Goal: Communication & Community: Answer question/provide support

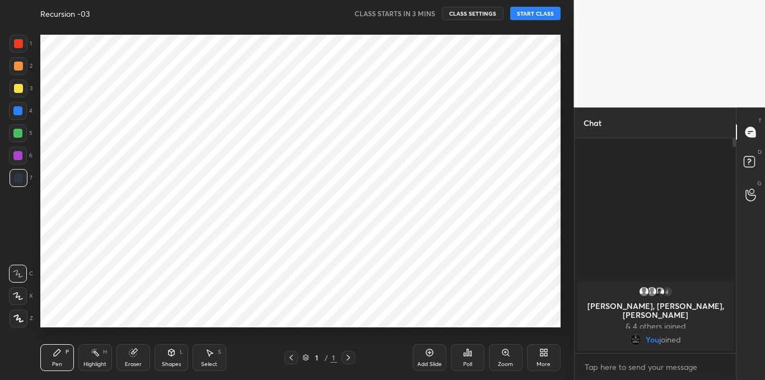
scroll to position [309, 529]
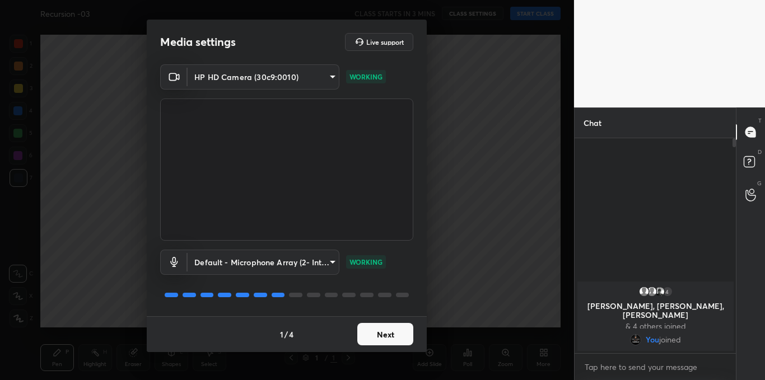
click at [376, 334] on button "Next" at bounding box center [385, 334] width 56 height 22
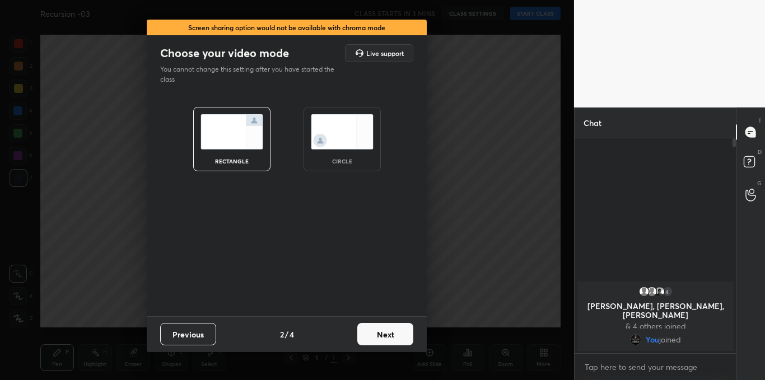
click at [376, 334] on button "Next" at bounding box center [385, 334] width 56 height 22
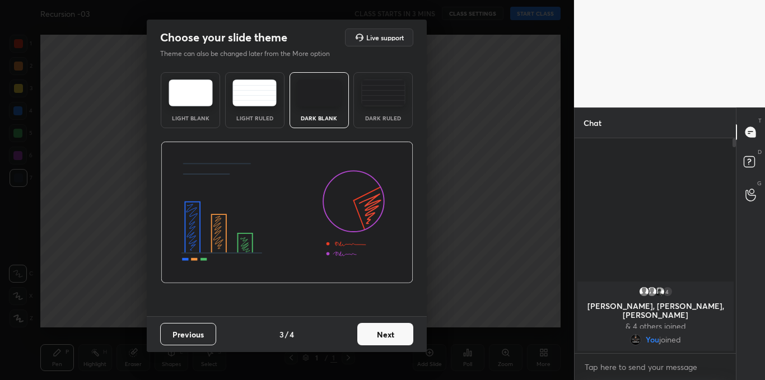
click at [376, 334] on button "Next" at bounding box center [385, 334] width 56 height 22
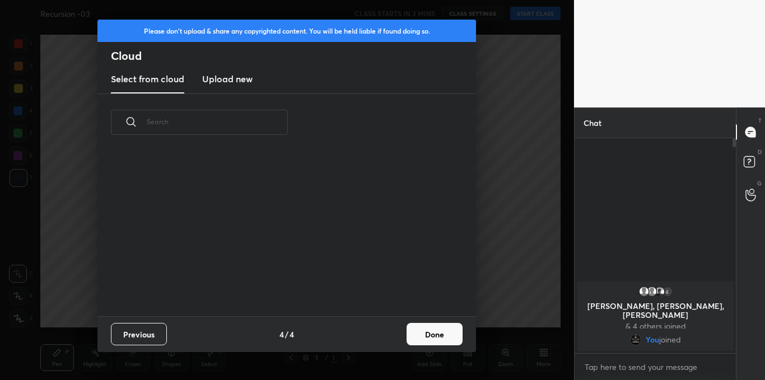
scroll to position [165, 359]
click at [233, 82] on h3 "Upload new" at bounding box center [227, 78] width 50 height 13
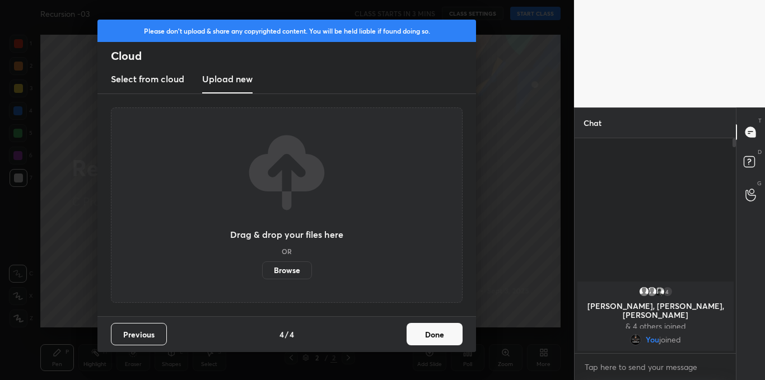
click at [276, 270] on label "Browse" at bounding box center [287, 270] width 50 height 18
click at [262, 270] on input "Browse" at bounding box center [262, 270] width 0 height 18
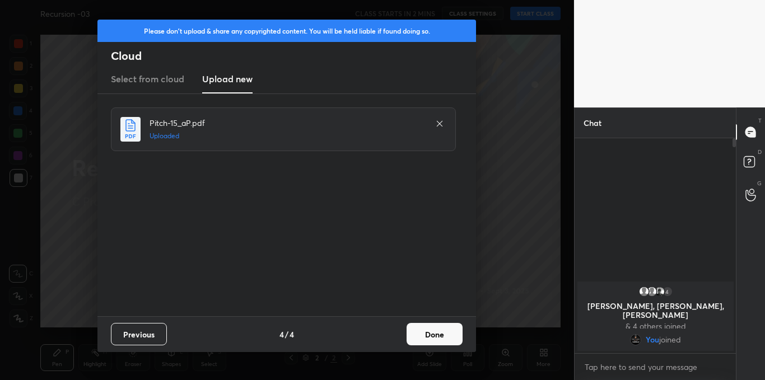
click at [427, 328] on button "Done" at bounding box center [435, 334] width 56 height 22
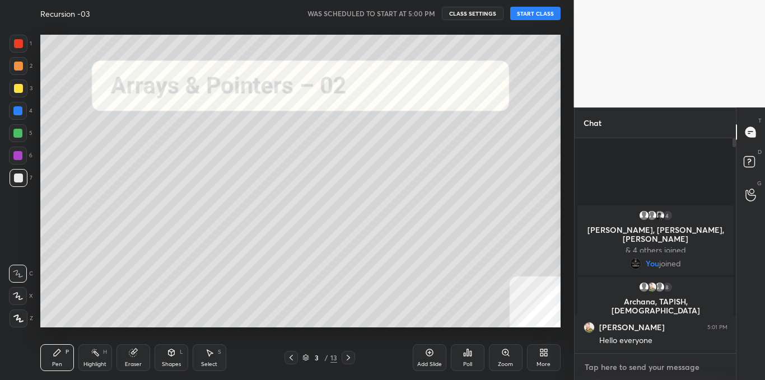
type textarea "x"
click at [617, 367] on textarea at bounding box center [655, 367] width 144 height 18
type textarea "h"
type textarea "x"
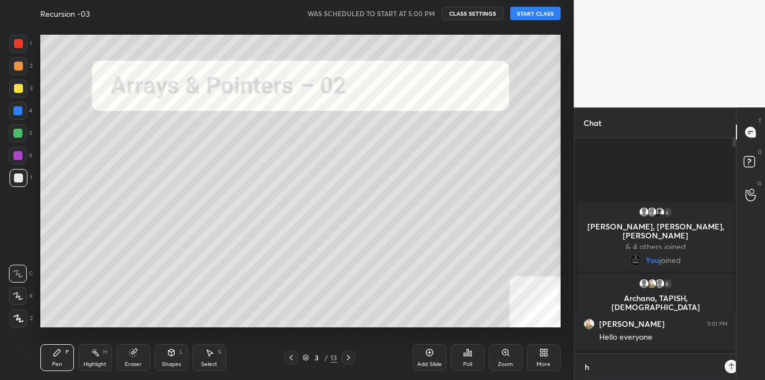
scroll to position [115, 158]
type textarea "he"
type textarea "x"
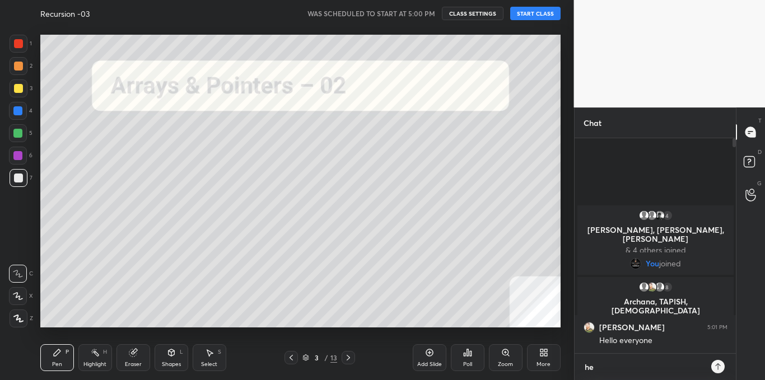
type textarea "hel"
type textarea "x"
type textarea "hell"
type textarea "x"
type textarea "hello"
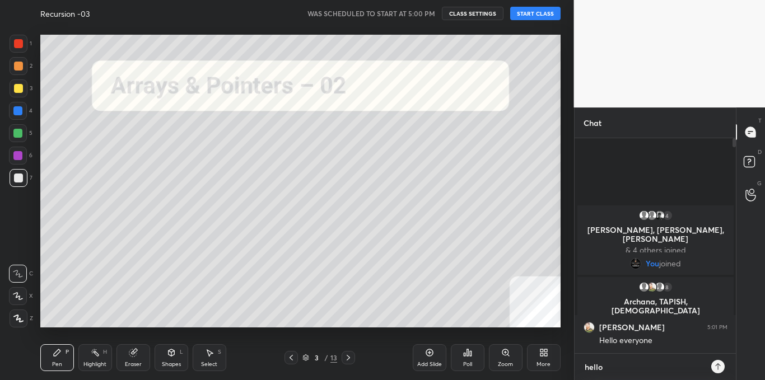
type textarea "x"
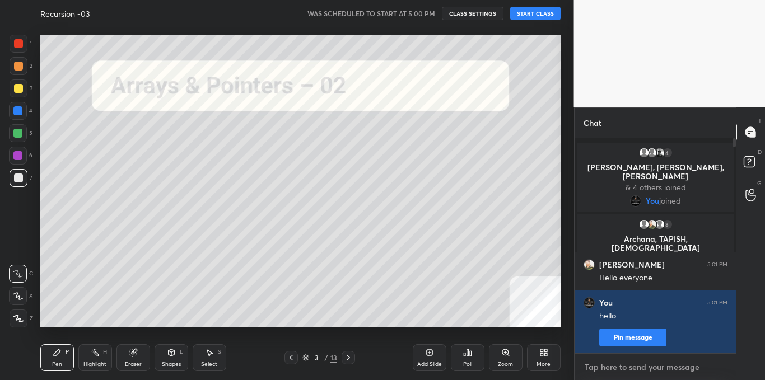
type textarea "e"
type textarea "x"
type textarea "ev"
type textarea "x"
type textarea "eve"
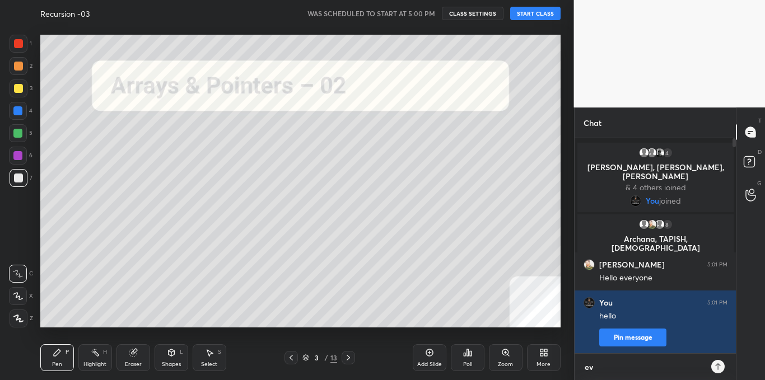
type textarea "x"
type textarea "ever"
type textarea "x"
type textarea "every"
type textarea "x"
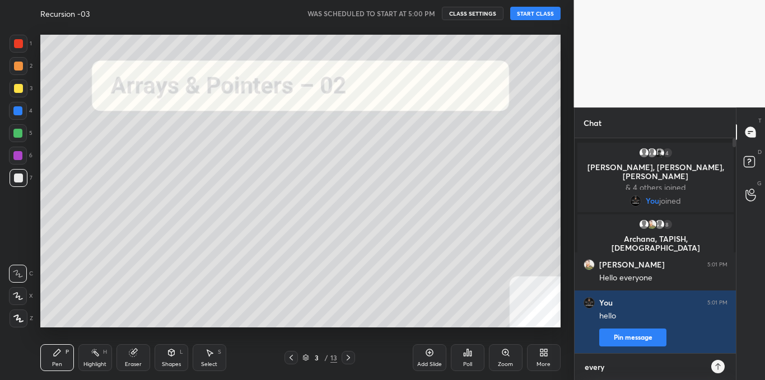
type textarea "everyo"
type textarea "x"
type textarea "everyonh"
type textarea "x"
type textarea "everyonhe"
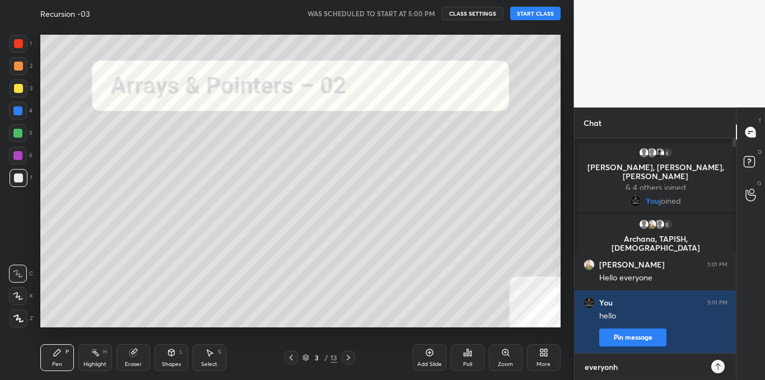
type textarea "x"
type textarea "everyonh"
type textarea "x"
type textarea "everyon"
type textarea "x"
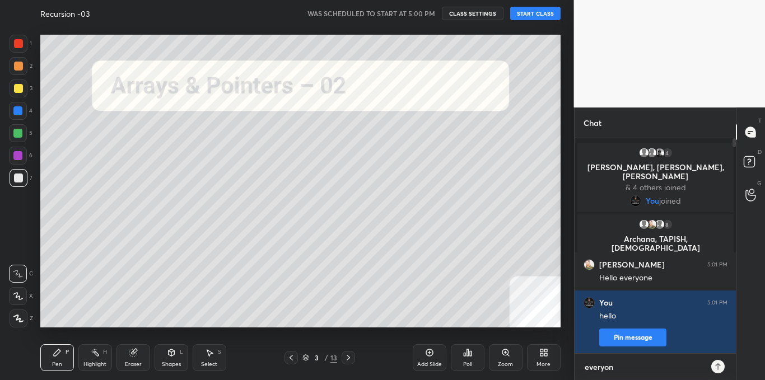
type textarea "everyo"
type textarea "x"
type textarea "every"
type textarea "x"
type textarea "ever"
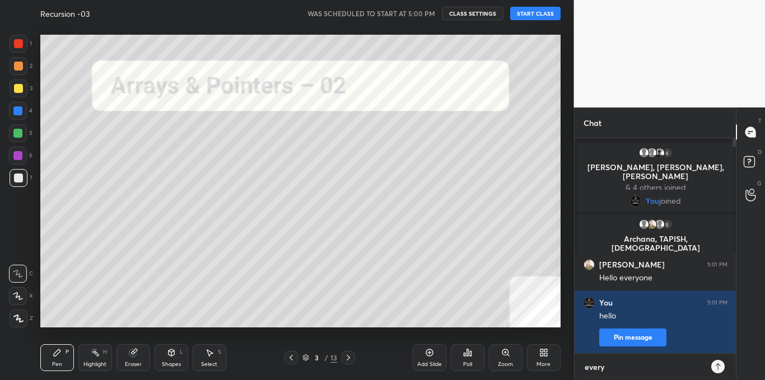
type textarea "x"
type textarea "eve"
type textarea "x"
type textarea "ev"
type textarea "x"
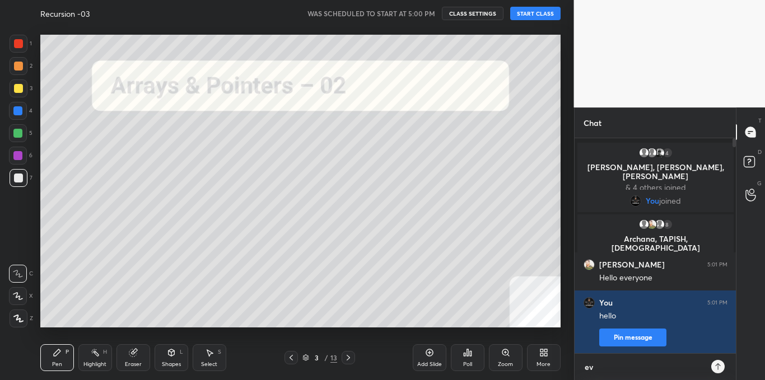
type textarea "e"
type textarea "x"
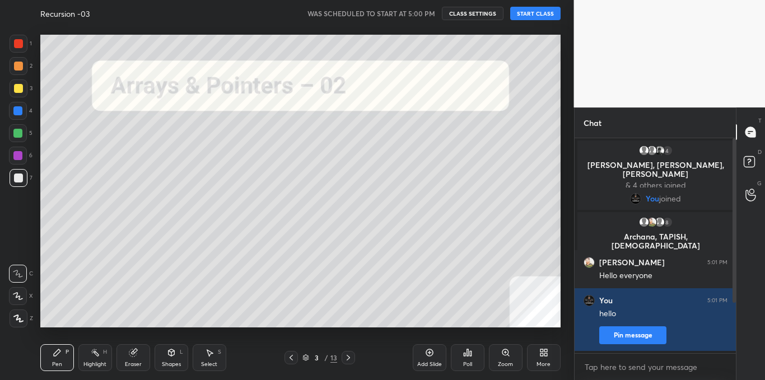
scroll to position [76, 0]
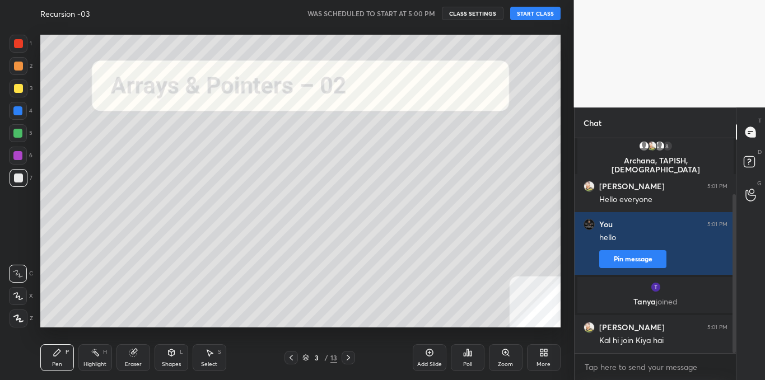
drag, startPoint x: 734, startPoint y: 287, endPoint x: 732, endPoint y: 333, distance: 45.4
click at [732, 333] on div at bounding box center [733, 273] width 3 height 159
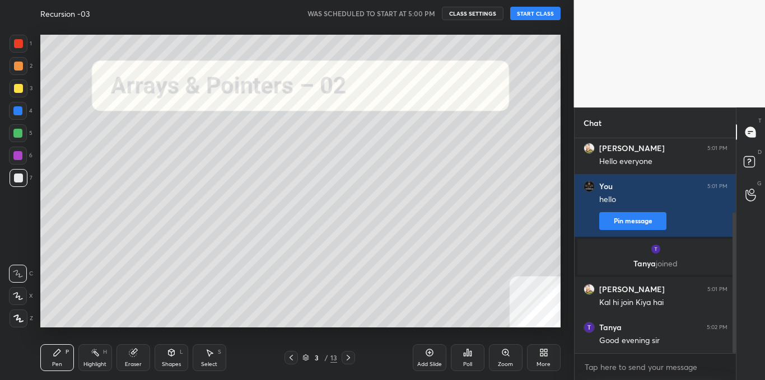
drag, startPoint x: 541, startPoint y: 6, endPoint x: 540, endPoint y: 15, distance: 8.6
click at [540, 15] on div "Recursion -03 WAS SCHEDULED TO START AT 5:00 PM CLASS SETTINGS START CLASS" at bounding box center [300, 13] width 520 height 27
click at [540, 15] on button "START CLASS" at bounding box center [535, 13] width 50 height 13
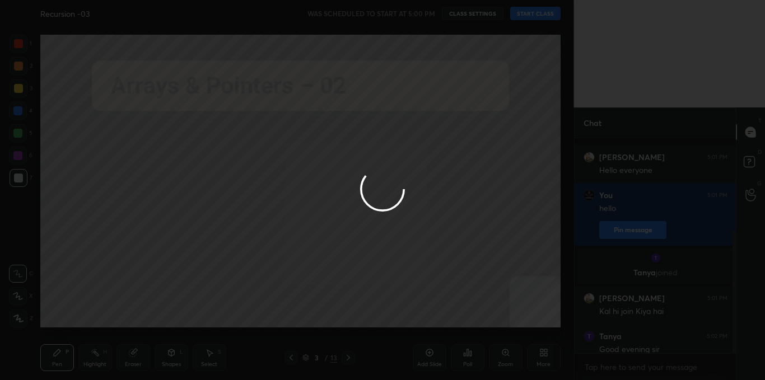
scroll to position [164, 0]
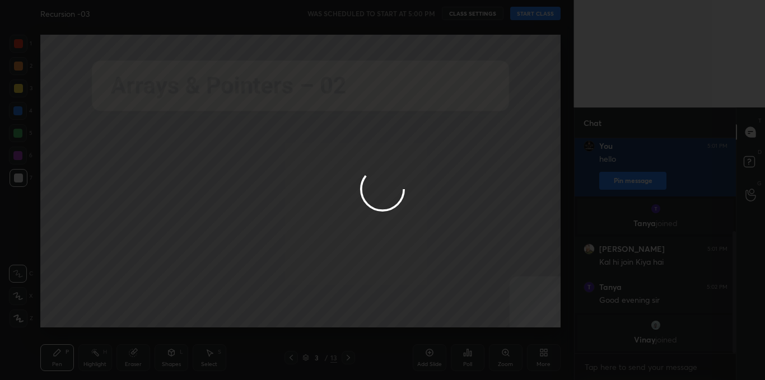
type textarea "x"
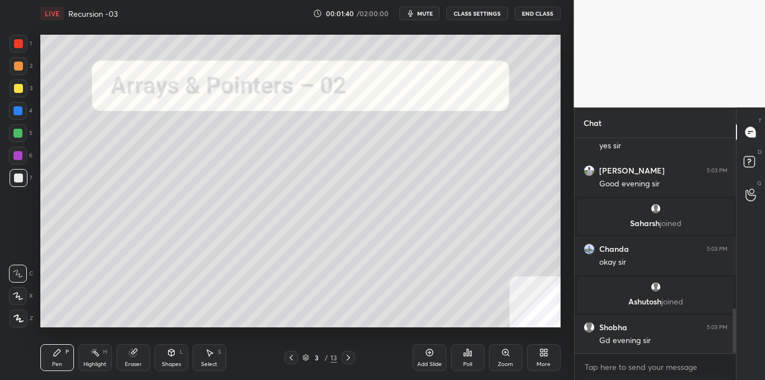
scroll to position [822, 0]
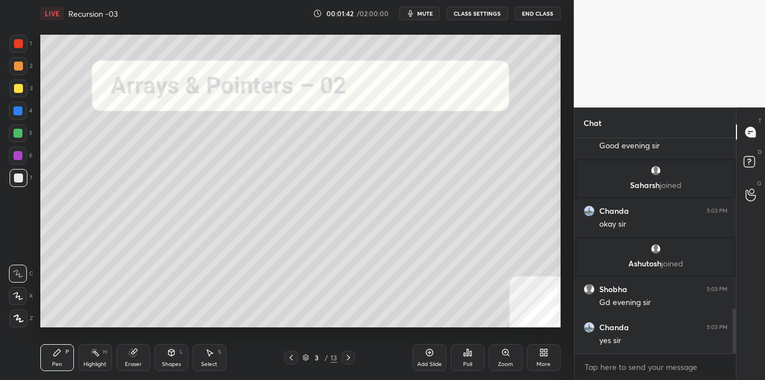
click at [20, 92] on div at bounding box center [18, 88] width 9 height 9
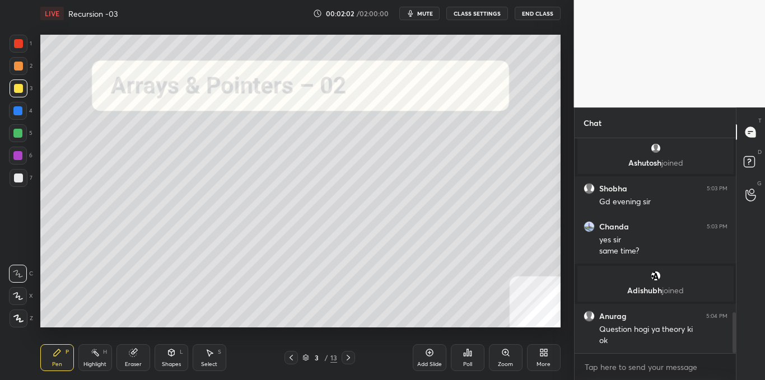
scroll to position [908, 0]
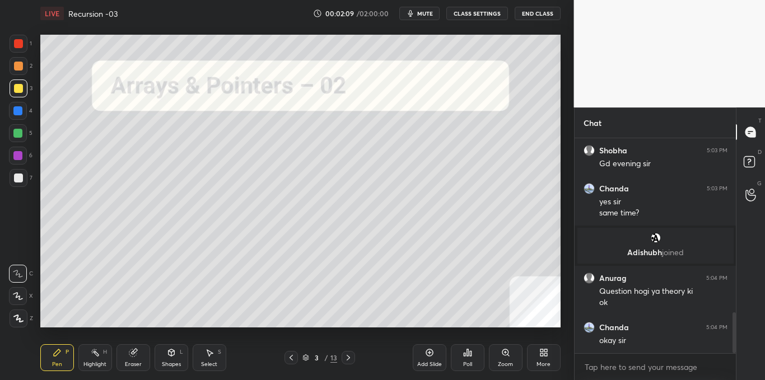
click at [349, 359] on icon at bounding box center [348, 357] width 9 height 9
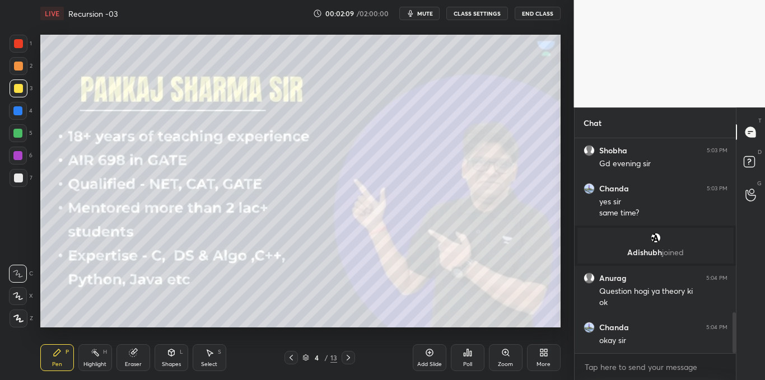
click at [352, 361] on icon at bounding box center [348, 357] width 9 height 9
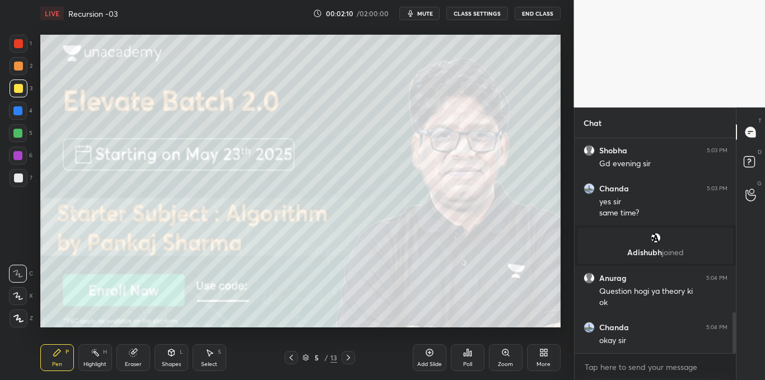
click at [352, 361] on icon at bounding box center [348, 357] width 9 height 9
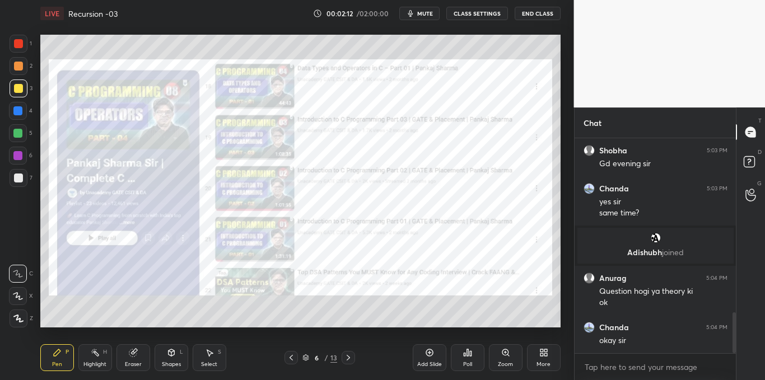
click at [349, 359] on icon at bounding box center [348, 357] width 9 height 9
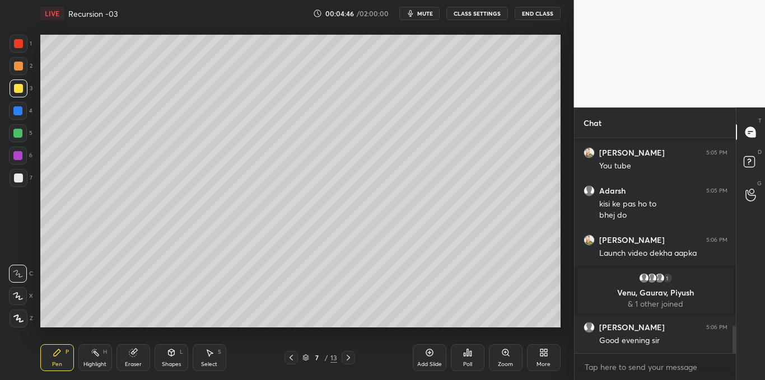
scroll to position [1458, 0]
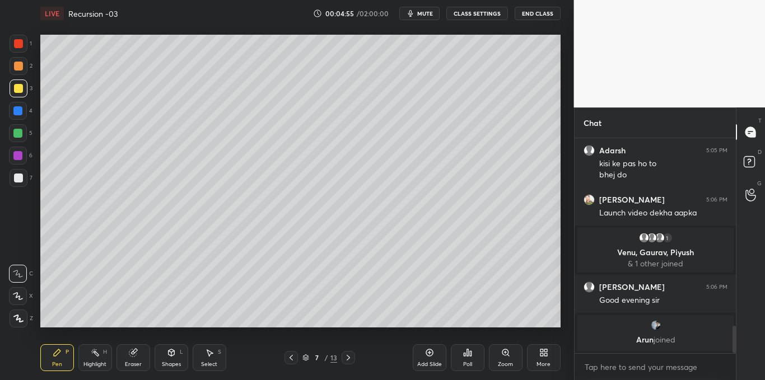
click at [203, 359] on div "Select S" at bounding box center [210, 357] width 34 height 27
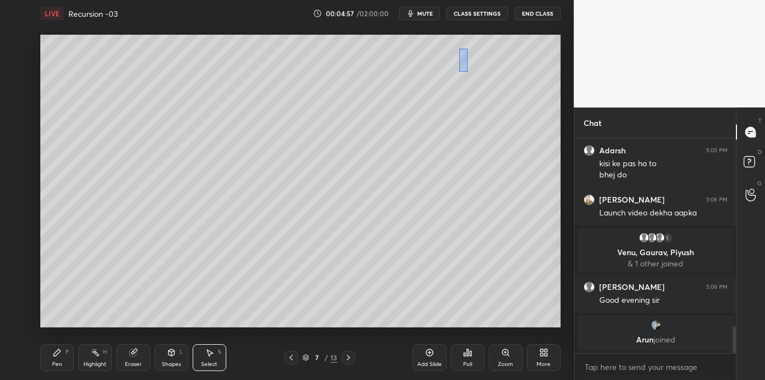
scroll to position [1444, 0]
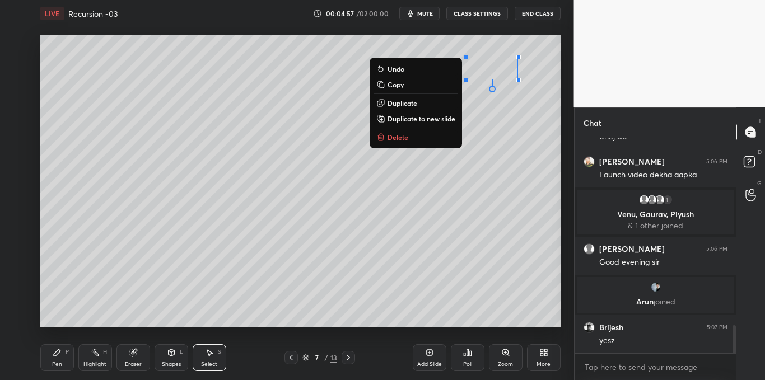
click at [403, 138] on p "Delete" at bounding box center [397, 137] width 21 height 9
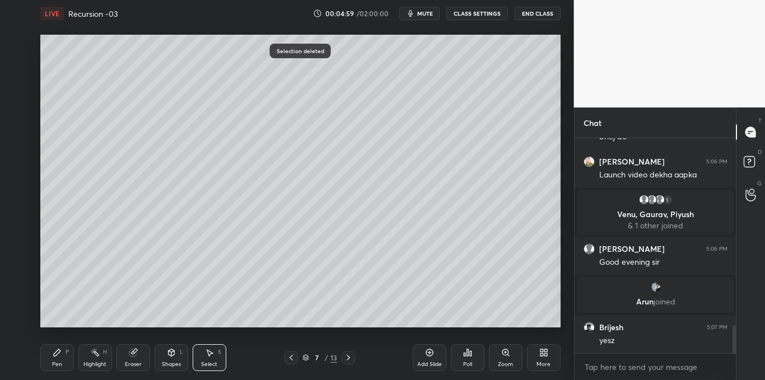
click at [57, 357] on icon at bounding box center [57, 352] width 9 height 9
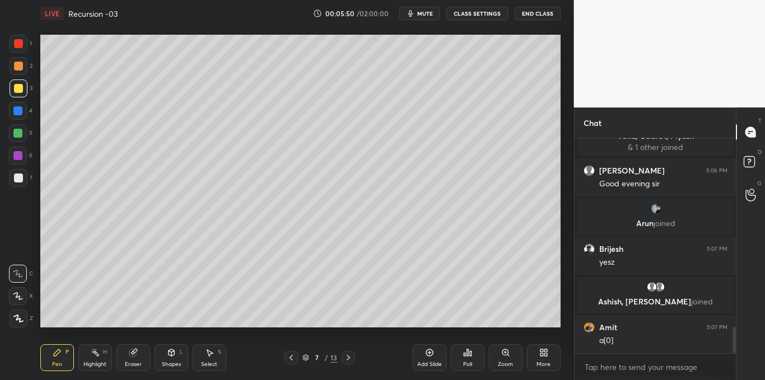
scroll to position [1542, 0]
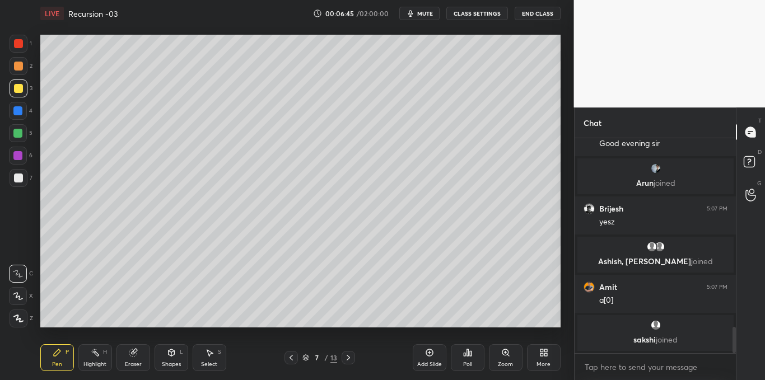
click at [429, 354] on icon at bounding box center [429, 352] width 9 height 9
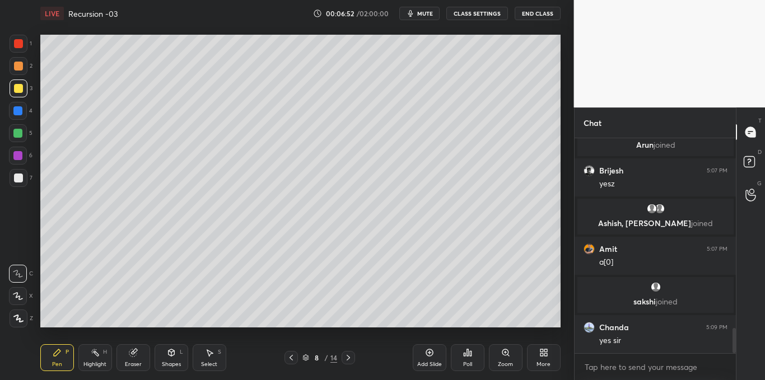
scroll to position [1610, 0]
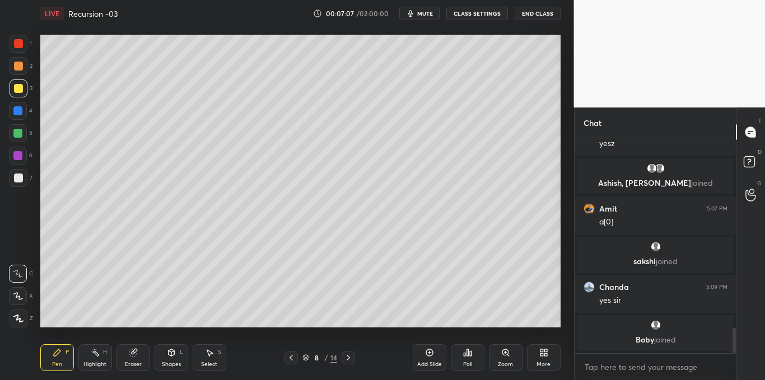
click at [20, 178] on div at bounding box center [18, 178] width 9 height 9
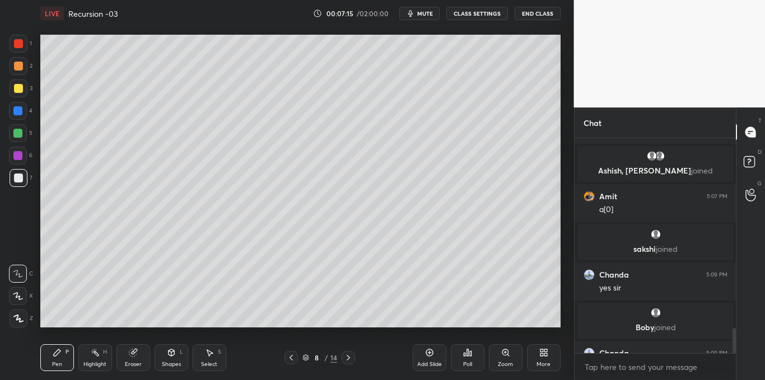
scroll to position [1636, 0]
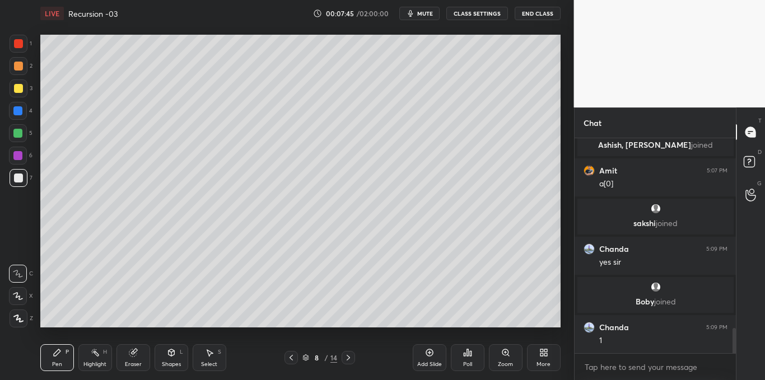
click at [23, 89] on div at bounding box center [19, 89] width 18 height 18
click at [23, 44] on div at bounding box center [18, 43] width 9 height 9
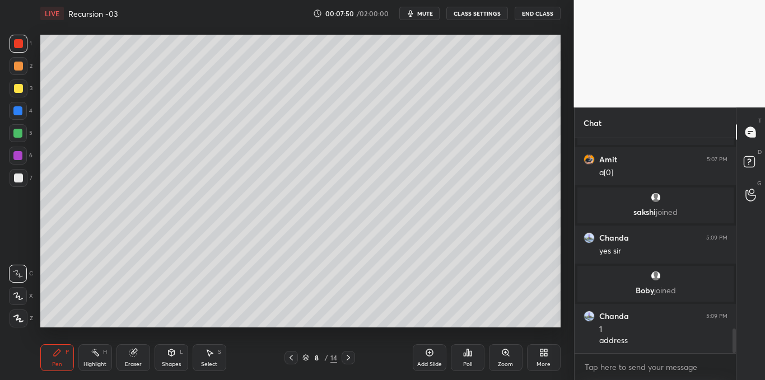
click at [21, 181] on div at bounding box center [18, 178] width 9 height 9
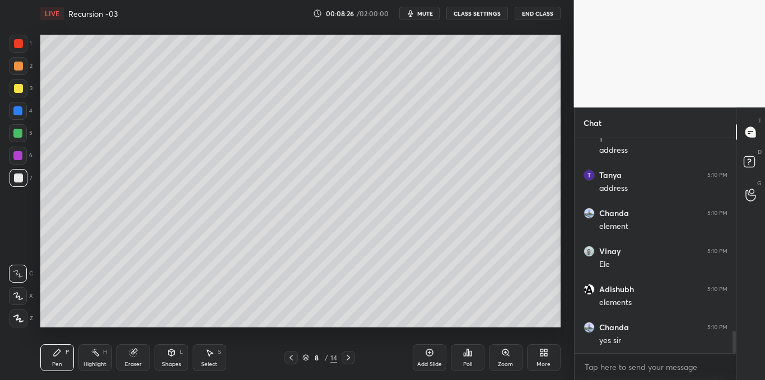
scroll to position [1849, 0]
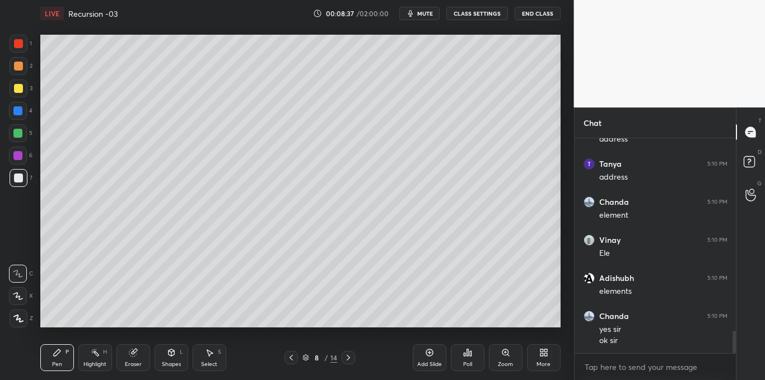
click at [429, 349] on icon at bounding box center [429, 352] width 7 height 7
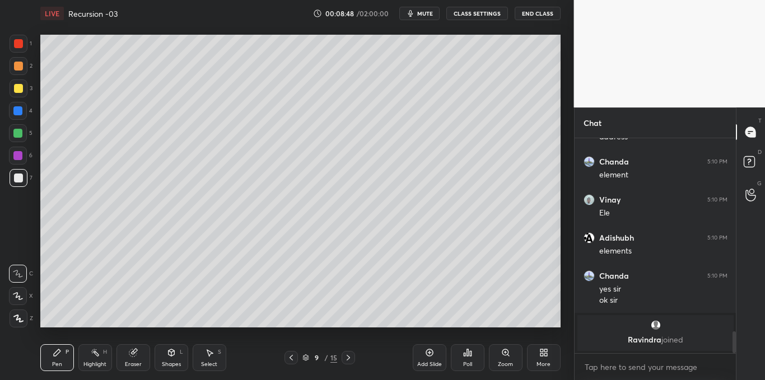
scroll to position [1803, 0]
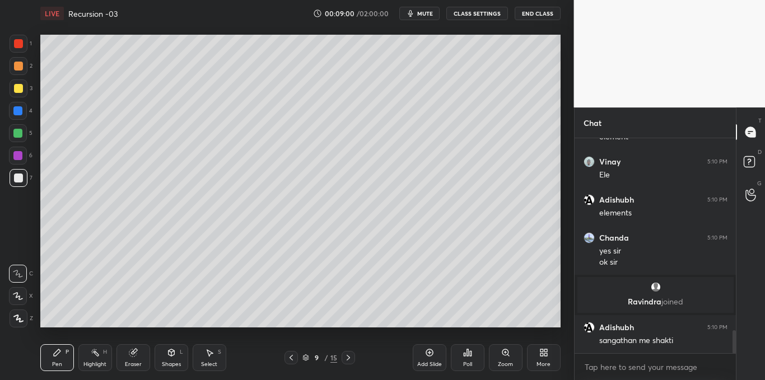
click at [18, 45] on div at bounding box center [18, 43] width 9 height 9
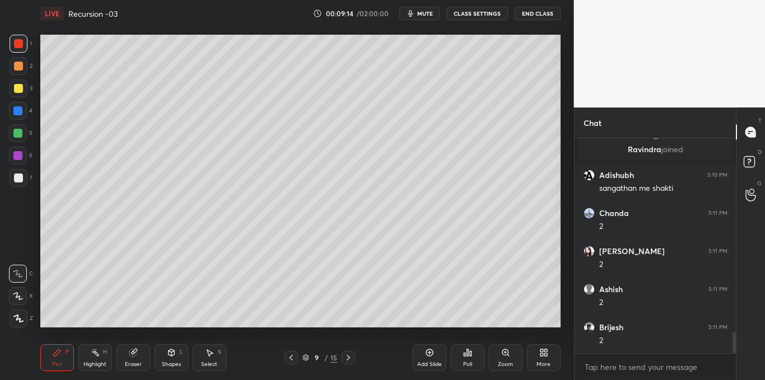
scroll to position [1993, 0]
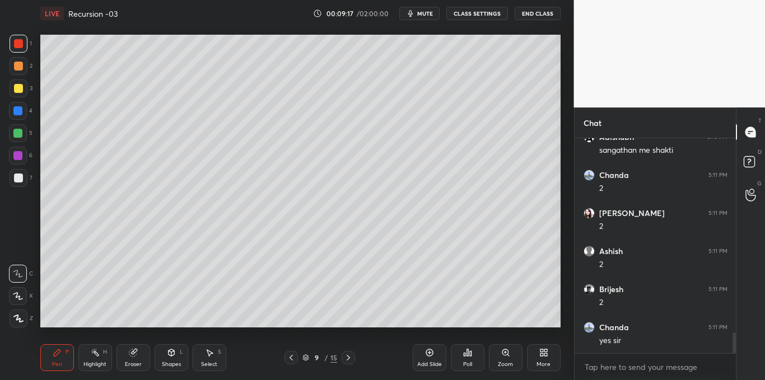
click at [21, 181] on div at bounding box center [18, 178] width 9 height 9
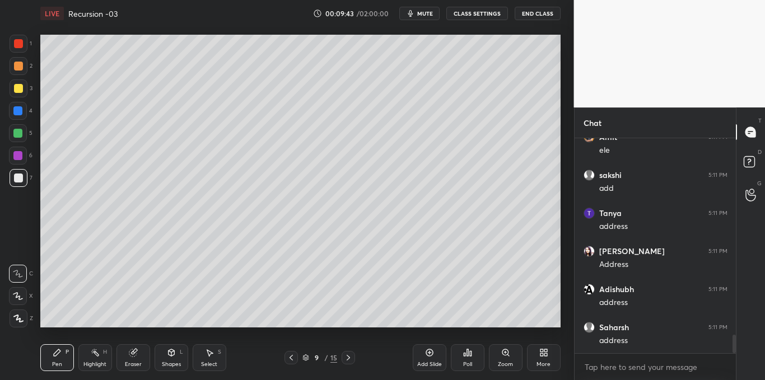
scroll to position [2336, 0]
click at [15, 86] on div at bounding box center [18, 88] width 9 height 9
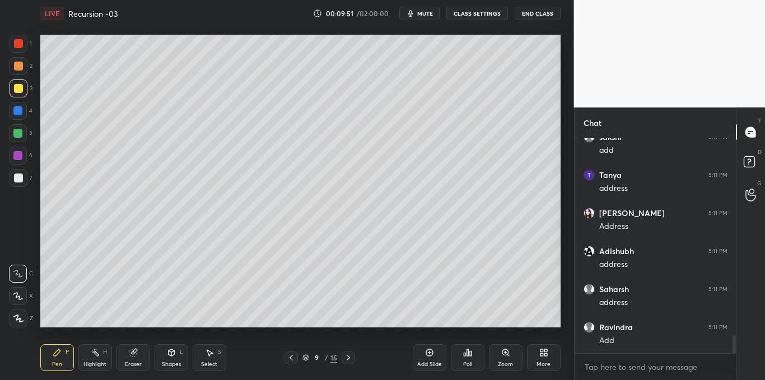
click at [18, 186] on div at bounding box center [19, 178] width 18 height 18
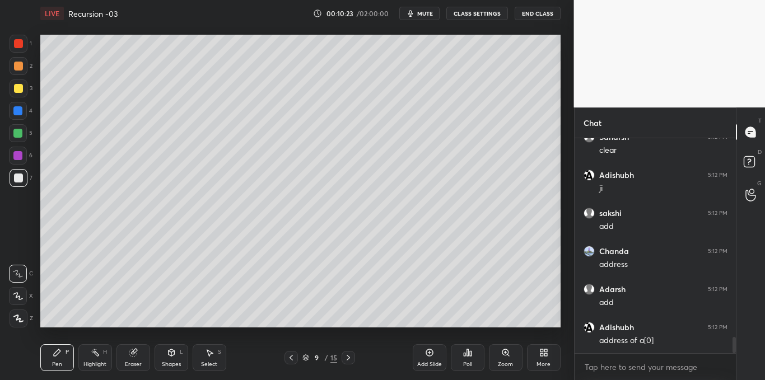
click at [20, 94] on div at bounding box center [19, 89] width 18 height 18
click at [15, 179] on div at bounding box center [18, 178] width 9 height 9
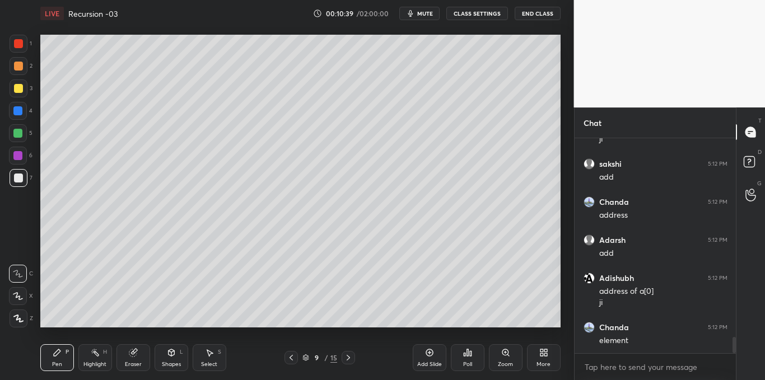
scroll to position [2690, 0]
click at [23, 92] on div at bounding box center [19, 89] width 18 height 18
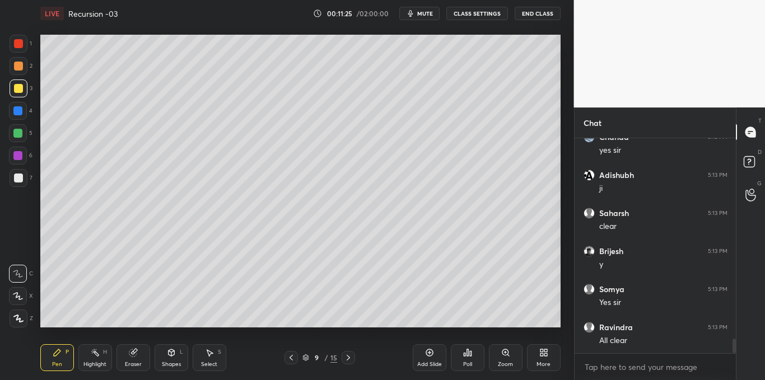
scroll to position [2957, 0]
click at [22, 183] on div at bounding box center [19, 178] width 18 height 18
click at [346, 359] on icon at bounding box center [348, 357] width 9 height 9
click at [20, 90] on div at bounding box center [18, 88] width 9 height 9
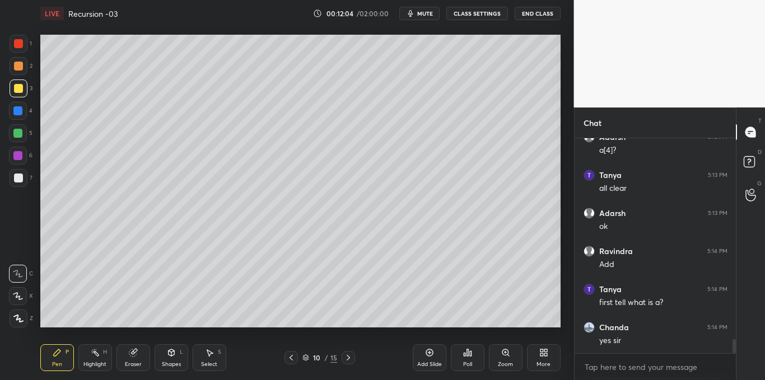
scroll to position [3185, 0]
click at [21, 41] on div at bounding box center [18, 43] width 9 height 9
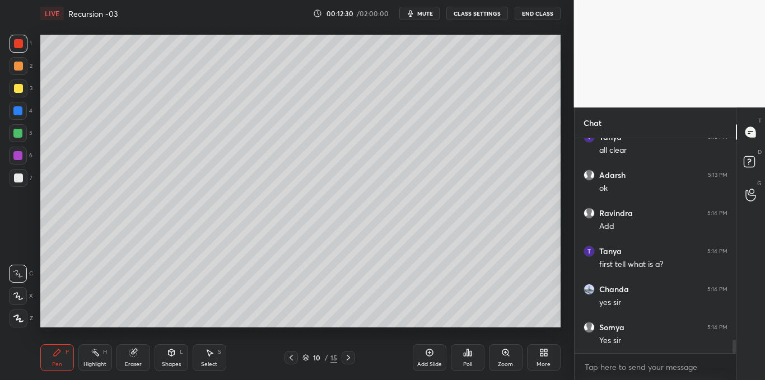
click at [14, 86] on div at bounding box center [18, 88] width 9 height 9
click at [429, 353] on icon at bounding box center [429, 352] width 3 height 3
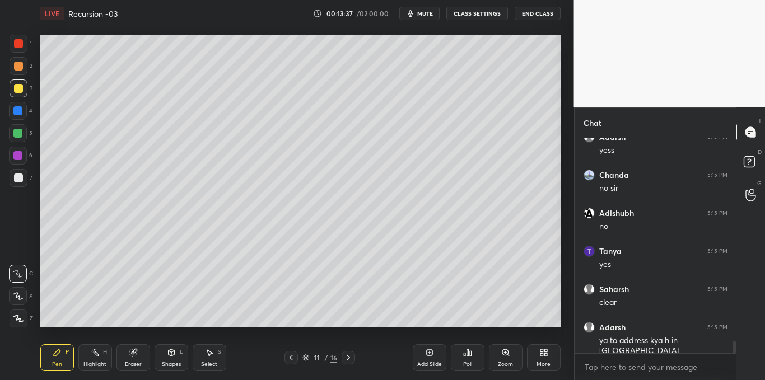
click at [288, 356] on icon at bounding box center [291, 357] width 9 height 9
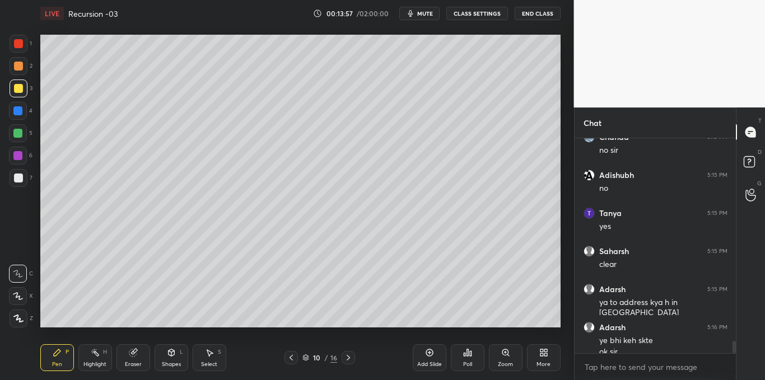
scroll to position [3539, 0]
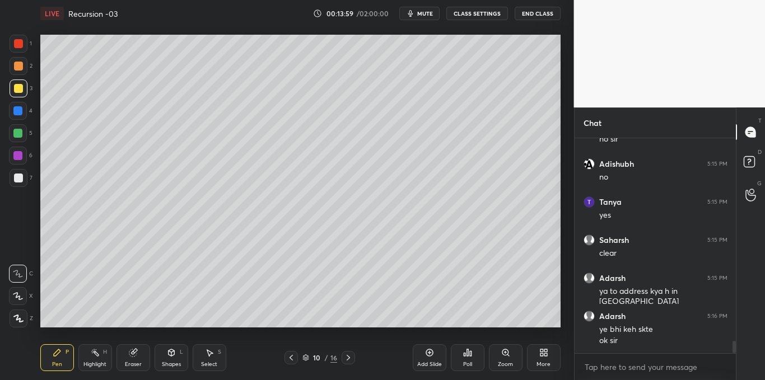
click at [348, 358] on icon at bounding box center [348, 358] width 3 height 6
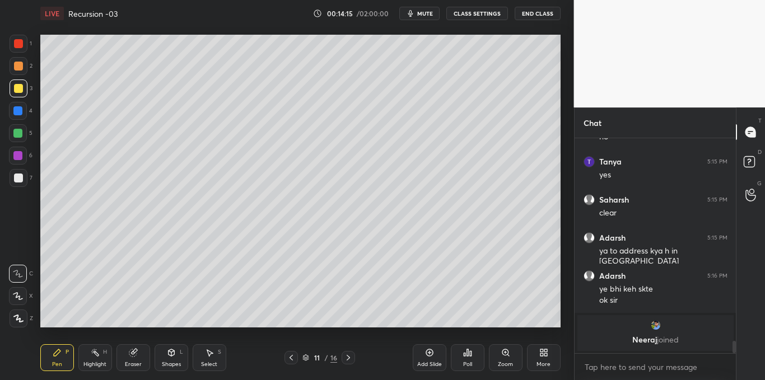
click at [171, 352] on icon at bounding box center [171, 354] width 0 height 4
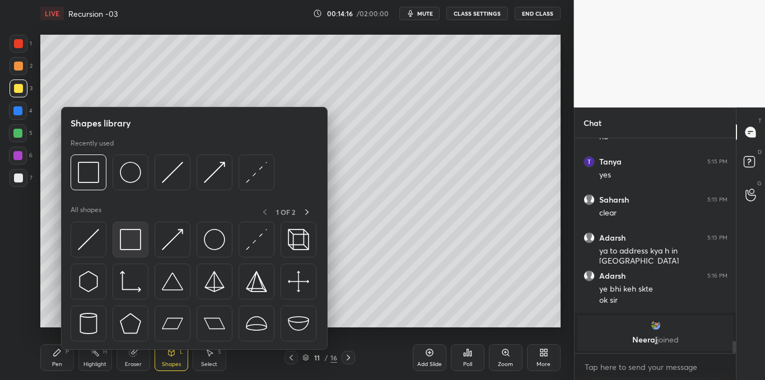
click at [141, 242] on img at bounding box center [130, 239] width 21 height 21
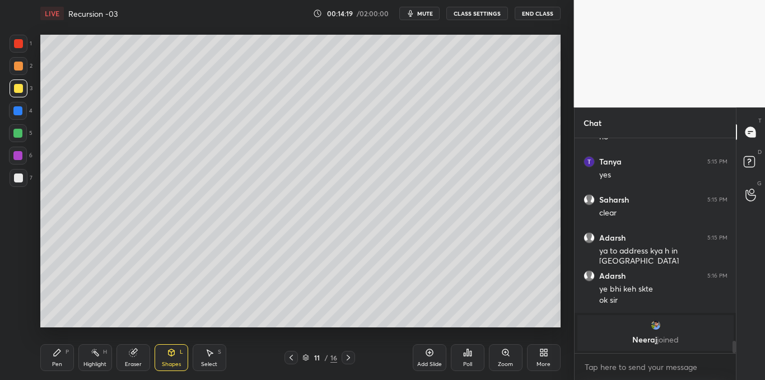
click at [56, 354] on icon at bounding box center [57, 352] width 7 height 7
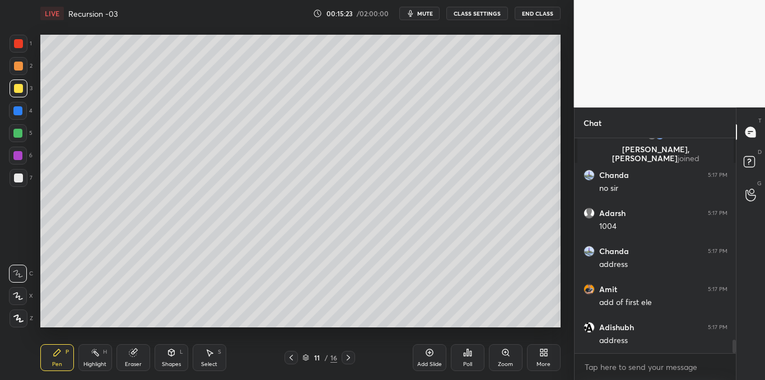
scroll to position [3278, 0]
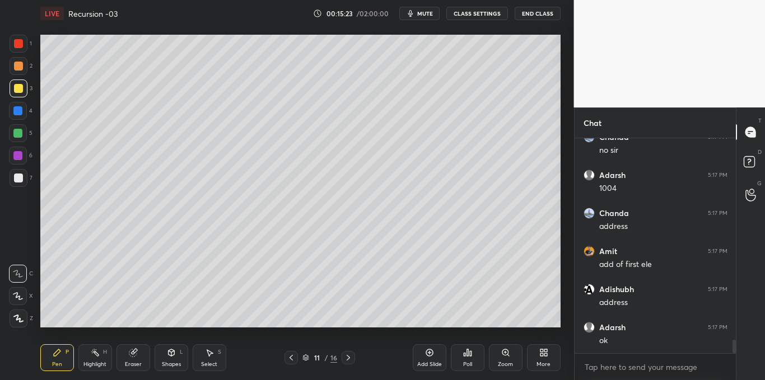
click at [17, 175] on div at bounding box center [18, 178] width 9 height 9
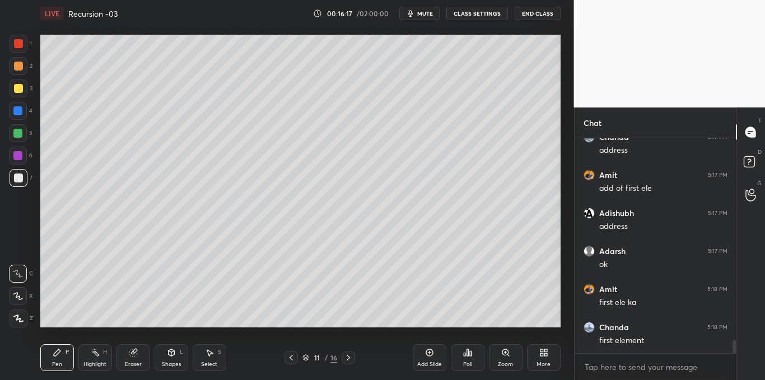
scroll to position [3365, 0]
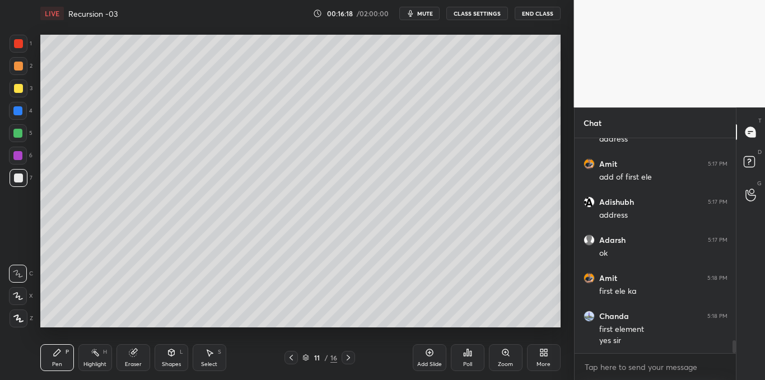
click at [21, 90] on div at bounding box center [18, 88] width 9 height 9
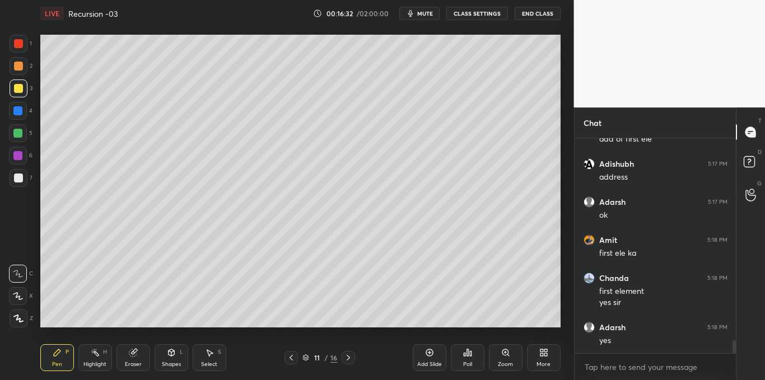
scroll to position [3441, 0]
click at [216, 357] on div "Select S" at bounding box center [210, 357] width 34 height 27
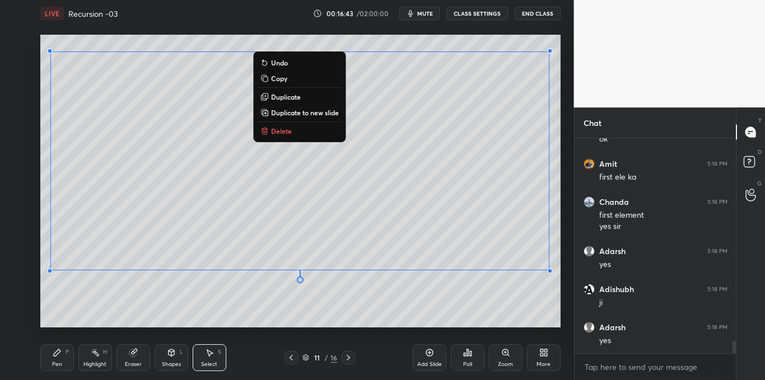
click at [57, 359] on div "Pen P" at bounding box center [57, 357] width 34 height 27
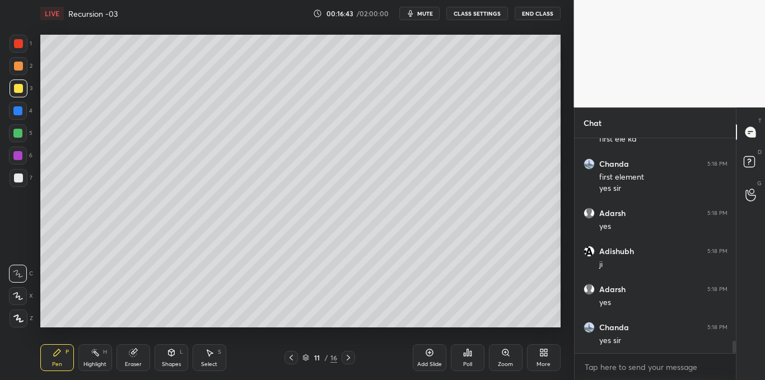
scroll to position [3556, 0]
click at [20, 183] on div at bounding box center [18, 178] width 9 height 9
click at [290, 357] on icon at bounding box center [290, 358] width 3 height 6
click at [346, 358] on icon at bounding box center [348, 357] width 9 height 9
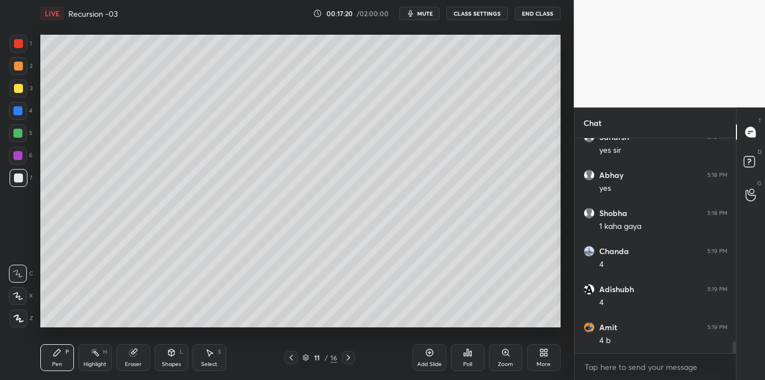
scroll to position [3784, 0]
click at [16, 90] on div at bounding box center [18, 88] width 9 height 9
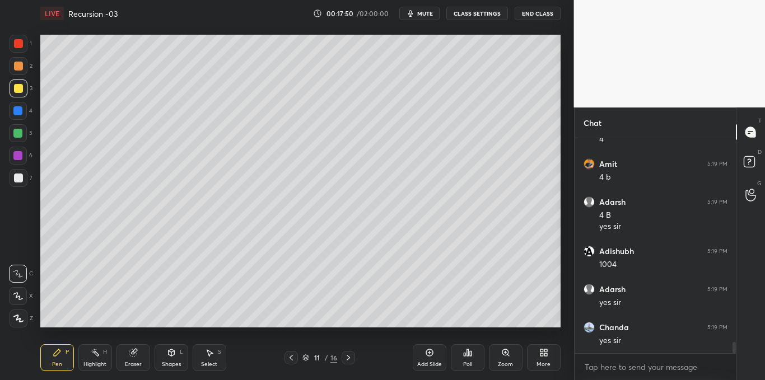
scroll to position [3986, 0]
click at [220, 352] on div "S" at bounding box center [219, 352] width 3 height 6
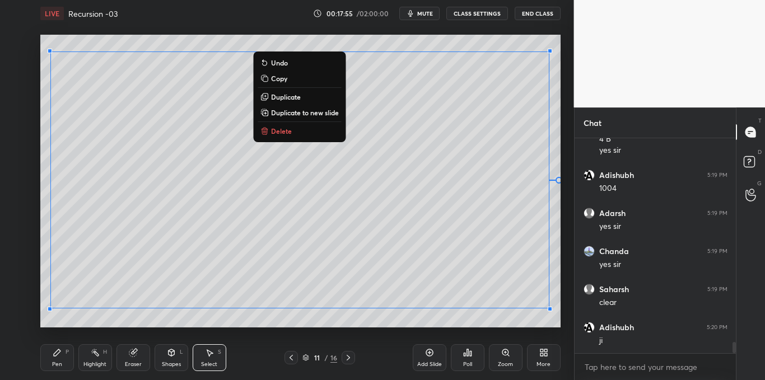
click at [296, 80] on button "Copy" at bounding box center [299, 78] width 83 height 13
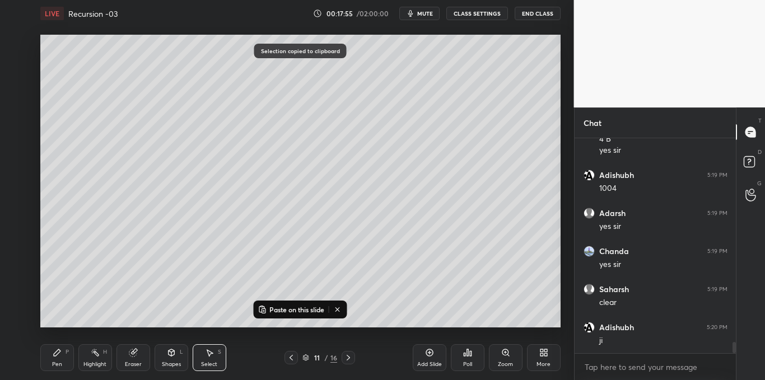
scroll to position [4024, 0]
click at [429, 353] on icon at bounding box center [429, 352] width 3 height 3
click at [306, 312] on p "Paste on this slide" at bounding box center [296, 309] width 55 height 9
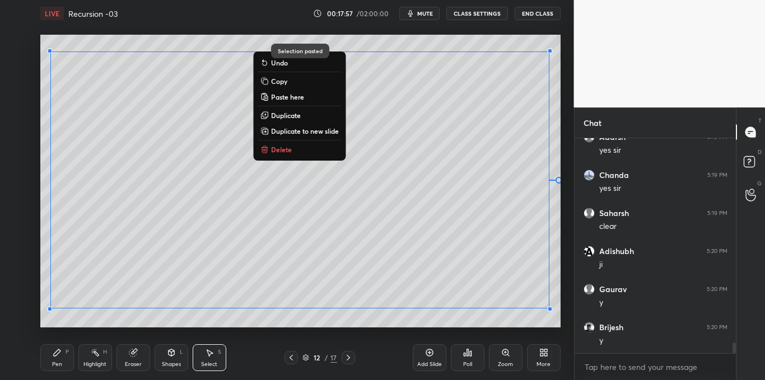
click at [321, 337] on div "Pen P Highlight H Eraser Shapes L Select S 12 / 17 Add Slide Poll Zoom More" at bounding box center [300, 357] width 520 height 45
click at [314, 329] on div "0 ° Undo Copy Paste here Duplicate Duplicate to new slide Delete Selection past…" at bounding box center [300, 181] width 529 height 309
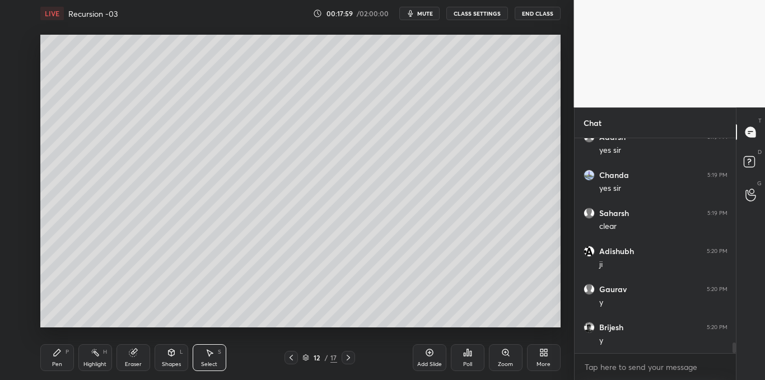
scroll to position [4100, 0]
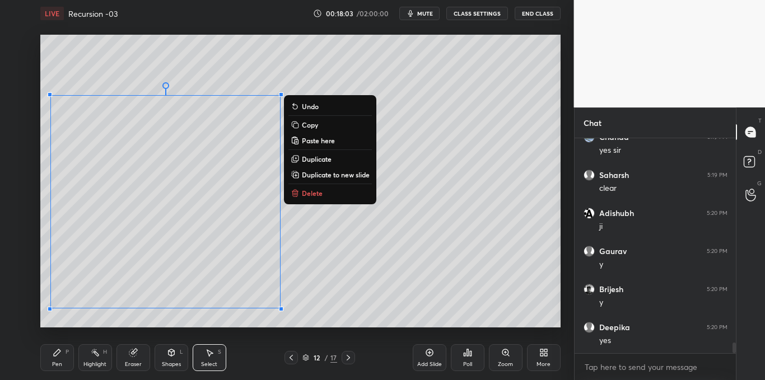
click at [315, 193] on p "Delete" at bounding box center [312, 193] width 21 height 9
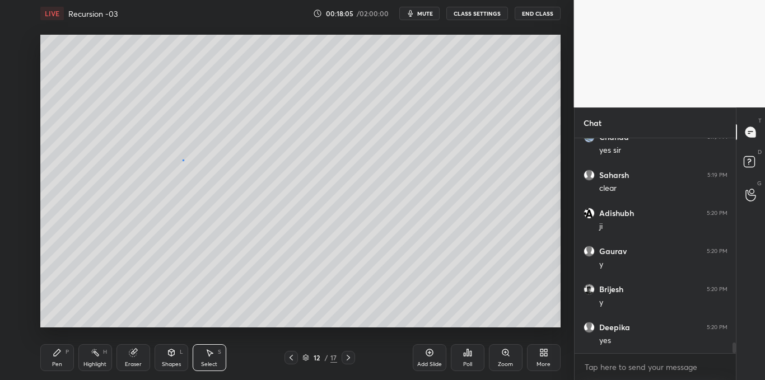
click at [183, 160] on div "0 ° Undo Copy Paste here Duplicate Duplicate to new slide Delete" at bounding box center [300, 181] width 520 height 293
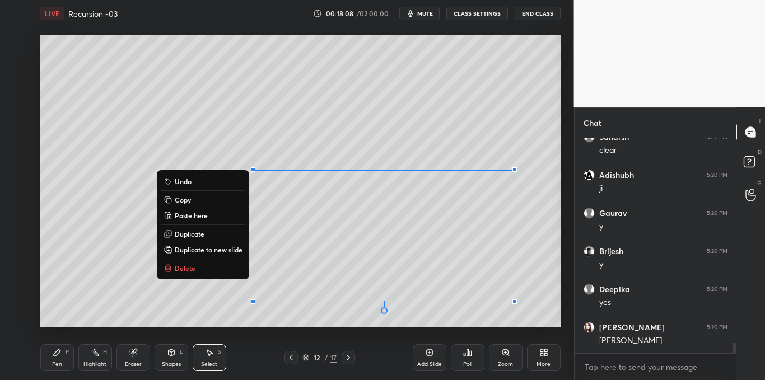
click at [198, 270] on button "Delete" at bounding box center [202, 267] width 83 height 13
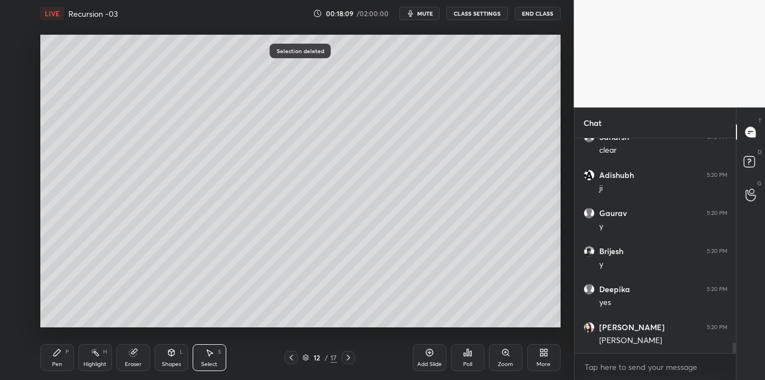
click at [54, 351] on icon at bounding box center [57, 352] width 9 height 9
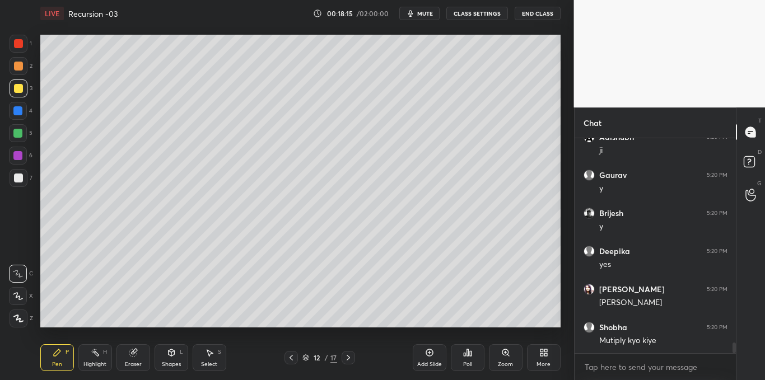
scroll to position [4214, 0]
click at [208, 359] on div "Select S" at bounding box center [210, 357] width 34 height 27
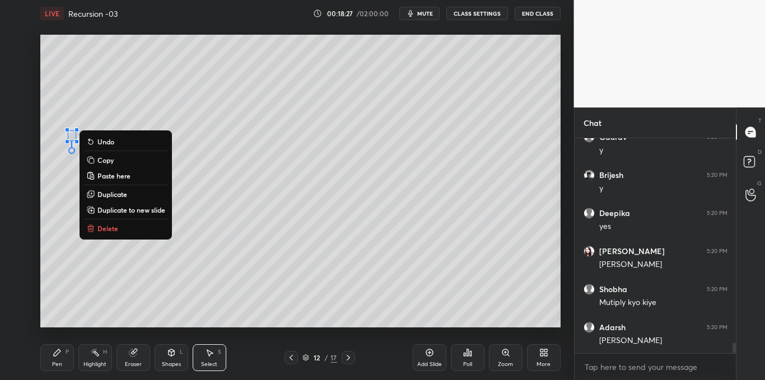
click at [128, 231] on button "Delete" at bounding box center [125, 228] width 83 height 13
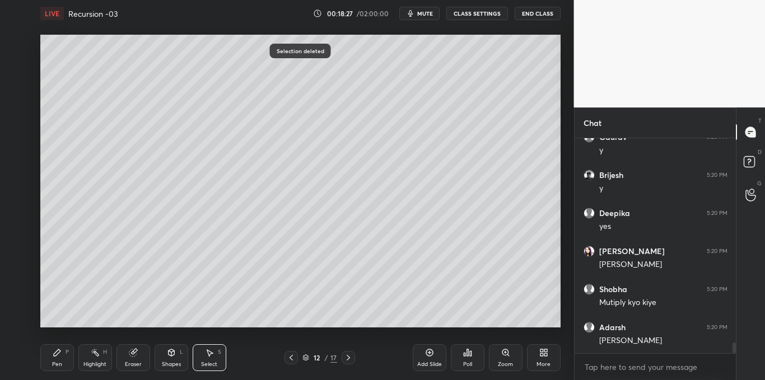
click at [55, 365] on div "Pen" at bounding box center [57, 365] width 10 height 6
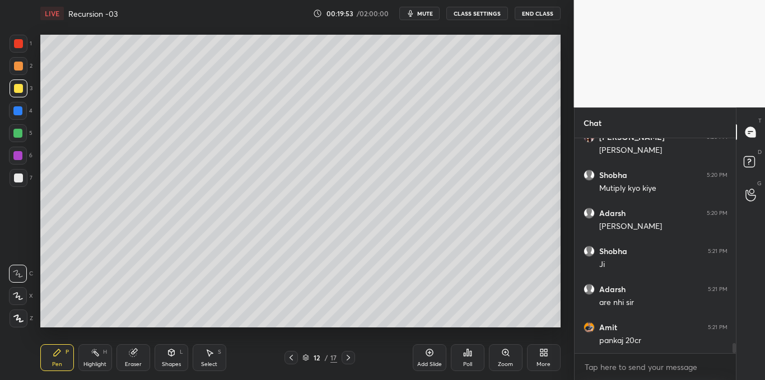
scroll to position [4366, 0]
click at [431, 355] on icon at bounding box center [429, 352] width 9 height 9
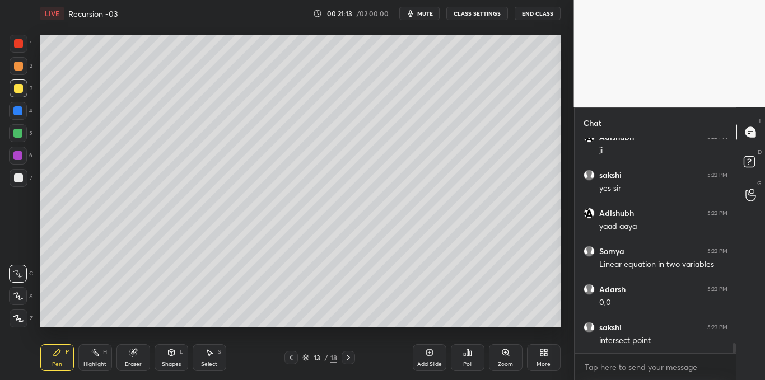
scroll to position [4323, 0]
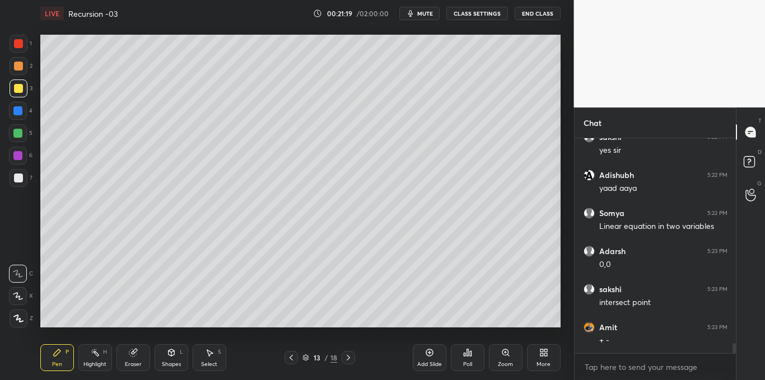
click at [210, 357] on icon at bounding box center [209, 352] width 9 height 9
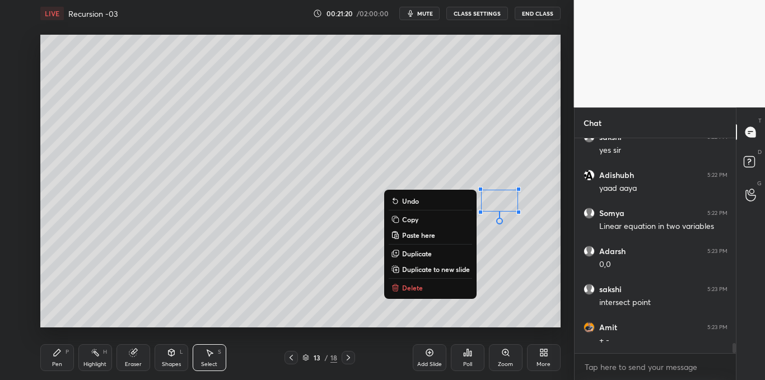
scroll to position [4363, 0]
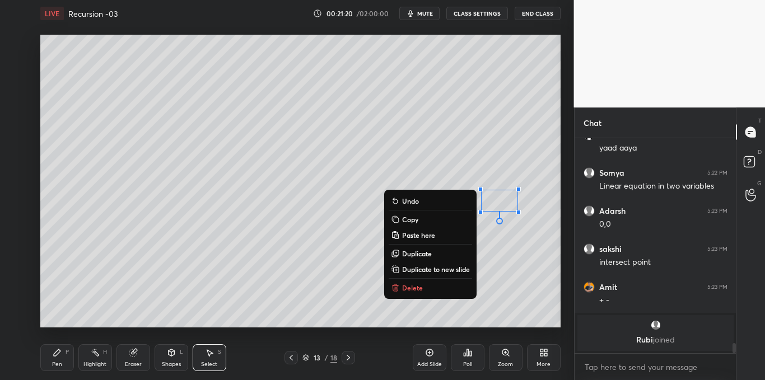
click at [423, 286] on button "Delete" at bounding box center [430, 287] width 83 height 13
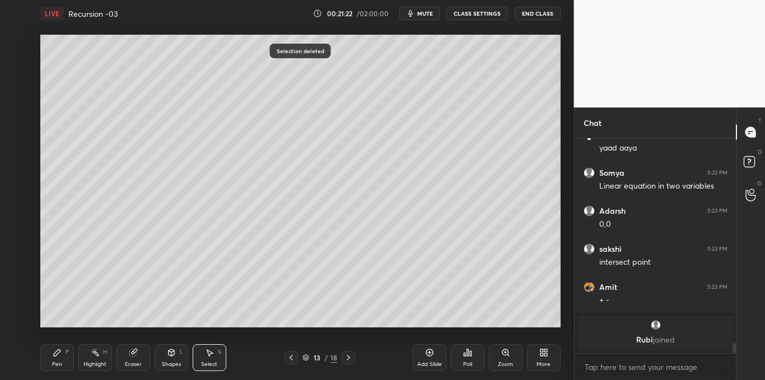
click at [59, 364] on div "Pen" at bounding box center [57, 365] width 10 height 6
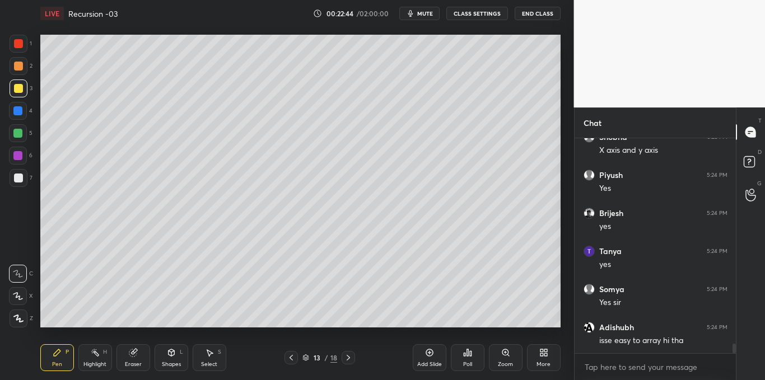
scroll to position [4826, 0]
click at [216, 354] on div "Select S" at bounding box center [210, 357] width 34 height 27
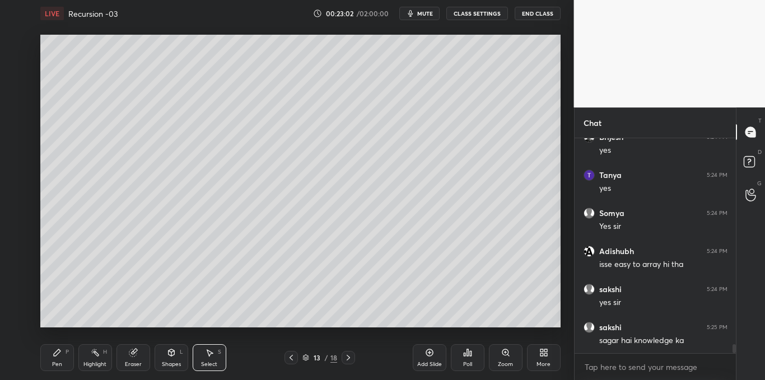
click at [292, 357] on icon at bounding box center [291, 357] width 9 height 9
click at [348, 359] on icon at bounding box center [348, 358] width 3 height 6
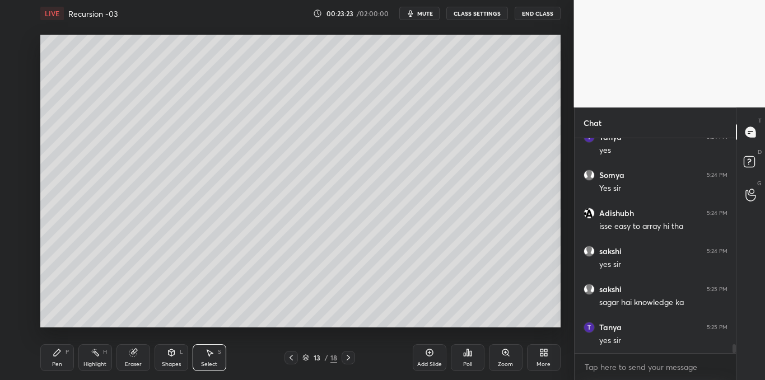
click at [60, 44] on div "0 ° Undo Copy Paste here Duplicate Duplicate to new slide Delete" at bounding box center [300, 181] width 520 height 293
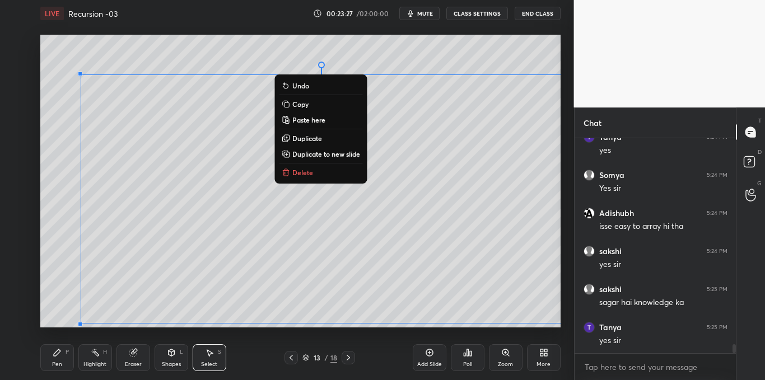
scroll to position [4940, 0]
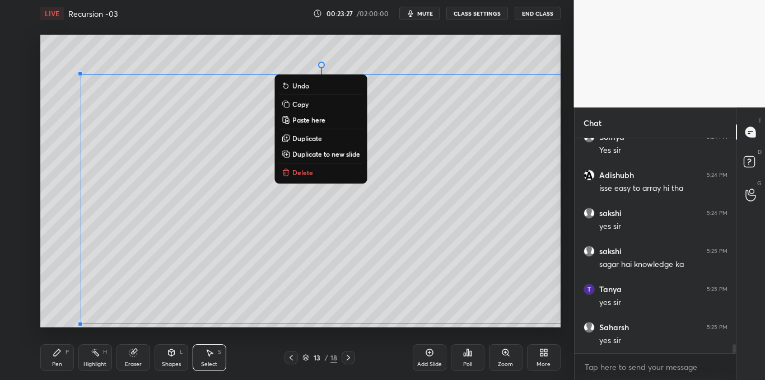
click at [298, 172] on p "Delete" at bounding box center [302, 172] width 21 height 9
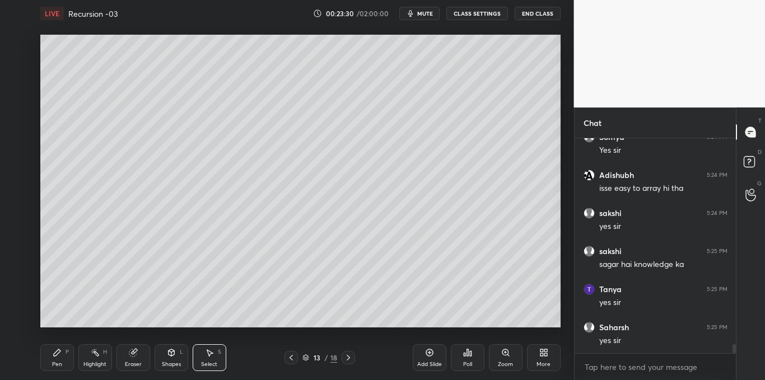
click at [293, 357] on icon at bounding box center [291, 357] width 9 height 9
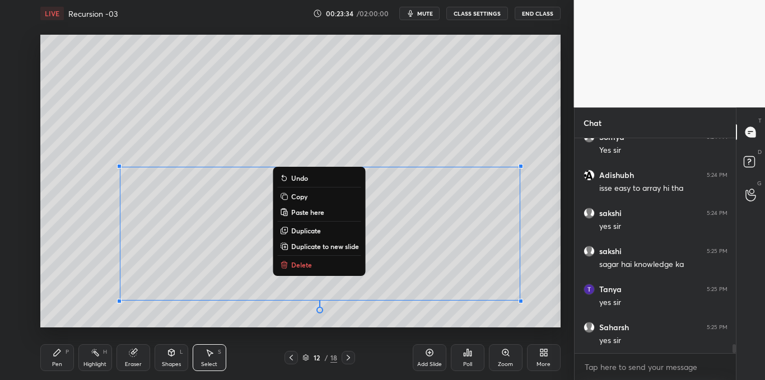
click at [295, 263] on p "Delete" at bounding box center [301, 264] width 21 height 9
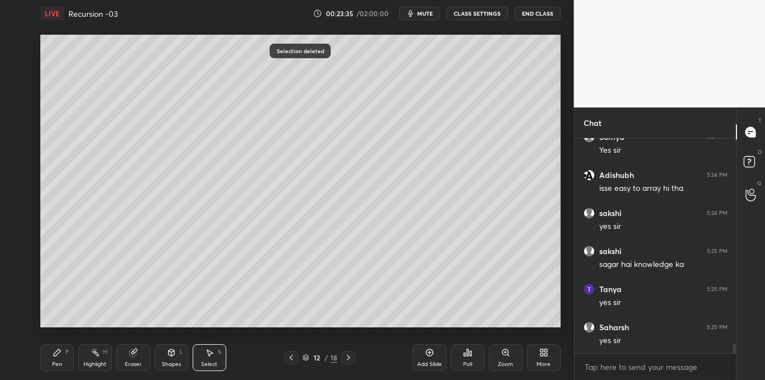
click at [55, 356] on icon at bounding box center [57, 352] width 7 height 7
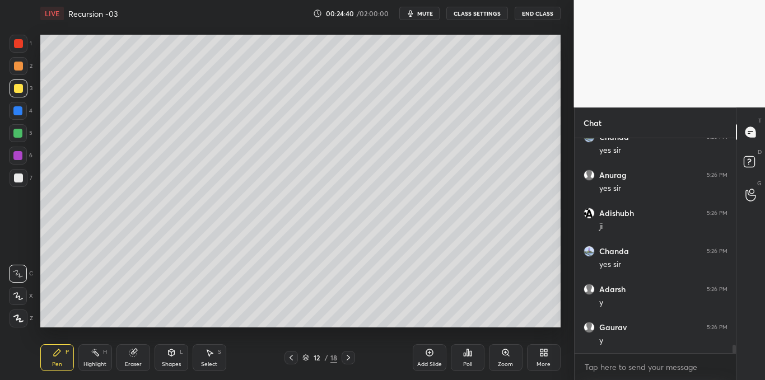
scroll to position [5283, 0]
click at [19, 190] on div "7" at bounding box center [21, 180] width 23 height 22
click at [17, 90] on div at bounding box center [18, 88] width 9 height 9
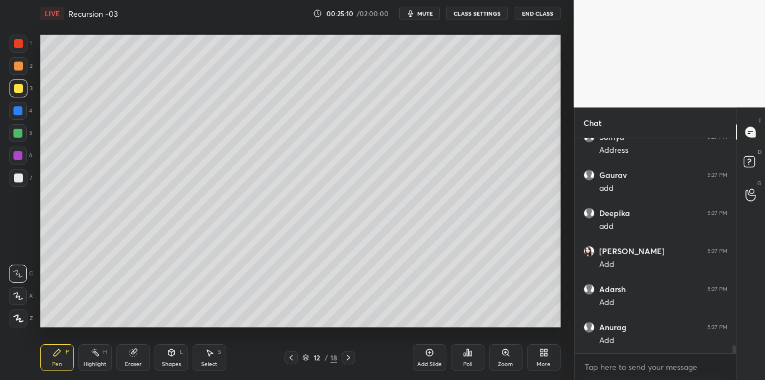
click at [16, 179] on div at bounding box center [18, 178] width 9 height 9
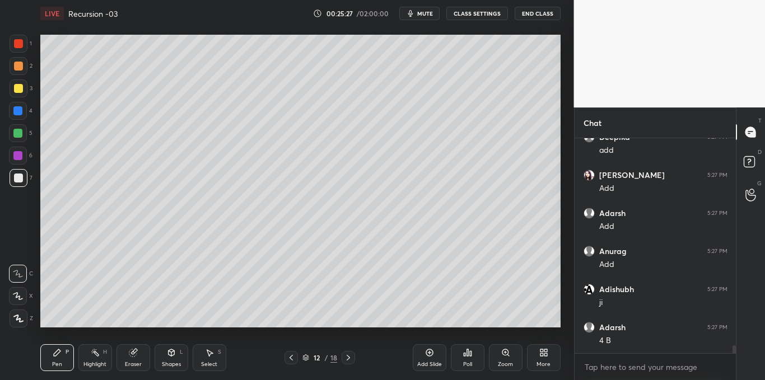
scroll to position [5701, 0]
click at [208, 355] on icon at bounding box center [210, 353] width 6 height 7
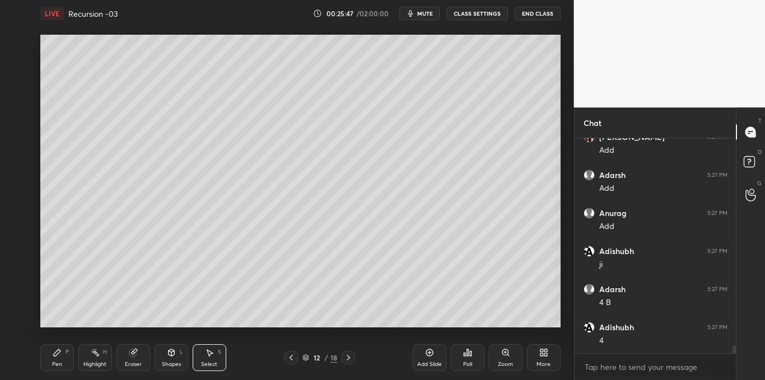
scroll to position [5739, 0]
click at [54, 360] on div "Pen P" at bounding box center [57, 357] width 34 height 27
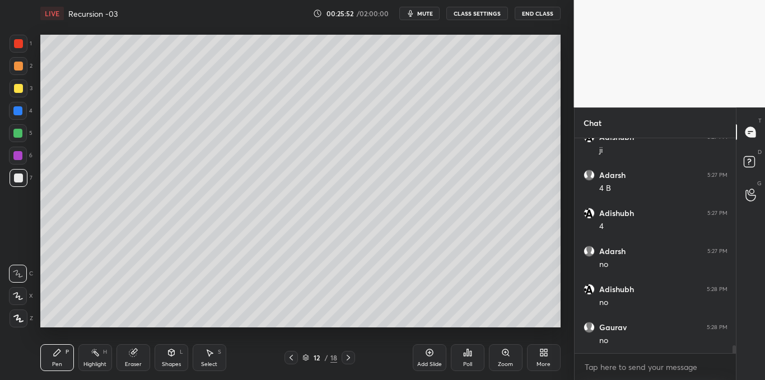
scroll to position [5854, 0]
click at [16, 90] on div at bounding box center [18, 88] width 9 height 9
click at [212, 358] on div "Select S" at bounding box center [210, 357] width 34 height 27
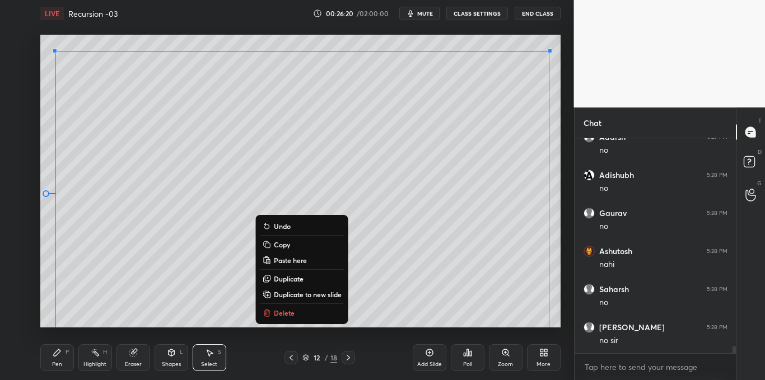
click at [288, 244] on p "Copy" at bounding box center [282, 244] width 16 height 9
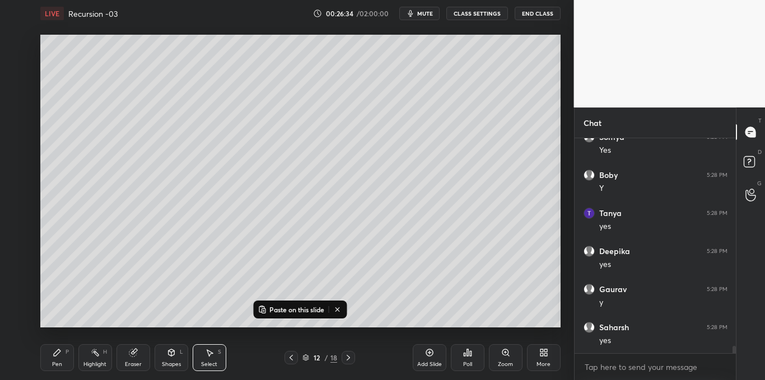
scroll to position [6234, 0]
click at [291, 360] on icon at bounding box center [291, 357] width 9 height 9
click at [349, 357] on icon at bounding box center [348, 357] width 9 height 9
click at [351, 358] on icon at bounding box center [348, 357] width 9 height 9
click at [311, 310] on p "Paste on this slide" at bounding box center [296, 309] width 55 height 9
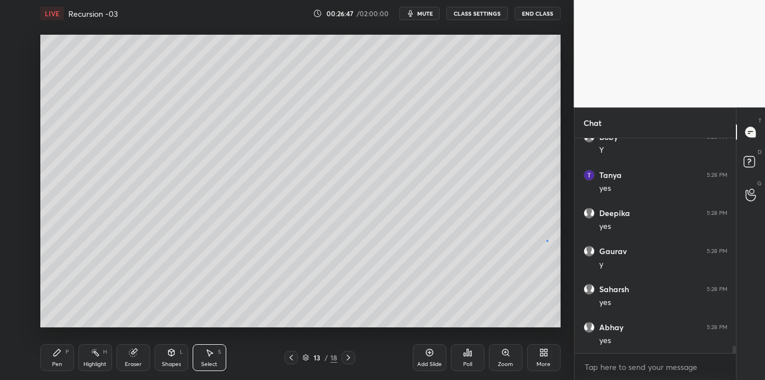
click at [548, 240] on div "0 ° Undo Copy Paste here Duplicate Duplicate to new slide Delete" at bounding box center [300, 181] width 520 height 293
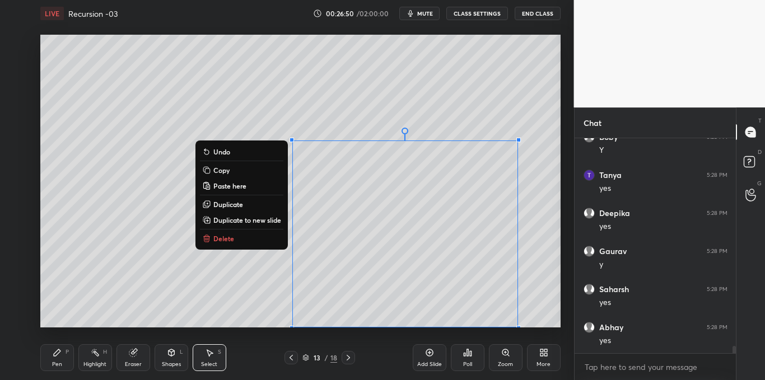
click at [227, 239] on p "Delete" at bounding box center [223, 238] width 21 height 9
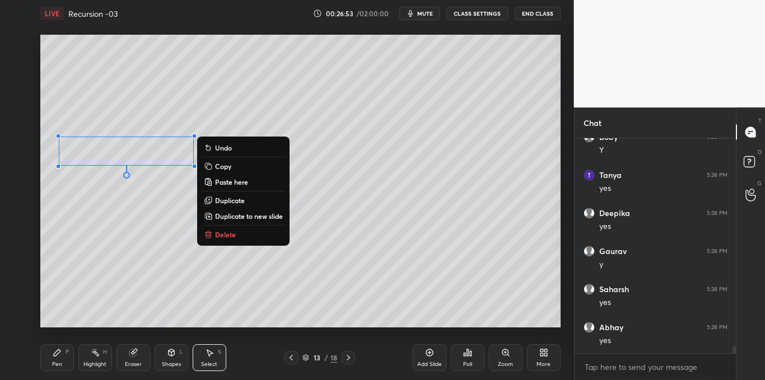
click at [224, 236] on p "Delete" at bounding box center [225, 234] width 21 height 9
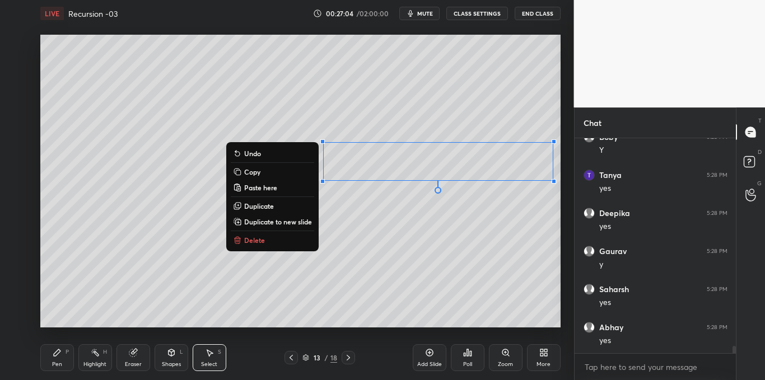
click at [245, 309] on div "0 ° Undo Copy Paste here Duplicate Duplicate to new slide Delete" at bounding box center [300, 181] width 520 height 293
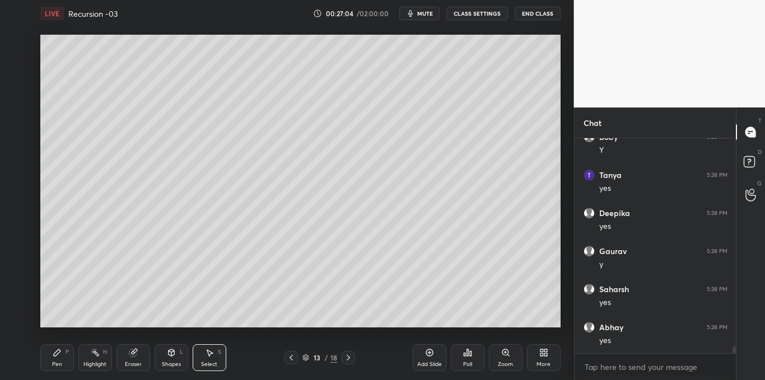
click at [51, 357] on div "Pen P" at bounding box center [57, 357] width 34 height 27
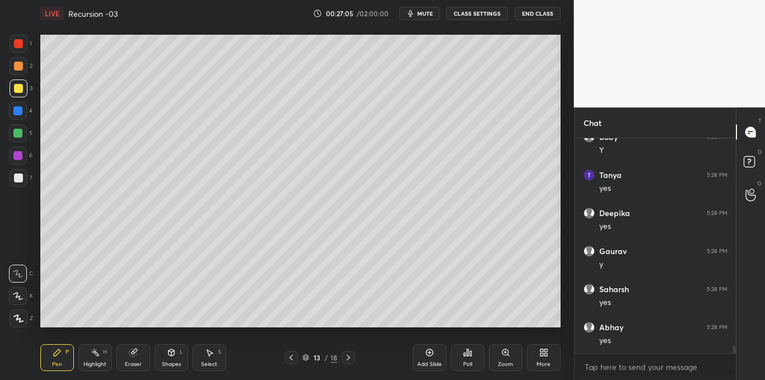
click at [19, 179] on div at bounding box center [18, 178] width 9 height 9
click at [20, 134] on div at bounding box center [17, 133] width 9 height 9
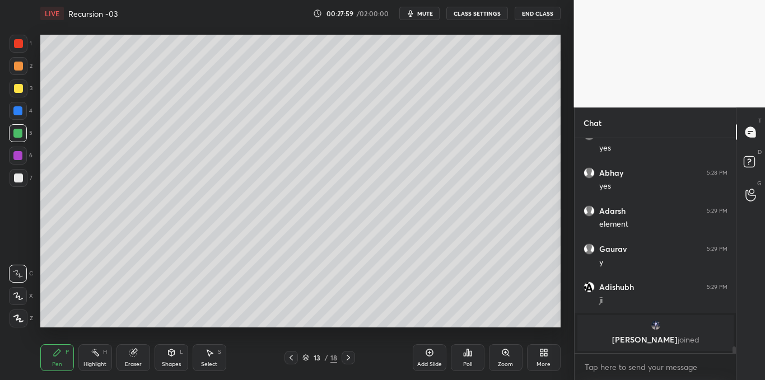
click at [19, 182] on div at bounding box center [18, 178] width 9 height 9
click at [171, 362] on div "Shapes" at bounding box center [171, 365] width 19 height 6
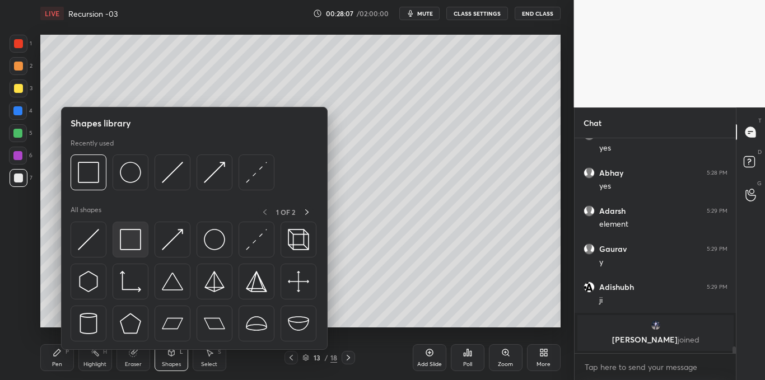
click at [127, 252] on div at bounding box center [131, 240] width 36 height 36
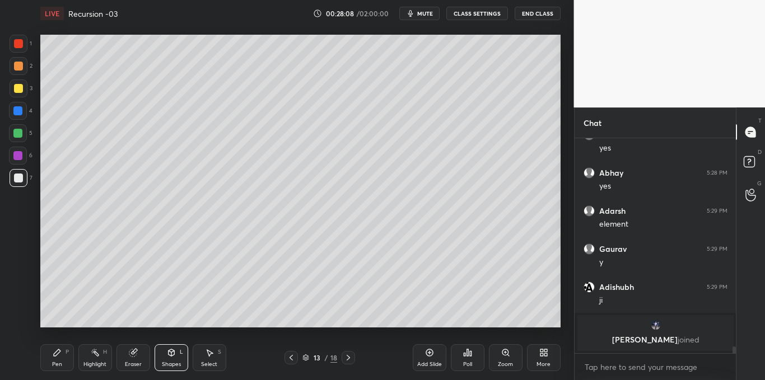
click at [16, 110] on div at bounding box center [17, 110] width 9 height 9
click at [55, 354] on icon at bounding box center [57, 352] width 7 height 7
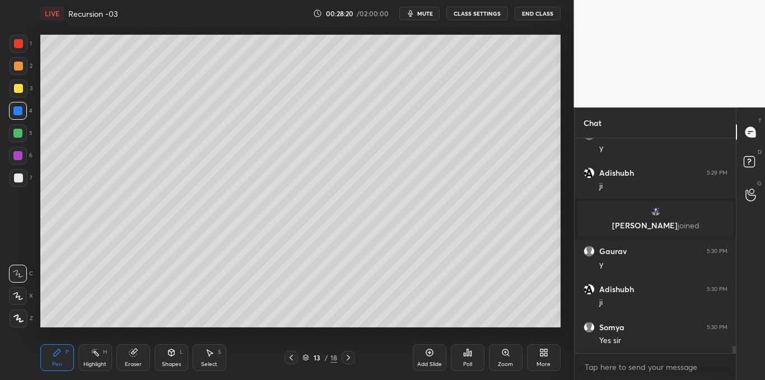
scroll to position [5962, 0]
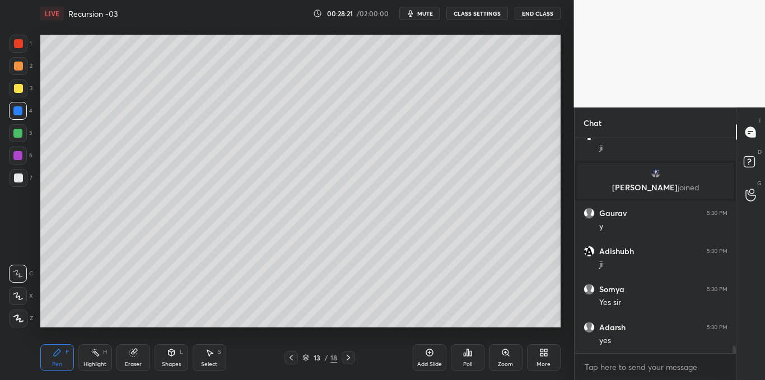
click at [21, 184] on div at bounding box center [19, 178] width 18 height 18
click at [21, 115] on div at bounding box center [18, 111] width 18 height 18
click at [13, 176] on div at bounding box center [19, 178] width 18 height 18
click at [178, 356] on div "Shapes L" at bounding box center [172, 357] width 34 height 27
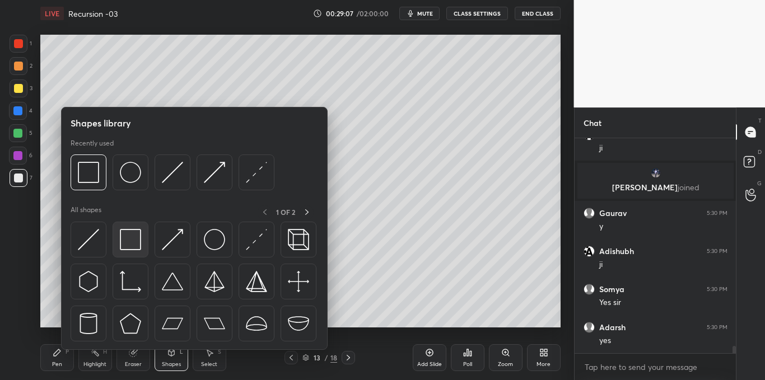
click at [127, 243] on img at bounding box center [130, 239] width 21 height 21
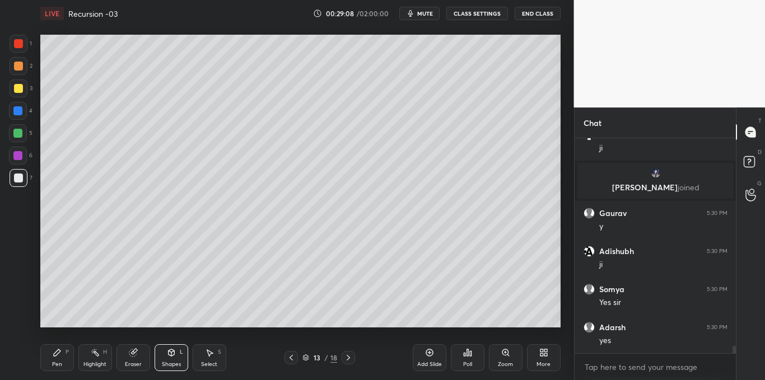
click at [17, 111] on div at bounding box center [17, 110] width 9 height 9
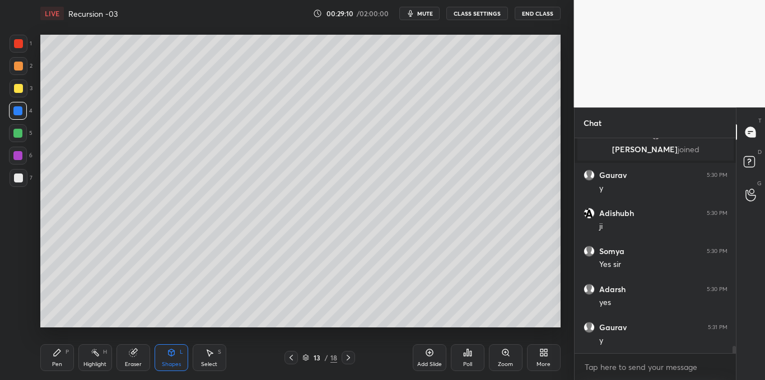
click at [57, 360] on div "Pen P" at bounding box center [57, 357] width 34 height 27
click at [344, 356] on icon at bounding box center [348, 357] width 9 height 9
click at [18, 184] on div at bounding box center [19, 178] width 18 height 18
click at [177, 359] on div "Shapes L" at bounding box center [172, 357] width 34 height 27
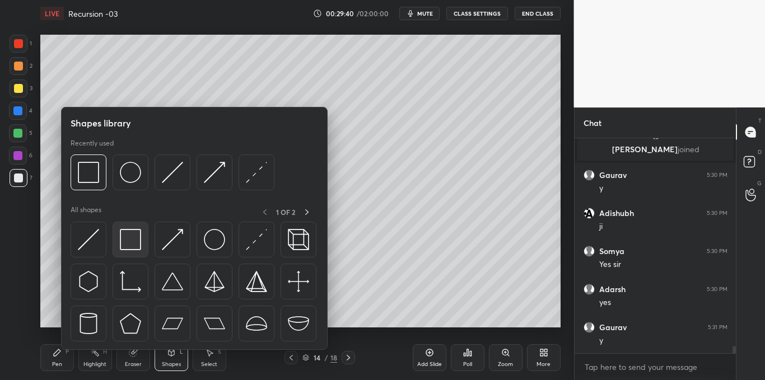
click at [134, 254] on div at bounding box center [131, 240] width 36 height 36
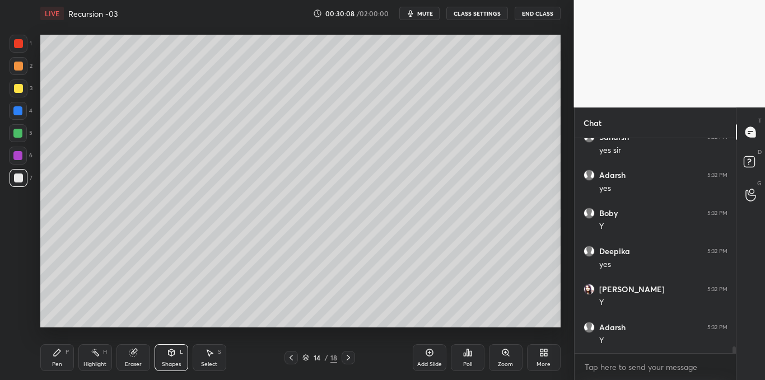
scroll to position [6419, 0]
click at [423, 355] on div "Add Slide" at bounding box center [430, 357] width 34 height 27
click at [15, 92] on div at bounding box center [18, 88] width 9 height 9
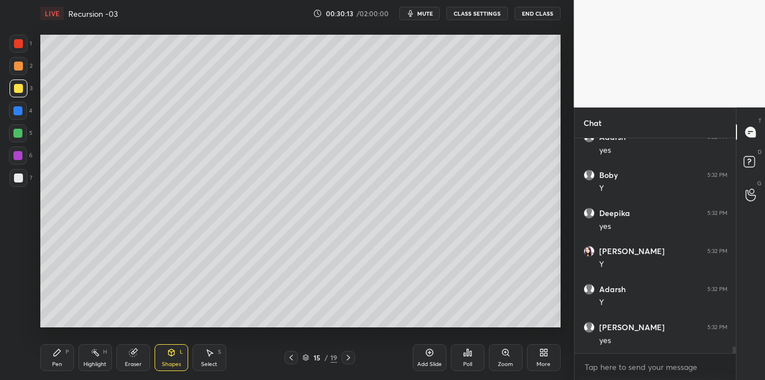
click at [20, 179] on div at bounding box center [18, 178] width 9 height 9
click at [59, 354] on icon at bounding box center [57, 352] width 9 height 9
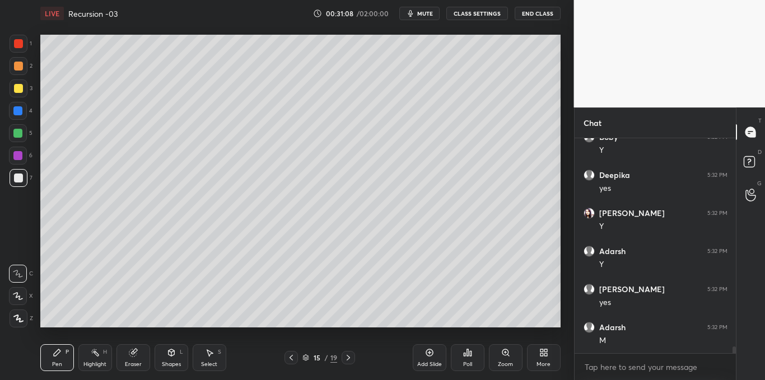
click at [19, 95] on div at bounding box center [19, 89] width 18 height 18
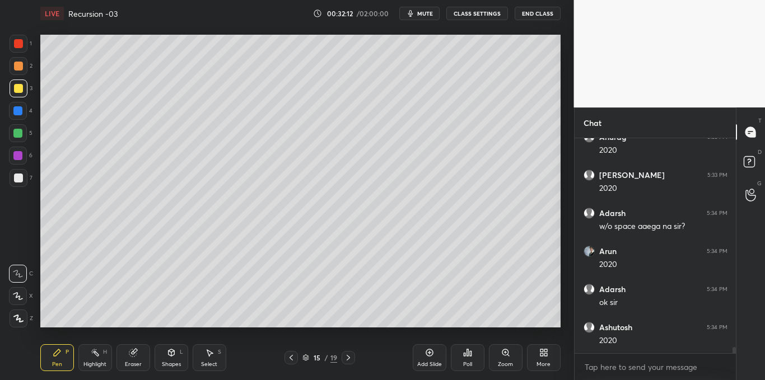
click at [428, 358] on div "Add Slide" at bounding box center [430, 357] width 34 height 27
click at [168, 357] on icon at bounding box center [171, 352] width 9 height 9
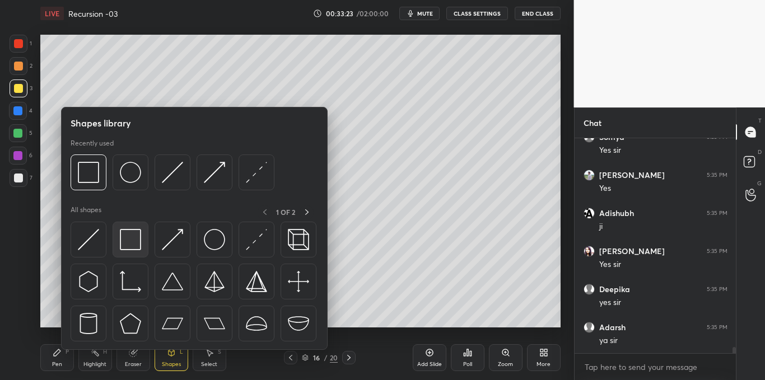
click at [127, 250] on img at bounding box center [130, 239] width 21 height 21
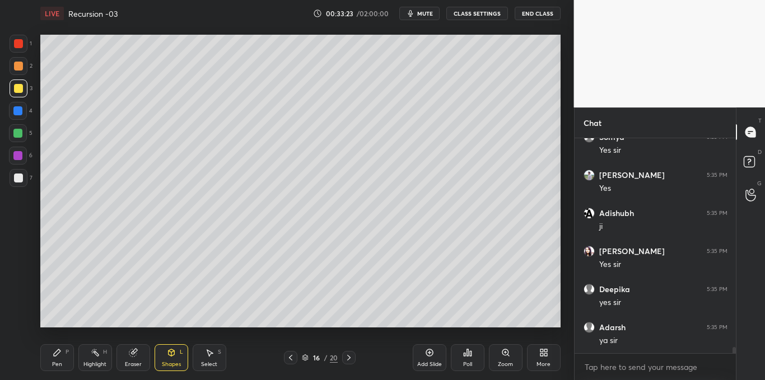
click at [16, 176] on div at bounding box center [18, 178] width 9 height 9
click at [48, 356] on div "Pen P" at bounding box center [57, 357] width 34 height 27
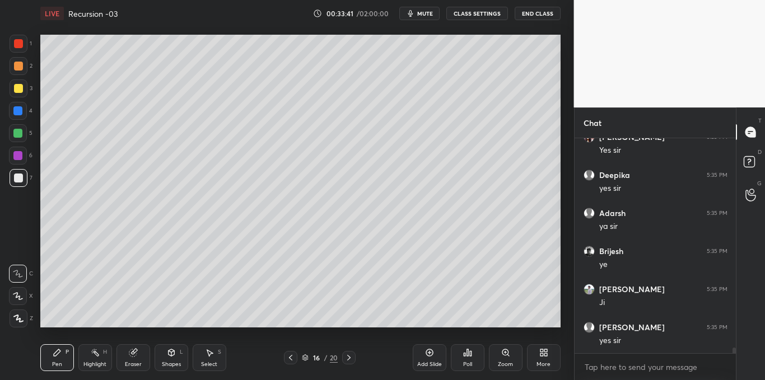
scroll to position [7746, 0]
click at [350, 358] on icon at bounding box center [348, 357] width 9 height 9
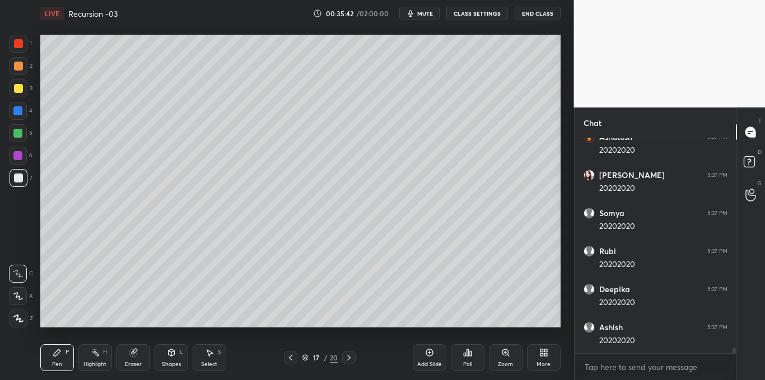
scroll to position [8241, 0]
click at [21, 92] on div at bounding box center [18, 88] width 9 height 9
click at [431, 362] on div "Add Slide" at bounding box center [429, 365] width 25 height 6
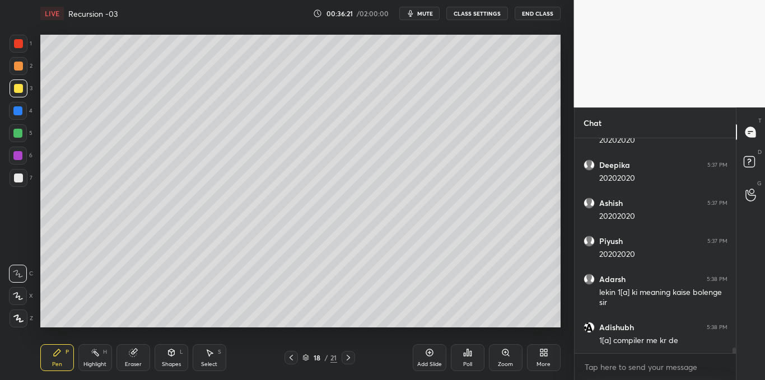
scroll to position [8366, 0]
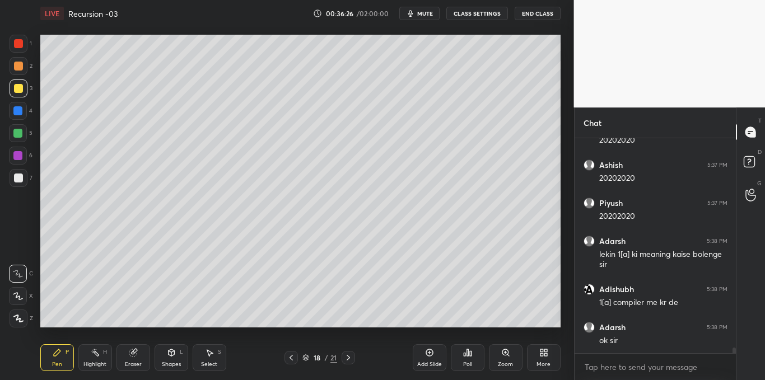
click at [211, 359] on div "Select S" at bounding box center [210, 357] width 34 height 27
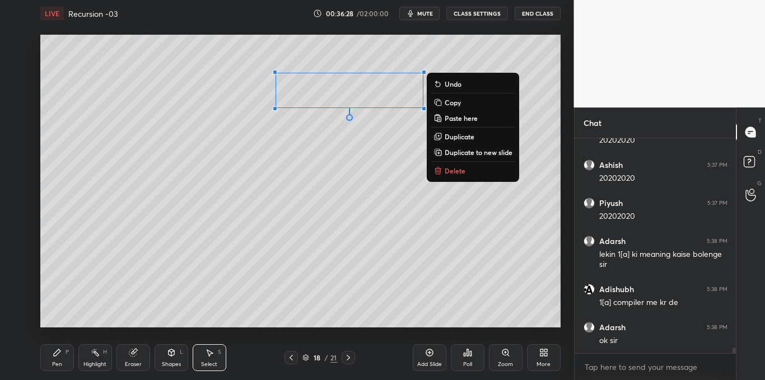
click at [453, 174] on p "Delete" at bounding box center [455, 170] width 21 height 9
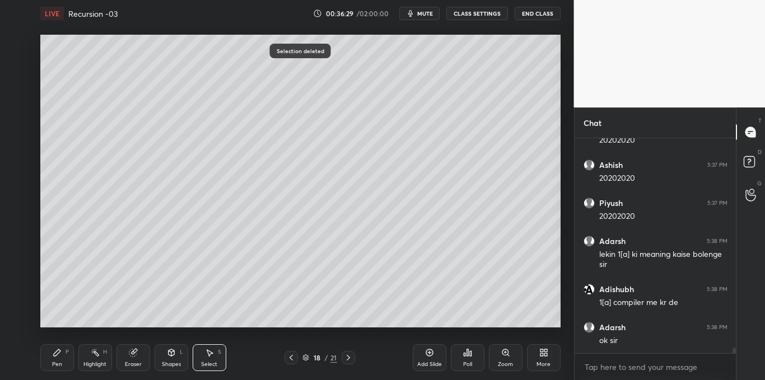
click at [57, 354] on icon at bounding box center [57, 352] width 7 height 7
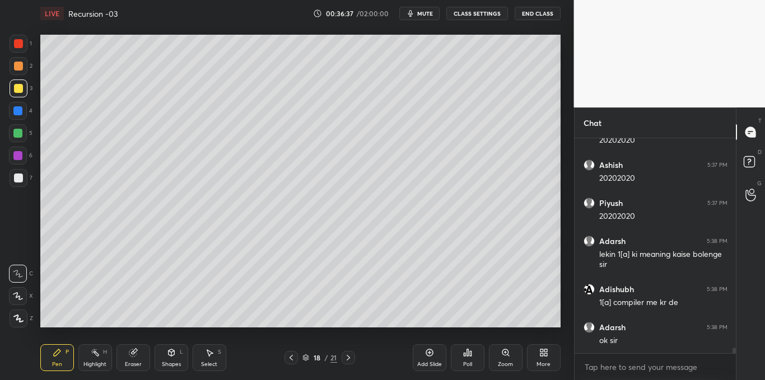
click at [19, 42] on div at bounding box center [18, 43] width 9 height 9
click at [17, 180] on div at bounding box center [18, 178] width 9 height 9
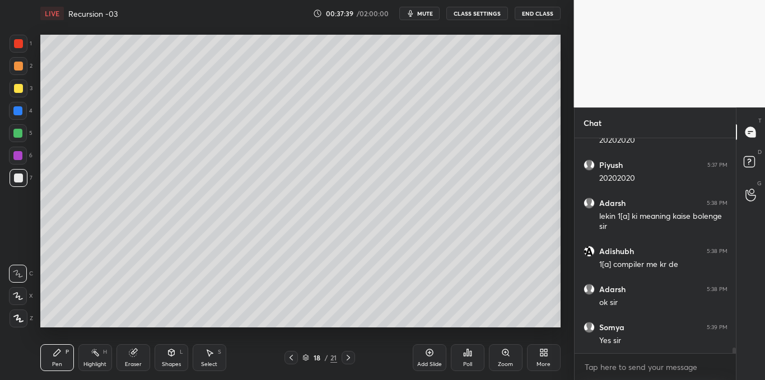
scroll to position [8442, 0]
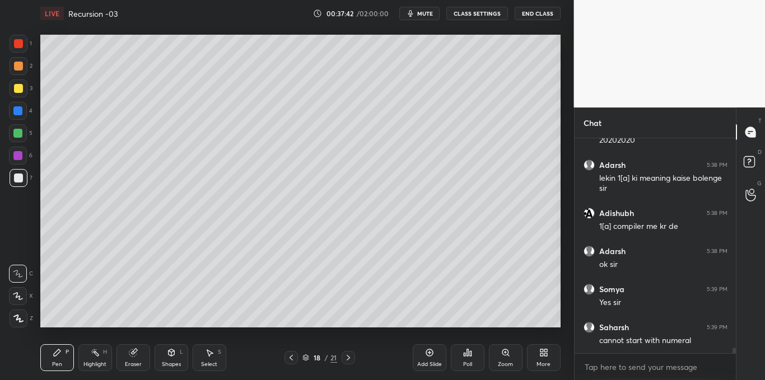
click at [11, 85] on div at bounding box center [19, 89] width 18 height 18
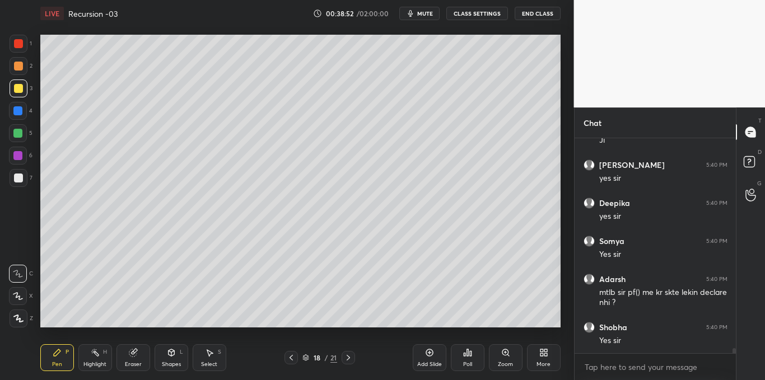
scroll to position [8985, 0]
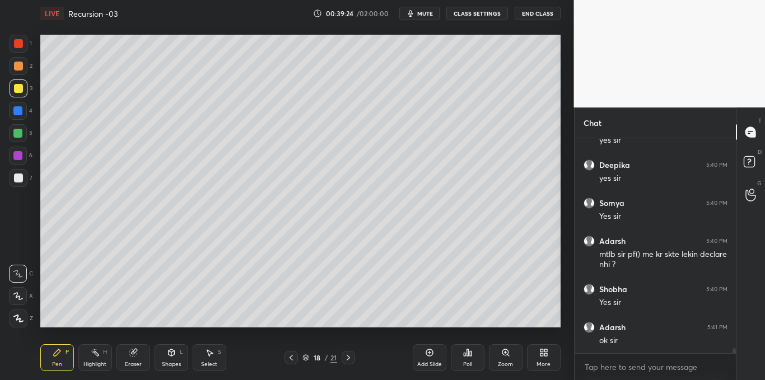
click at [209, 359] on div "Select S" at bounding box center [210, 357] width 34 height 27
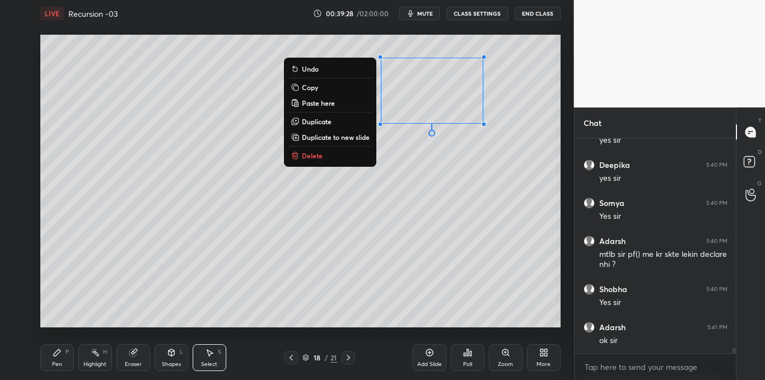
click at [311, 164] on div "0 ° Undo Copy Paste here Duplicate Duplicate to new slide Delete" at bounding box center [300, 181] width 520 height 293
click at [325, 160] on button "Delete" at bounding box center [329, 155] width 83 height 13
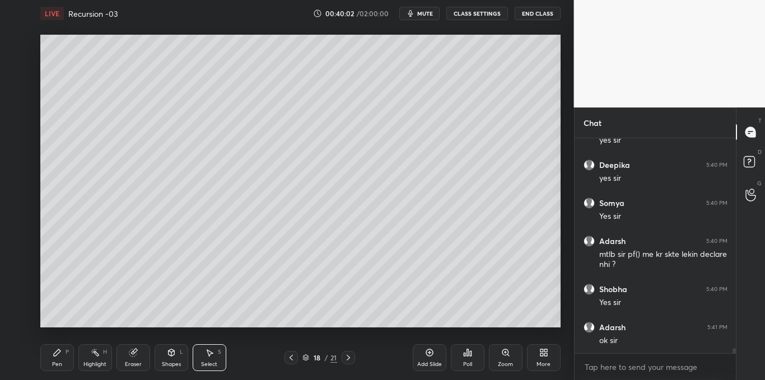
click at [60, 358] on div "Pen P" at bounding box center [57, 357] width 34 height 27
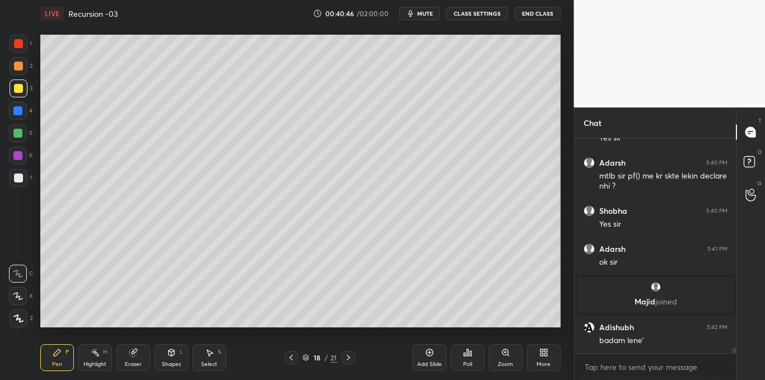
scroll to position [8220, 0]
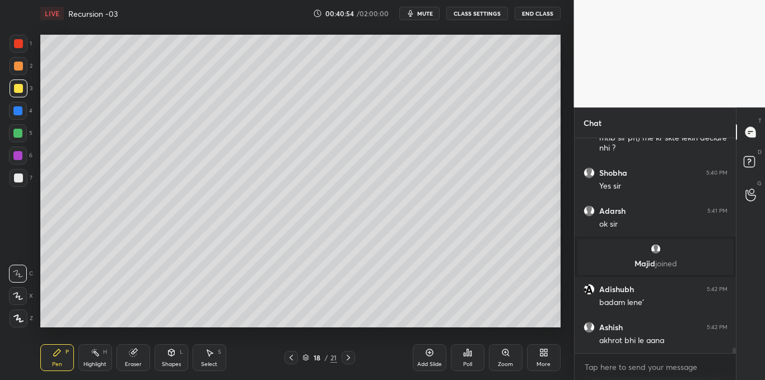
click at [351, 359] on icon at bounding box center [348, 357] width 9 height 9
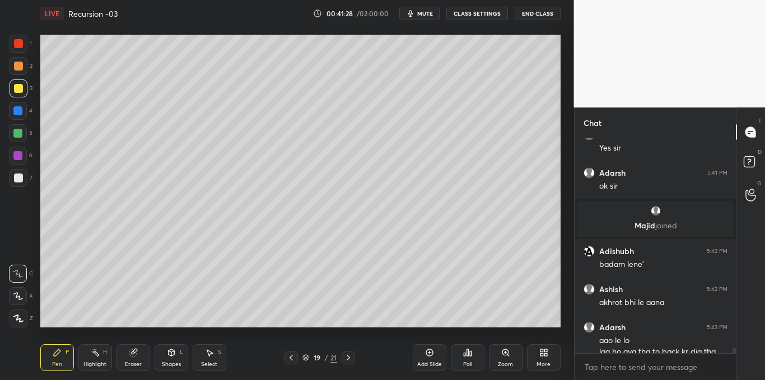
scroll to position [8279, 0]
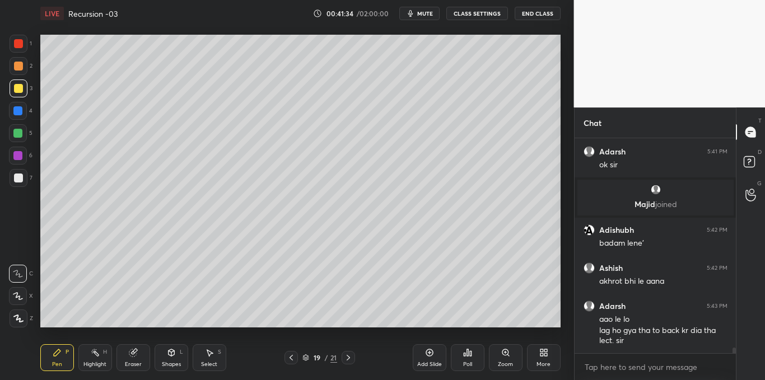
click at [173, 362] on div "Shapes" at bounding box center [171, 365] width 19 height 6
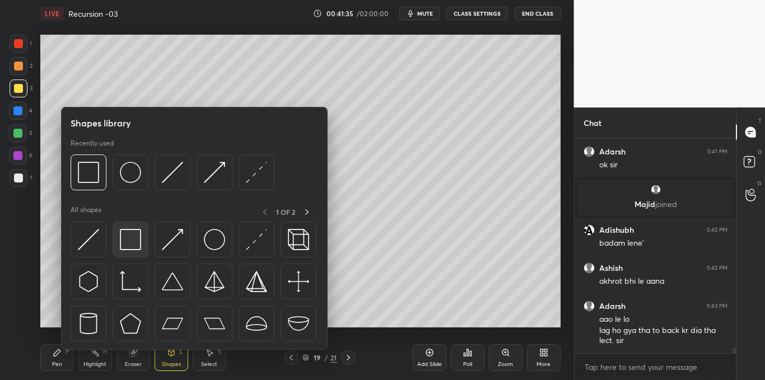
click at [128, 242] on img at bounding box center [130, 239] width 21 height 21
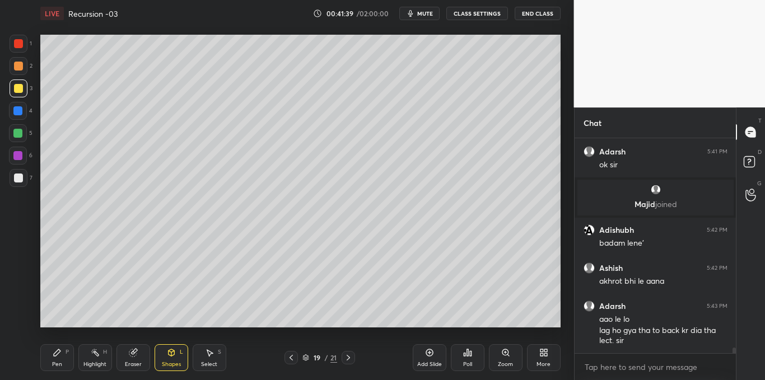
click at [54, 360] on div "Pen P" at bounding box center [57, 357] width 34 height 27
click at [463, 352] on icon at bounding box center [467, 352] width 9 height 9
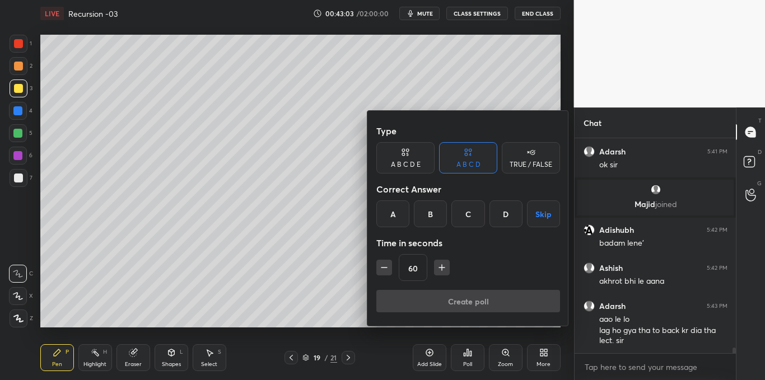
click at [443, 269] on icon "button" at bounding box center [441, 267] width 11 height 11
click at [442, 268] on icon "button" at bounding box center [442, 268] width 0 height 6
click at [442, 269] on icon "button" at bounding box center [441, 267] width 11 height 11
click at [441, 270] on icon "button" at bounding box center [446, 267] width 11 height 11
click at [441, 272] on icon "button" at bounding box center [446, 267] width 11 height 11
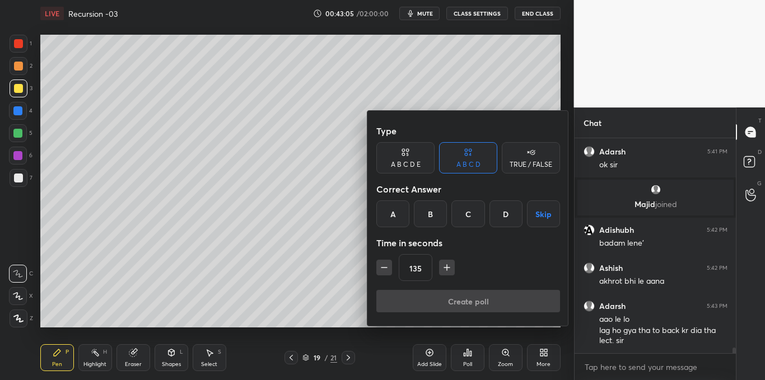
click at [376, 268] on button "button" at bounding box center [384, 268] width 16 height 16
type input "120"
click at [551, 211] on button "Skip" at bounding box center [543, 213] width 33 height 27
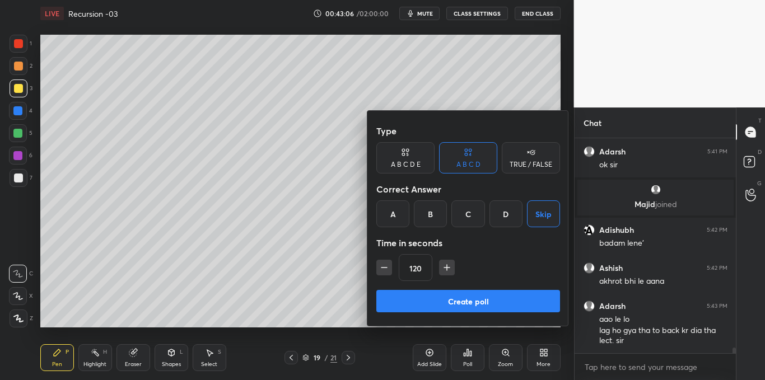
click at [483, 297] on button "Create poll" at bounding box center [468, 301] width 184 height 22
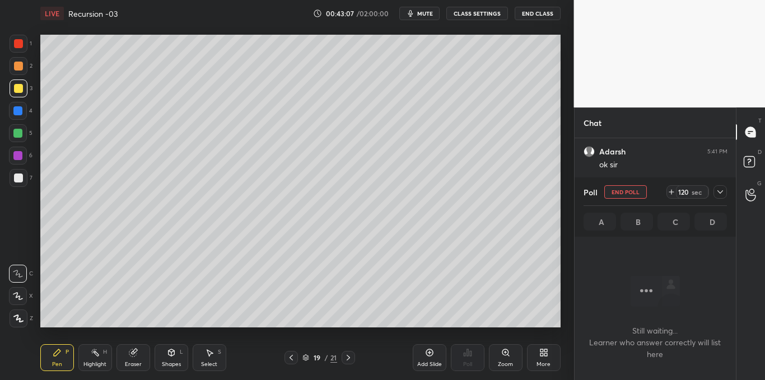
scroll to position [60, 158]
click at [720, 192] on icon at bounding box center [720, 192] width 9 height 9
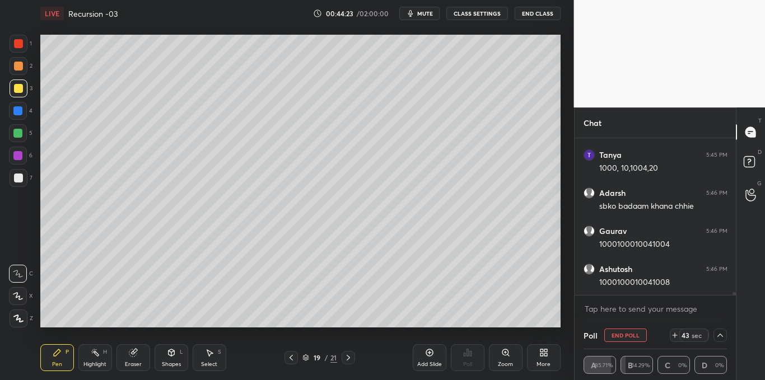
scroll to position [8833, 0]
click at [13, 183] on div at bounding box center [19, 178] width 18 height 18
click at [23, 48] on div at bounding box center [19, 44] width 18 height 18
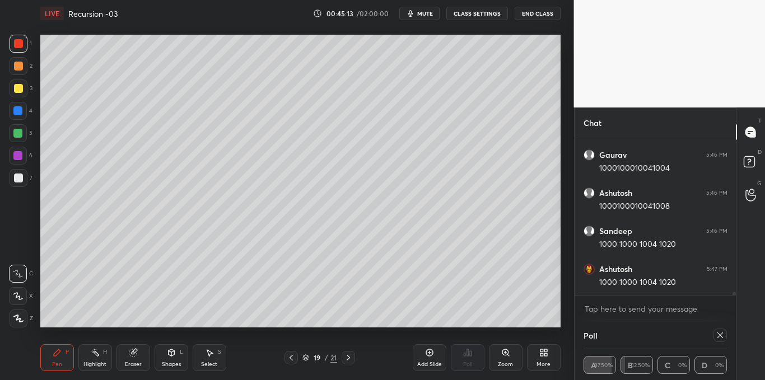
click at [718, 337] on icon at bounding box center [720, 335] width 9 height 9
type textarea "x"
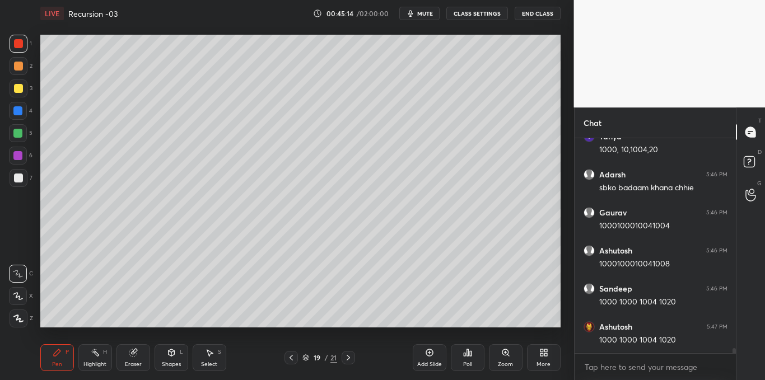
scroll to position [8812, 0]
click at [17, 174] on div at bounding box center [18, 178] width 9 height 9
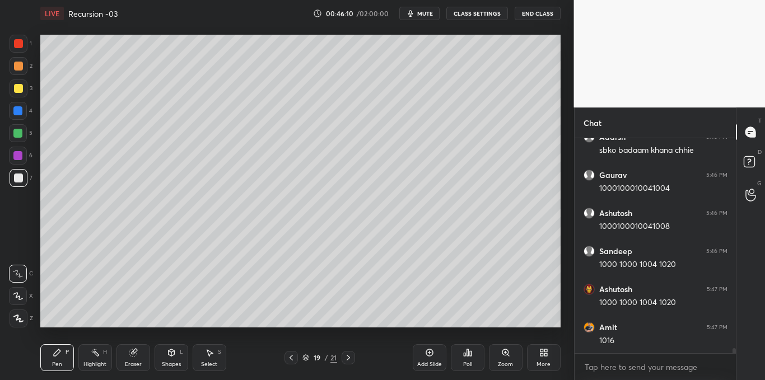
click at [17, 38] on div at bounding box center [19, 44] width 18 height 18
click at [98, 358] on div "Highlight H" at bounding box center [95, 357] width 34 height 27
click at [8, 175] on div "1 2 3 4 5 6 7 C X Z C X Z E E Erase all H H" at bounding box center [18, 181] width 36 height 293
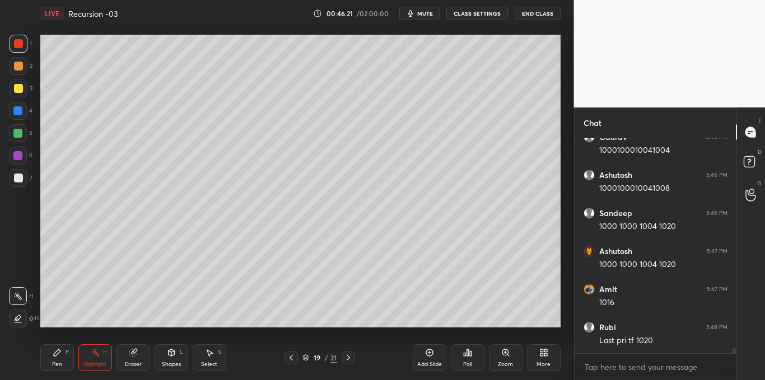
click at [23, 41] on div at bounding box center [18, 43] width 9 height 9
click at [54, 356] on icon at bounding box center [57, 352] width 7 height 7
click at [211, 359] on div "Select S" at bounding box center [210, 357] width 34 height 27
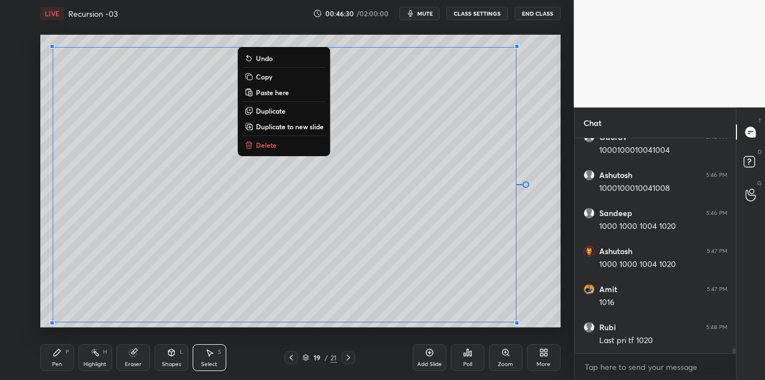
click at [268, 79] on p "Copy" at bounding box center [264, 76] width 16 height 9
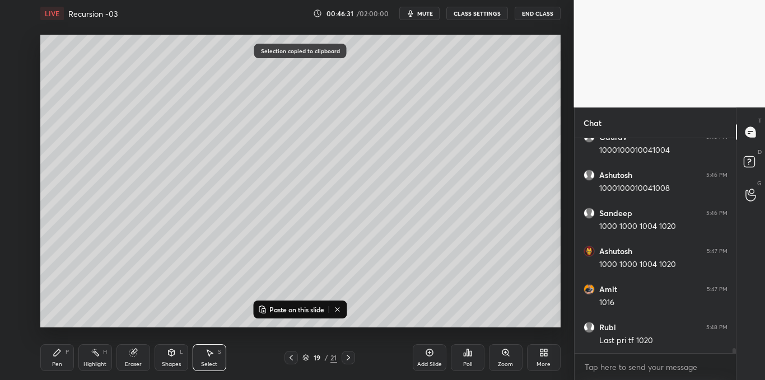
click at [424, 358] on div "Add Slide" at bounding box center [430, 357] width 34 height 27
click at [310, 311] on p "Paste on this slide" at bounding box center [296, 309] width 55 height 9
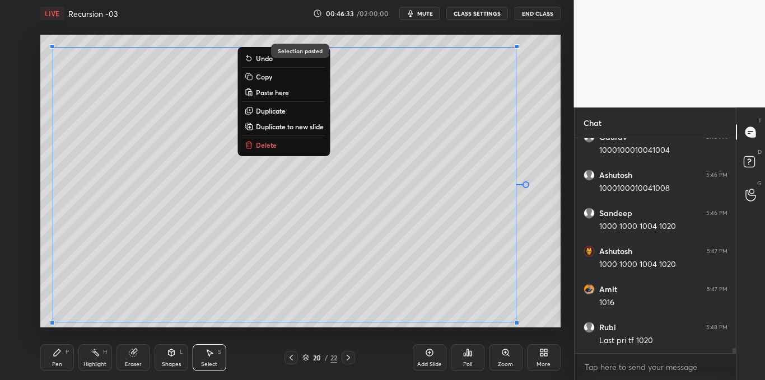
click at [306, 330] on div "0 ° Undo Copy Paste here Duplicate Duplicate to new slide Delete Selection past…" at bounding box center [300, 181] width 529 height 309
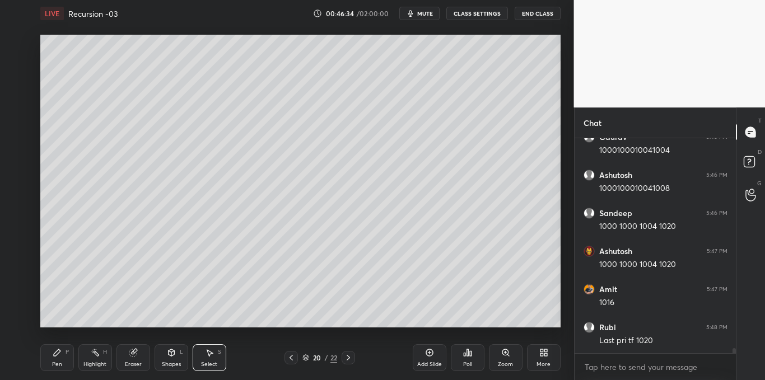
click at [59, 356] on icon at bounding box center [57, 352] width 9 height 9
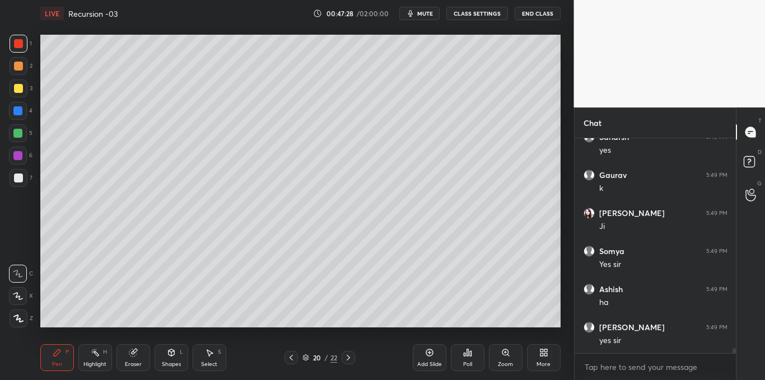
scroll to position [9307, 0]
click at [17, 179] on div at bounding box center [18, 178] width 9 height 9
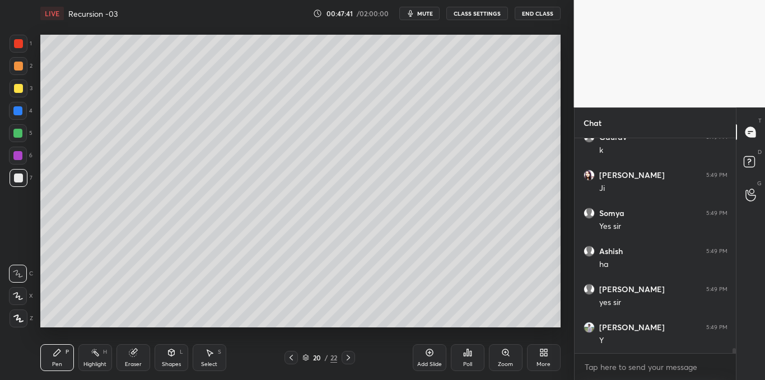
click at [345, 356] on icon at bounding box center [348, 357] width 9 height 9
click at [169, 353] on icon at bounding box center [171, 352] width 6 height 7
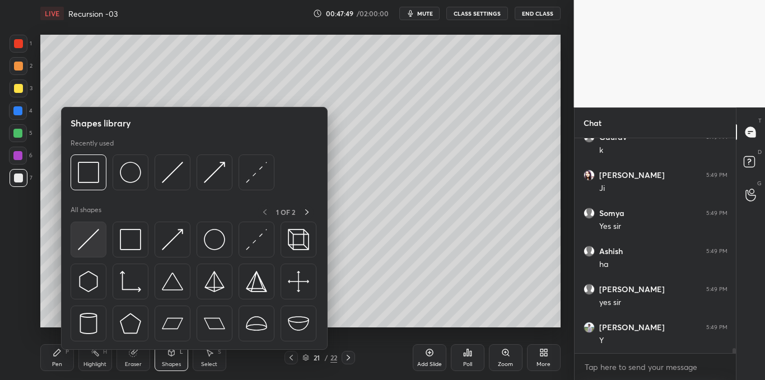
click at [93, 243] on img at bounding box center [88, 239] width 21 height 21
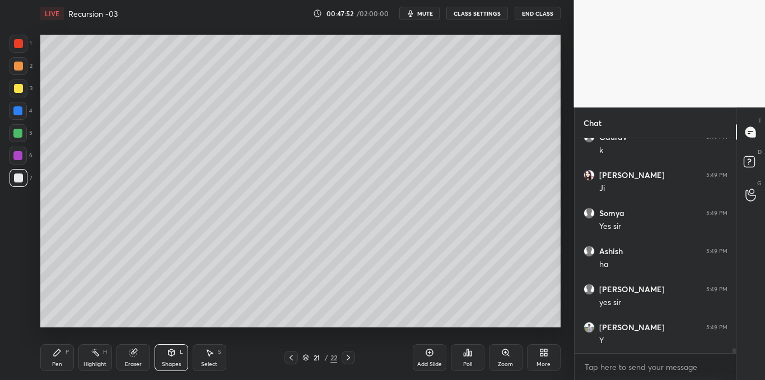
click at [55, 349] on icon at bounding box center [57, 352] width 9 height 9
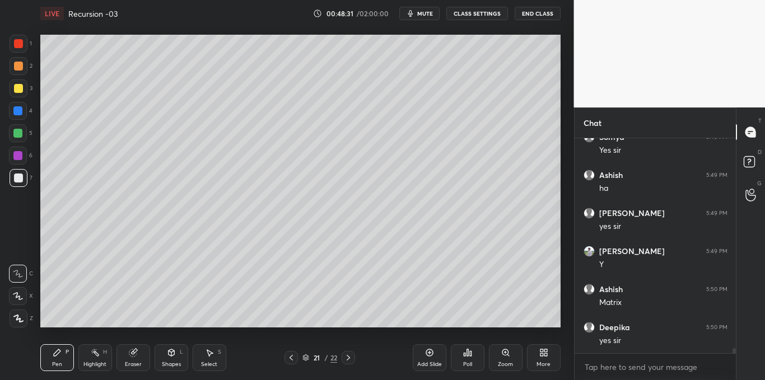
scroll to position [9422, 0]
click at [431, 345] on div "Add Slide" at bounding box center [430, 357] width 34 height 27
click at [100, 354] on div "Highlight H" at bounding box center [95, 357] width 34 height 27
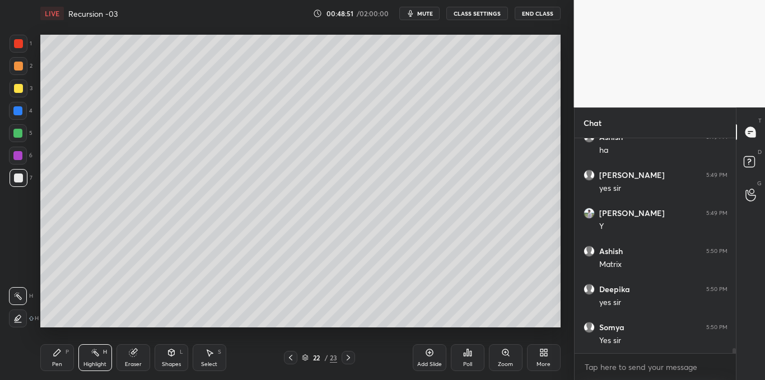
click at [60, 367] on div "Pen" at bounding box center [57, 365] width 10 height 6
click at [168, 357] on icon at bounding box center [171, 352] width 9 height 9
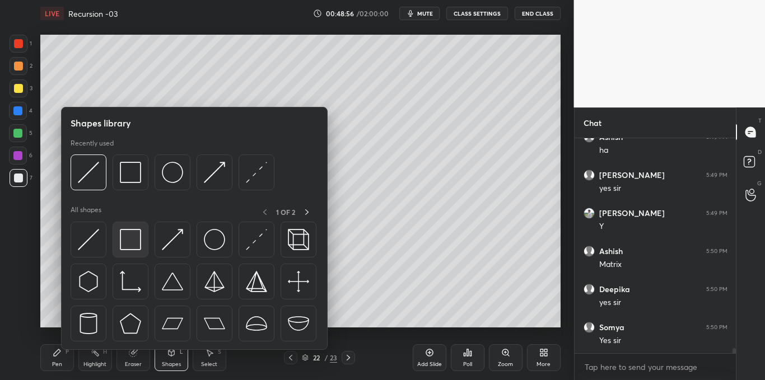
click at [131, 244] on img at bounding box center [130, 239] width 21 height 21
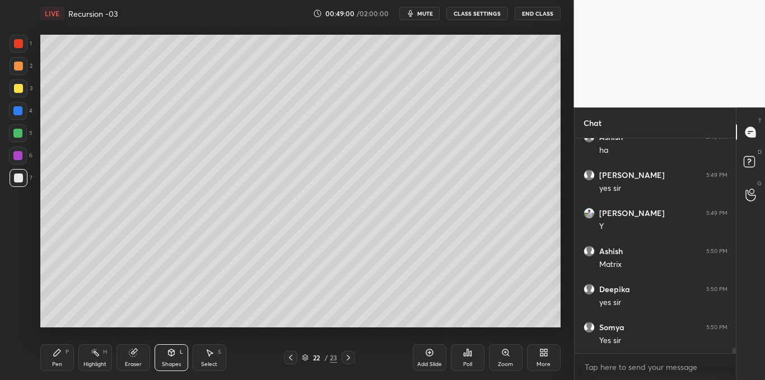
click at [50, 361] on div "Pen P" at bounding box center [57, 357] width 34 height 27
click at [177, 357] on div "Shapes L" at bounding box center [172, 357] width 34 height 27
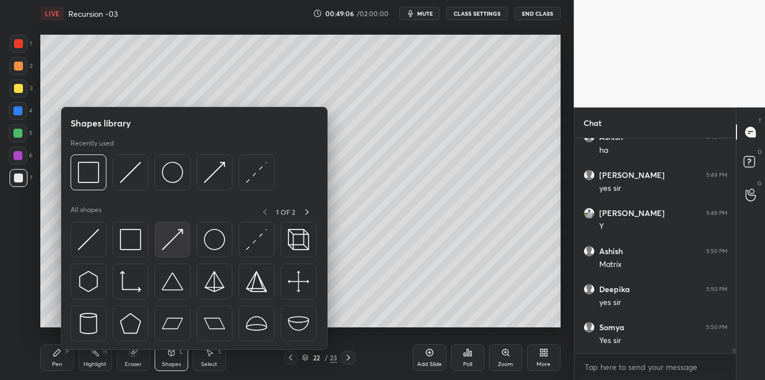
click at [170, 244] on img at bounding box center [172, 239] width 21 height 21
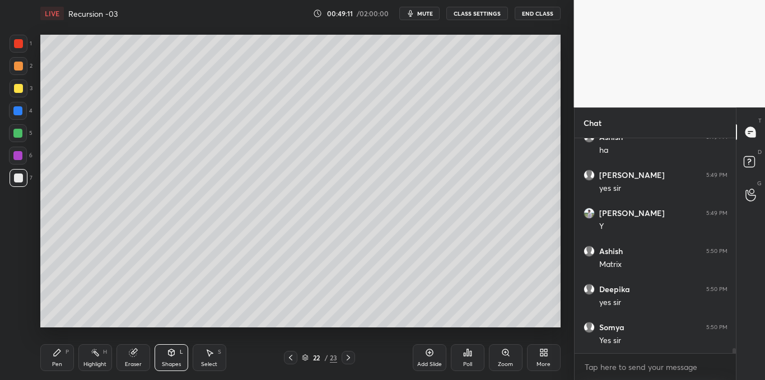
click at [57, 355] on icon at bounding box center [57, 352] width 7 height 7
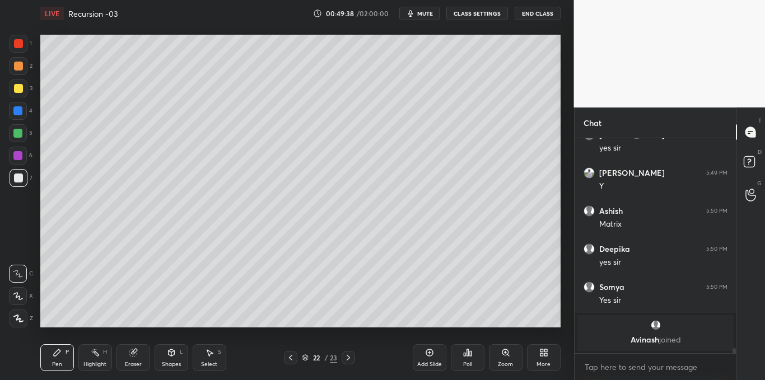
click at [468, 356] on icon at bounding box center [467, 352] width 2 height 7
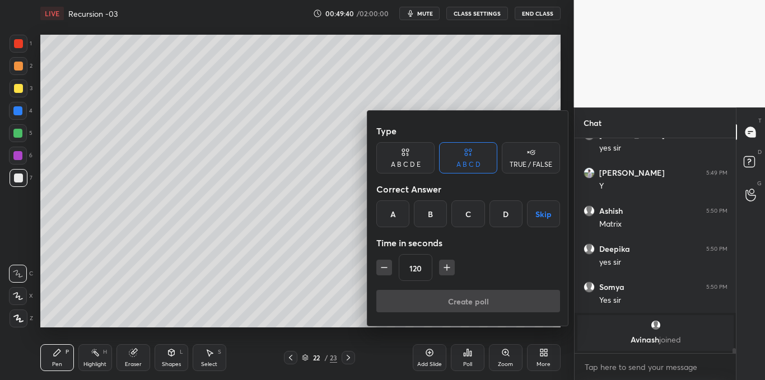
click at [380, 266] on icon "button" at bounding box center [384, 267] width 11 height 11
click at [381, 264] on icon "button" at bounding box center [384, 267] width 11 height 11
click at [383, 263] on icon "button" at bounding box center [384, 267] width 11 height 11
click at [384, 261] on button "button" at bounding box center [384, 268] width 16 height 16
type input "60"
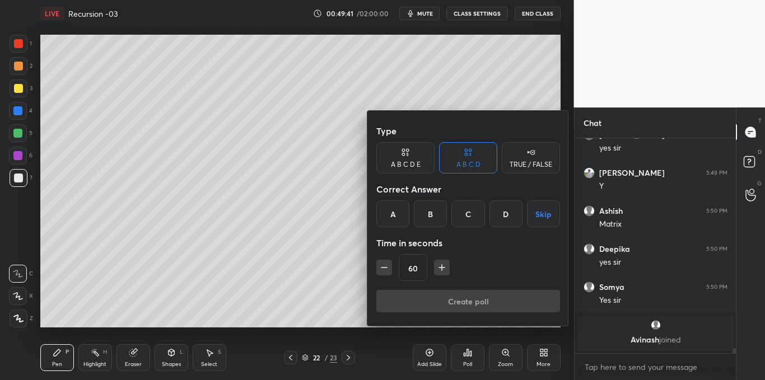
click at [528, 161] on div "TRUE / FALSE" at bounding box center [531, 164] width 43 height 7
click at [411, 213] on div "True" at bounding box center [405, 213] width 58 height 27
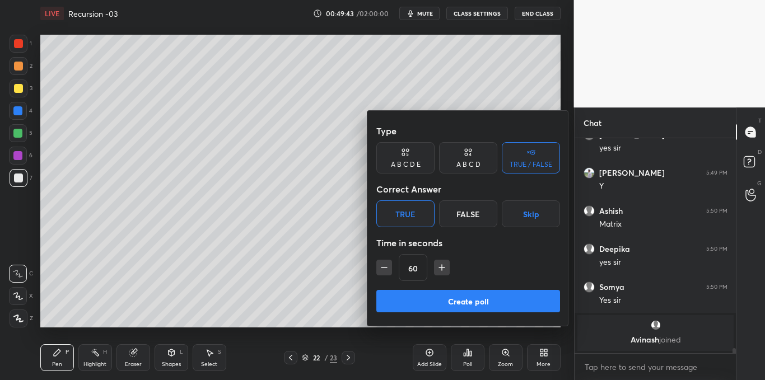
click at [441, 299] on button "Create poll" at bounding box center [468, 301] width 184 height 22
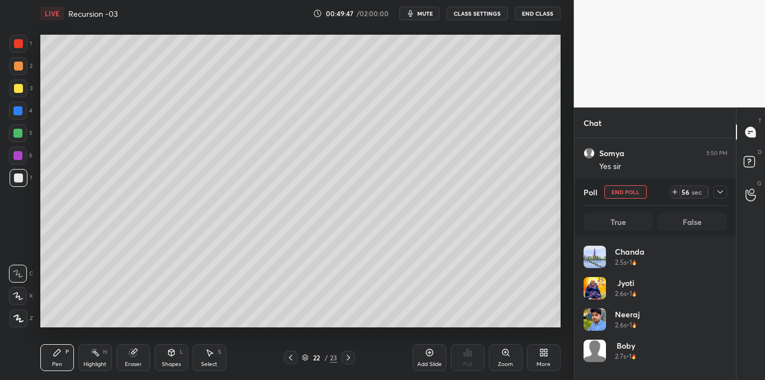
scroll to position [131, 140]
click at [426, 12] on span "mute" at bounding box center [425, 14] width 16 height 8
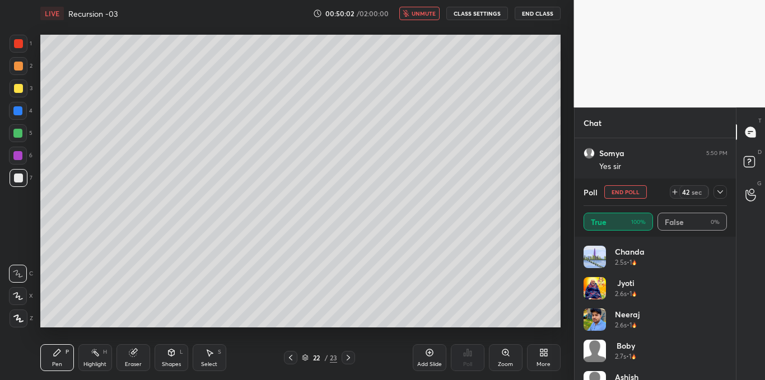
click at [675, 190] on icon at bounding box center [675, 192] width 0 height 4
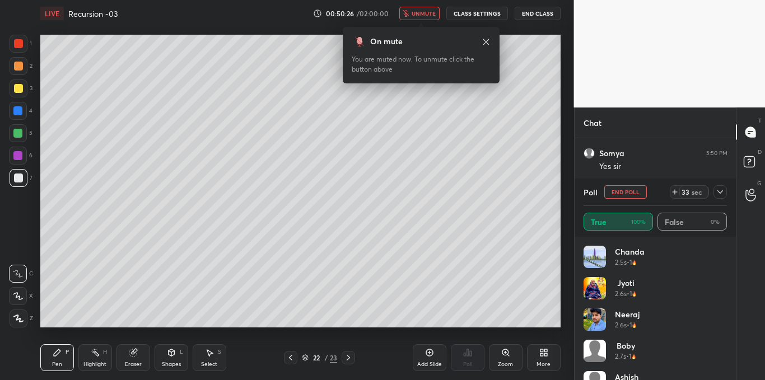
click at [484, 43] on icon at bounding box center [486, 42] width 9 height 9
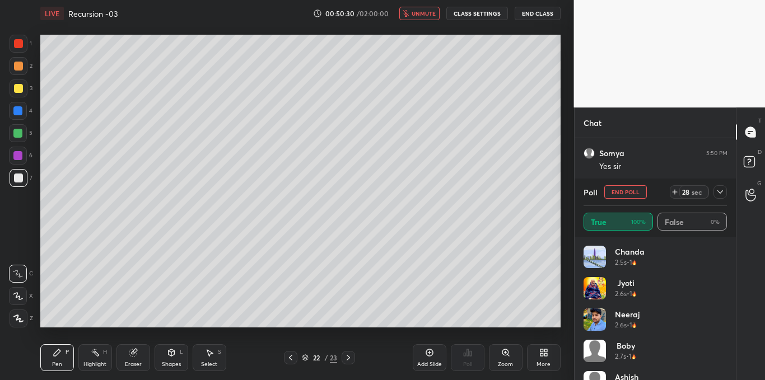
click at [432, 13] on span "unmute" at bounding box center [424, 14] width 24 height 8
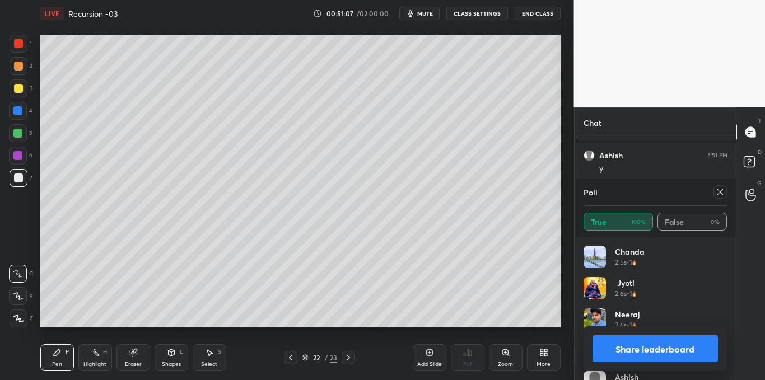
click at [722, 189] on icon at bounding box center [720, 192] width 9 height 9
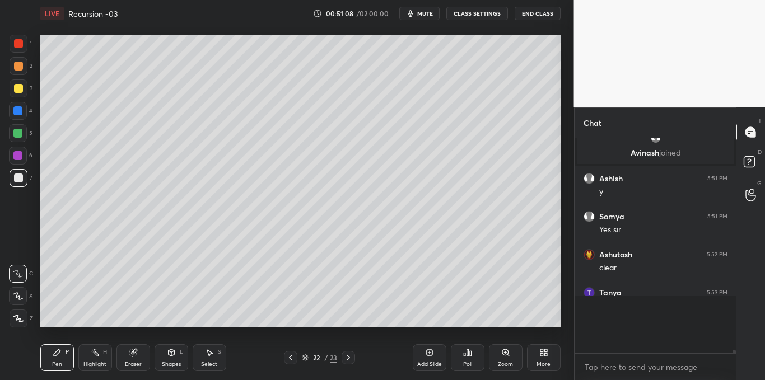
scroll to position [0, 0]
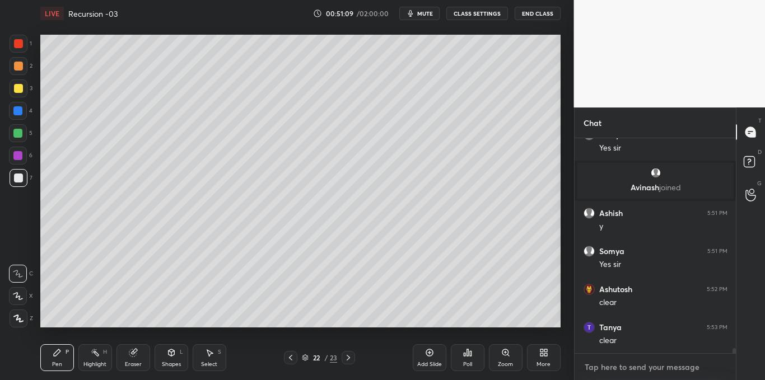
click at [603, 360] on textarea at bounding box center [655, 367] width 144 height 18
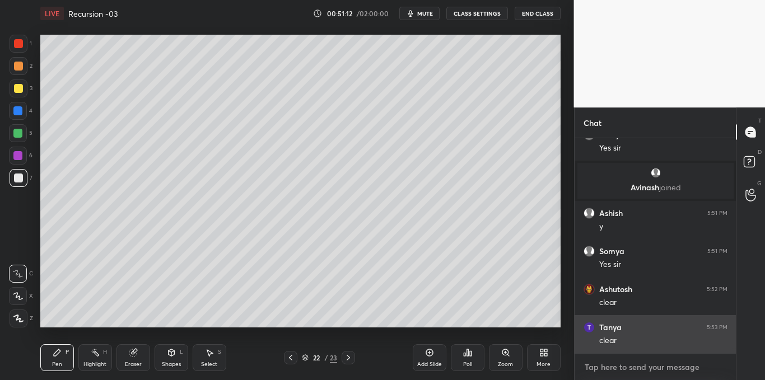
scroll to position [9256, 0]
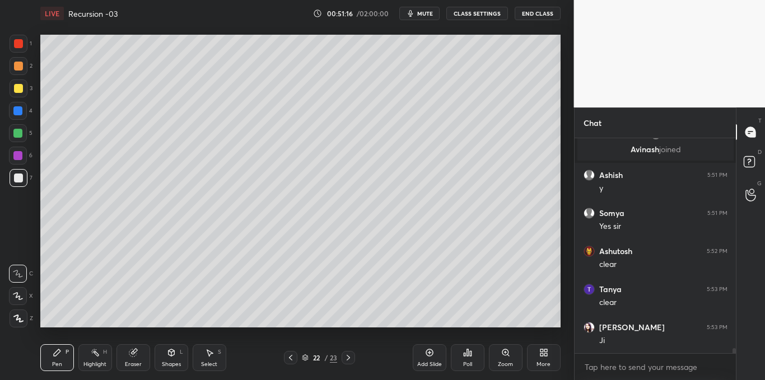
click at [96, 354] on rect at bounding box center [96, 354] width 6 height 6
type textarea "x"
click at [54, 357] on div "Pen P" at bounding box center [57, 357] width 34 height 27
click at [100, 354] on div "Highlight H" at bounding box center [95, 357] width 34 height 27
click at [66, 357] on div "Pen P" at bounding box center [57, 357] width 34 height 27
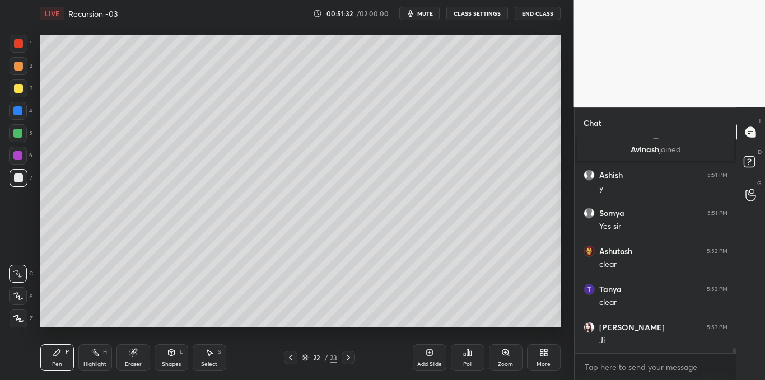
click at [172, 353] on icon at bounding box center [171, 352] width 6 height 7
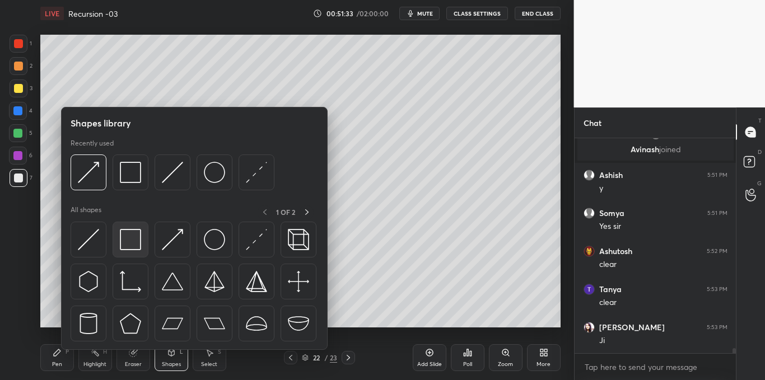
click at [135, 240] on img at bounding box center [130, 239] width 21 height 21
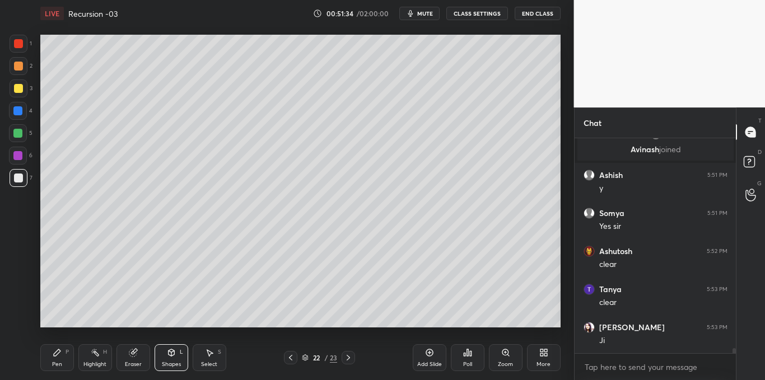
click at [16, 83] on div at bounding box center [19, 89] width 18 height 18
click at [169, 357] on icon at bounding box center [171, 352] width 9 height 9
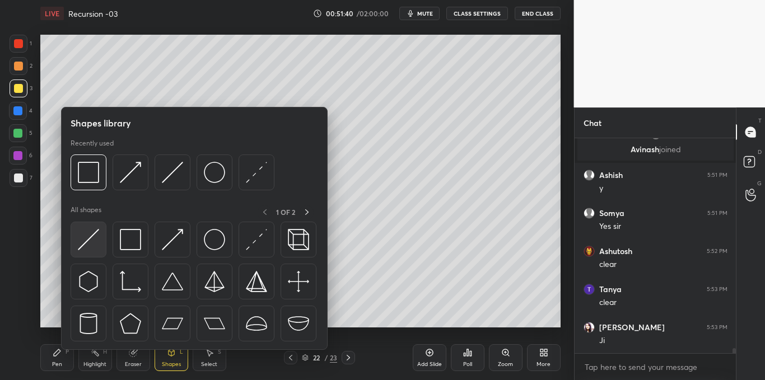
click at [87, 237] on img at bounding box center [88, 239] width 21 height 21
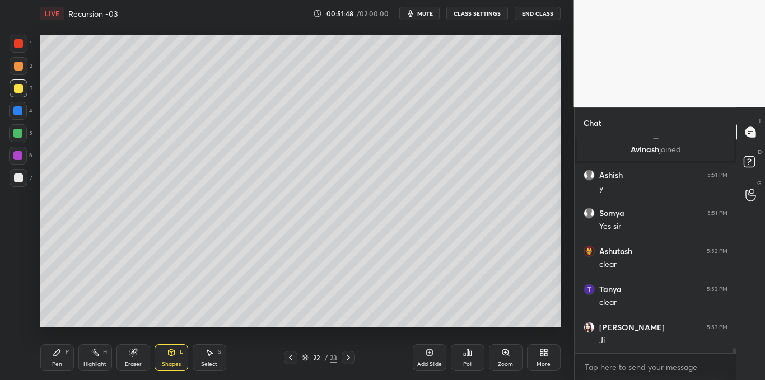
click at [211, 357] on div "Select S" at bounding box center [210, 357] width 34 height 27
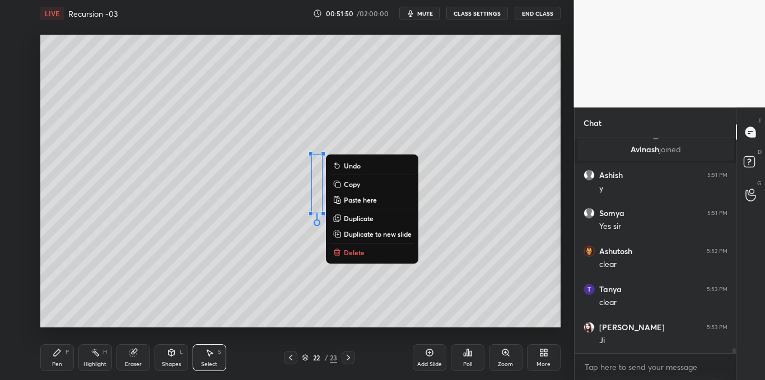
click at [348, 251] on p "Delete" at bounding box center [354, 252] width 21 height 9
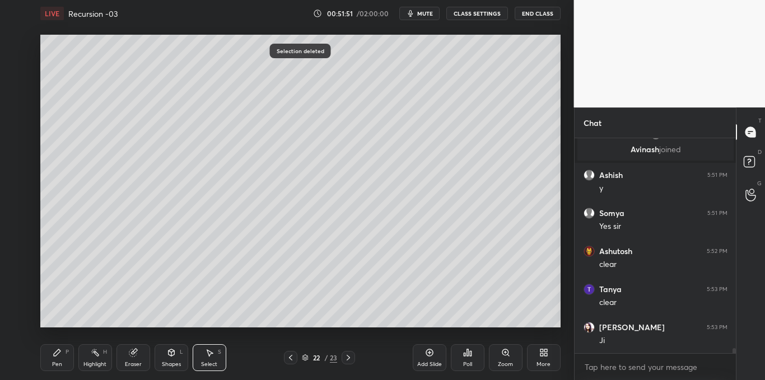
click at [62, 351] on div "Pen P" at bounding box center [57, 357] width 34 height 27
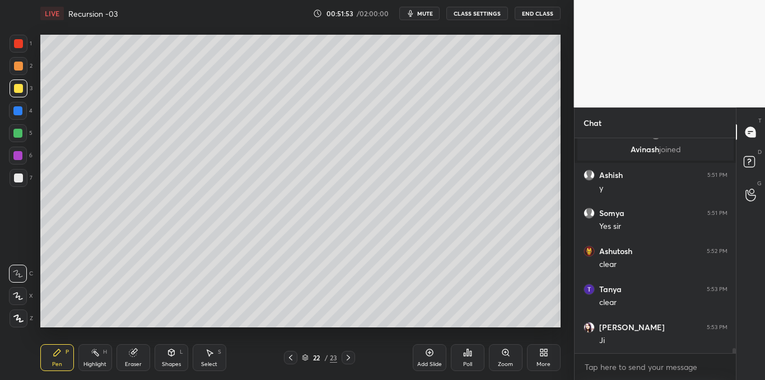
click at [172, 359] on div "Shapes L" at bounding box center [172, 357] width 34 height 27
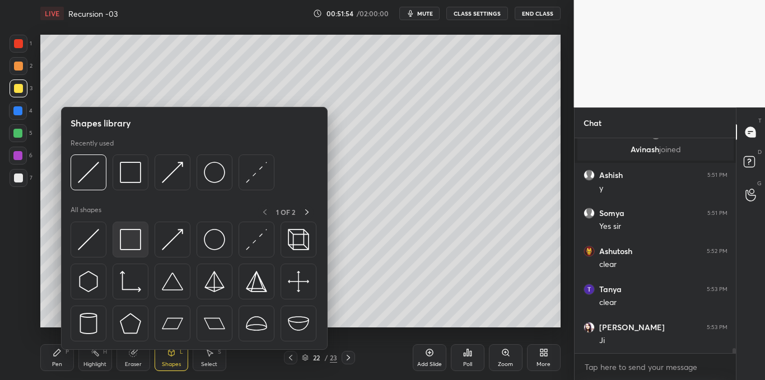
click at [130, 240] on img at bounding box center [130, 239] width 21 height 21
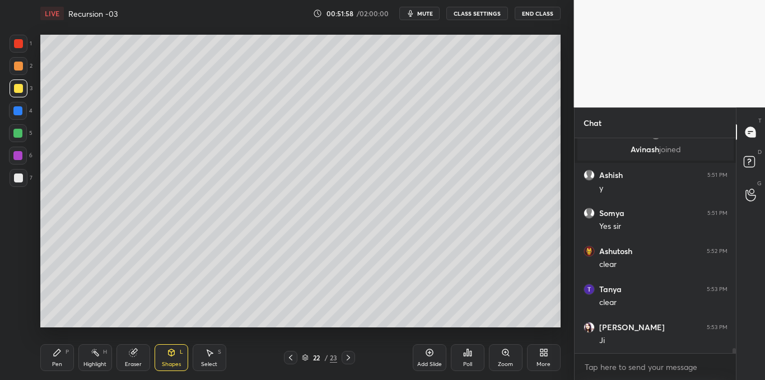
click at [171, 360] on div "Shapes L" at bounding box center [172, 357] width 34 height 27
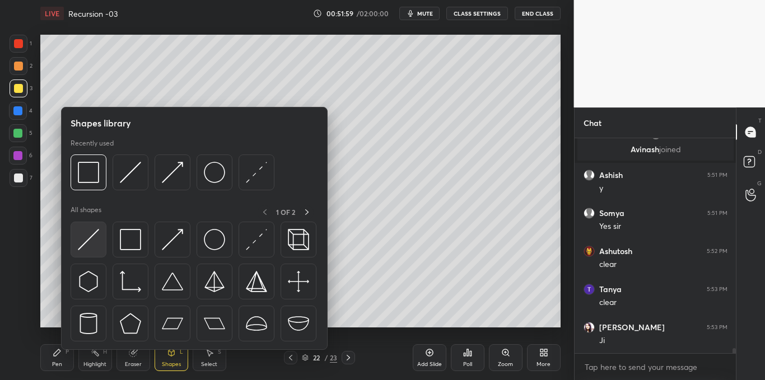
click at [96, 237] on img at bounding box center [88, 239] width 21 height 21
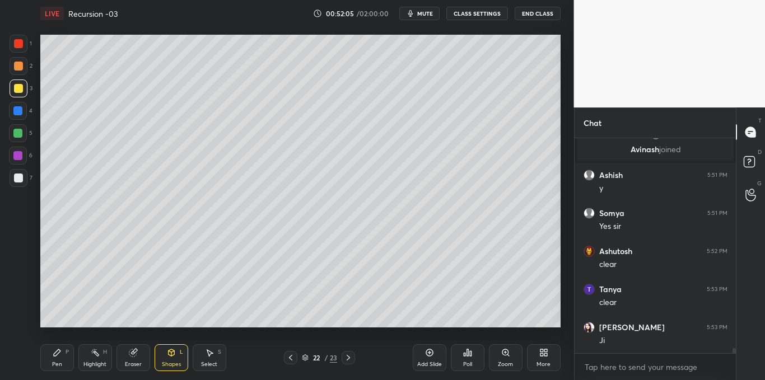
scroll to position [9294, 0]
click at [18, 182] on div at bounding box center [18, 178] width 9 height 9
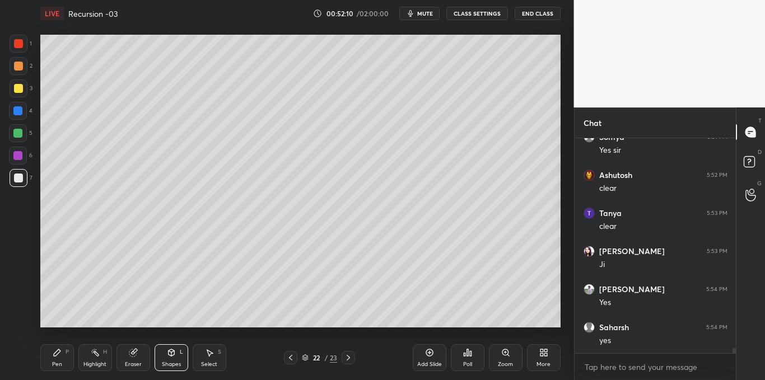
scroll to position [9370, 0]
click at [22, 88] on div at bounding box center [18, 88] width 9 height 9
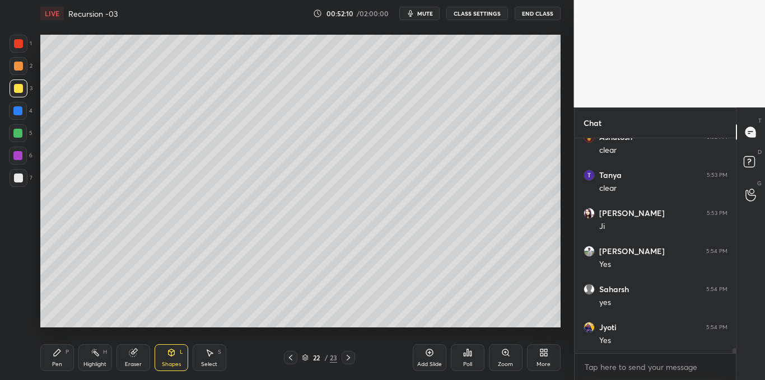
click at [53, 358] on div "Pen P" at bounding box center [57, 357] width 34 height 27
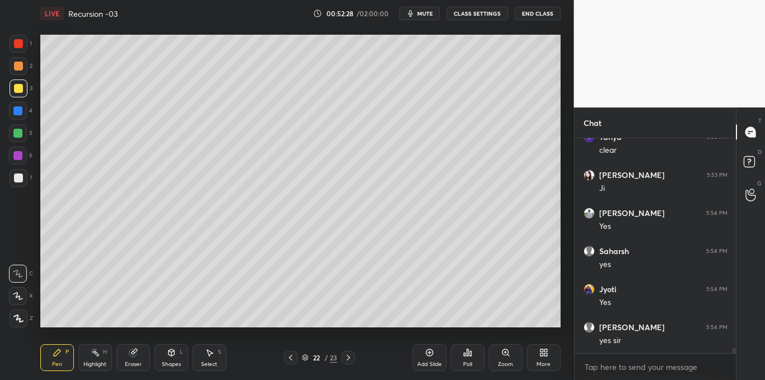
scroll to position [9449, 0]
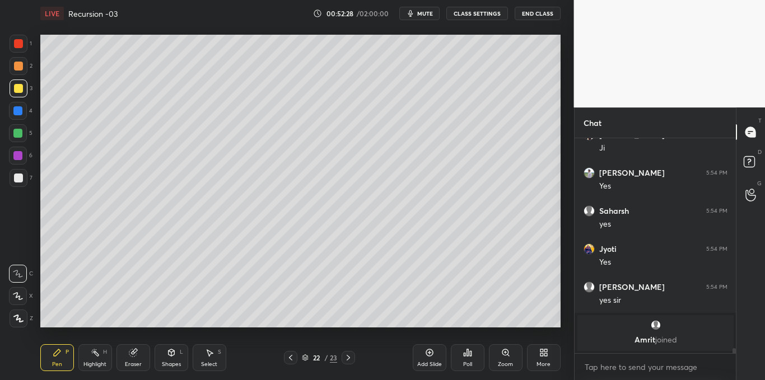
click at [217, 358] on div "Select S" at bounding box center [210, 357] width 34 height 27
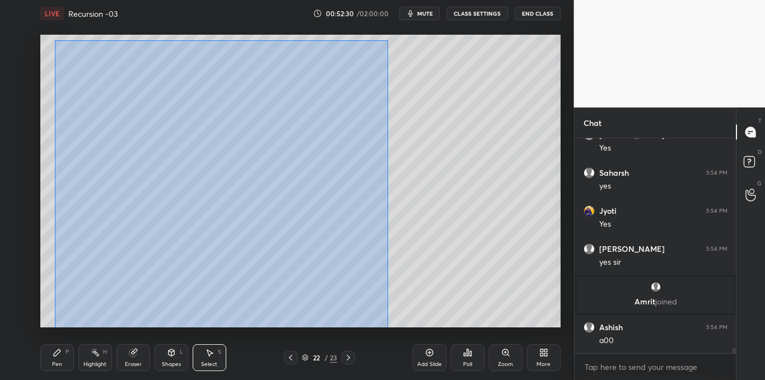
scroll to position [9416, 0]
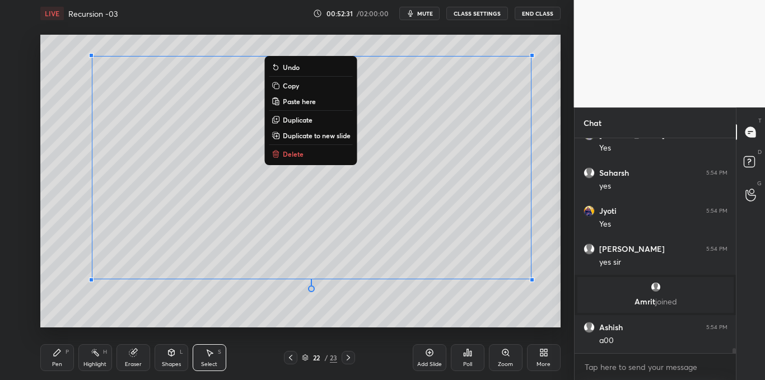
click at [290, 83] on p "Copy" at bounding box center [291, 85] width 16 height 9
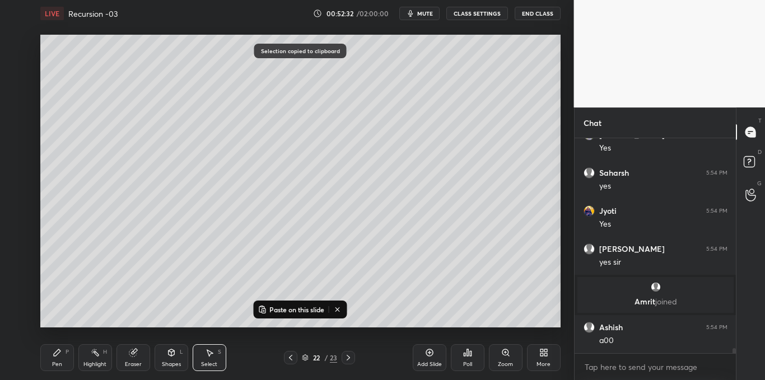
click at [427, 357] on icon at bounding box center [429, 352] width 9 height 9
click at [303, 311] on p "Paste on this slide" at bounding box center [296, 309] width 55 height 9
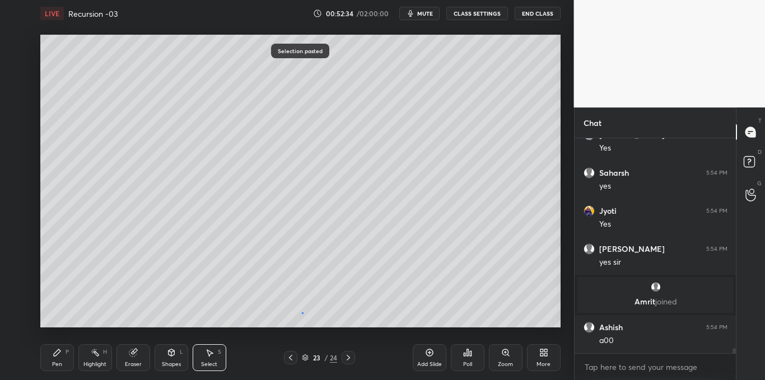
click at [303, 314] on div "0 ° Undo Copy Paste here Duplicate Duplicate to new slide Delete" at bounding box center [300, 181] width 520 height 293
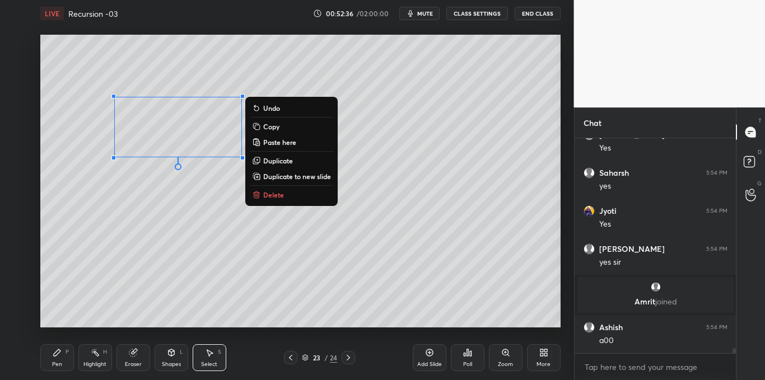
click at [270, 195] on p "Delete" at bounding box center [273, 194] width 21 height 9
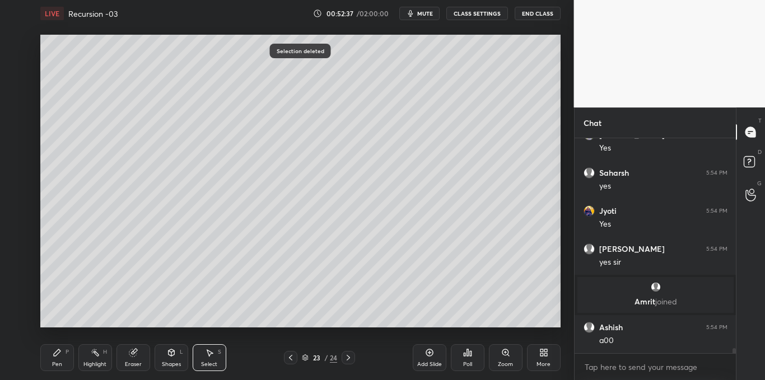
click at [55, 359] on div "Pen P" at bounding box center [57, 357] width 34 height 27
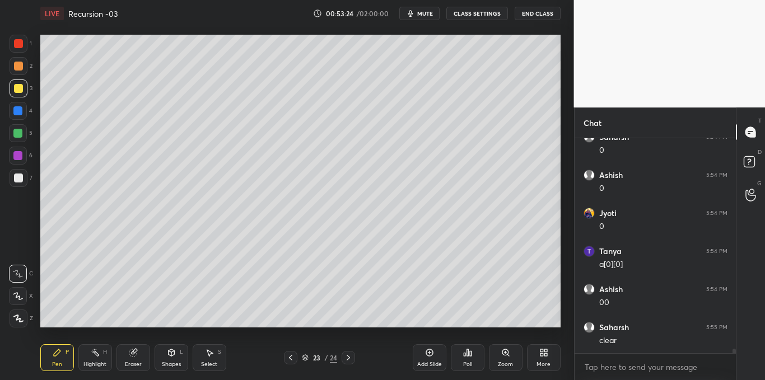
scroll to position [9683, 0]
click at [211, 358] on div "Select S" at bounding box center [210, 357] width 34 height 27
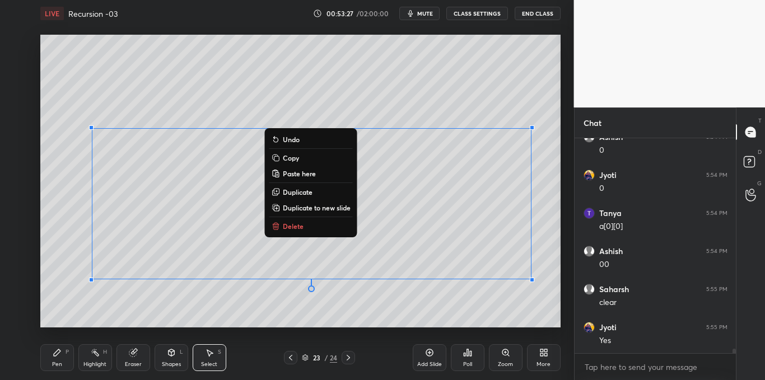
scroll to position [9721, 0]
click at [288, 159] on p "Copy" at bounding box center [291, 157] width 16 height 9
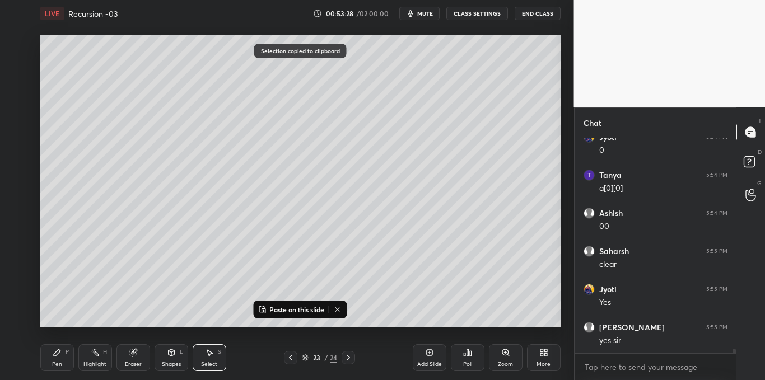
click at [425, 354] on icon at bounding box center [429, 352] width 9 height 9
click at [314, 309] on p "Paste on this slide" at bounding box center [296, 309] width 55 height 9
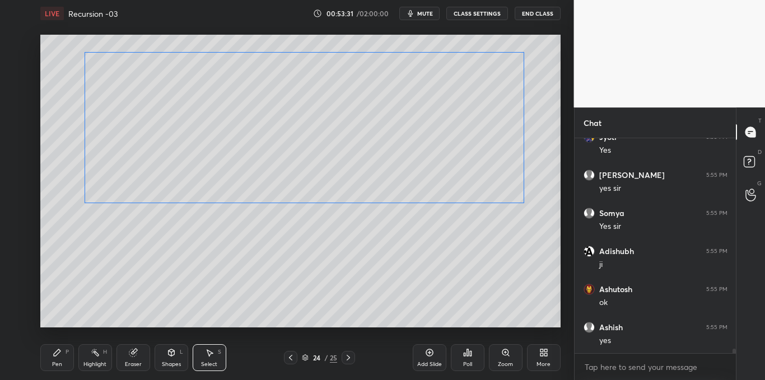
scroll to position [9911, 0]
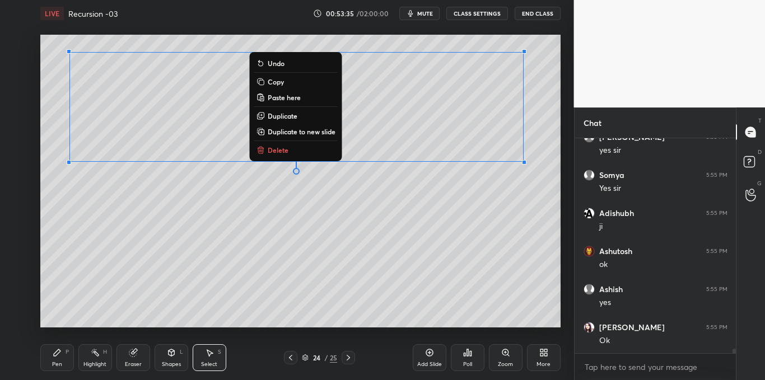
click at [83, 269] on div "0 ° Undo Copy Paste here Duplicate Duplicate to new slide Delete" at bounding box center [300, 181] width 520 height 293
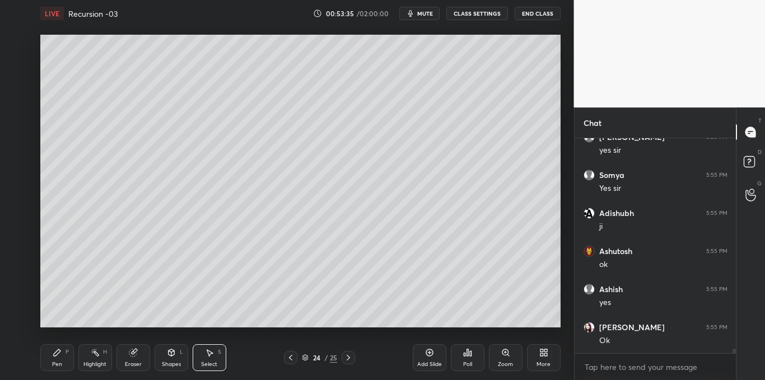
click at [55, 356] on icon at bounding box center [57, 352] width 7 height 7
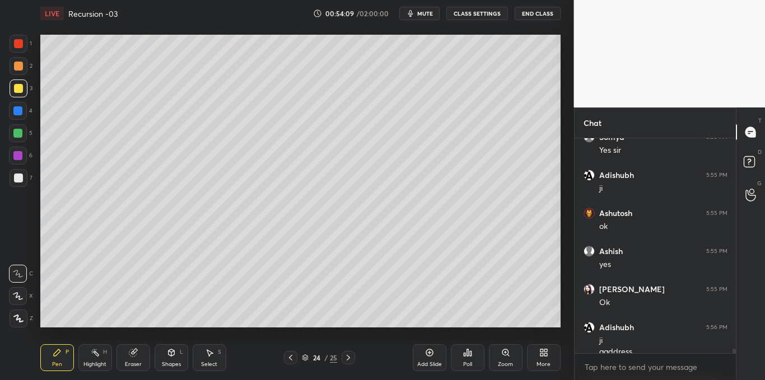
scroll to position [9960, 0]
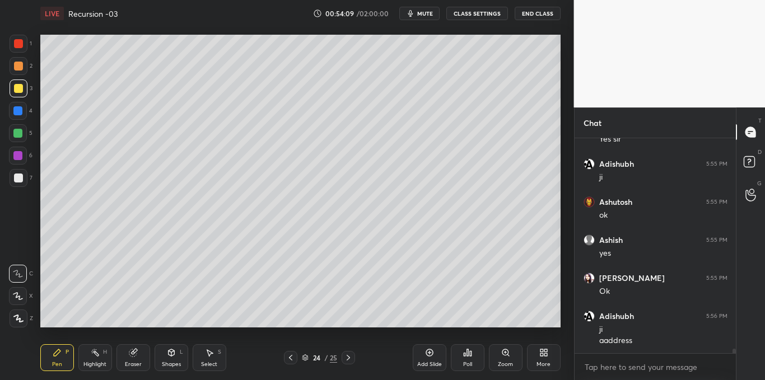
click at [14, 178] on div at bounding box center [18, 178] width 9 height 9
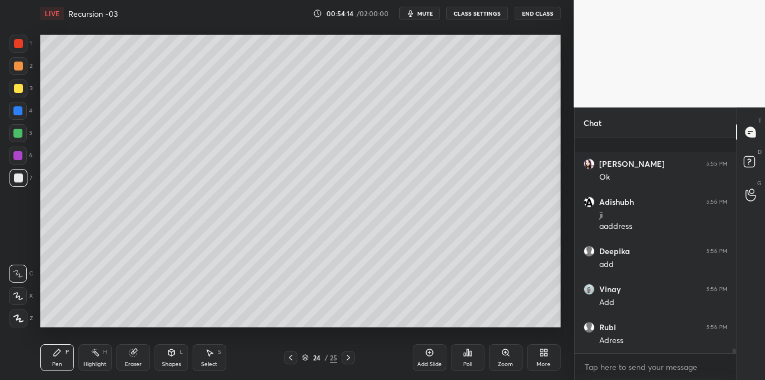
scroll to position [10151, 0]
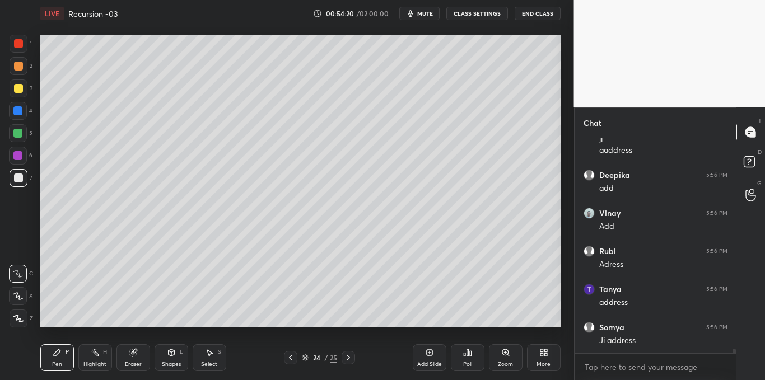
click at [95, 362] on div "Highlight" at bounding box center [94, 365] width 23 height 6
click at [23, 107] on div at bounding box center [18, 111] width 18 height 18
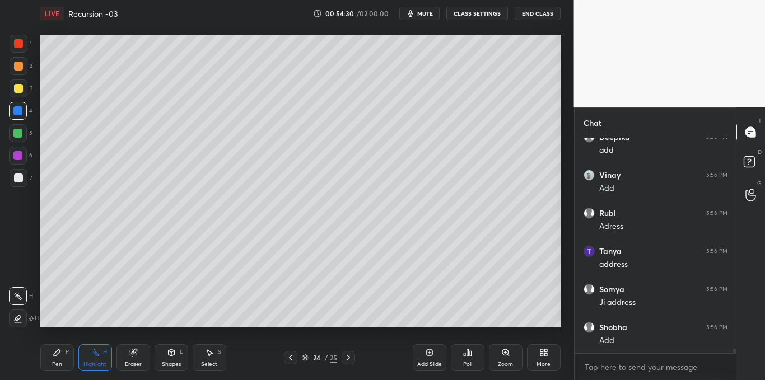
click at [16, 184] on div at bounding box center [19, 178] width 18 height 18
click at [55, 364] on div "Pen" at bounding box center [57, 365] width 10 height 6
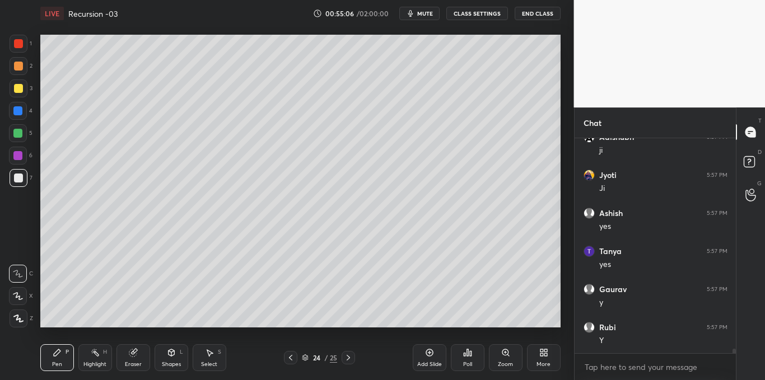
scroll to position [10455, 0]
click at [212, 363] on div "Select" at bounding box center [209, 365] width 16 height 6
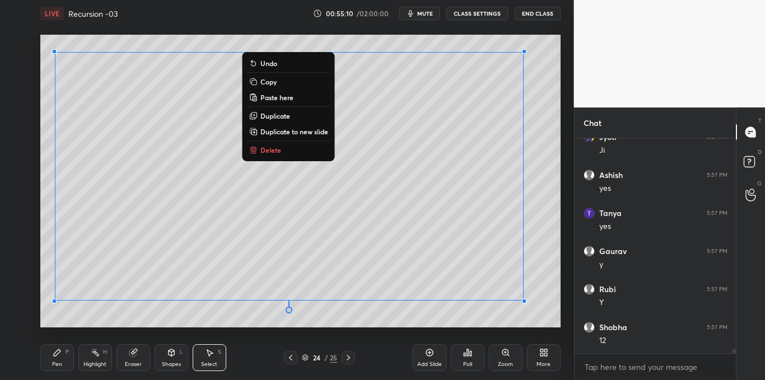
click at [261, 83] on p "Copy" at bounding box center [268, 81] width 16 height 9
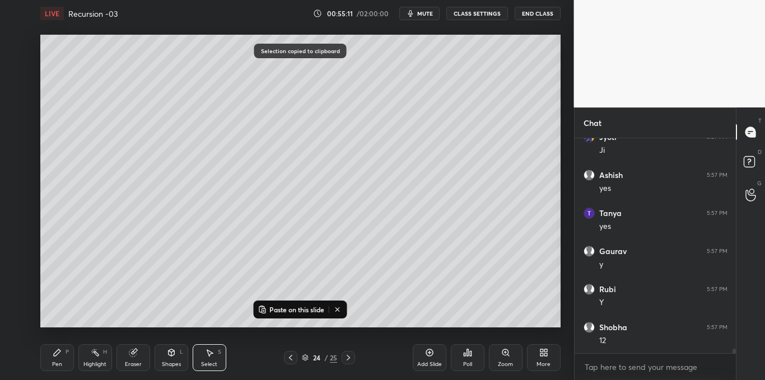
scroll to position [10493, 0]
click at [428, 352] on icon at bounding box center [429, 352] width 9 height 9
click at [289, 316] on div "Paste on this slide" at bounding box center [301, 310] width 94 height 18
click at [292, 311] on p "Paste on this slide" at bounding box center [296, 309] width 55 height 9
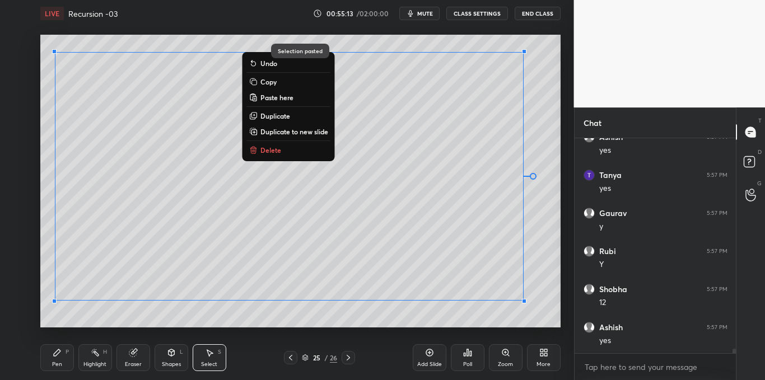
click at [284, 327] on div "0 ° Undo Copy Paste here Duplicate Duplicate to new slide Delete" at bounding box center [300, 181] width 520 height 293
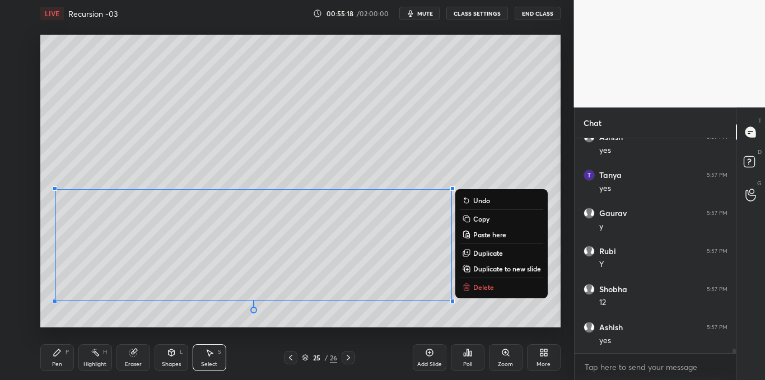
click at [484, 288] on p "Delete" at bounding box center [483, 287] width 21 height 9
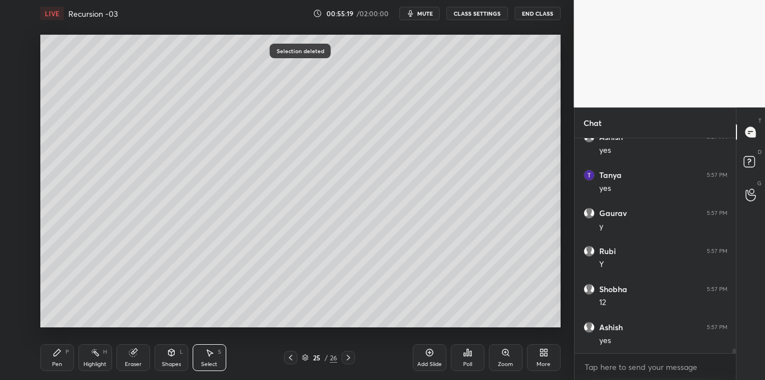
click at [62, 358] on div "Pen P" at bounding box center [57, 357] width 34 height 27
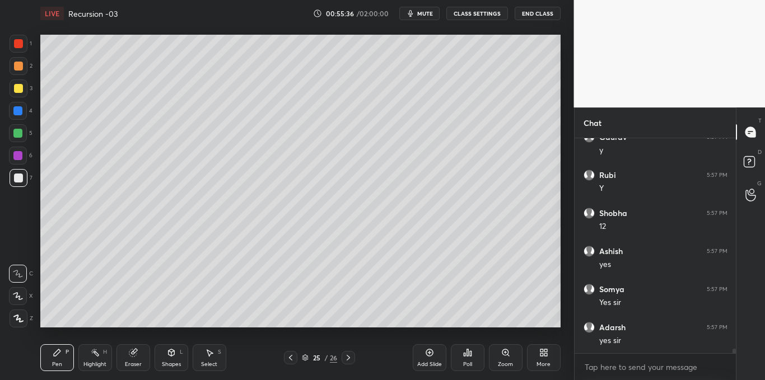
scroll to position [10608, 0]
click at [96, 360] on div "Highlight H" at bounding box center [95, 357] width 34 height 27
click at [20, 113] on div at bounding box center [17, 110] width 9 height 9
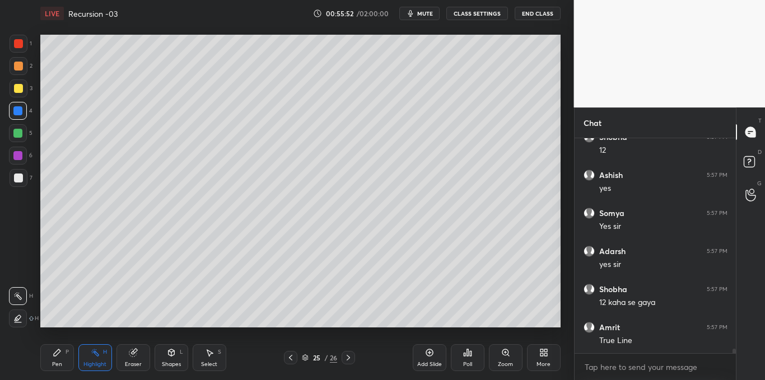
click at [58, 359] on div "Pen P" at bounding box center [57, 357] width 34 height 27
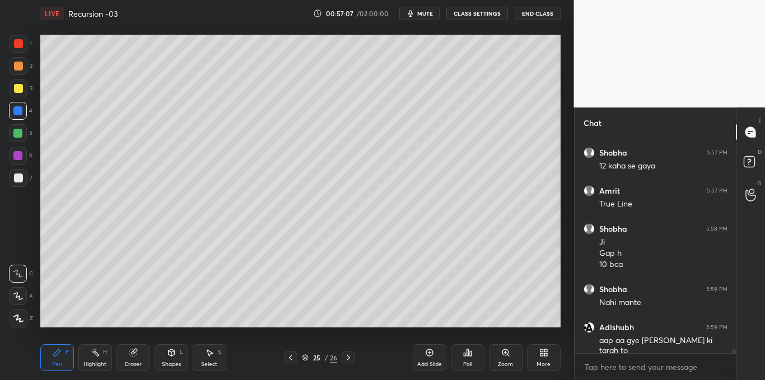
scroll to position [10820, 0]
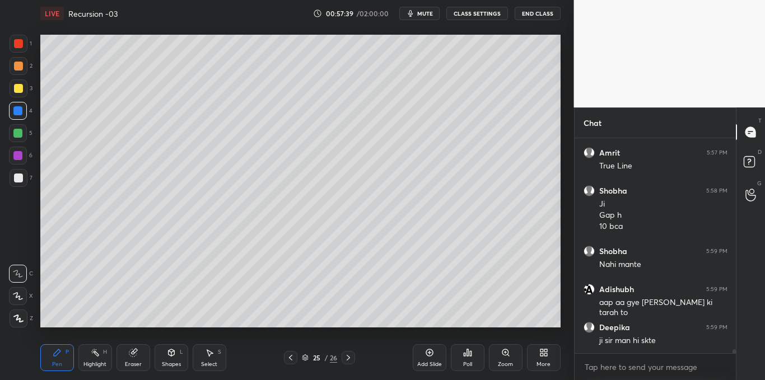
click at [17, 174] on div at bounding box center [18, 178] width 9 height 9
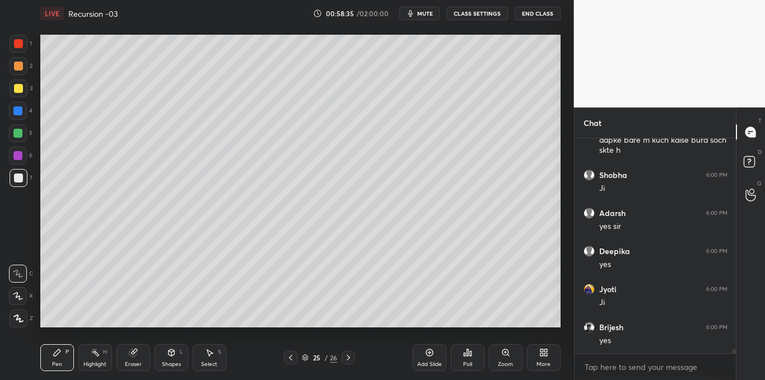
scroll to position [11097, 0]
click at [14, 111] on div at bounding box center [17, 110] width 9 height 9
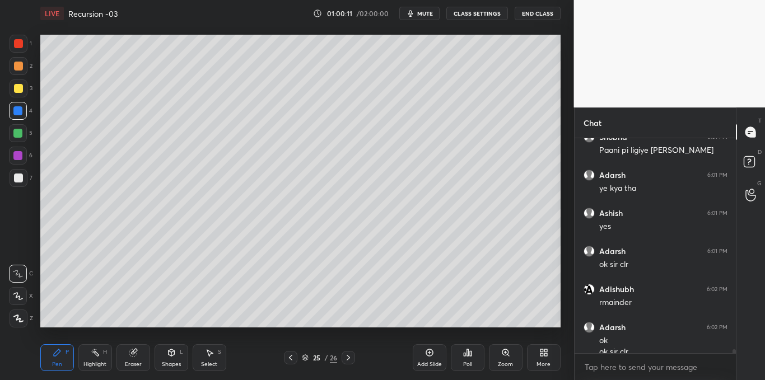
scroll to position [11375, 0]
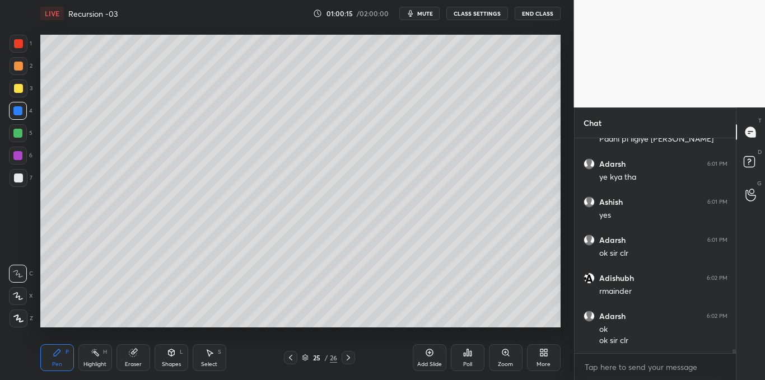
click at [216, 357] on div "Select S" at bounding box center [210, 357] width 34 height 27
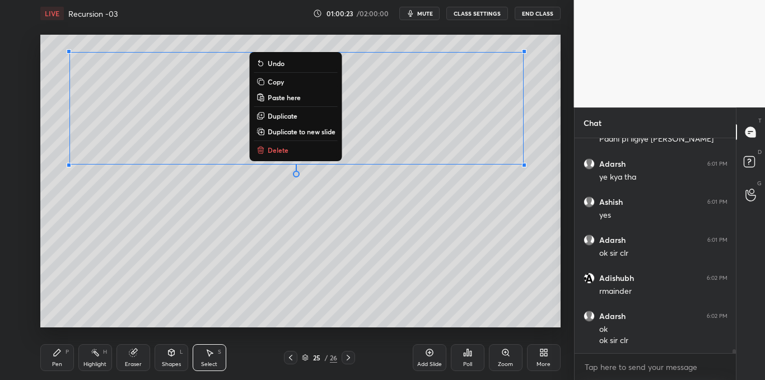
click at [288, 82] on button "Copy" at bounding box center [295, 81] width 83 height 13
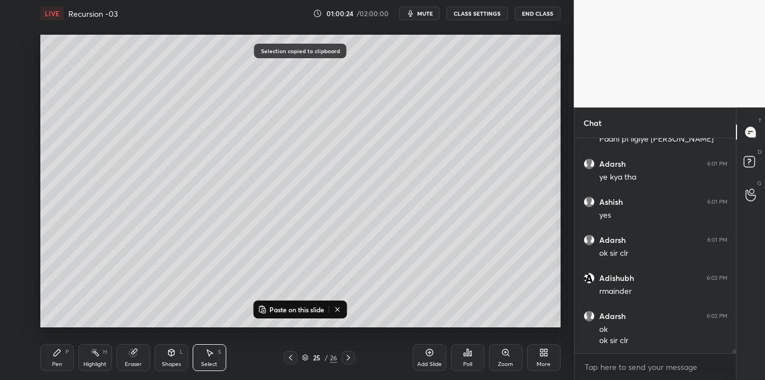
click at [429, 357] on icon at bounding box center [429, 352] width 9 height 9
click at [315, 307] on p "Paste on this slide" at bounding box center [296, 309] width 55 height 9
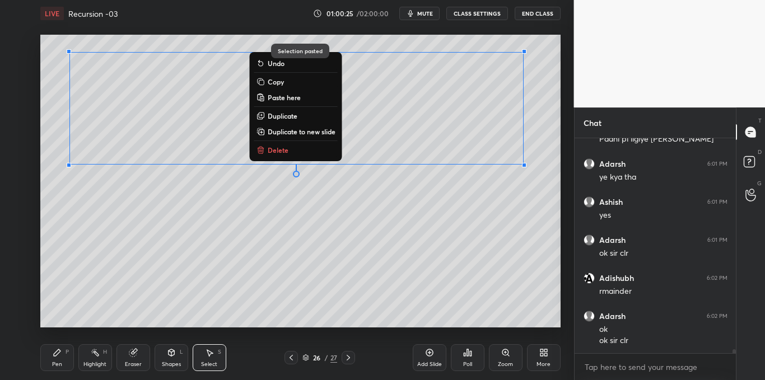
click at [292, 307] on div "0 ° Undo Copy Paste here Duplicate Duplicate to new slide Delete" at bounding box center [300, 181] width 520 height 293
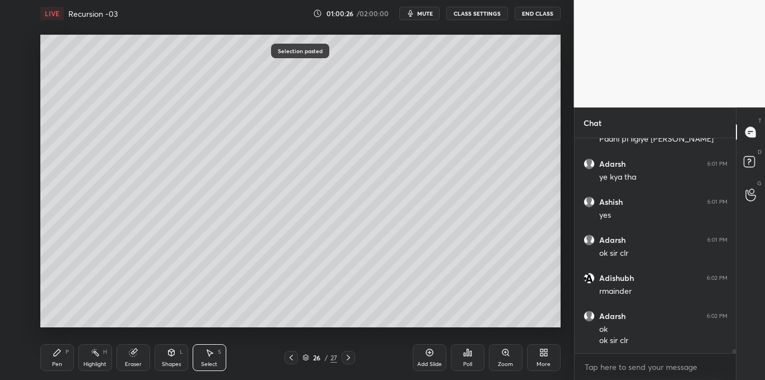
click at [54, 357] on icon at bounding box center [57, 352] width 9 height 9
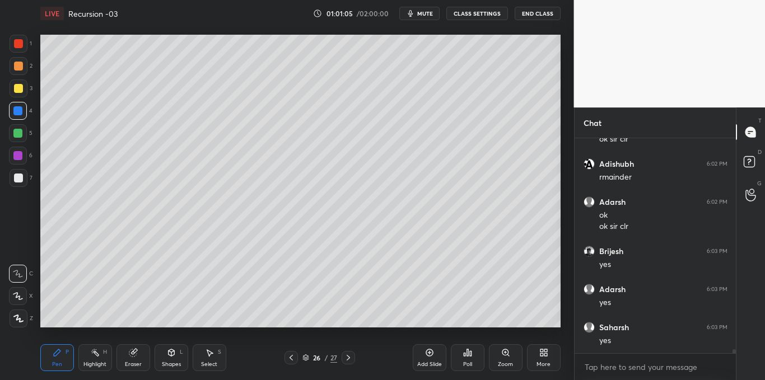
scroll to position [11527, 0]
click at [212, 356] on icon at bounding box center [209, 352] width 9 height 9
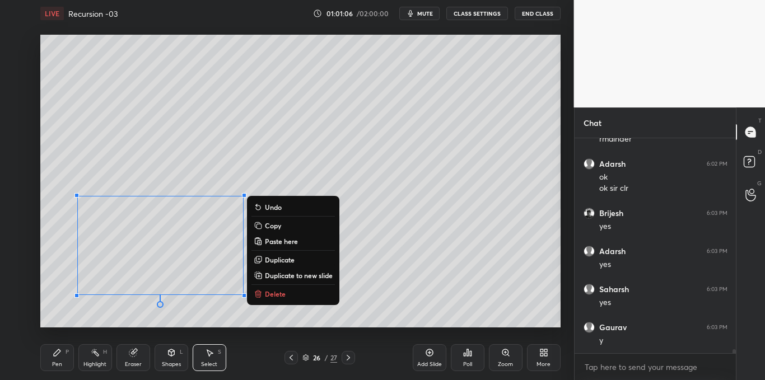
click at [282, 295] on p "Delete" at bounding box center [275, 293] width 21 height 9
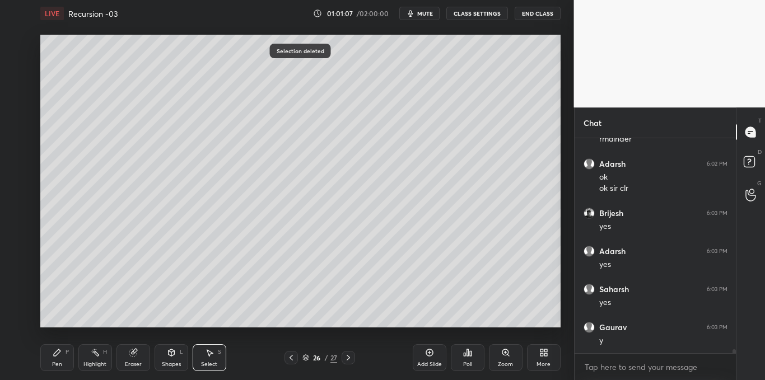
click at [61, 355] on icon at bounding box center [57, 352] width 9 height 9
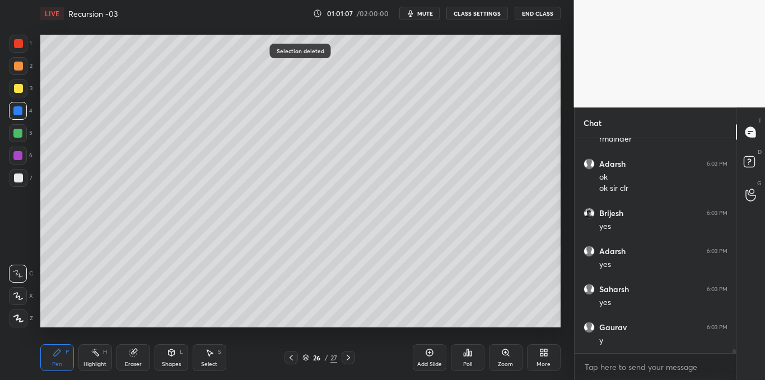
scroll to position [11565, 0]
click at [17, 176] on div at bounding box center [18, 178] width 9 height 9
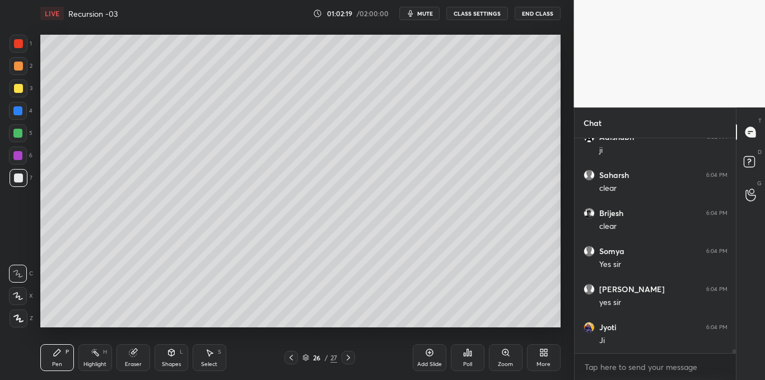
scroll to position [11343, 0]
click at [425, 352] on icon at bounding box center [429, 352] width 9 height 9
click at [172, 357] on icon at bounding box center [171, 352] width 9 height 9
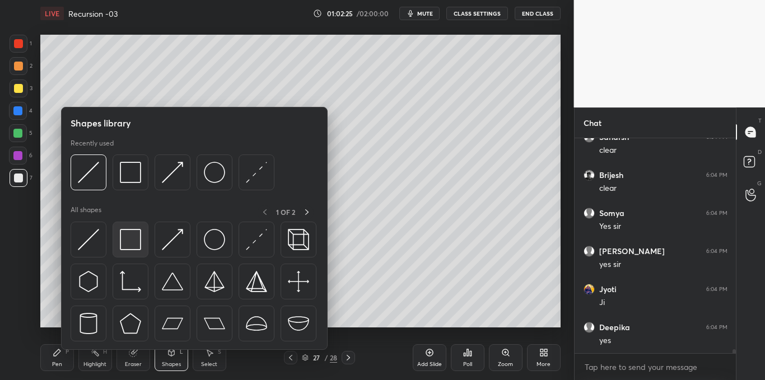
click at [127, 248] on img at bounding box center [130, 239] width 21 height 21
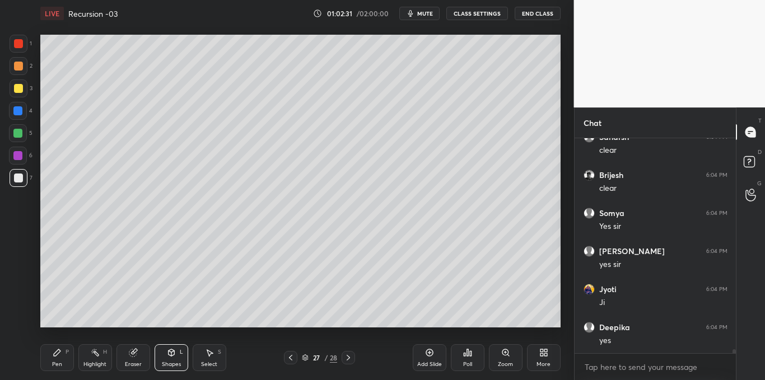
click at [51, 365] on div "Pen P" at bounding box center [57, 357] width 34 height 27
click at [220, 356] on div "Select S" at bounding box center [210, 357] width 34 height 27
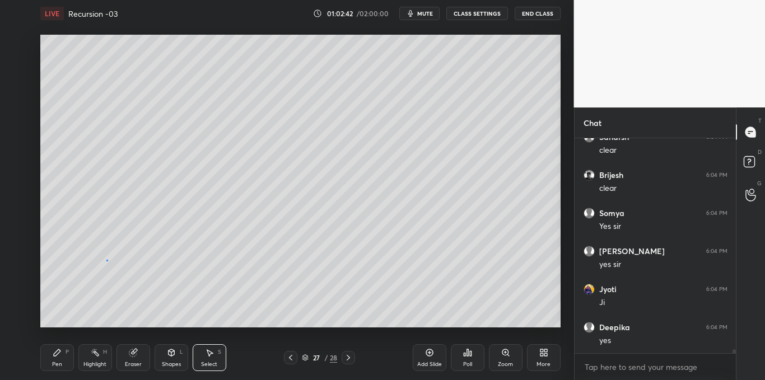
click at [106, 262] on div "0 ° Undo Copy Paste here Duplicate Duplicate to new slide Delete" at bounding box center [300, 181] width 520 height 293
click at [50, 361] on div "Pen P" at bounding box center [57, 357] width 34 height 27
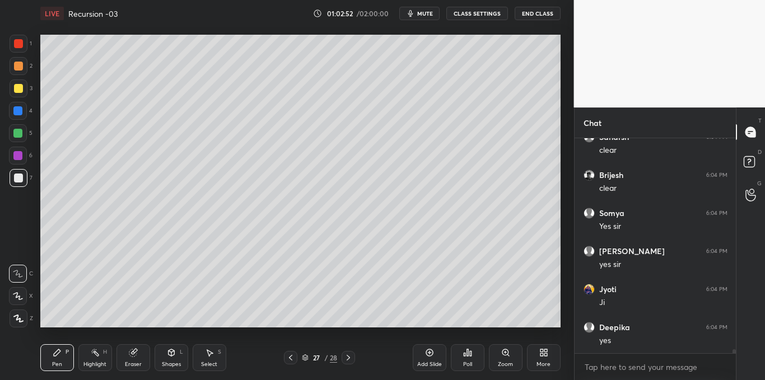
click at [174, 358] on div "Shapes L" at bounding box center [172, 357] width 34 height 27
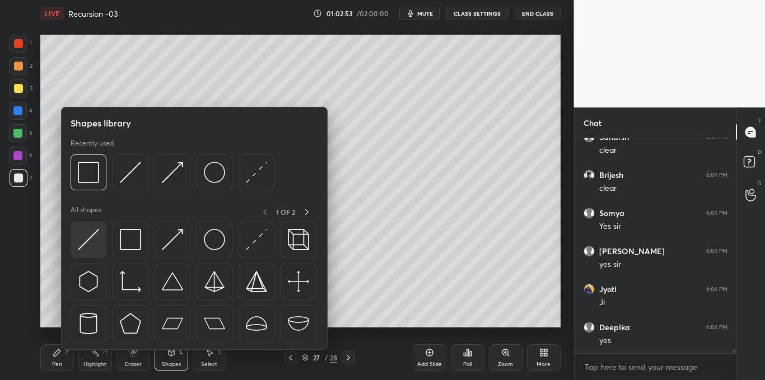
click at [98, 242] on img at bounding box center [88, 239] width 21 height 21
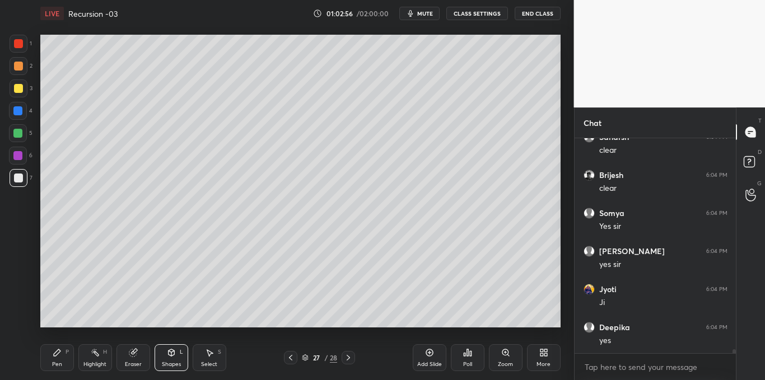
click at [172, 362] on div "Shapes" at bounding box center [171, 365] width 19 height 6
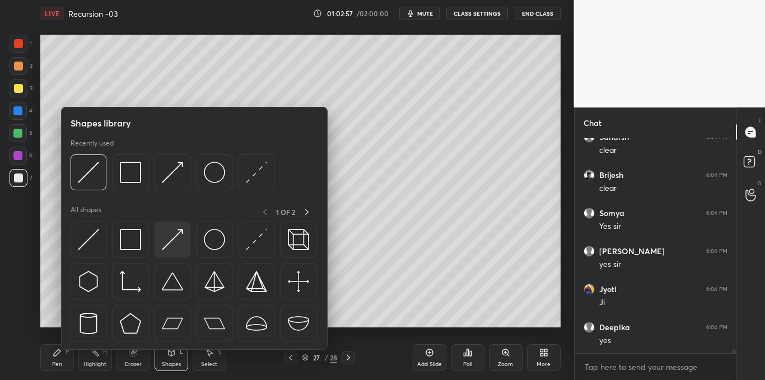
click at [169, 245] on img at bounding box center [172, 239] width 21 height 21
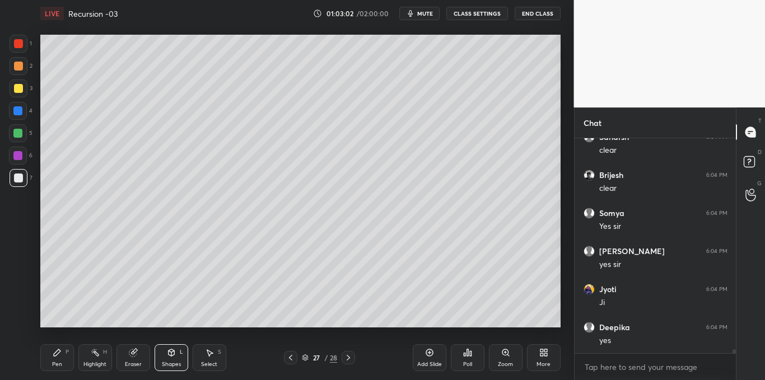
click at [64, 353] on div "Pen P" at bounding box center [57, 357] width 34 height 27
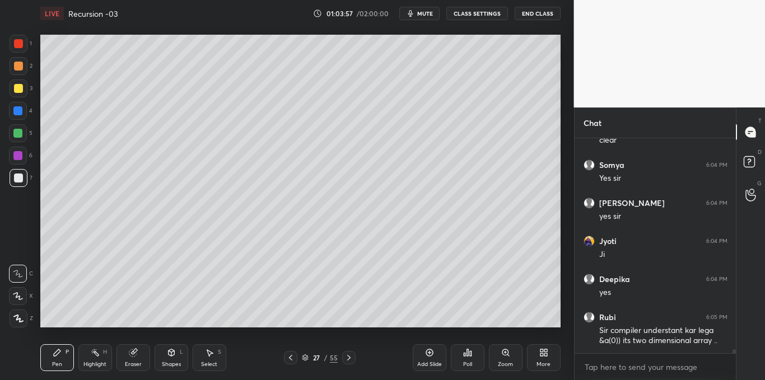
scroll to position [11430, 0]
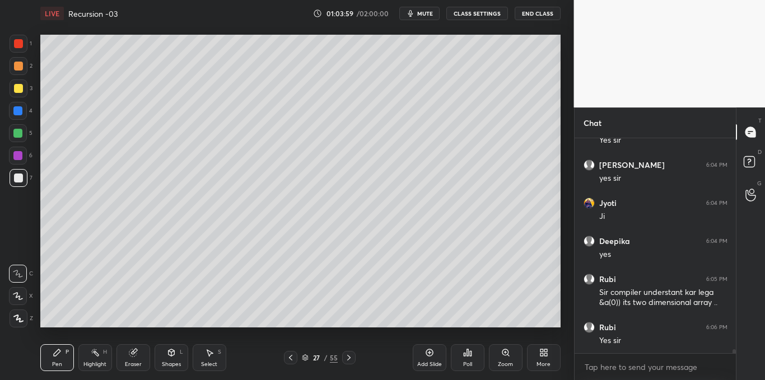
click at [210, 360] on div "Select S" at bounding box center [210, 357] width 34 height 27
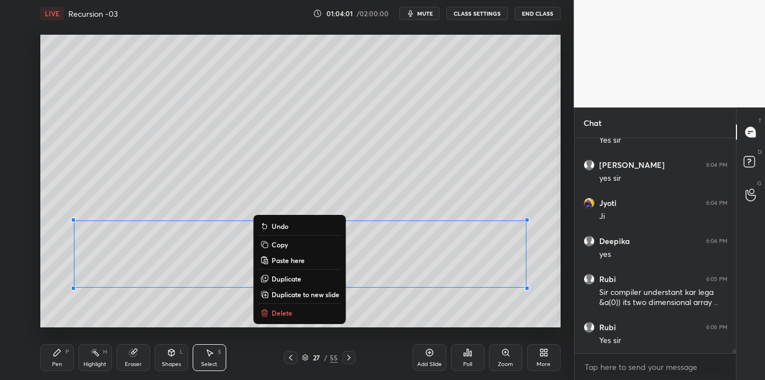
click at [287, 313] on p "Delete" at bounding box center [282, 313] width 21 height 9
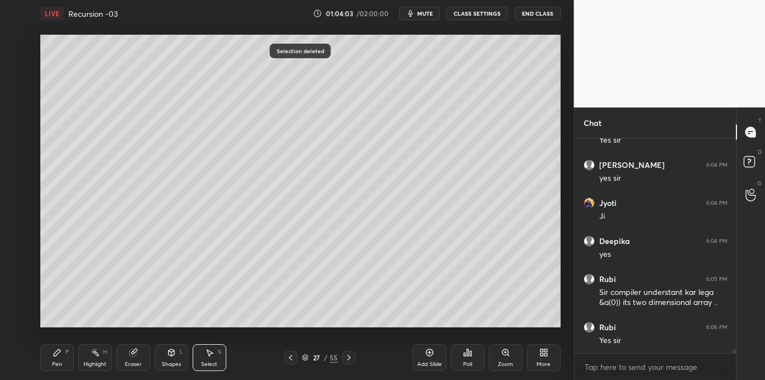
click at [53, 359] on div "Pen P" at bounding box center [57, 357] width 34 height 27
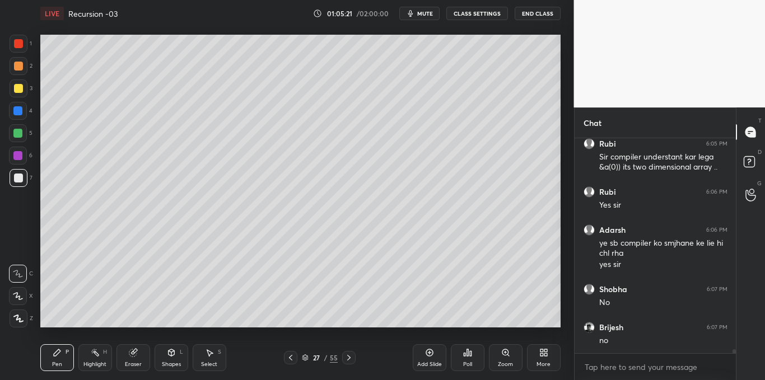
scroll to position [11603, 0]
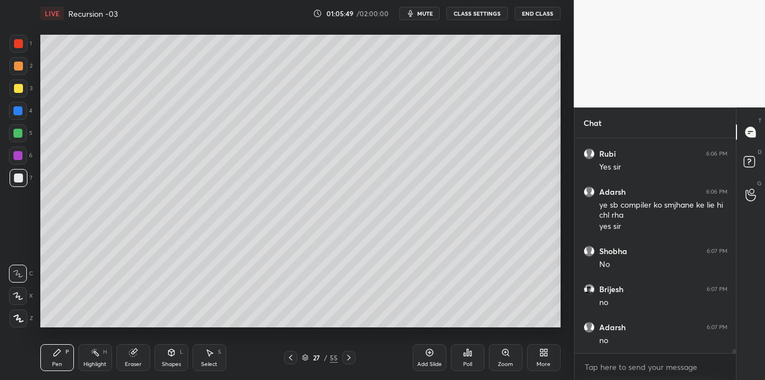
click at [464, 356] on icon at bounding box center [465, 354] width 2 height 3
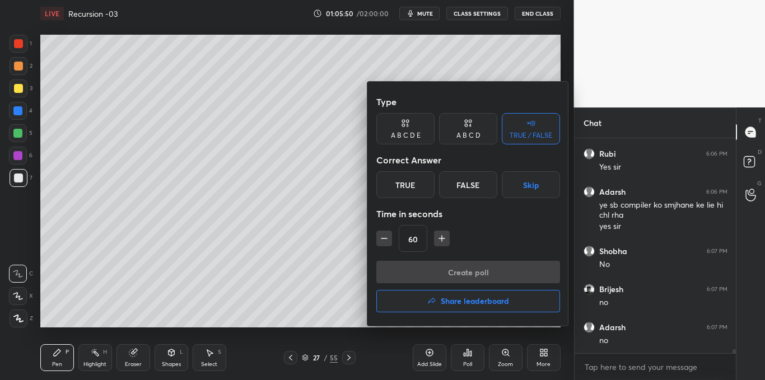
click at [440, 239] on icon "button" at bounding box center [441, 238] width 11 height 11
click at [442, 241] on icon "button" at bounding box center [441, 238] width 11 height 11
type input "90"
click at [529, 193] on button "Skip" at bounding box center [531, 184] width 58 height 27
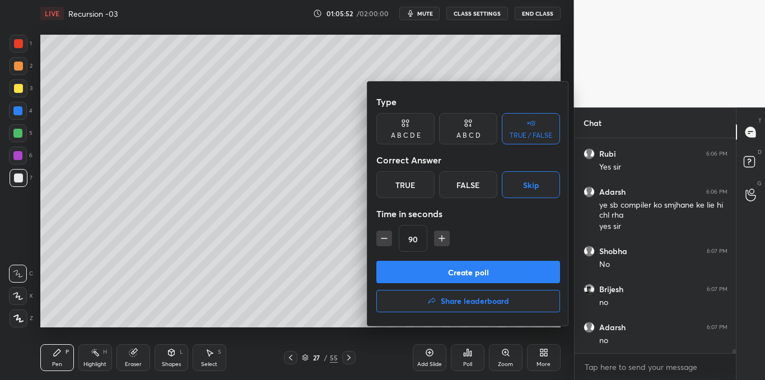
click at [466, 268] on button "Create poll" at bounding box center [468, 272] width 184 height 22
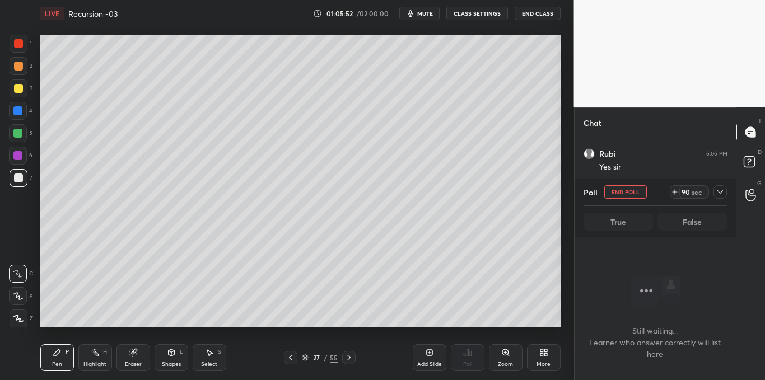
scroll to position [60, 158]
click at [714, 189] on div at bounding box center [719, 191] width 13 height 13
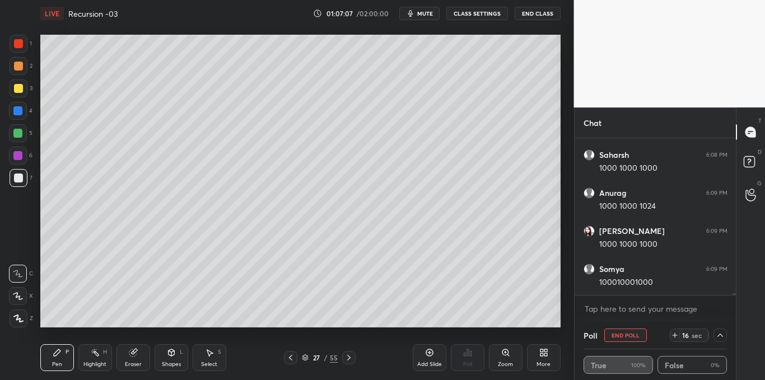
scroll to position [12271, 0]
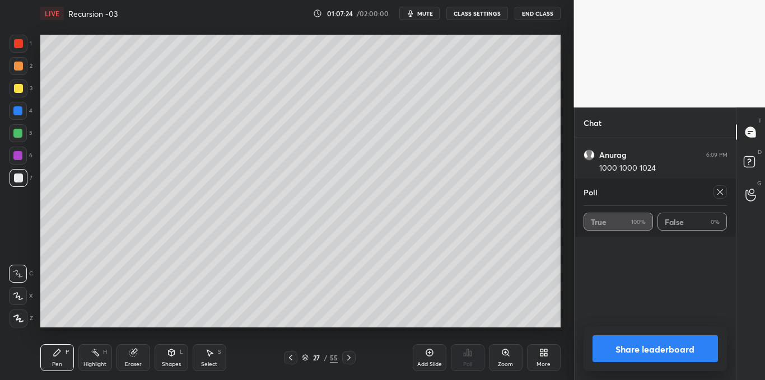
click at [719, 195] on icon at bounding box center [720, 192] width 9 height 9
type textarea "x"
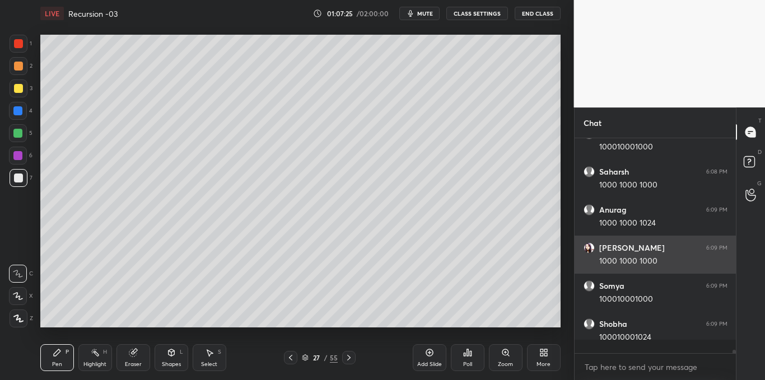
scroll to position [4, 4]
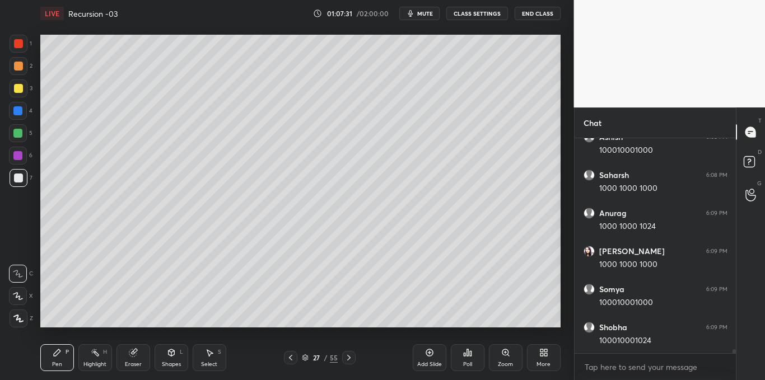
click at [20, 87] on div at bounding box center [18, 88] width 9 height 9
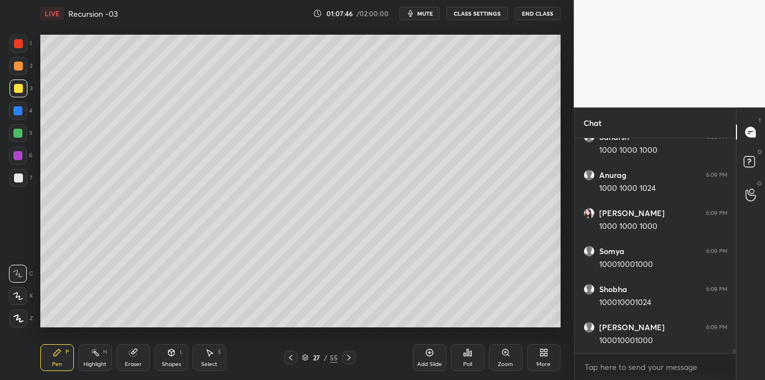
click at [101, 362] on div "Highlight" at bounding box center [94, 365] width 23 height 6
click at [21, 180] on div at bounding box center [18, 178] width 9 height 9
click at [57, 356] on icon at bounding box center [57, 352] width 9 height 9
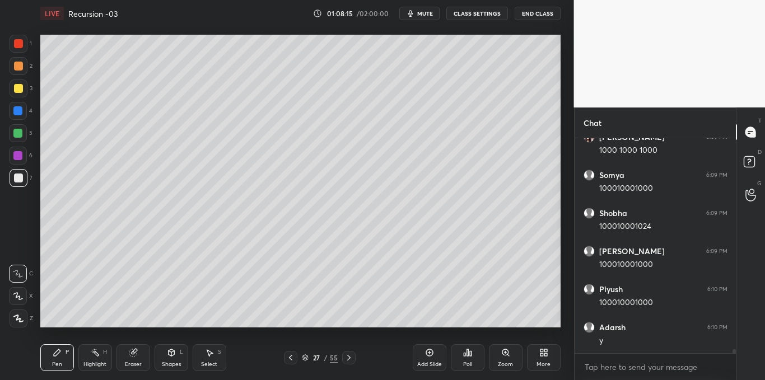
scroll to position [12365, 0]
click at [209, 357] on div "Select S" at bounding box center [210, 357] width 34 height 27
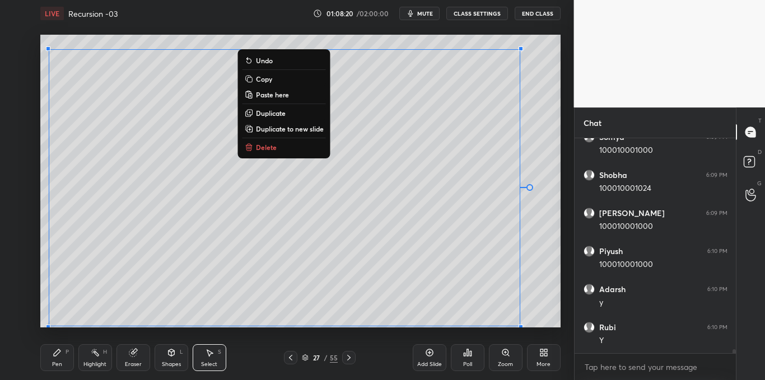
click at [260, 80] on p "Copy" at bounding box center [264, 78] width 16 height 9
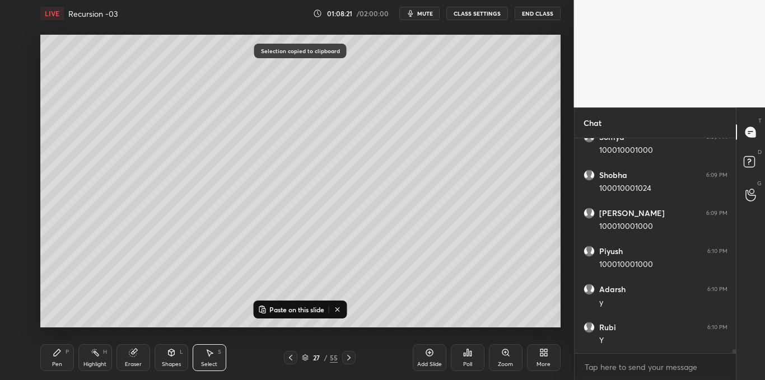
click at [426, 353] on icon at bounding box center [429, 352] width 9 height 9
click at [284, 313] on p "Paste on this slide" at bounding box center [296, 309] width 55 height 9
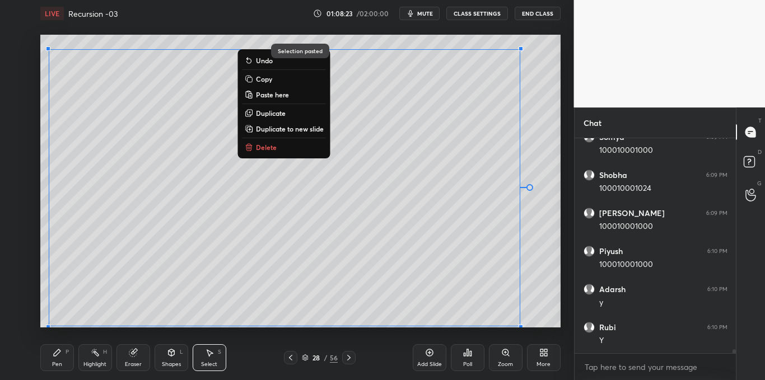
scroll to position [12403, 0]
click at [280, 331] on div "0 ° Undo Copy Paste here Duplicate Duplicate to new slide Delete Selection past…" at bounding box center [300, 181] width 529 height 309
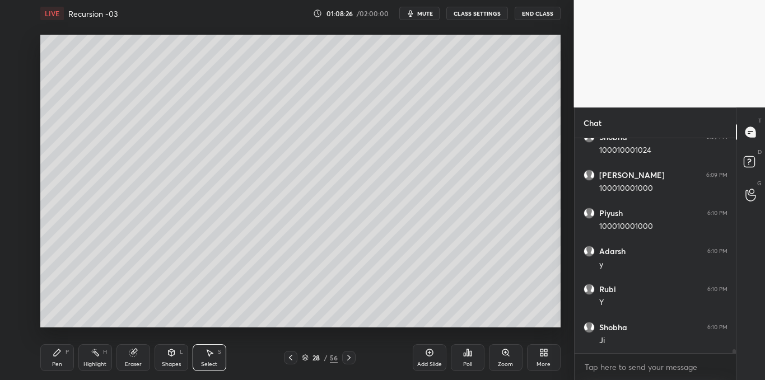
scroll to position [12443, 0]
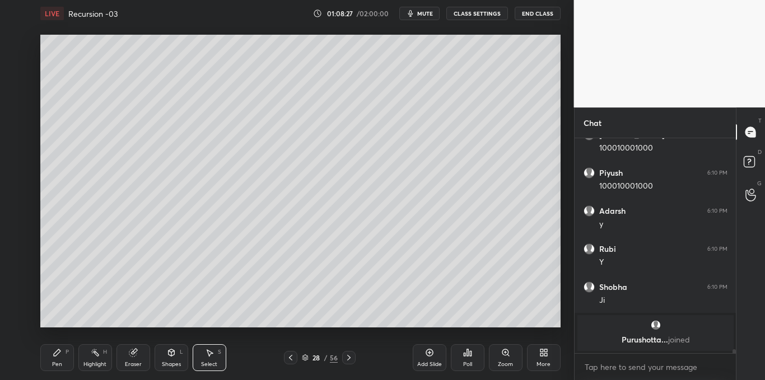
click at [59, 358] on div "Pen P" at bounding box center [57, 357] width 34 height 27
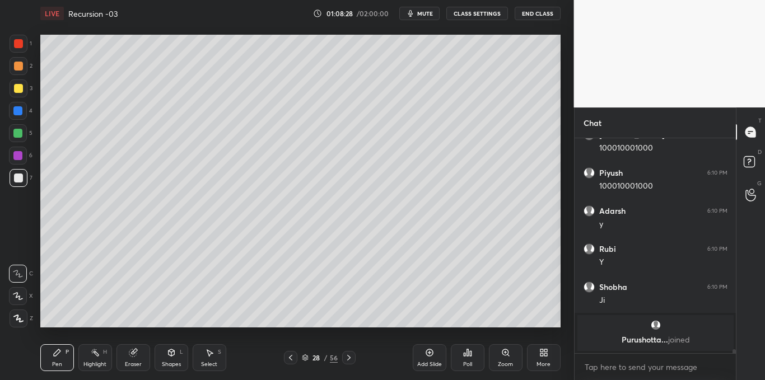
click at [17, 84] on div at bounding box center [18, 88] width 9 height 9
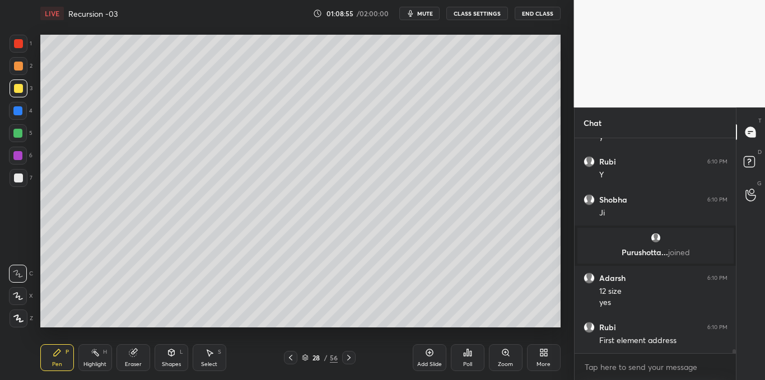
scroll to position [12151, 0]
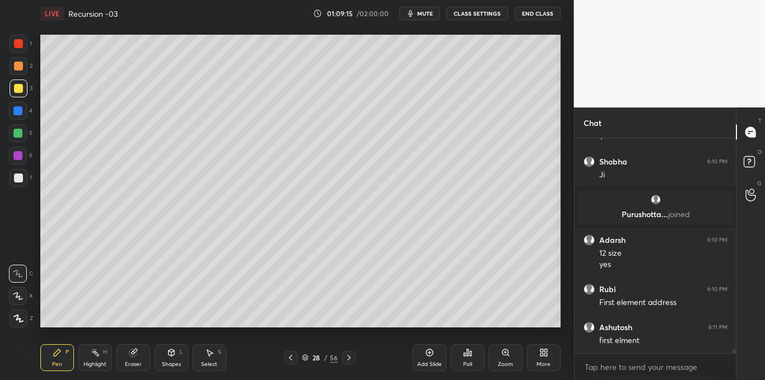
click at [17, 176] on div at bounding box center [18, 178] width 9 height 9
click at [101, 355] on div "Highlight H" at bounding box center [95, 357] width 34 height 27
click at [20, 40] on div at bounding box center [18, 43] width 9 height 9
click at [45, 352] on div "Pen P" at bounding box center [57, 357] width 34 height 27
click at [22, 175] on div at bounding box center [18, 178] width 9 height 9
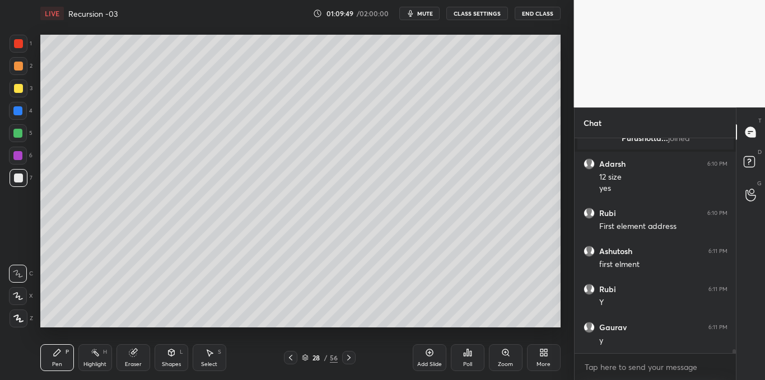
scroll to position [12265, 0]
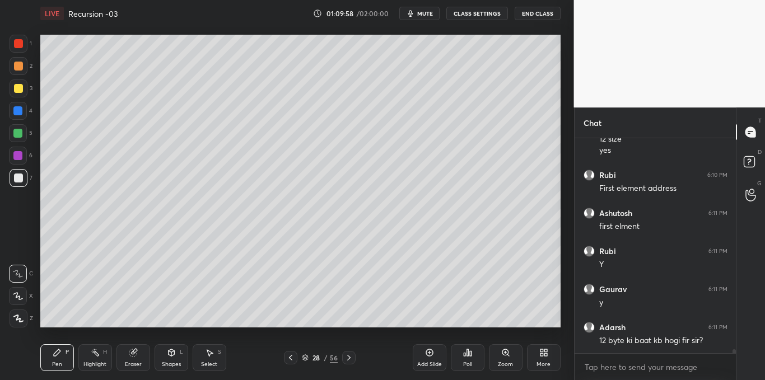
click at [18, 91] on div at bounding box center [18, 88] width 9 height 9
click at [209, 357] on icon at bounding box center [209, 352] width 9 height 9
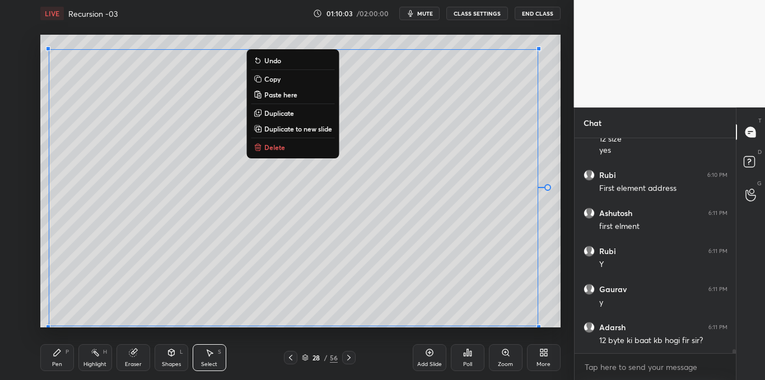
click at [283, 79] on button "Copy" at bounding box center [292, 78] width 83 height 13
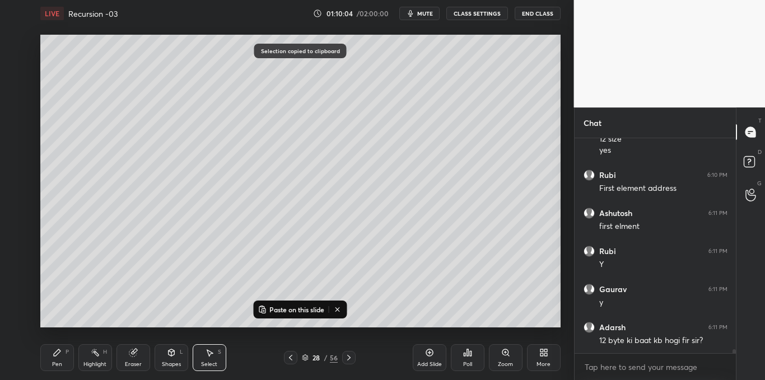
scroll to position [12303, 0]
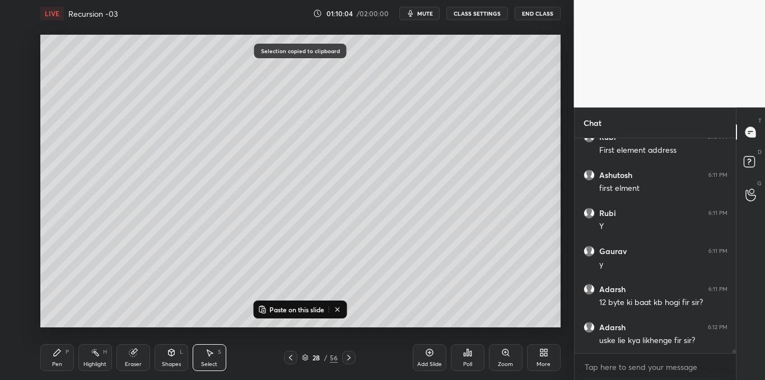
click at [425, 353] on icon at bounding box center [429, 352] width 9 height 9
click at [305, 310] on p "Paste on this slide" at bounding box center [296, 309] width 55 height 9
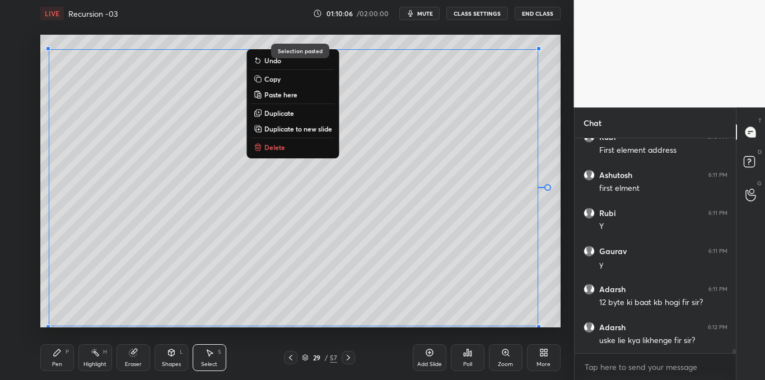
scroll to position [12341, 0]
click at [300, 331] on div "0 ° Undo Copy Paste here Duplicate Duplicate to new slide Delete Selection past…" at bounding box center [300, 181] width 529 height 309
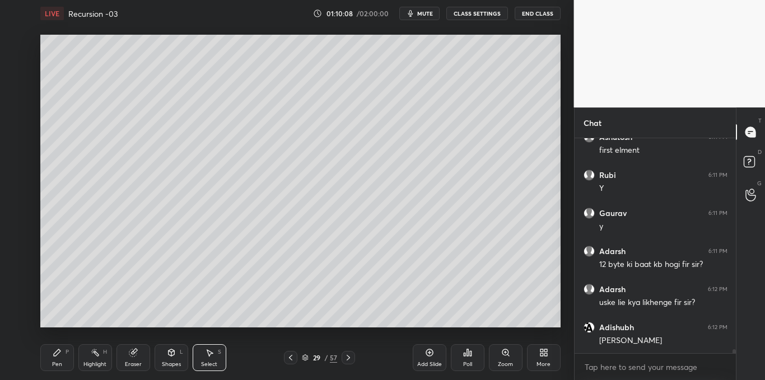
click at [57, 356] on icon at bounding box center [57, 352] width 9 height 9
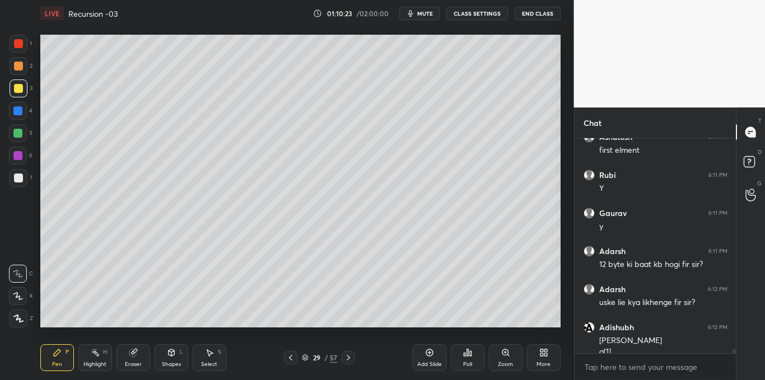
scroll to position [12352, 0]
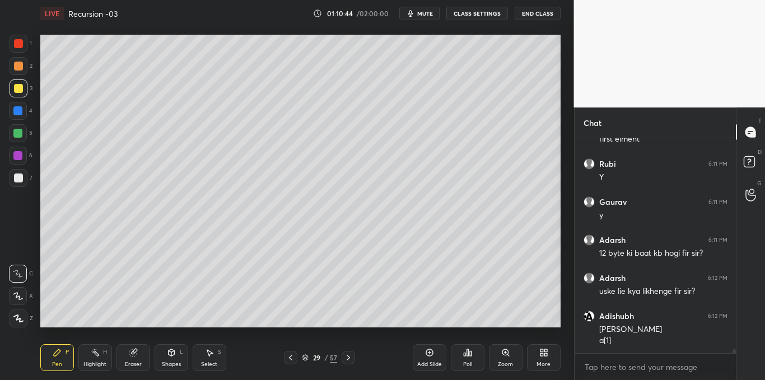
click at [94, 362] on div "Highlight" at bounding box center [94, 365] width 23 height 6
click at [21, 43] on div at bounding box center [18, 43] width 9 height 9
click at [19, 68] on div at bounding box center [18, 66] width 9 height 9
click at [55, 358] on div "Pen P" at bounding box center [57, 357] width 34 height 27
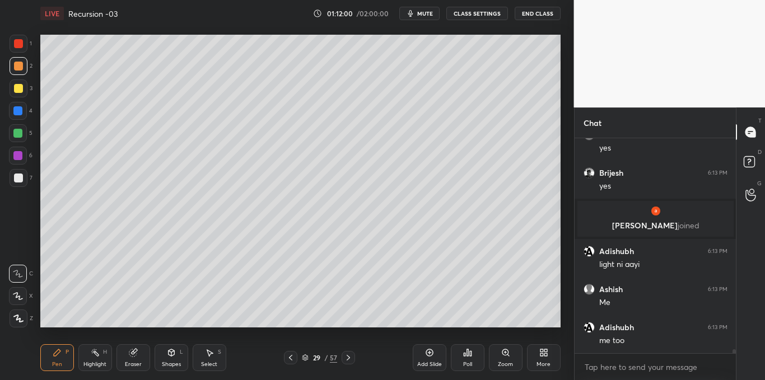
scroll to position [12520, 0]
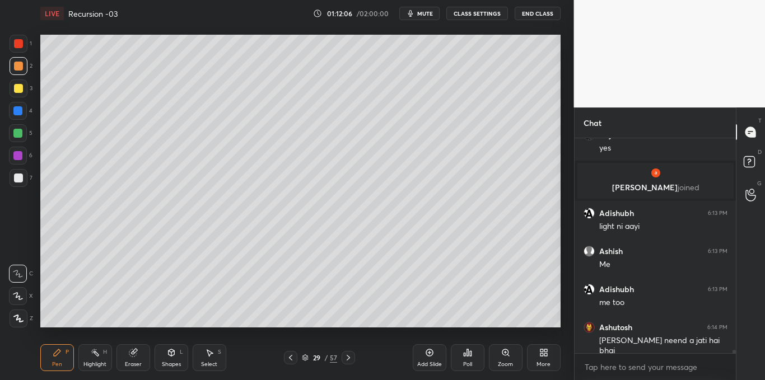
click at [216, 362] on div "Select" at bounding box center [209, 365] width 16 height 6
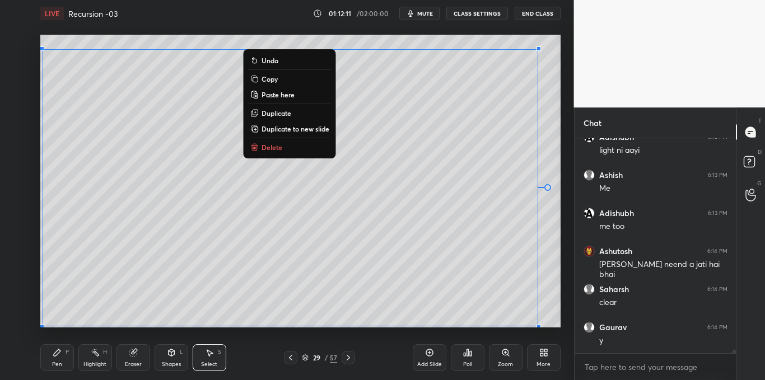
scroll to position [12635, 0]
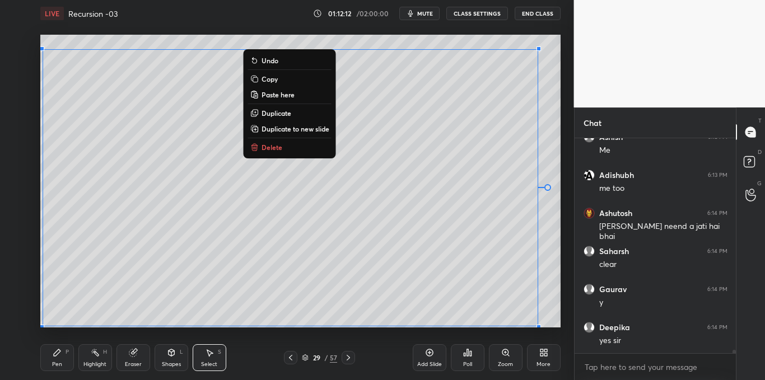
click at [287, 78] on button "Copy" at bounding box center [289, 78] width 83 height 13
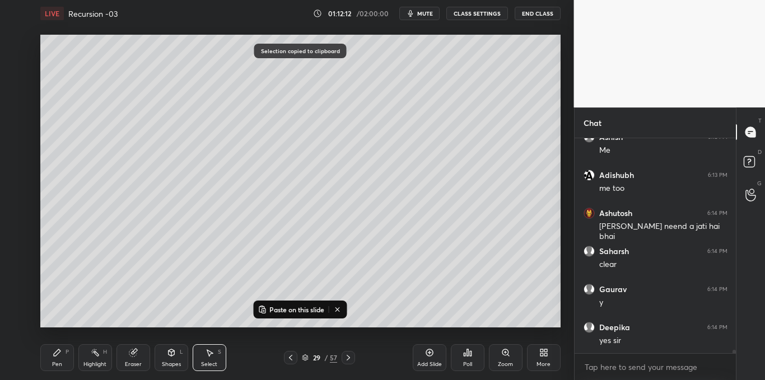
scroll to position [12673, 0]
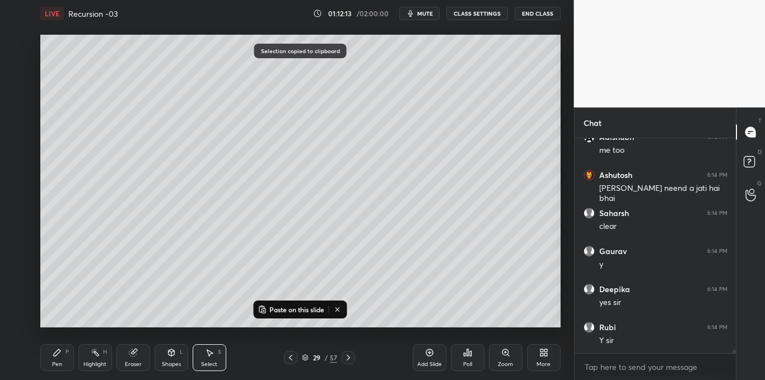
click at [427, 356] on icon at bounding box center [429, 352] width 7 height 7
click at [309, 307] on p "Paste on this slide" at bounding box center [296, 309] width 55 height 9
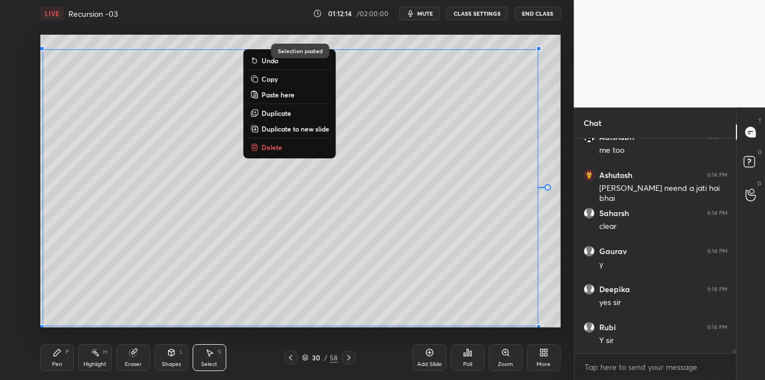
scroll to position [12749, 0]
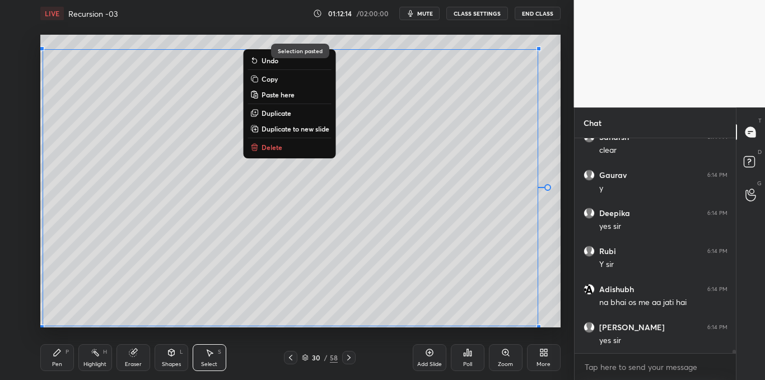
click at [318, 336] on div "Pen P Highlight H Eraser Shapes L Select S 30 / 58 Add Slide Poll Zoom More" at bounding box center [300, 357] width 520 height 45
click at [34, 206] on div "1 2 3 4 5 6 7 C X Z C X Z E E Erase all H H" at bounding box center [18, 181] width 36 height 293
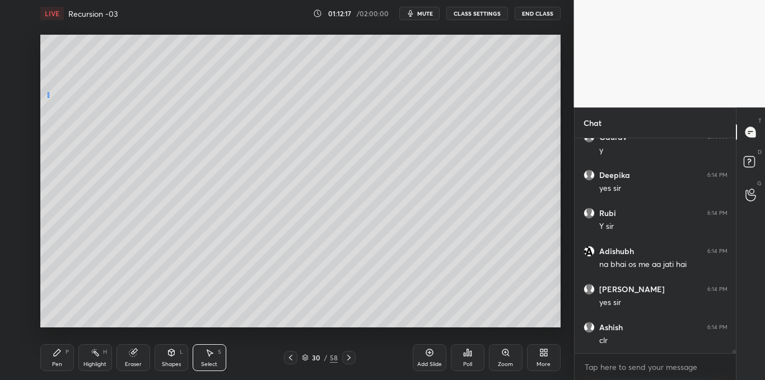
scroll to position [12825, 0]
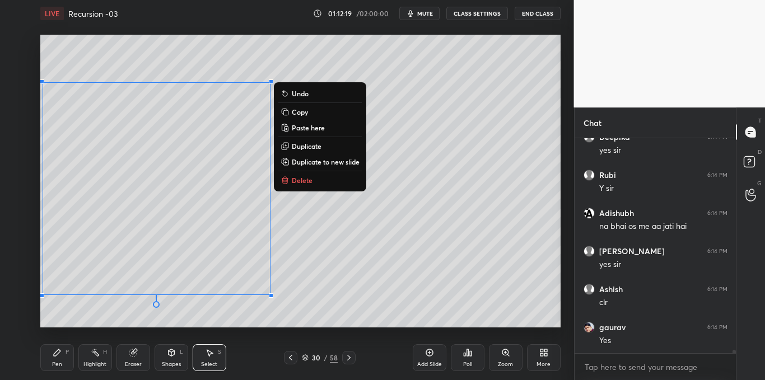
click at [293, 177] on p "Delete" at bounding box center [302, 180] width 21 height 9
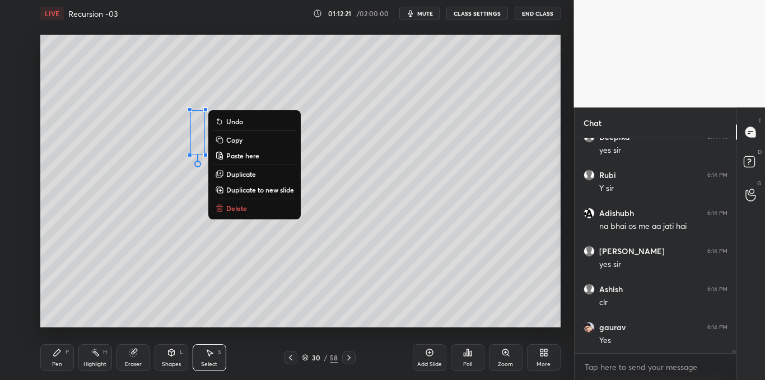
click at [236, 208] on p "Delete" at bounding box center [236, 208] width 21 height 9
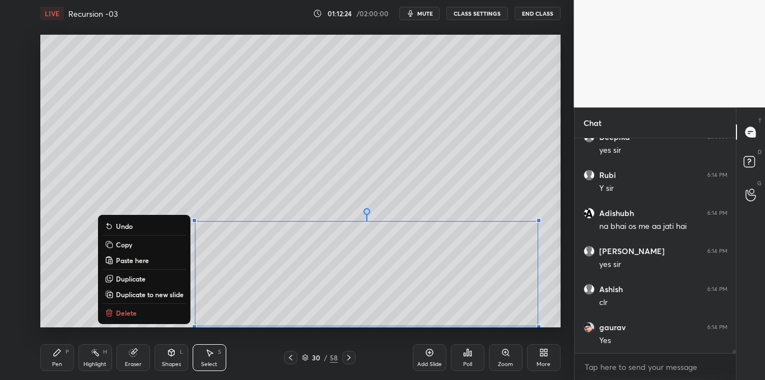
click at [163, 317] on button "Delete" at bounding box center [143, 312] width 83 height 13
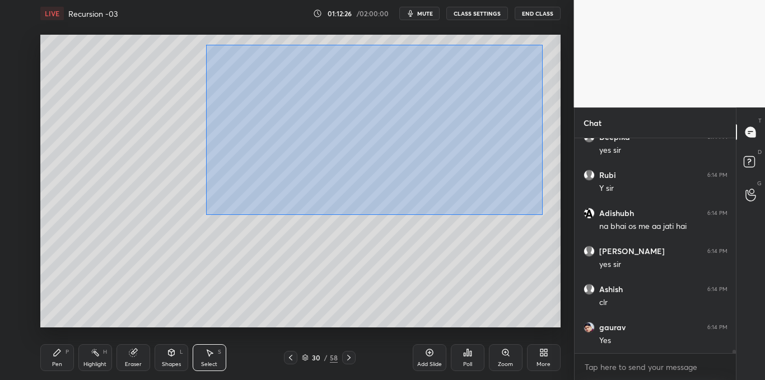
scroll to position [12863, 0]
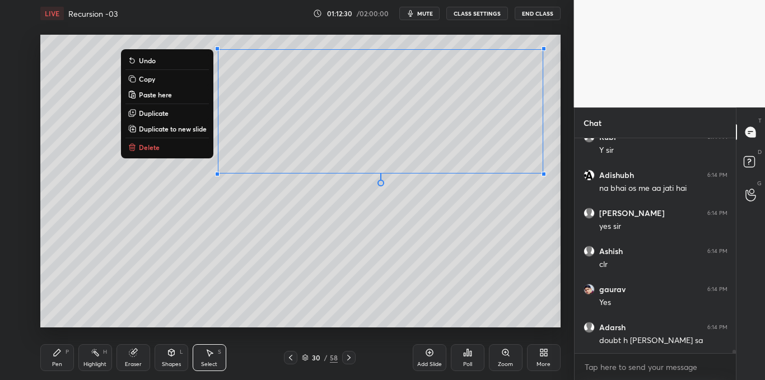
click at [240, 291] on div "0 ° Undo Copy Paste here Duplicate Duplicate to new slide Delete" at bounding box center [300, 181] width 520 height 293
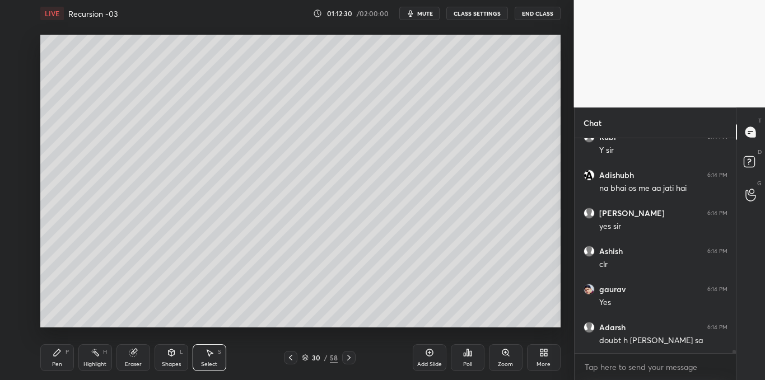
click at [59, 362] on div "Pen" at bounding box center [57, 365] width 10 height 6
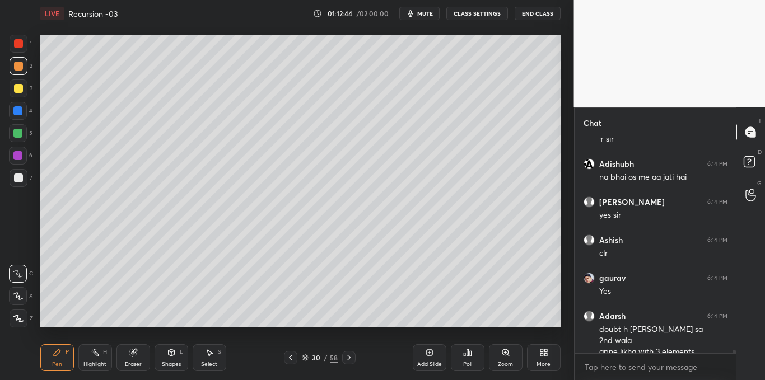
scroll to position [12886, 0]
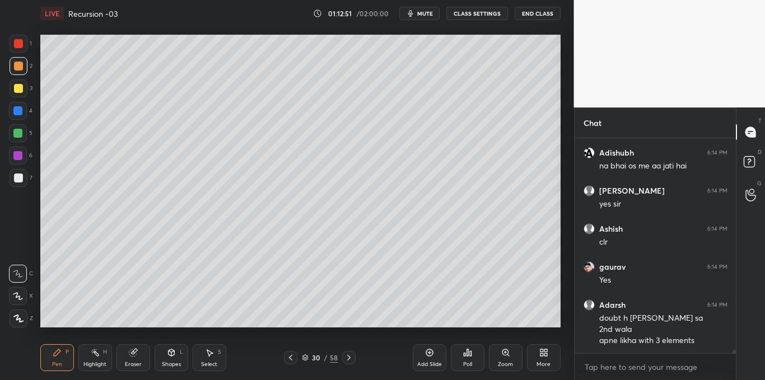
click at [91, 362] on div "Highlight" at bounding box center [94, 365] width 23 height 6
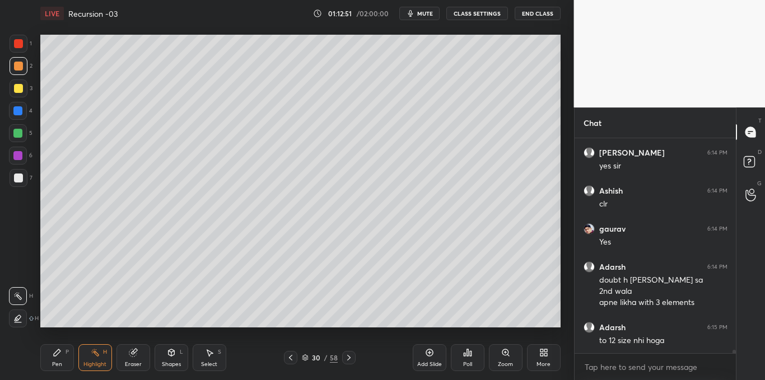
click at [16, 134] on div at bounding box center [17, 133] width 9 height 9
click at [288, 356] on icon at bounding box center [290, 357] width 9 height 9
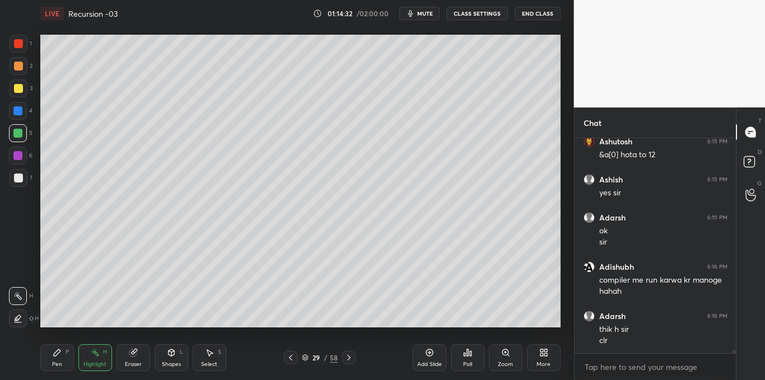
scroll to position [13186, 0]
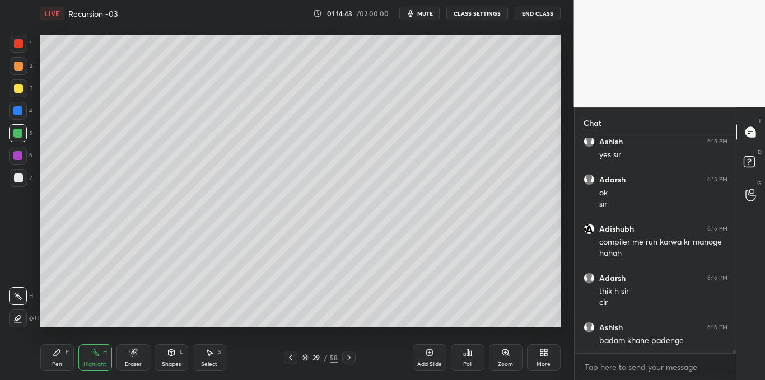
click at [348, 362] on icon at bounding box center [348, 357] width 9 height 9
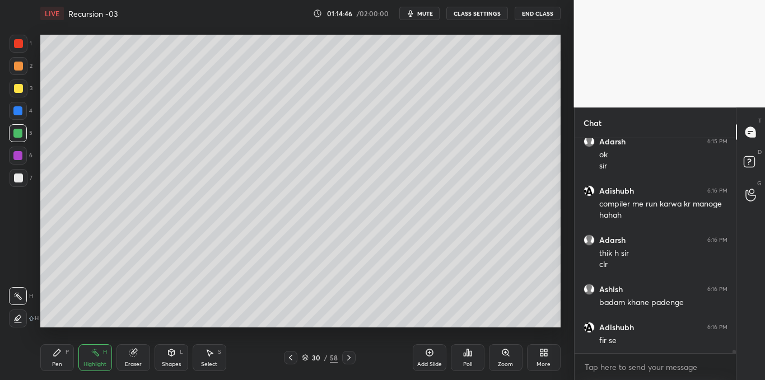
click at [50, 364] on div "Pen P" at bounding box center [57, 357] width 34 height 27
click at [20, 181] on div at bounding box center [18, 178] width 9 height 9
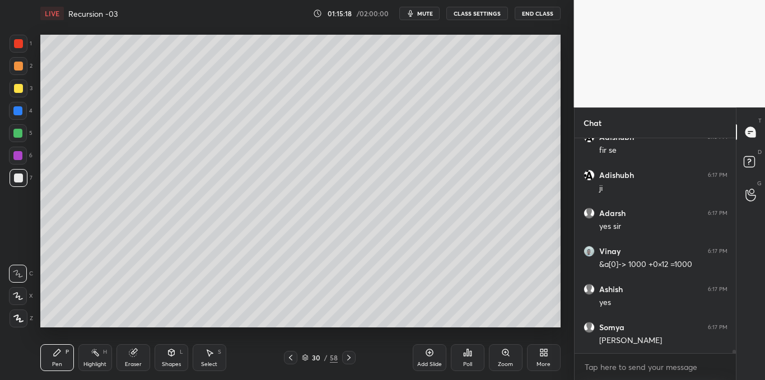
scroll to position [13452, 0]
click at [464, 356] on icon at bounding box center [465, 354] width 2 height 3
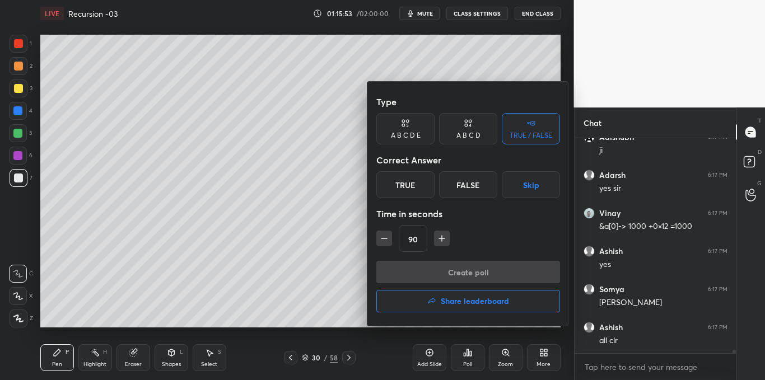
click at [442, 240] on icon "button" at bounding box center [442, 239] width 0 height 6
click at [440, 240] on button "button" at bounding box center [447, 239] width 16 height 16
click at [445, 240] on icon "button" at bounding box center [446, 238] width 11 height 11
click at [449, 240] on icon "button" at bounding box center [446, 238] width 11 height 11
type input "150"
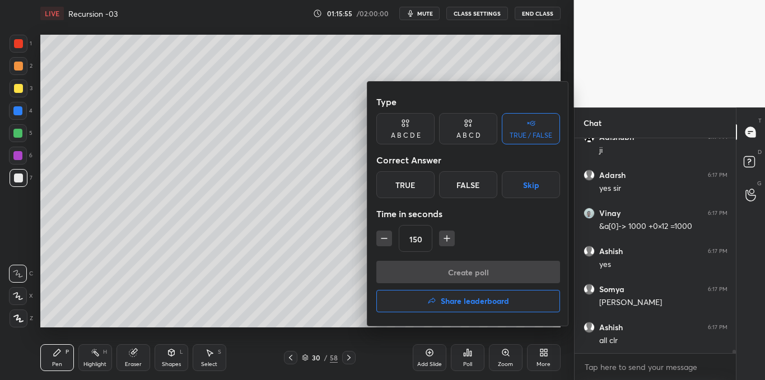
click at [530, 192] on button "Skip" at bounding box center [531, 184] width 58 height 27
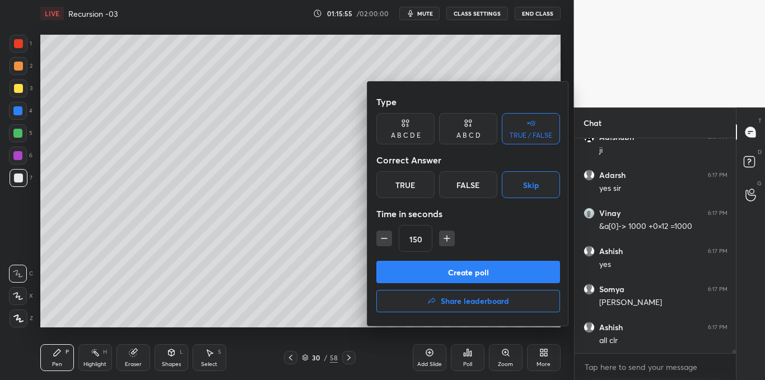
click at [489, 268] on button "Create poll" at bounding box center [468, 272] width 184 height 22
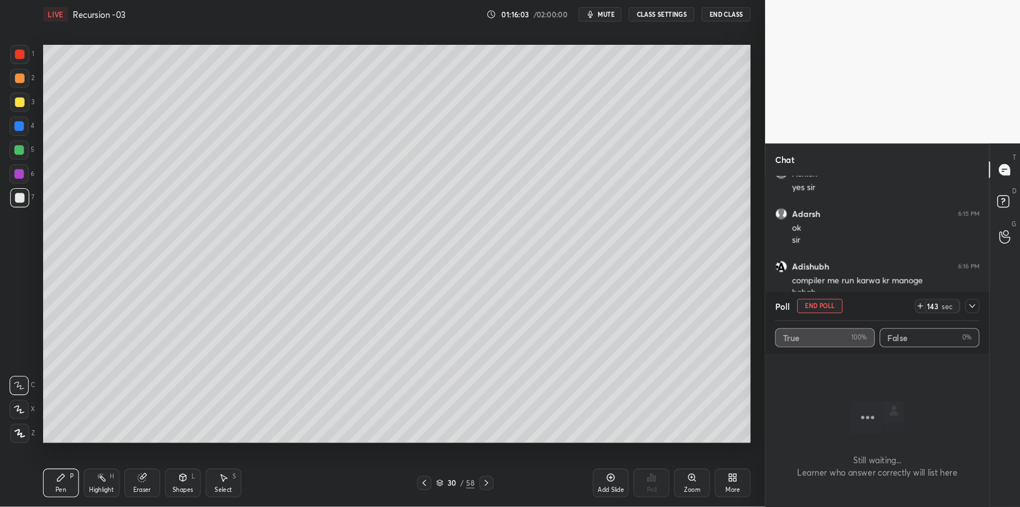
scroll to position [12906, 0]
click at [764, 286] on icon at bounding box center [911, 286] width 6 height 3
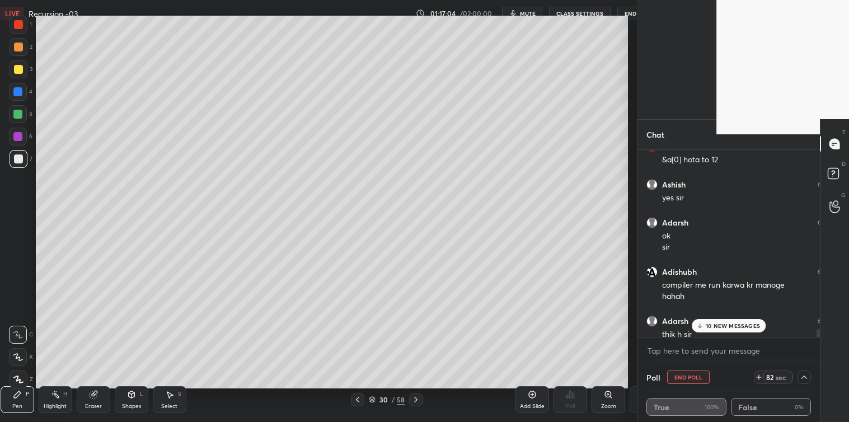
scroll to position [55644, 55402]
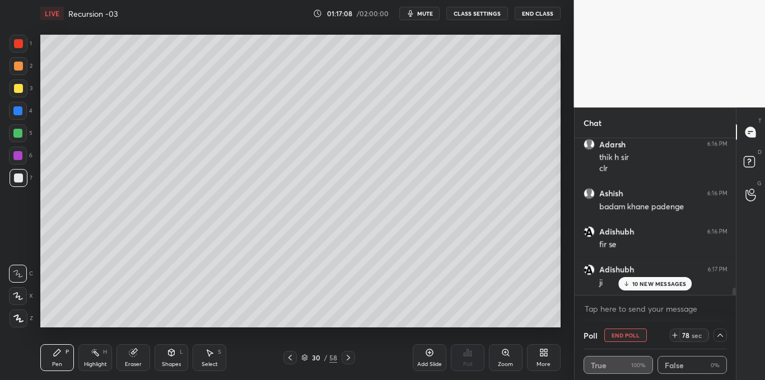
click at [668, 284] on p "10 NEW MESSAGES" at bounding box center [659, 284] width 54 height 7
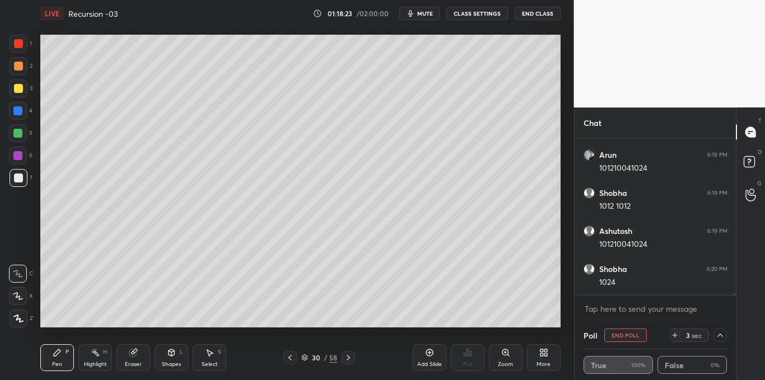
scroll to position [13897, 0]
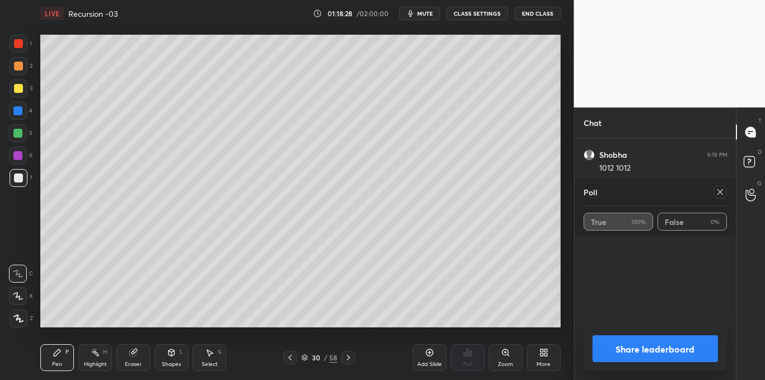
click at [722, 195] on icon at bounding box center [720, 192] width 9 height 9
type textarea "x"
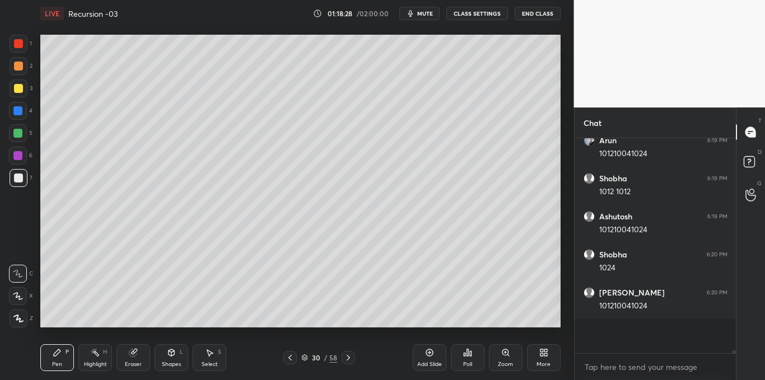
scroll to position [13845, 0]
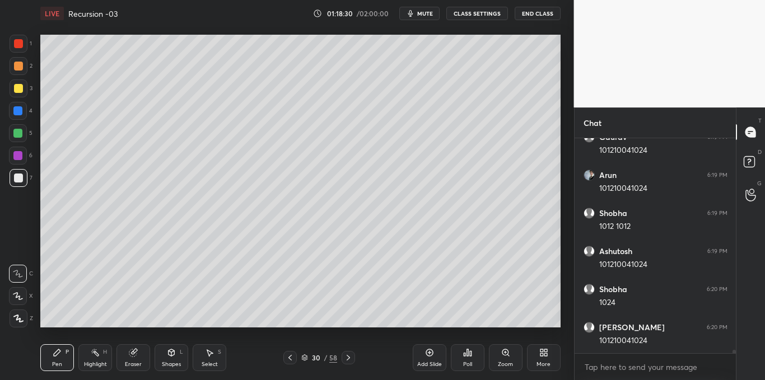
click at [214, 353] on div "Select S" at bounding box center [210, 357] width 34 height 27
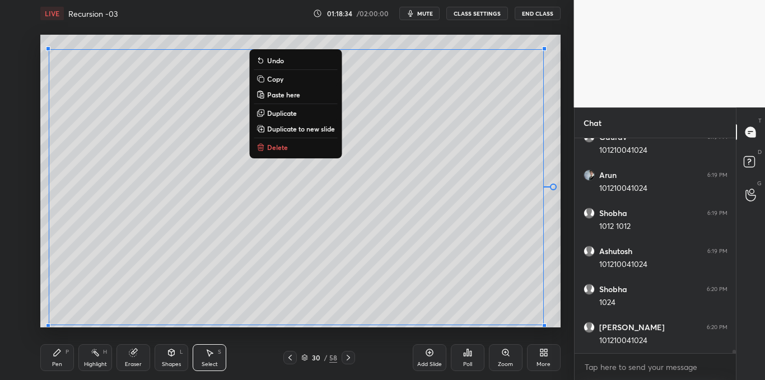
click at [297, 78] on button "Copy" at bounding box center [295, 78] width 83 height 13
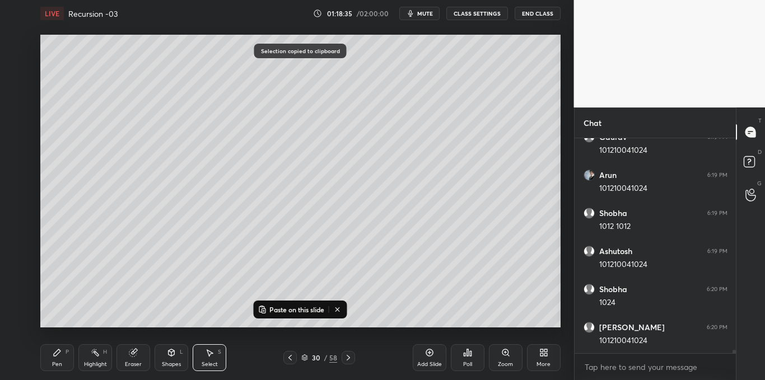
click at [427, 356] on icon at bounding box center [429, 352] width 7 height 7
click at [321, 310] on p "Paste on this slide" at bounding box center [296, 309] width 55 height 9
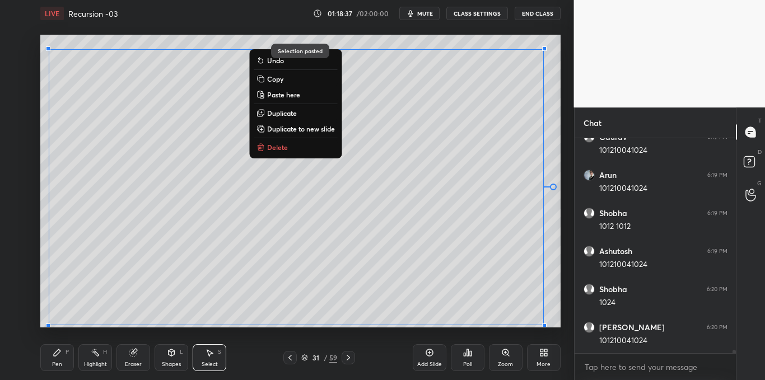
click at [334, 337] on div "Pen P Highlight H Eraser Shapes L Select S 31 / 59 Add Slide Poll Zoom More" at bounding box center [300, 357] width 520 height 45
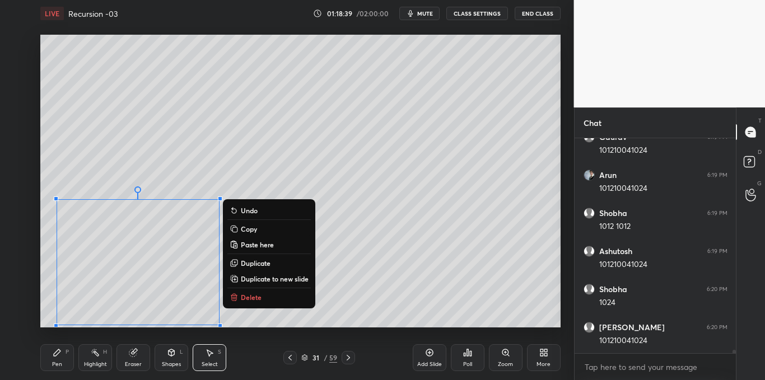
click at [265, 298] on button "Delete" at bounding box center [268, 297] width 83 height 13
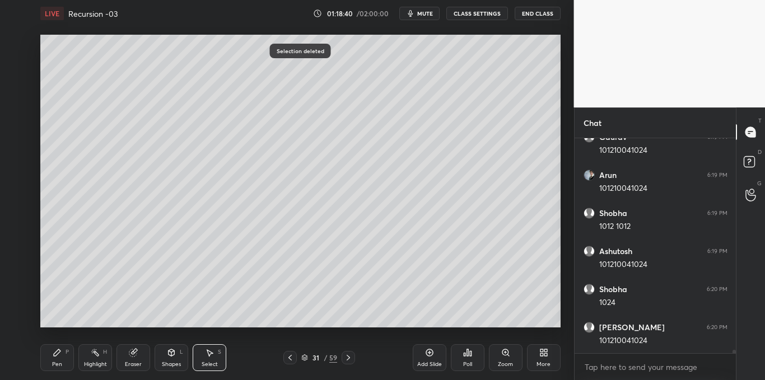
click at [59, 359] on div "Pen P" at bounding box center [57, 357] width 34 height 27
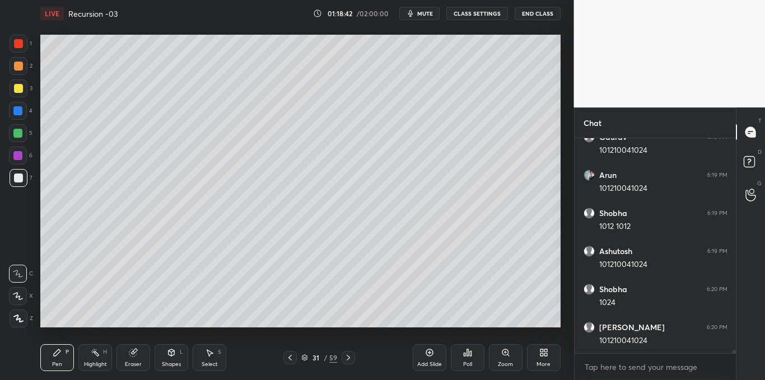
click at [17, 90] on div at bounding box center [18, 88] width 9 height 9
click at [16, 180] on div at bounding box center [18, 178] width 9 height 9
click at [95, 354] on rect at bounding box center [97, 354] width 6 height 6
click at [22, 45] on div at bounding box center [18, 43] width 9 height 9
click at [59, 354] on icon at bounding box center [57, 352] width 9 height 9
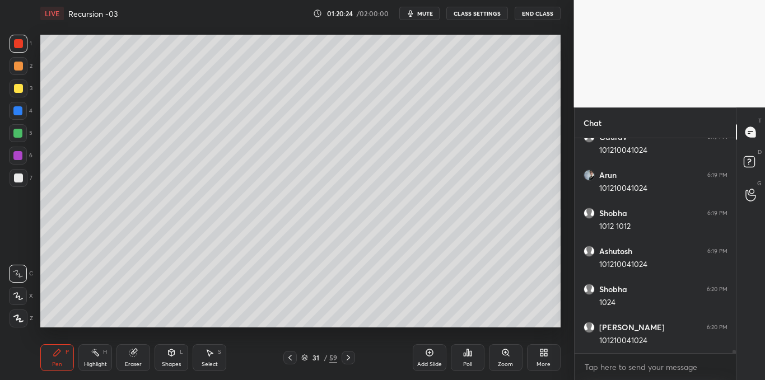
click at [292, 361] on icon at bounding box center [290, 357] width 9 height 9
click at [213, 360] on div "Select S" at bounding box center [210, 357] width 34 height 27
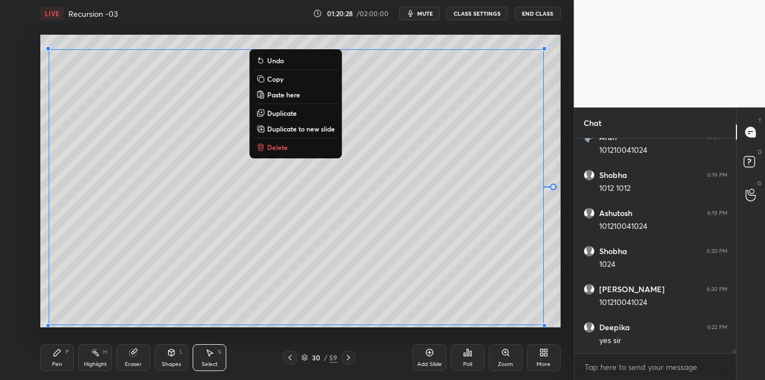
scroll to position [13915, 0]
click at [267, 77] on p "Copy" at bounding box center [275, 78] width 16 height 9
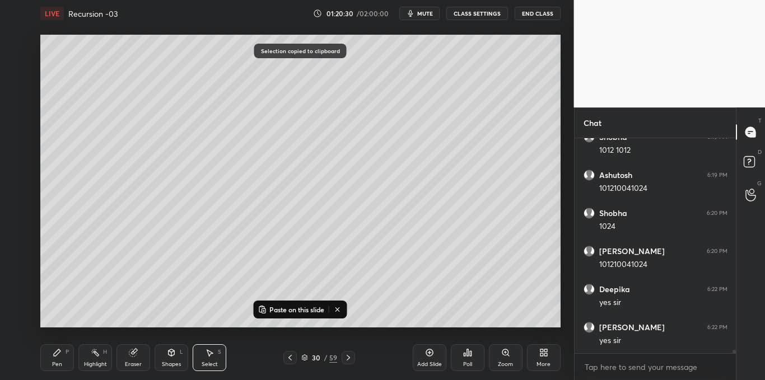
click at [346, 358] on icon at bounding box center [348, 357] width 9 height 9
click at [352, 356] on icon at bounding box center [348, 357] width 9 height 9
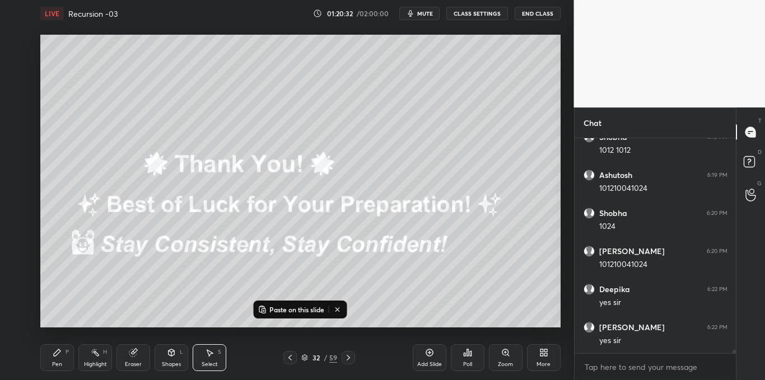
click at [351, 358] on icon at bounding box center [348, 357] width 9 height 9
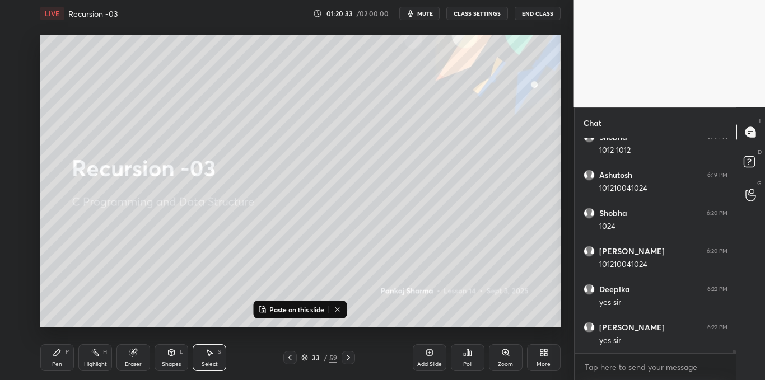
click at [295, 357] on icon at bounding box center [290, 357] width 9 height 9
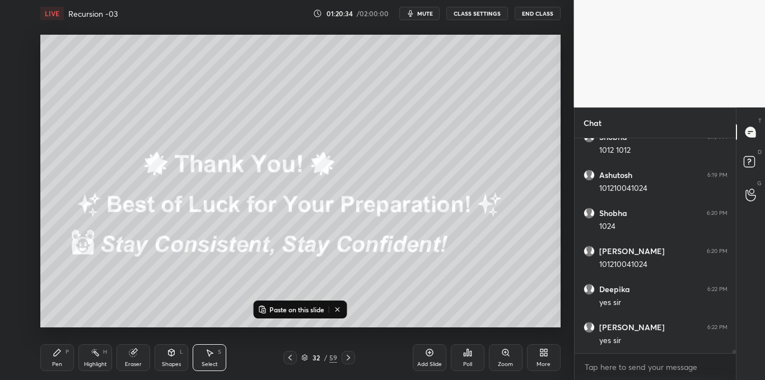
click at [295, 358] on icon at bounding box center [290, 357] width 9 height 9
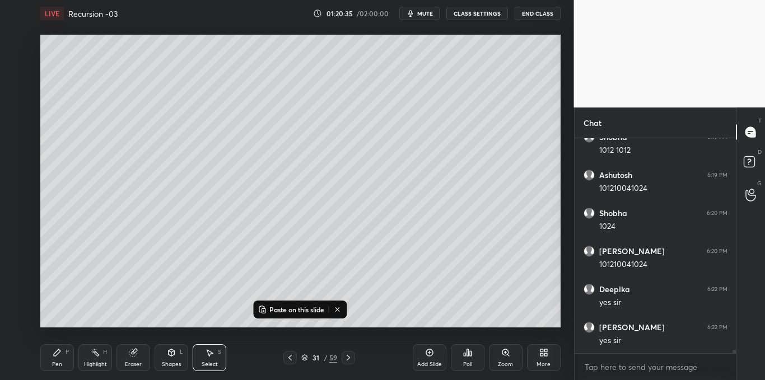
click at [424, 356] on div "Add Slide" at bounding box center [430, 357] width 34 height 27
click at [301, 314] on p "Paste on this slide" at bounding box center [296, 309] width 55 height 9
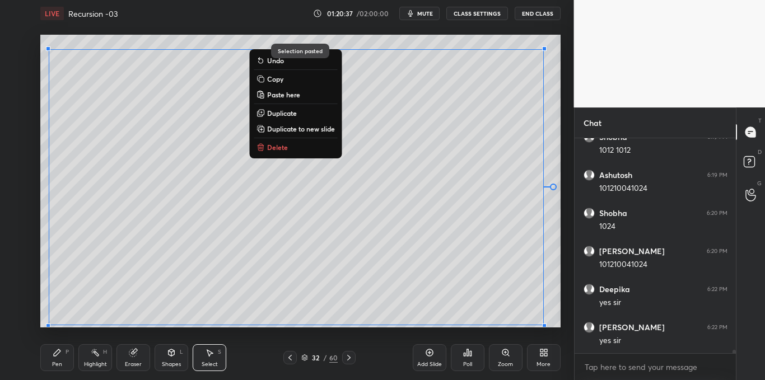
click at [279, 334] on div "0 ° Undo Copy Paste here Duplicate Duplicate to new slide Delete Selection past…" at bounding box center [300, 181] width 529 height 309
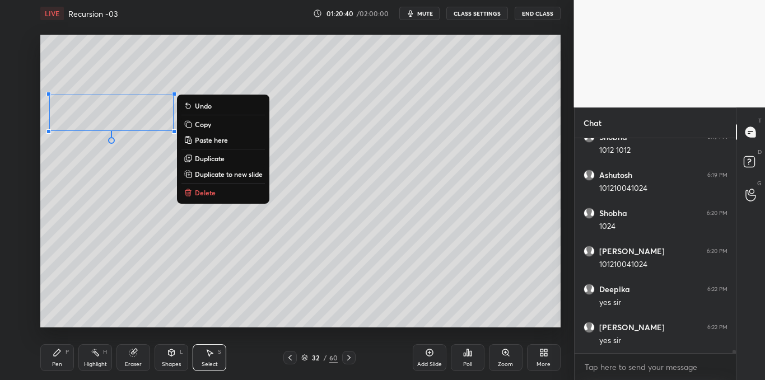
click at [202, 188] on p "Delete" at bounding box center [205, 192] width 21 height 9
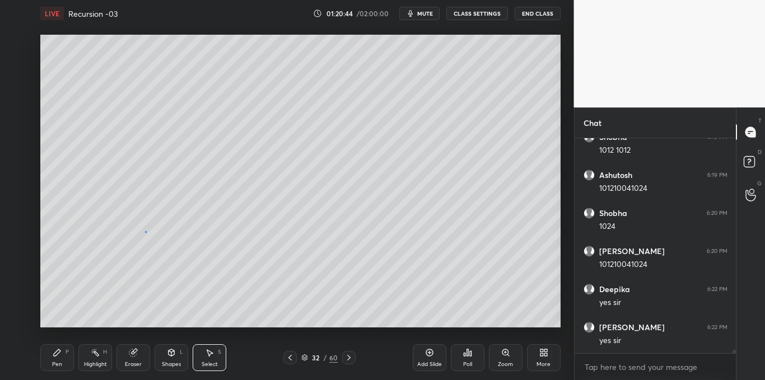
click at [145, 232] on div "0 ° Undo Copy Paste here Duplicate Duplicate to new slide Delete" at bounding box center [300, 181] width 520 height 292
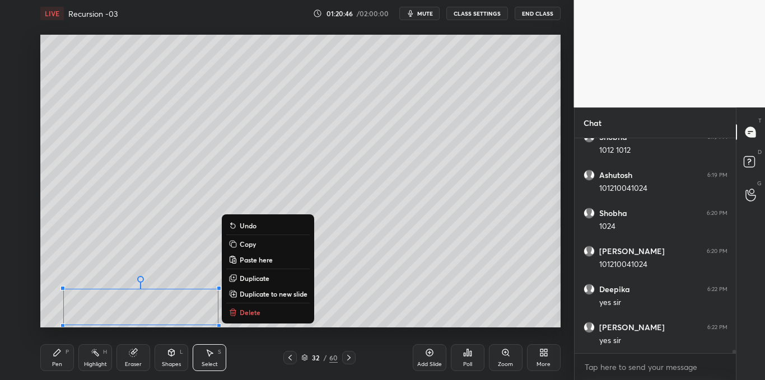
click at [265, 314] on button "Delete" at bounding box center [267, 312] width 83 height 13
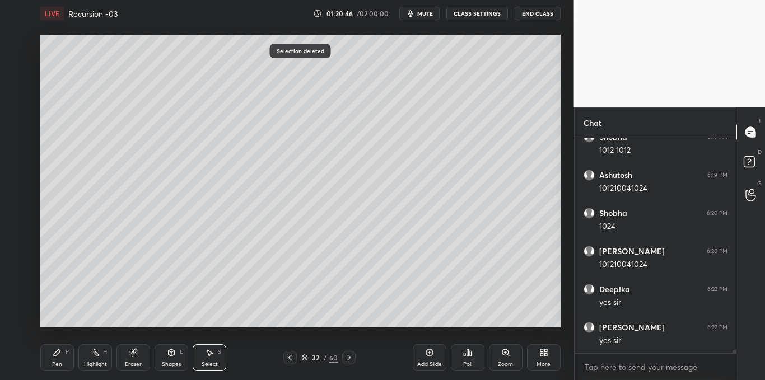
click at [55, 353] on icon at bounding box center [57, 352] width 7 height 7
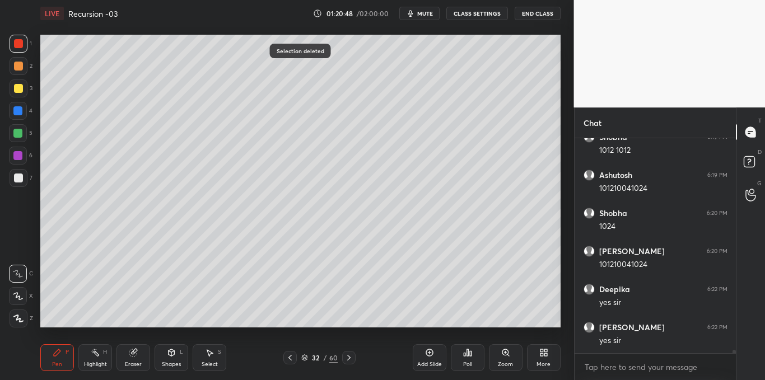
click at [18, 82] on div at bounding box center [19, 89] width 18 height 18
click at [96, 359] on div "Highlight H" at bounding box center [95, 357] width 34 height 27
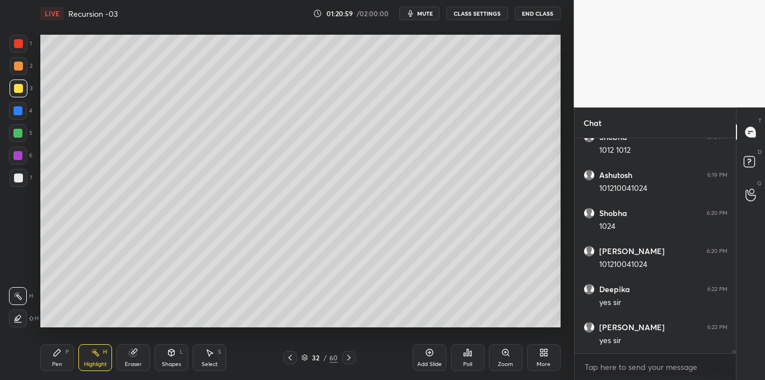
click at [57, 360] on div "Pen P" at bounding box center [57, 357] width 34 height 27
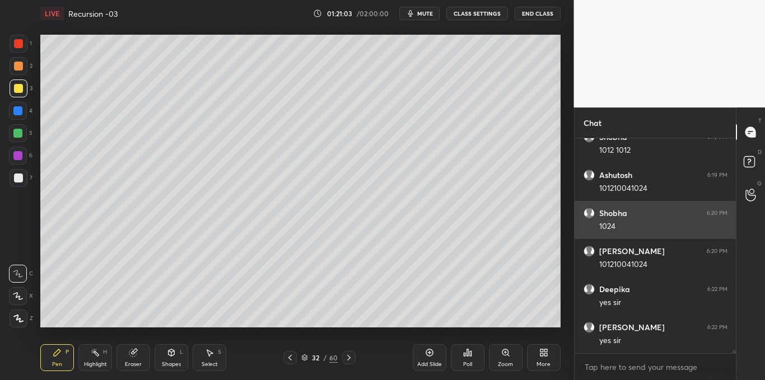
scroll to position [13953, 0]
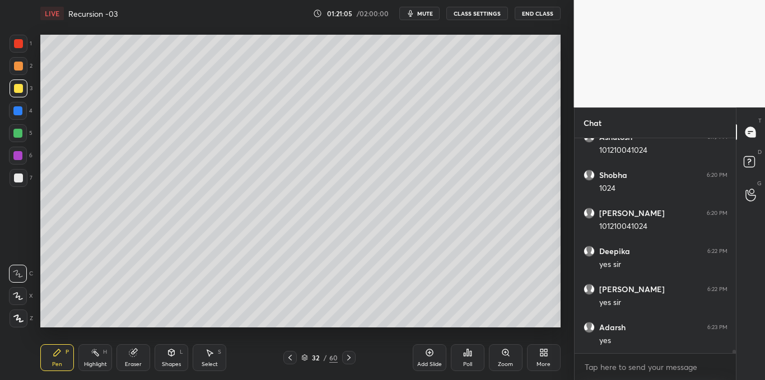
click at [212, 352] on icon at bounding box center [209, 352] width 9 height 9
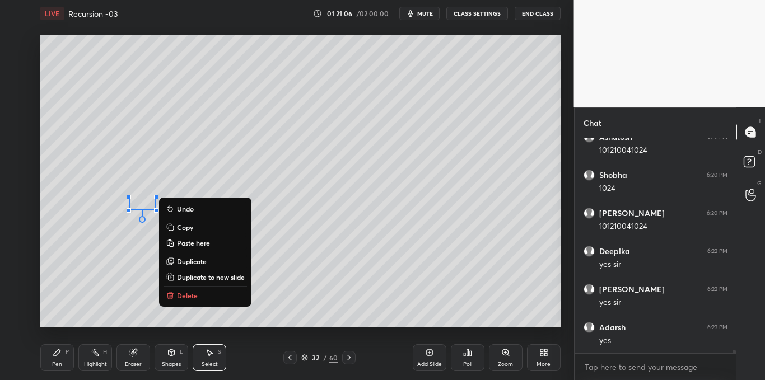
click at [189, 294] on p "Delete" at bounding box center [187, 295] width 21 height 9
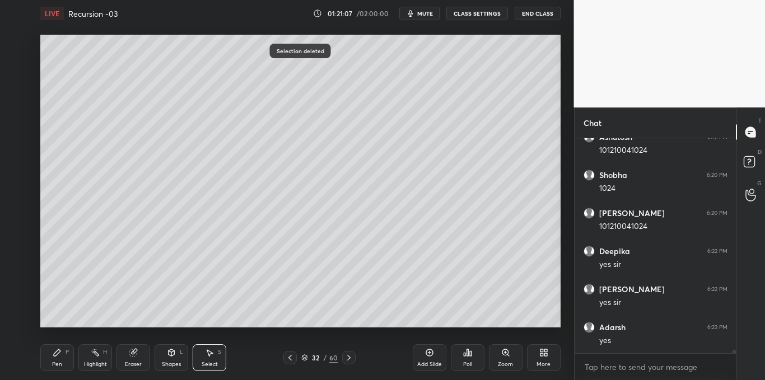
click at [57, 356] on icon at bounding box center [57, 352] width 9 height 9
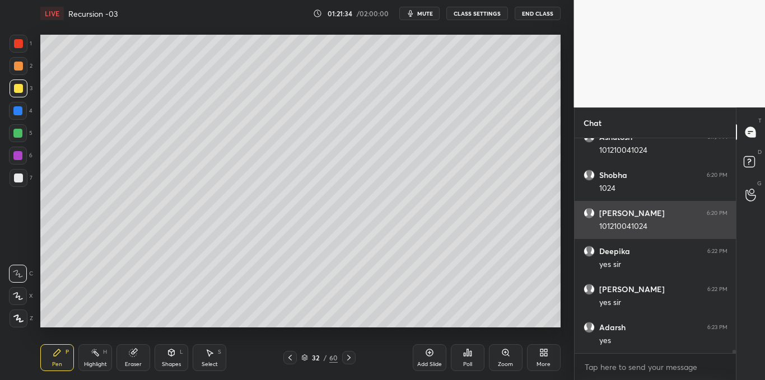
scroll to position [13991, 0]
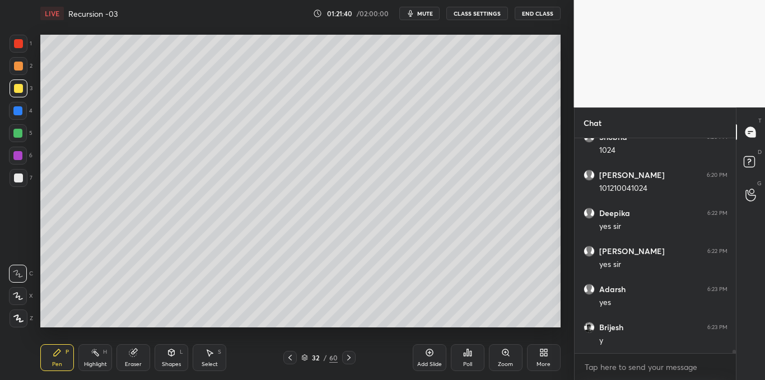
click at [21, 181] on div at bounding box center [18, 178] width 9 height 9
click at [219, 361] on div "Select S" at bounding box center [210, 357] width 34 height 27
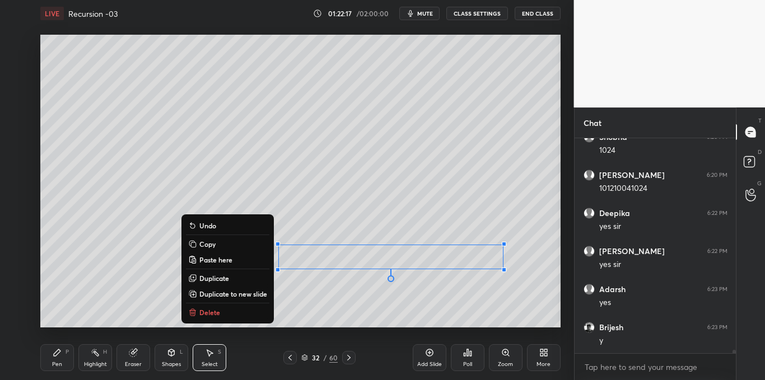
click at [58, 357] on icon at bounding box center [57, 352] width 9 height 9
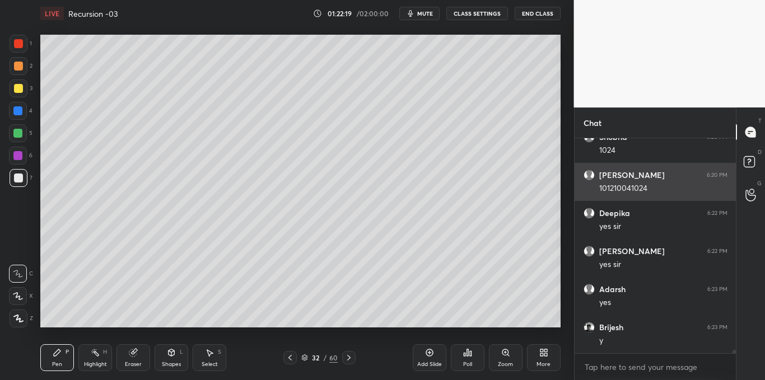
scroll to position [14029, 0]
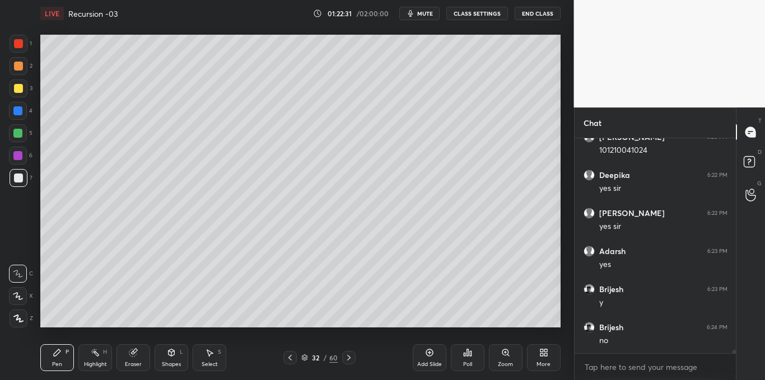
click at [18, 87] on div at bounding box center [18, 88] width 9 height 9
click at [98, 356] on rect at bounding box center [97, 354] width 6 height 6
click at [58, 354] on icon at bounding box center [57, 352] width 9 height 9
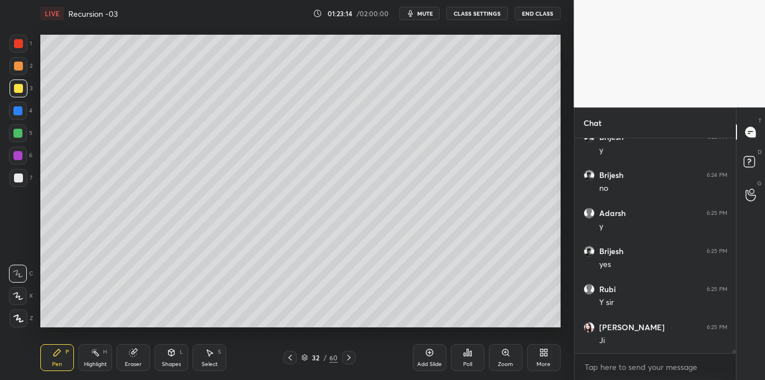
scroll to position [14219, 0]
click at [290, 358] on icon at bounding box center [290, 357] width 9 height 9
click at [289, 360] on icon at bounding box center [290, 357] width 9 height 9
click at [209, 362] on div "Select" at bounding box center [210, 365] width 16 height 6
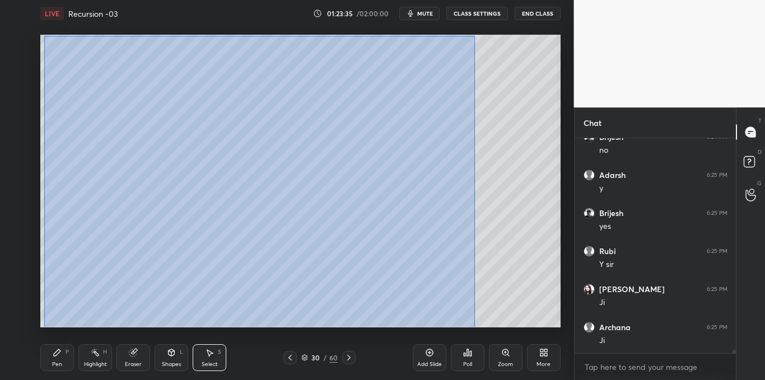
scroll to position [14257, 0]
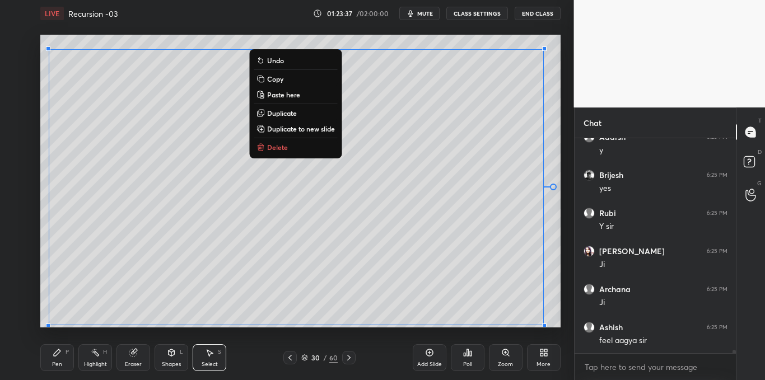
click at [277, 77] on p "Copy" at bounding box center [275, 78] width 16 height 9
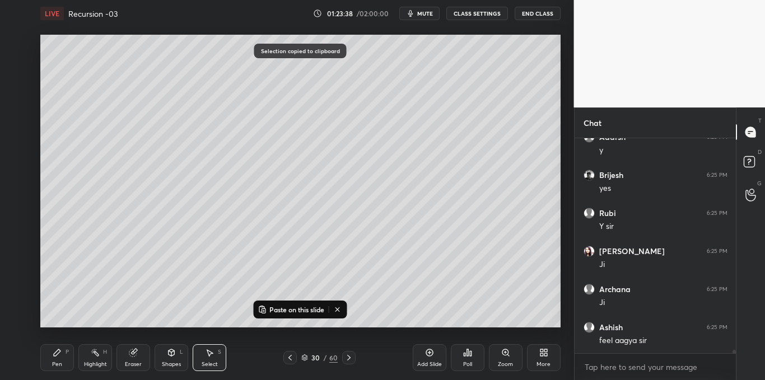
click at [348, 361] on icon at bounding box center [348, 357] width 9 height 9
click at [348, 359] on icon at bounding box center [348, 358] width 3 height 6
click at [350, 357] on icon at bounding box center [348, 357] width 9 height 9
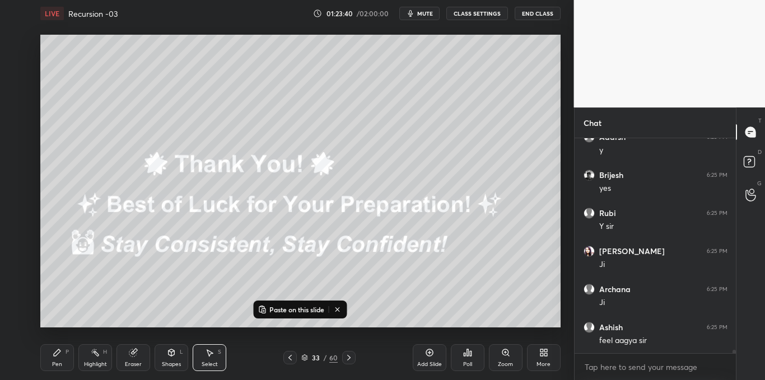
click at [291, 358] on icon at bounding box center [290, 357] width 9 height 9
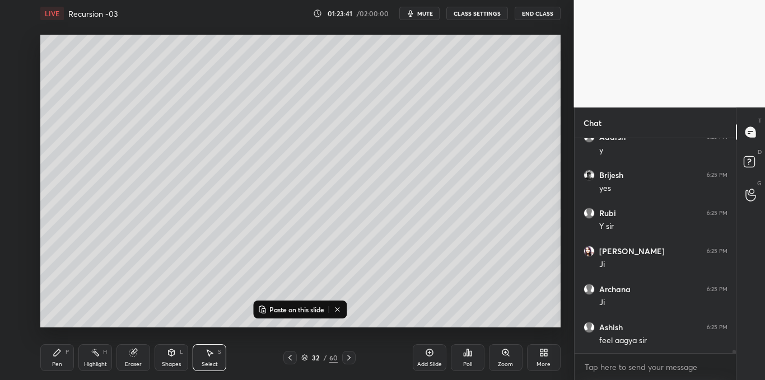
click at [429, 357] on icon at bounding box center [429, 352] width 9 height 9
click at [291, 311] on p "Paste on this slide" at bounding box center [296, 309] width 55 height 9
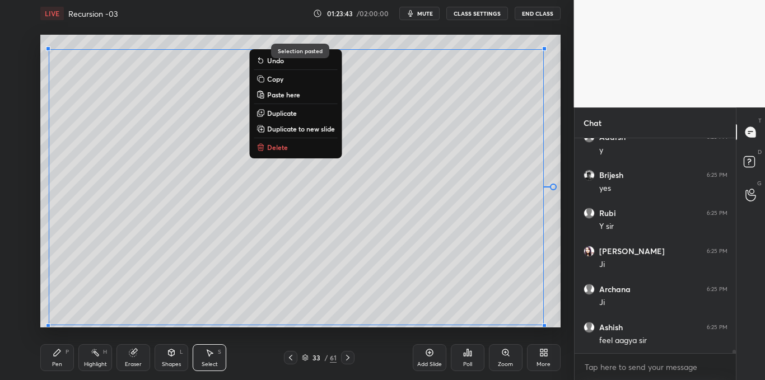
click at [267, 334] on div "0 ° Undo Copy Paste here Duplicate Duplicate to new slide Delete Selection past…" at bounding box center [300, 181] width 529 height 309
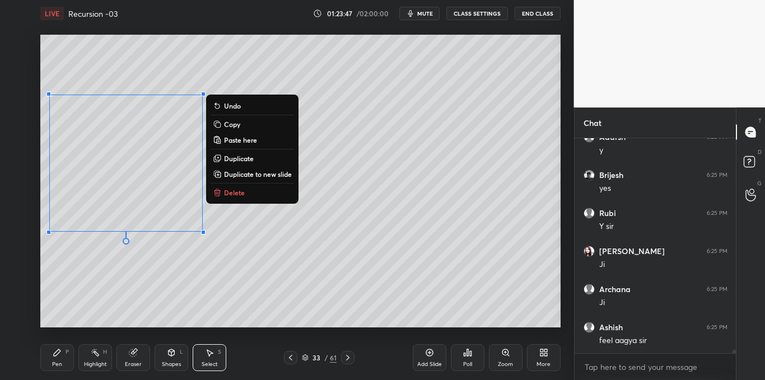
click at [233, 194] on p "Delete" at bounding box center [234, 192] width 21 height 9
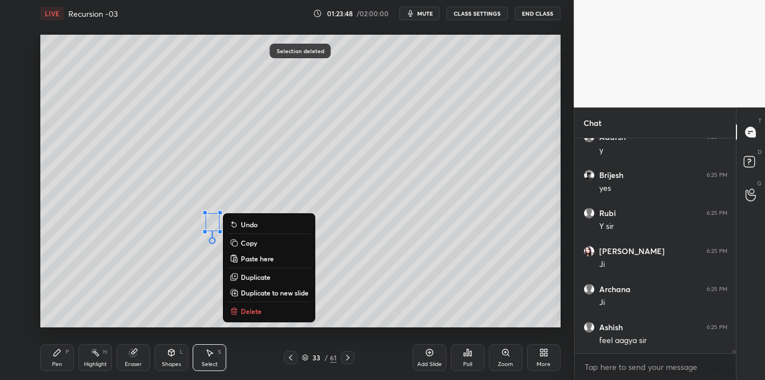
click at [242, 309] on p "Delete" at bounding box center [251, 311] width 21 height 9
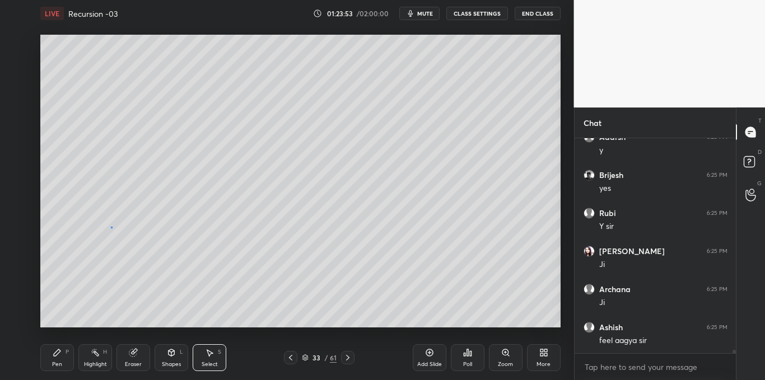
click at [112, 229] on div "0 ° Undo Copy Paste here Duplicate Duplicate to new slide Delete" at bounding box center [300, 181] width 520 height 292
click at [59, 353] on icon at bounding box center [57, 352] width 7 height 7
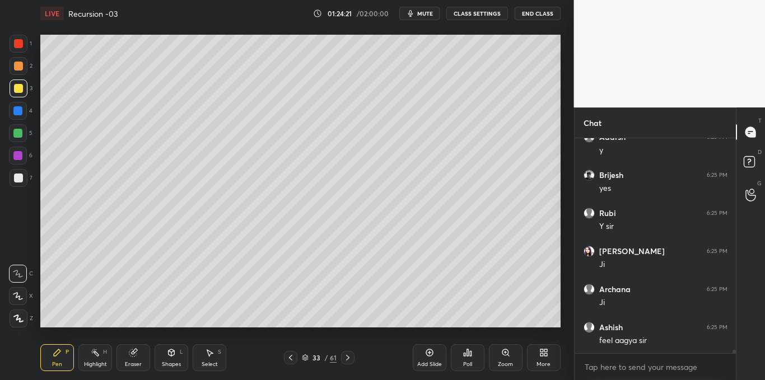
click at [21, 50] on div at bounding box center [19, 44] width 18 height 18
click at [97, 357] on div "Highlight H" at bounding box center [95, 357] width 34 height 27
click at [57, 360] on div "Pen P" at bounding box center [57, 357] width 34 height 27
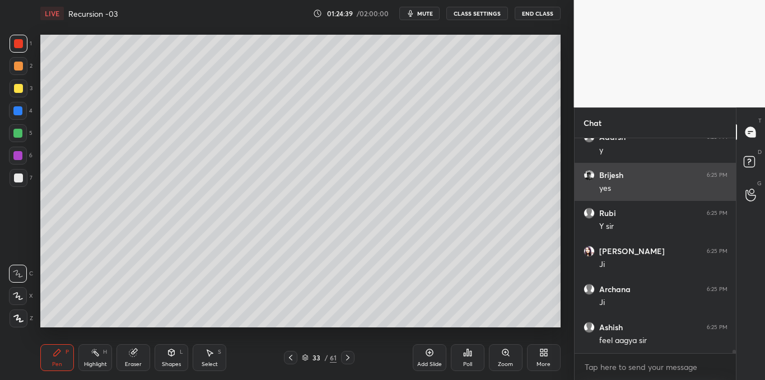
scroll to position [14296, 0]
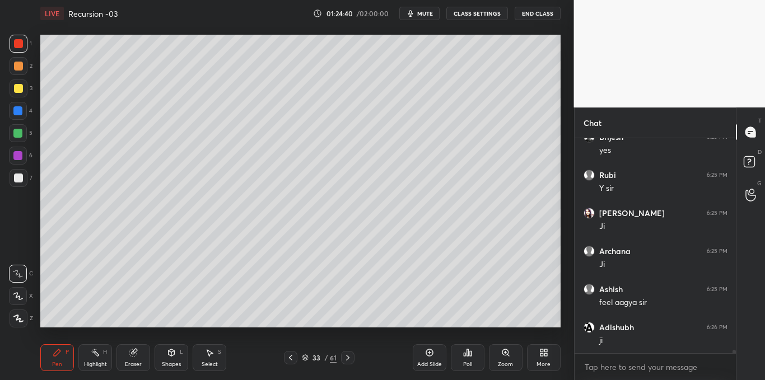
click at [466, 355] on icon at bounding box center [467, 352] width 2 height 7
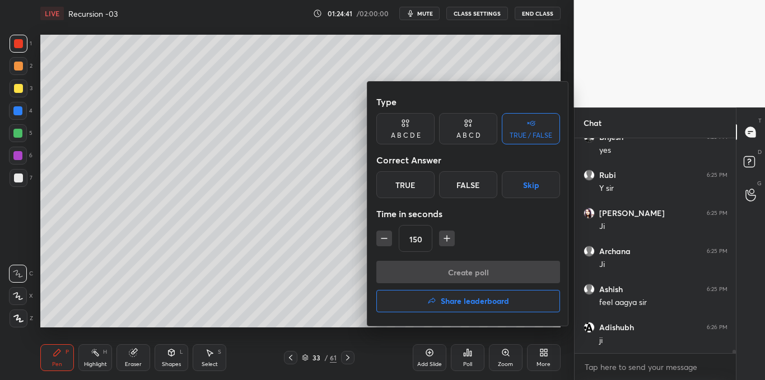
click at [419, 190] on div "True" at bounding box center [405, 184] width 58 height 27
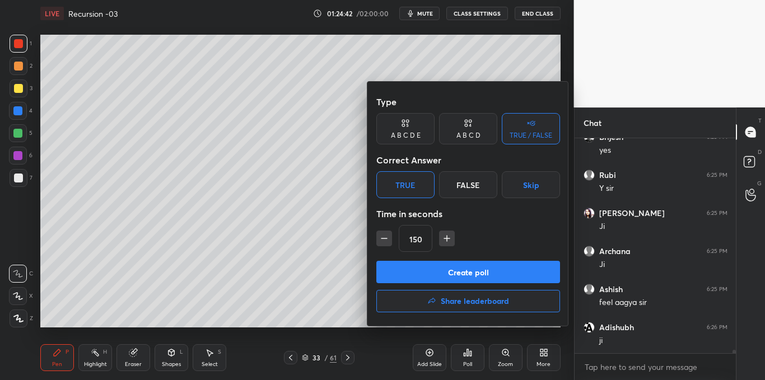
click at [387, 243] on icon "button" at bounding box center [384, 238] width 11 height 11
click at [384, 241] on icon "button" at bounding box center [384, 238] width 11 height 11
click at [387, 244] on icon "button" at bounding box center [384, 238] width 11 height 11
click at [386, 243] on icon "button" at bounding box center [384, 238] width 11 height 11
click at [386, 242] on icon "button" at bounding box center [384, 238] width 11 height 11
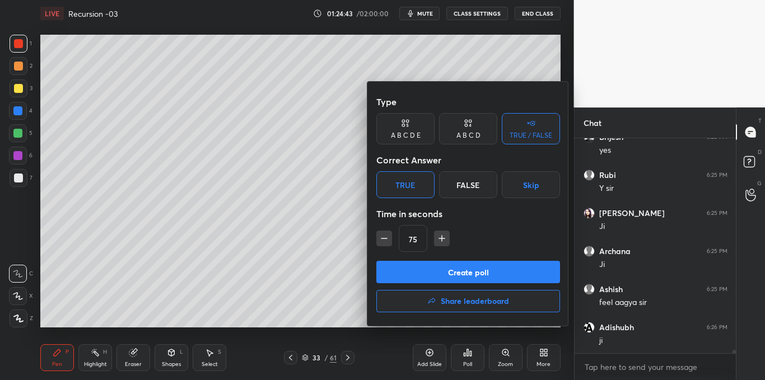
click at [442, 239] on icon "button" at bounding box center [442, 239] width 6 height 0
type input "90"
click at [441, 270] on button "Create poll" at bounding box center [468, 272] width 184 height 22
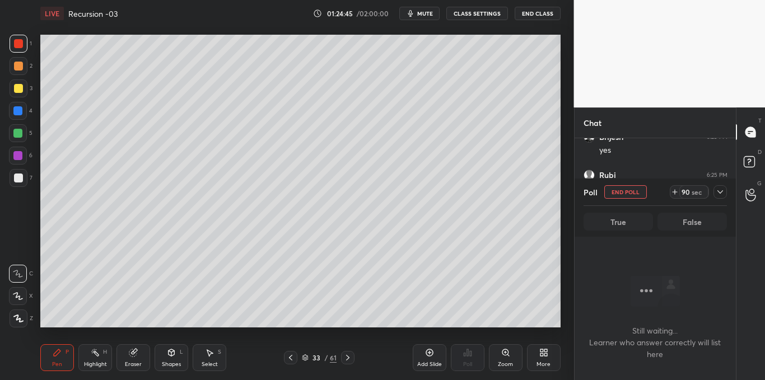
scroll to position [60, 158]
click at [720, 191] on icon at bounding box center [720, 192] width 9 height 9
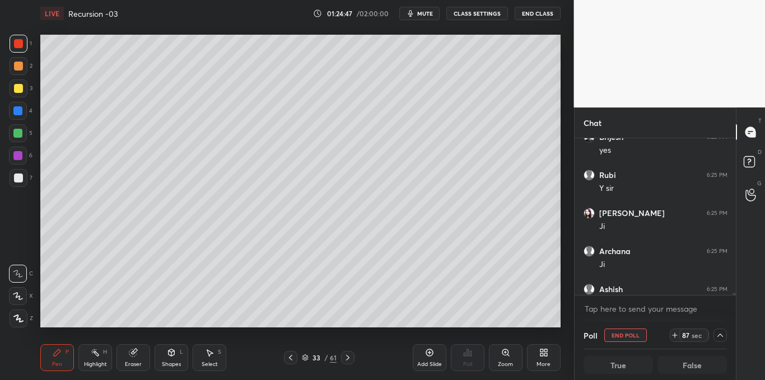
scroll to position [14391, 0]
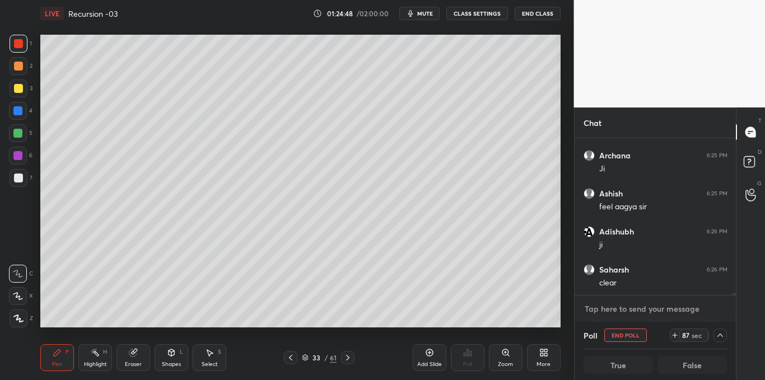
click at [613, 301] on textarea at bounding box center [655, 309] width 144 height 18
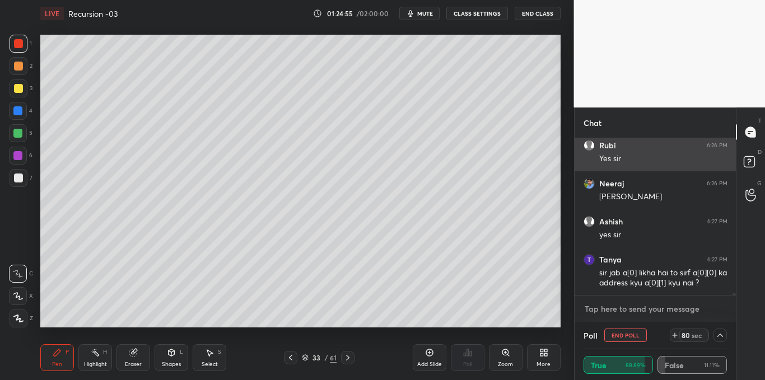
scroll to position [14630, 0]
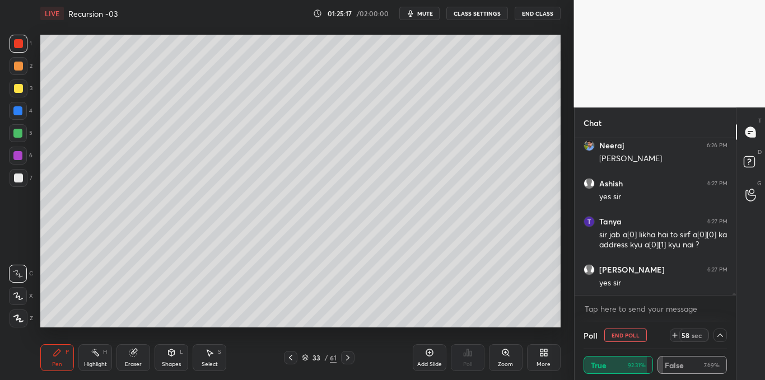
click at [425, 358] on div "Add Slide" at bounding box center [430, 357] width 34 height 27
click at [21, 176] on div at bounding box center [18, 178] width 9 height 9
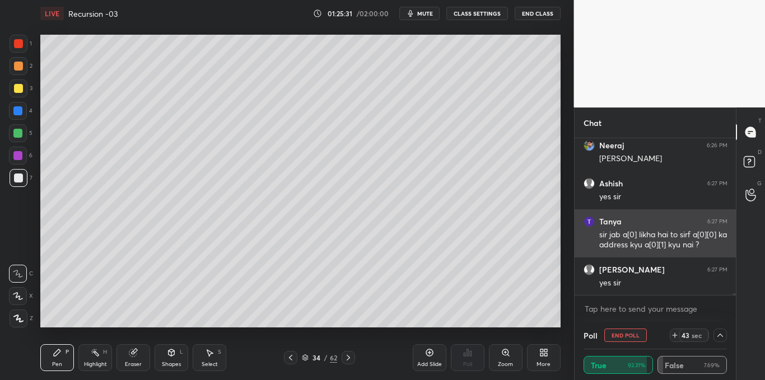
scroll to position [14668, 0]
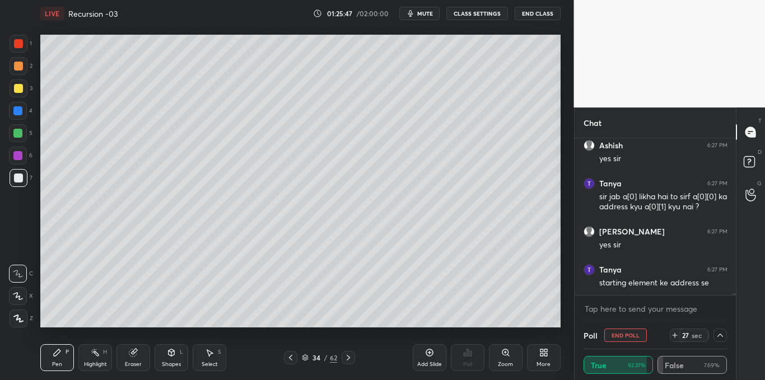
click at [214, 357] on div "Select S" at bounding box center [210, 357] width 34 height 27
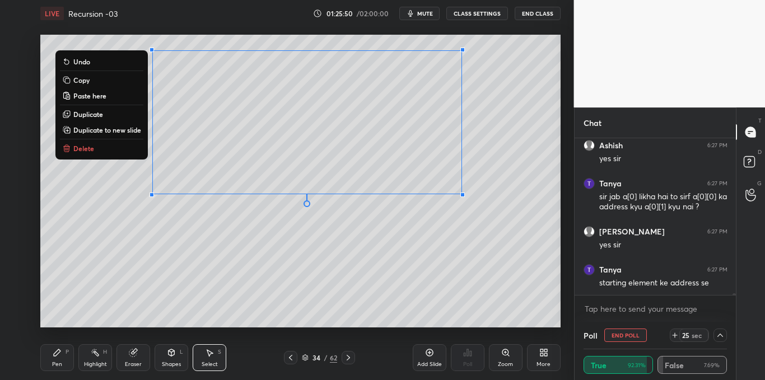
click at [96, 155] on button "Delete" at bounding box center [101, 148] width 83 height 13
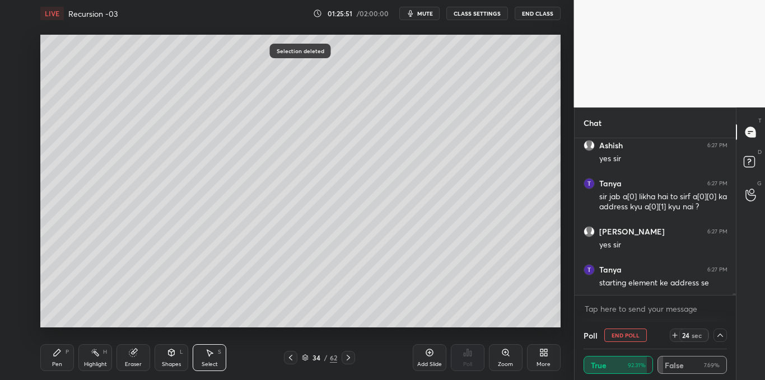
click at [58, 343] on div "Pen P Highlight H Eraser Shapes L Select S 34 / 62 Add Slide Poll Zoom More" at bounding box center [300, 357] width 520 height 45
click at [718, 338] on icon at bounding box center [720, 335] width 9 height 9
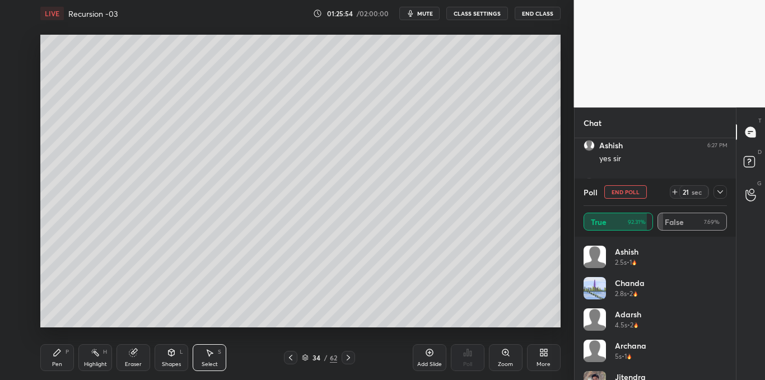
scroll to position [14706, 0]
click at [722, 195] on icon at bounding box center [720, 192] width 9 height 9
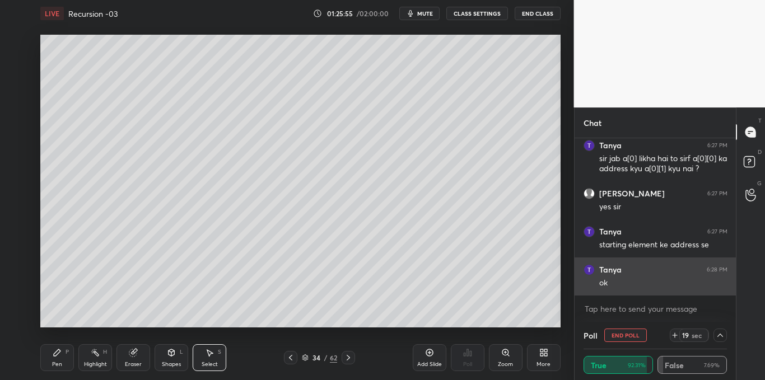
scroll to position [1, 4]
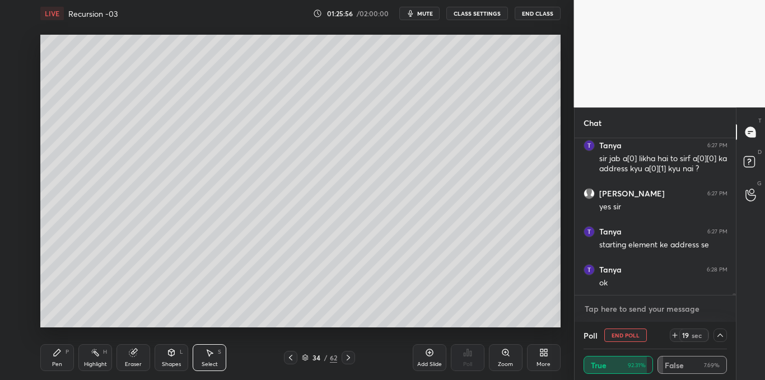
click at [613, 311] on textarea at bounding box center [655, 309] width 144 height 18
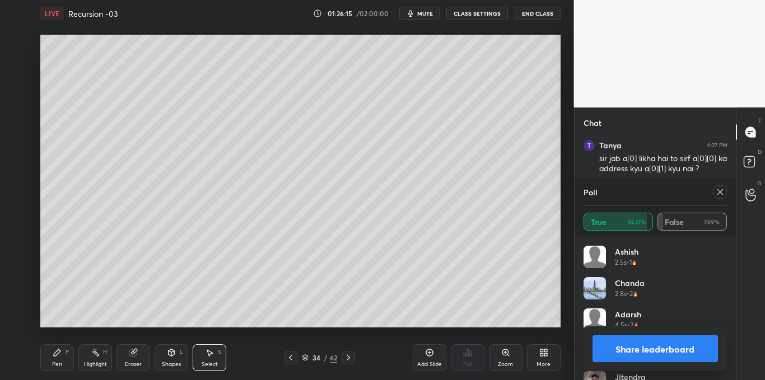
scroll to position [131, 140]
click at [57, 354] on icon at bounding box center [57, 352] width 7 height 7
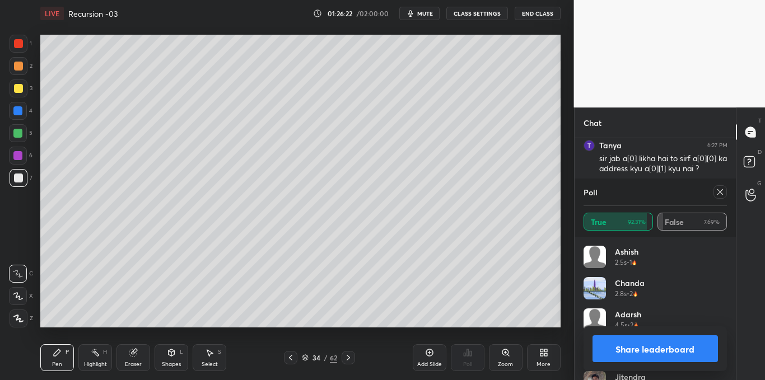
scroll to position [14717, 0]
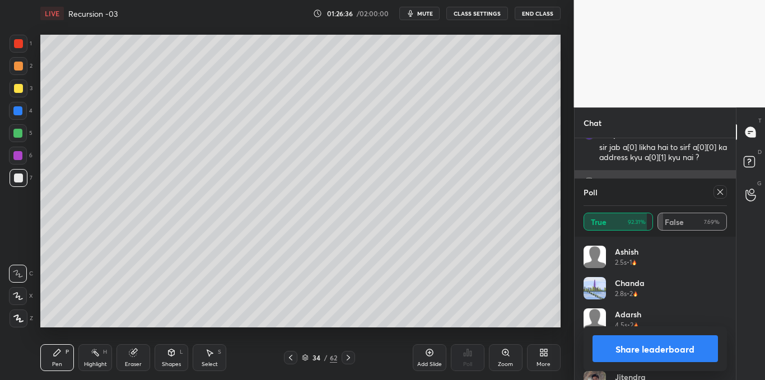
click at [721, 189] on icon at bounding box center [720, 192] width 9 height 9
type textarea "x"
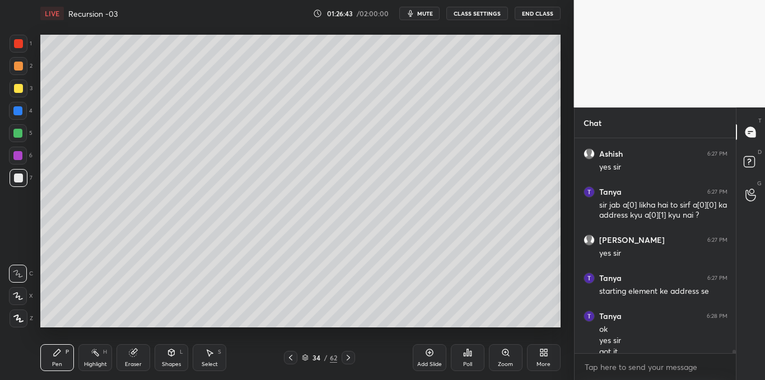
scroll to position [14671, 0]
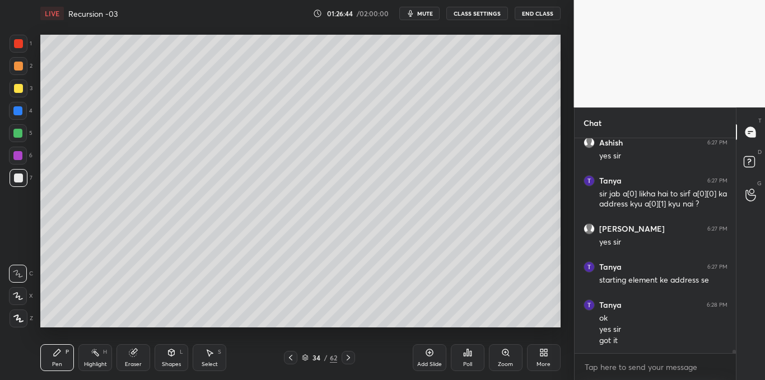
click at [216, 355] on div "Select S" at bounding box center [210, 357] width 34 height 27
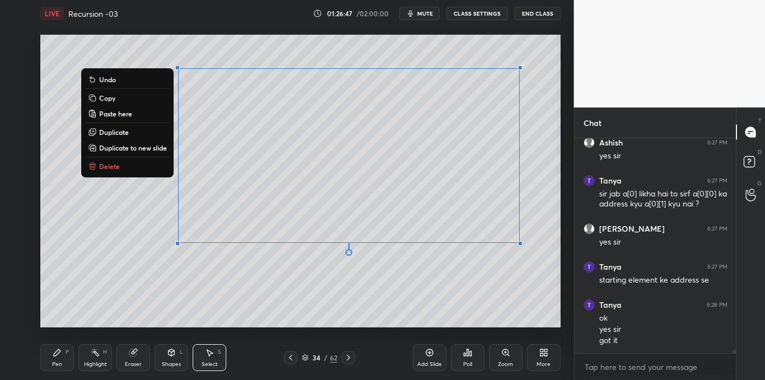
click at [121, 170] on button "Delete" at bounding box center [127, 166] width 83 height 13
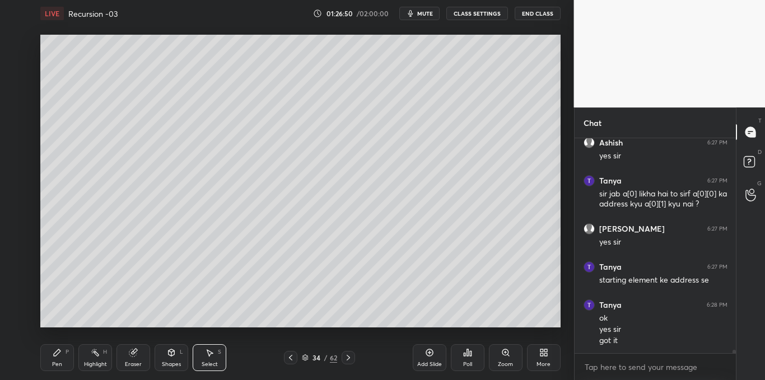
click at [291, 361] on icon at bounding box center [290, 357] width 9 height 9
click at [350, 357] on icon at bounding box center [348, 357] width 9 height 9
click at [55, 357] on icon at bounding box center [57, 352] width 9 height 9
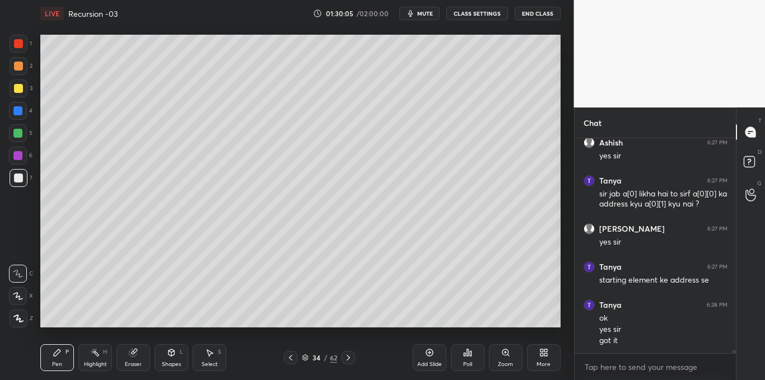
click at [457, 352] on div "Poll" at bounding box center [468, 357] width 34 height 27
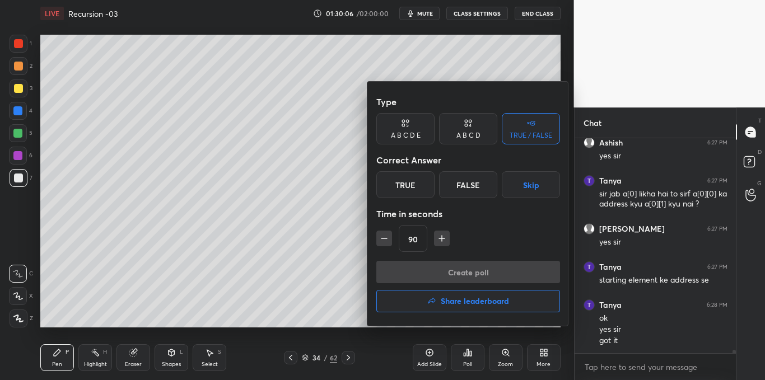
click at [439, 242] on icon "button" at bounding box center [441, 238] width 11 height 11
click at [441, 237] on icon "button" at bounding box center [446, 238] width 11 height 11
click at [443, 238] on icon "button" at bounding box center [446, 238] width 11 height 11
click at [445, 239] on icon "button" at bounding box center [446, 238] width 11 height 11
click at [446, 239] on icon "button" at bounding box center [447, 239] width 6 height 0
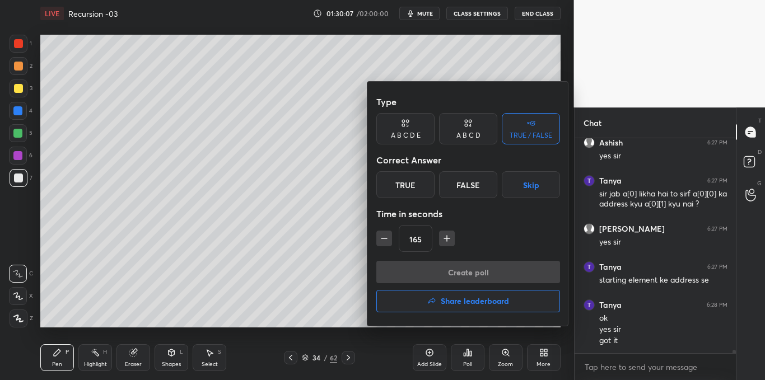
click at [446, 237] on icon "button" at bounding box center [446, 238] width 11 height 11
click at [447, 239] on icon "button" at bounding box center [447, 239] width 6 height 0
click at [448, 239] on icon "button" at bounding box center [446, 238] width 11 height 11
click at [449, 237] on icon "button" at bounding box center [446, 238] width 11 height 11
click at [447, 240] on icon "button" at bounding box center [446, 238] width 11 height 11
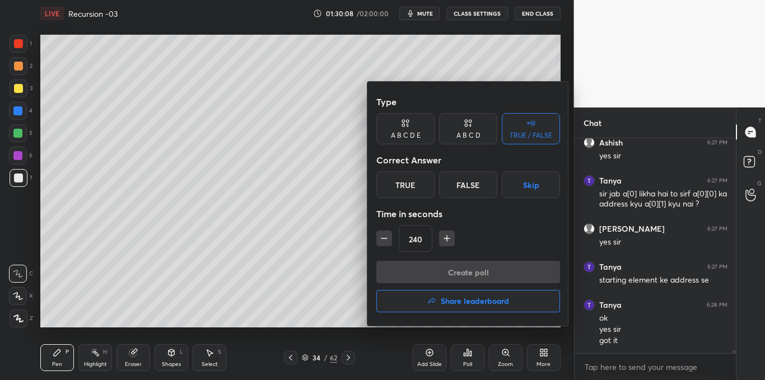
click at [449, 240] on icon "button" at bounding box center [446, 238] width 11 height 11
click at [448, 240] on icon "button" at bounding box center [446, 238] width 11 height 11
click at [447, 241] on icon "button" at bounding box center [446, 238] width 11 height 11
click at [447, 239] on icon "button" at bounding box center [446, 238] width 11 height 11
type input "300"
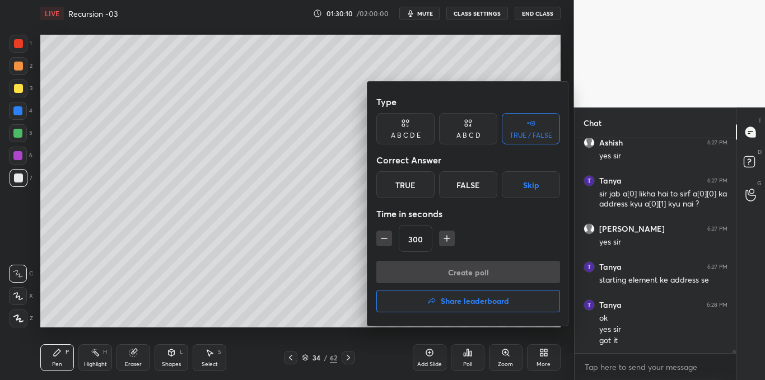
click at [527, 193] on button "Skip" at bounding box center [531, 184] width 58 height 27
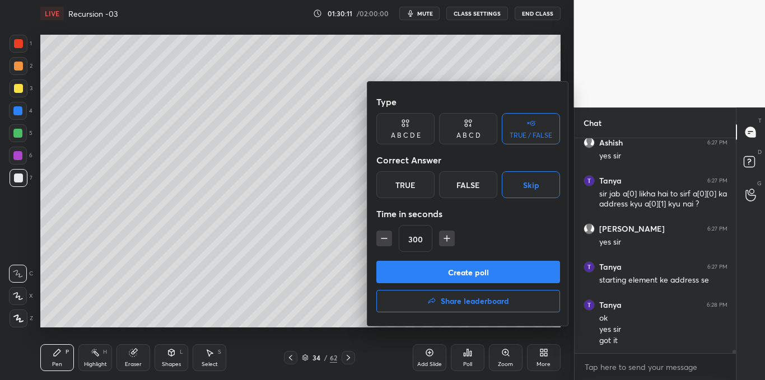
click at [520, 188] on button "Skip" at bounding box center [531, 184] width 58 height 27
click at [457, 265] on button "Create poll" at bounding box center [468, 272] width 184 height 22
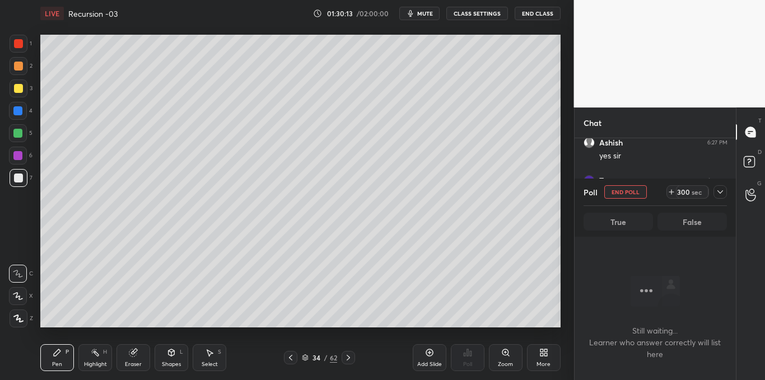
scroll to position [153, 158]
click at [721, 191] on icon at bounding box center [720, 192] width 9 height 9
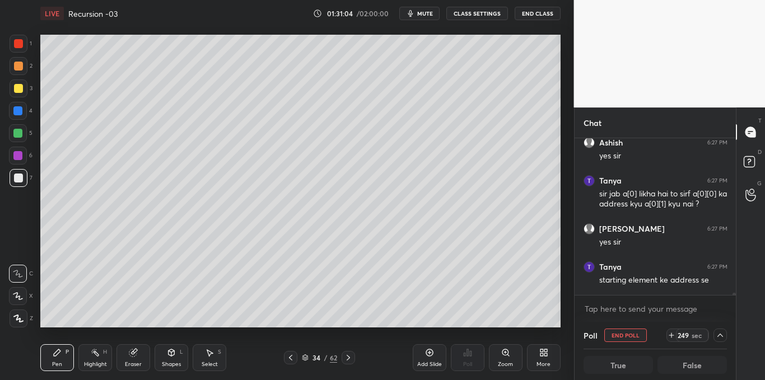
scroll to position [14769, 0]
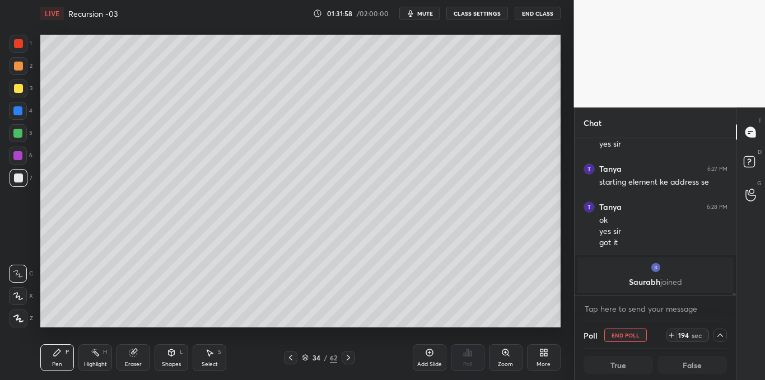
click at [420, 15] on span "mute" at bounding box center [425, 14] width 16 height 8
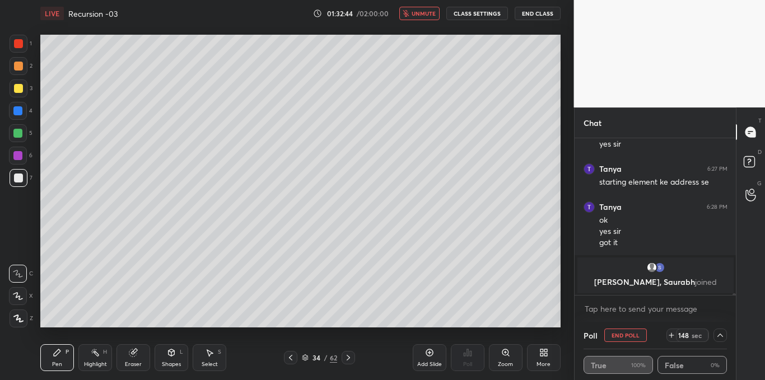
click at [420, 15] on span "unmute" at bounding box center [424, 14] width 24 height 8
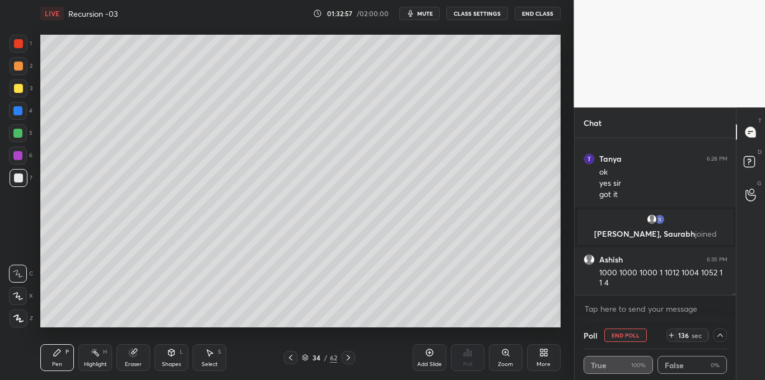
scroll to position [14411, 0]
click at [420, 15] on span "mute" at bounding box center [425, 14] width 16 height 8
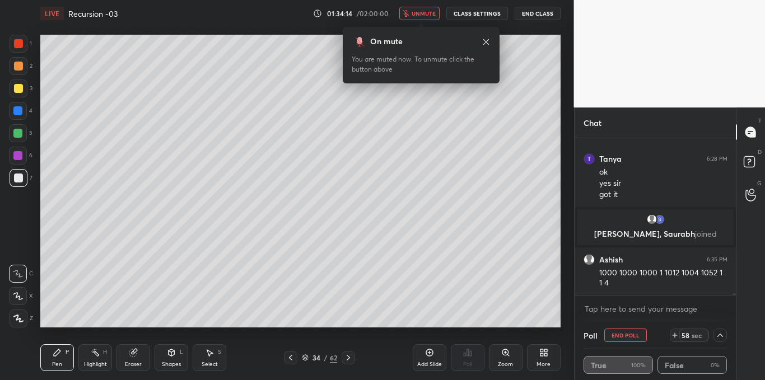
scroll to position [14450, 0]
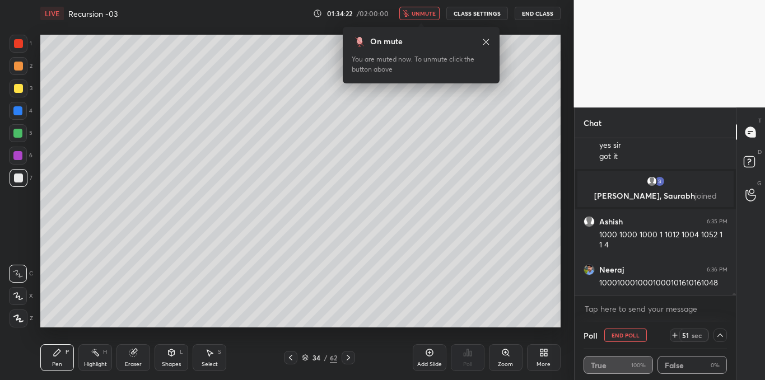
click at [420, 15] on span "unmute" at bounding box center [424, 14] width 24 height 8
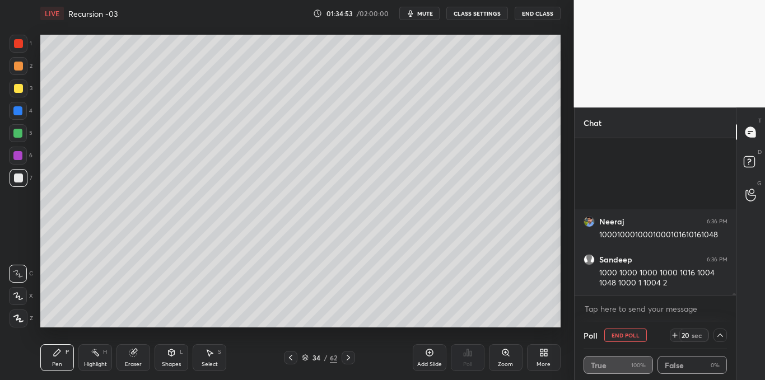
scroll to position [14616, 0]
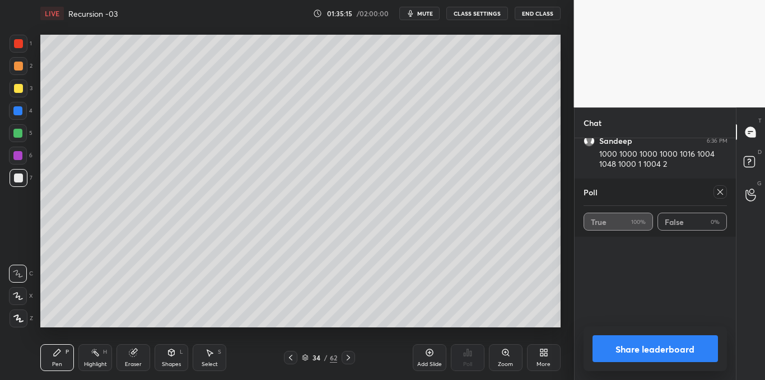
click at [720, 193] on icon at bounding box center [720, 192] width 9 height 9
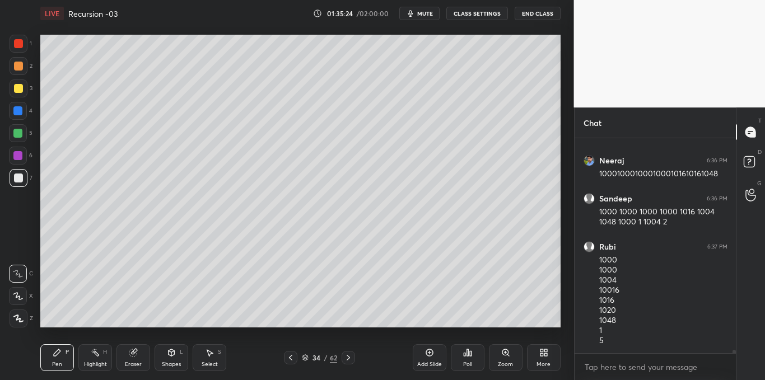
scroll to position [14610, 0]
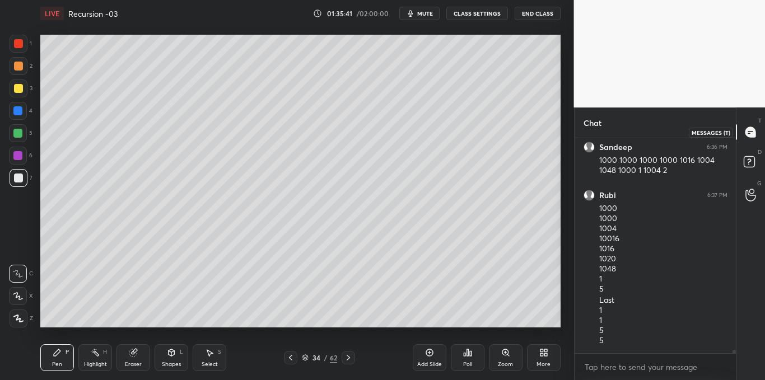
click at [750, 134] on icon at bounding box center [750, 132] width 10 height 10
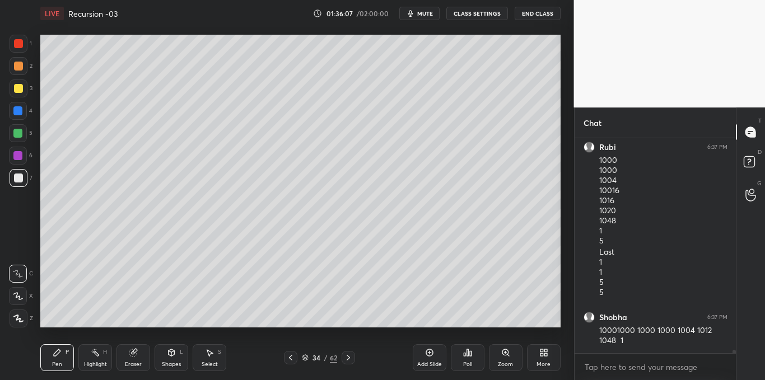
scroll to position [14696, 0]
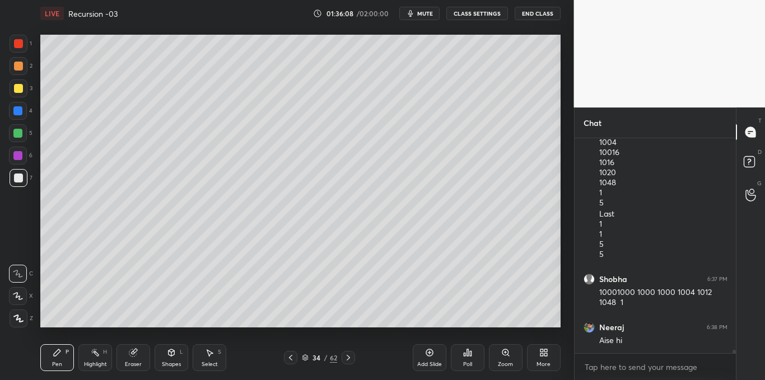
click at [214, 349] on div "Select S" at bounding box center [210, 357] width 34 height 27
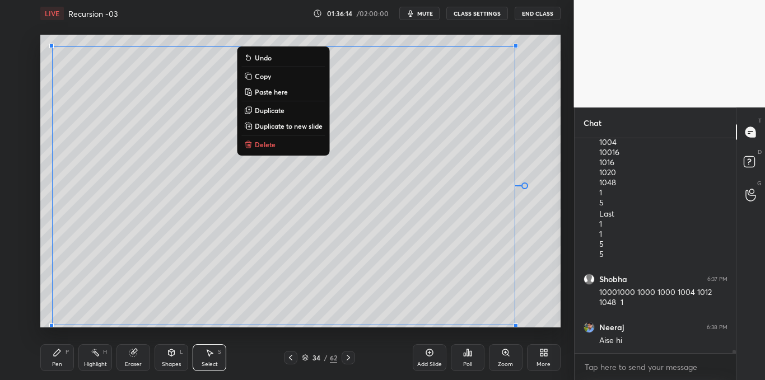
click at [270, 76] on button "Copy" at bounding box center [282, 75] width 83 height 13
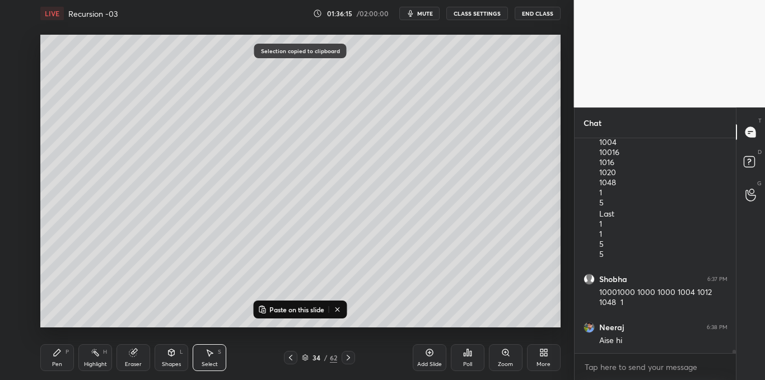
click at [428, 358] on div "Add Slide" at bounding box center [430, 357] width 34 height 27
click at [301, 311] on p "Paste on this slide" at bounding box center [296, 309] width 55 height 9
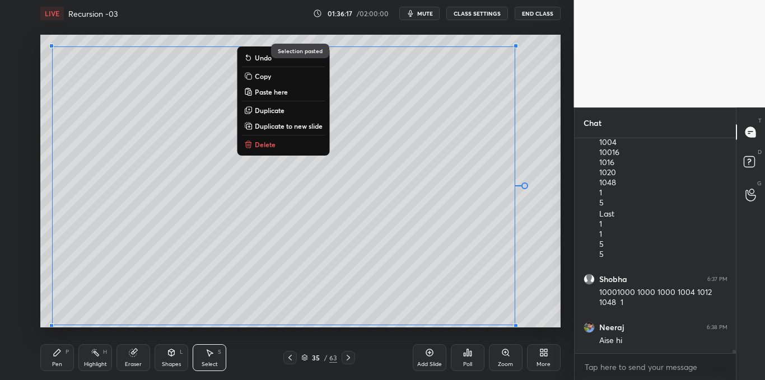
click at [297, 335] on div "0 ° Undo Copy Paste here Duplicate Duplicate to new slide Delete Selection past…" at bounding box center [300, 181] width 529 height 309
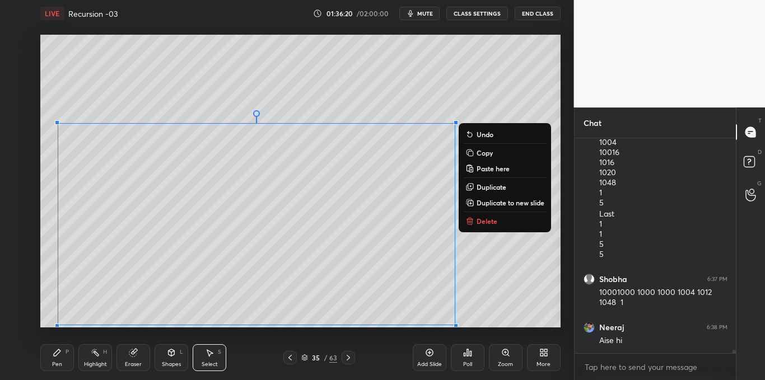
click at [480, 223] on p "Delete" at bounding box center [487, 221] width 21 height 9
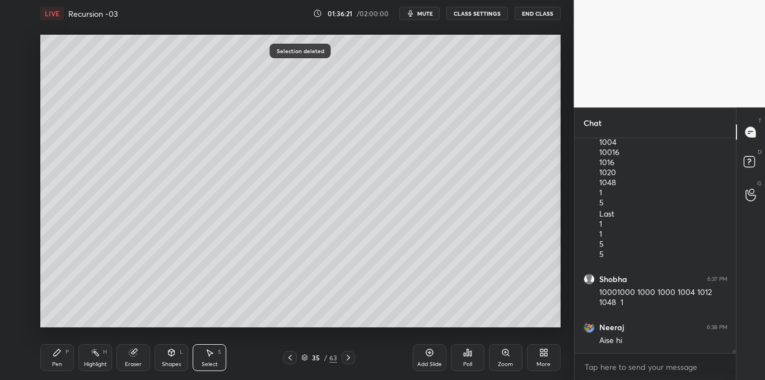
click at [60, 356] on icon at bounding box center [57, 352] width 9 height 9
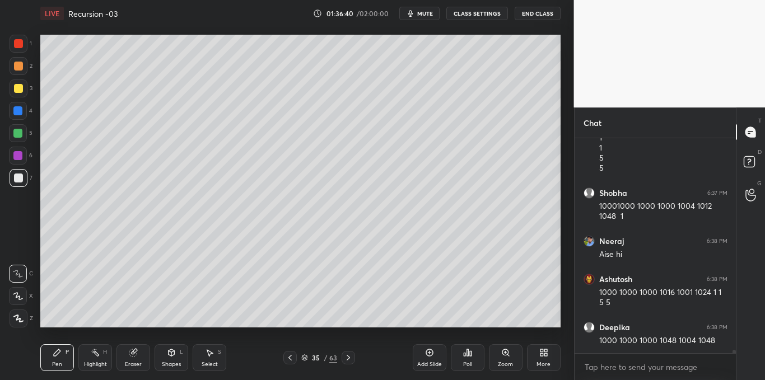
scroll to position [14831, 0]
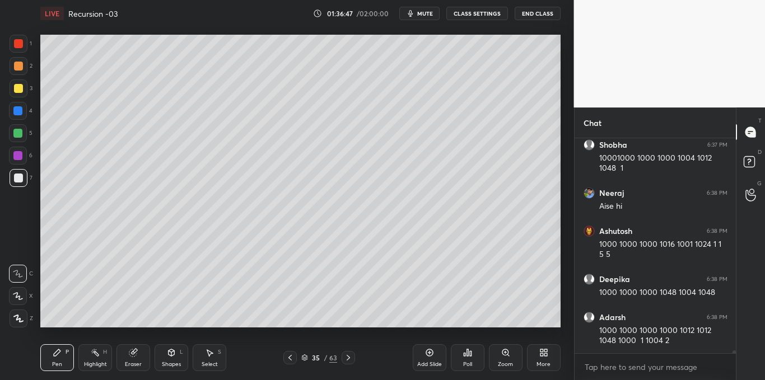
click at [216, 353] on div "Select S" at bounding box center [210, 357] width 34 height 27
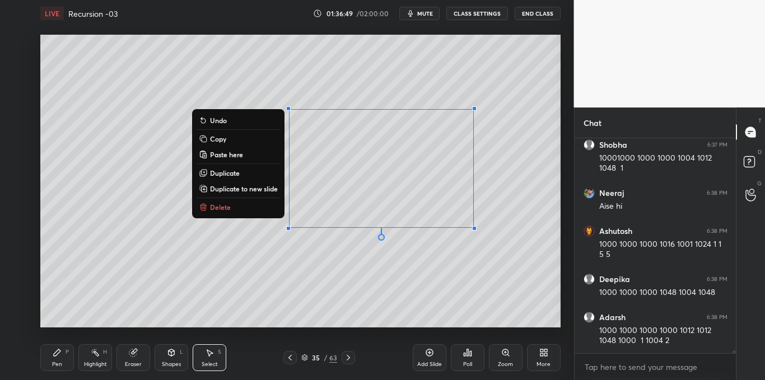
click at [52, 357] on div "Pen P" at bounding box center [57, 357] width 34 height 27
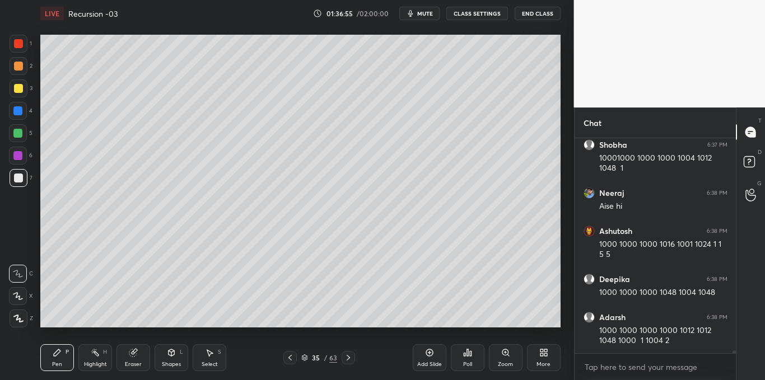
scroll to position [14869, 0]
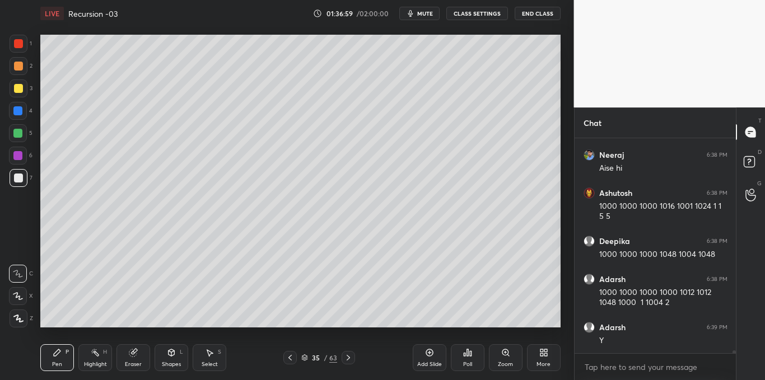
click at [18, 87] on div at bounding box center [18, 88] width 9 height 9
click at [211, 349] on icon at bounding box center [209, 352] width 9 height 9
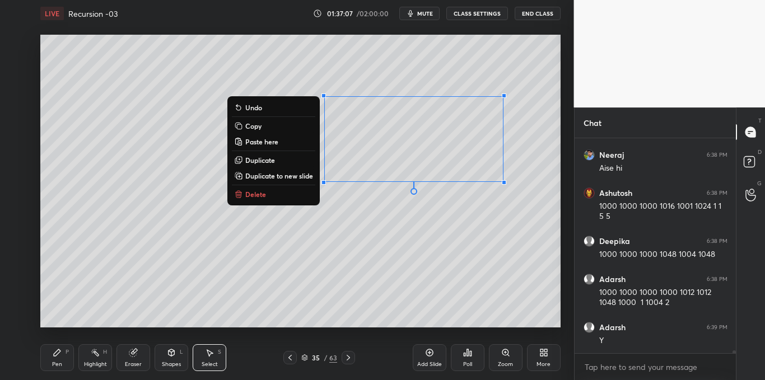
click at [270, 195] on button "Delete" at bounding box center [273, 194] width 83 height 13
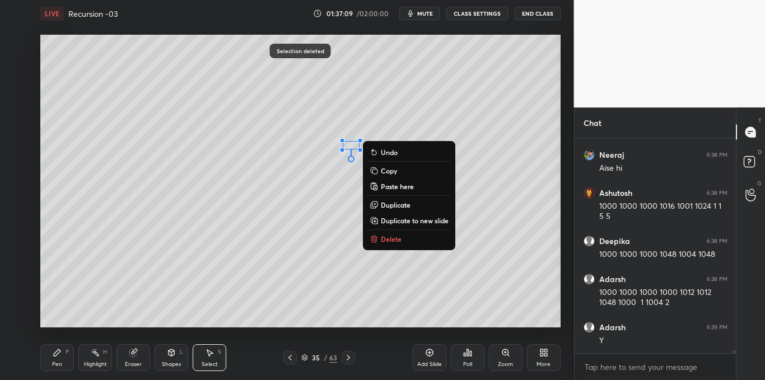
click at [379, 240] on button "Delete" at bounding box center [408, 238] width 83 height 13
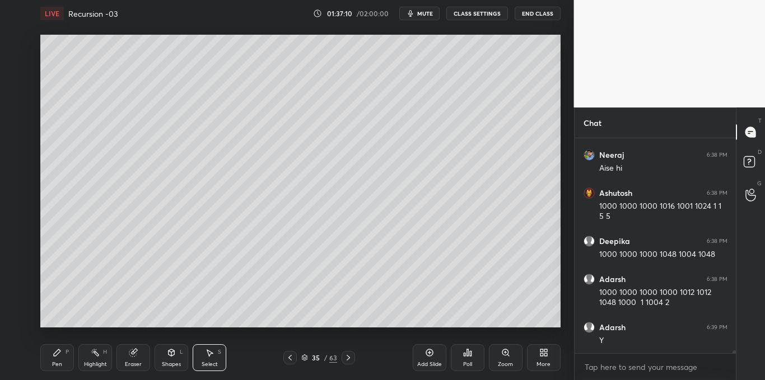
click at [60, 356] on icon at bounding box center [57, 352] width 9 height 9
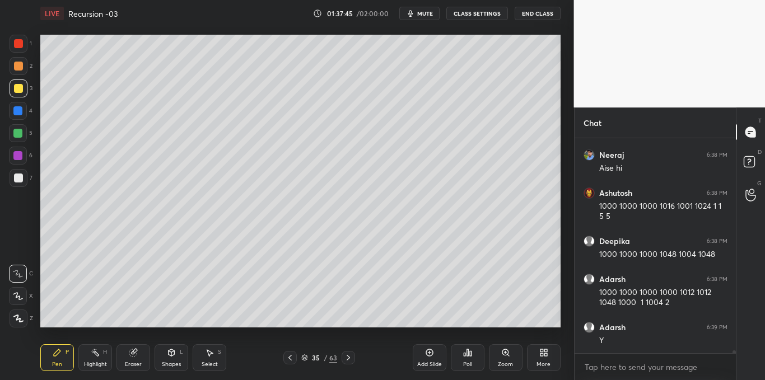
scroll to position [14907, 0]
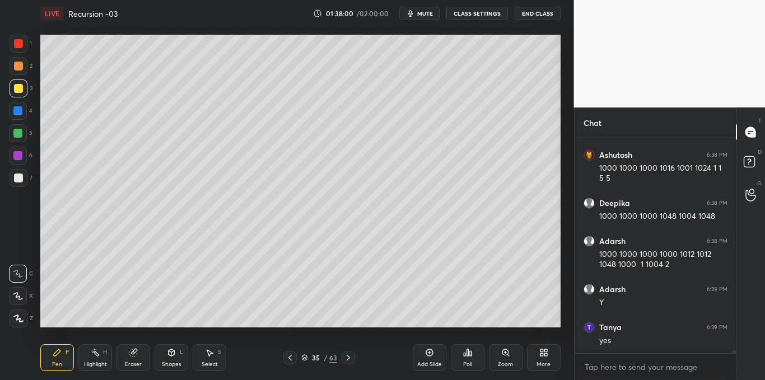
click at [211, 356] on icon at bounding box center [209, 352] width 9 height 9
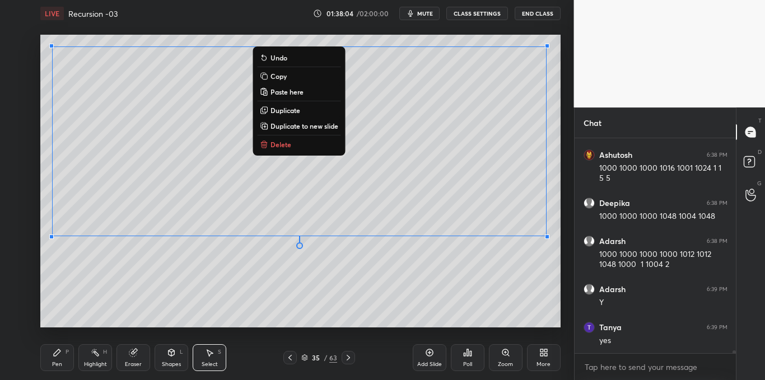
click at [277, 76] on p "Copy" at bounding box center [278, 76] width 16 height 9
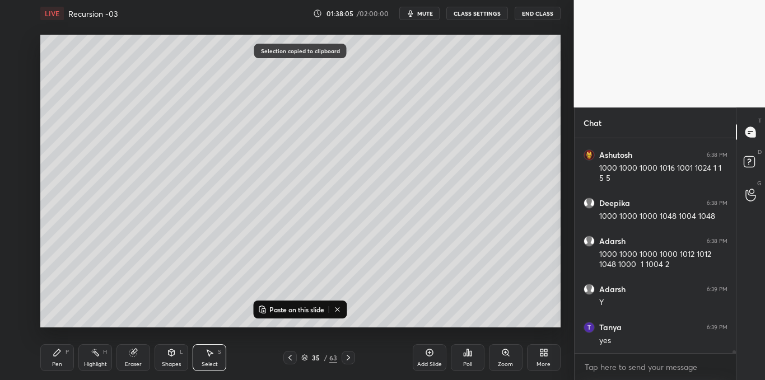
scroll to position [14945, 0]
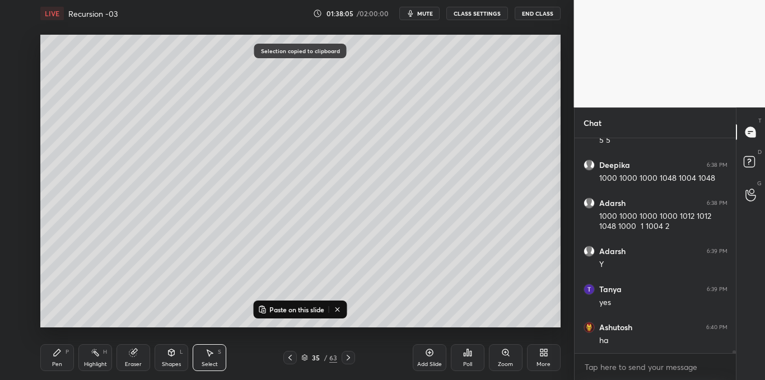
click at [427, 354] on icon at bounding box center [429, 352] width 7 height 7
click at [296, 308] on p "Paste on this slide" at bounding box center [296, 309] width 55 height 9
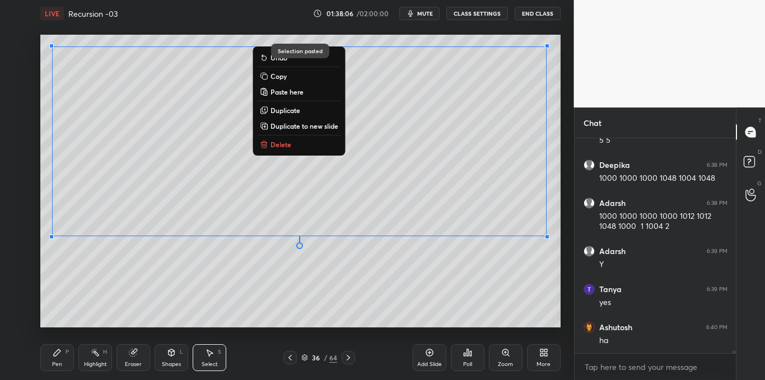
click at [290, 314] on div "0 ° Undo Copy Paste here Duplicate Duplicate to new slide Delete" at bounding box center [300, 181] width 520 height 292
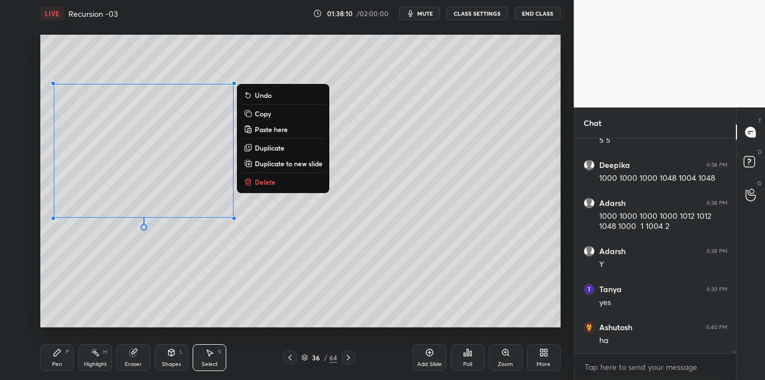
scroll to position [14983, 0]
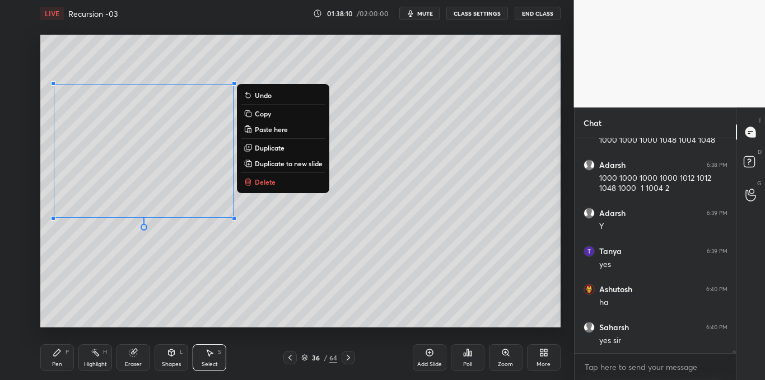
click at [269, 182] on p "Delete" at bounding box center [265, 182] width 21 height 9
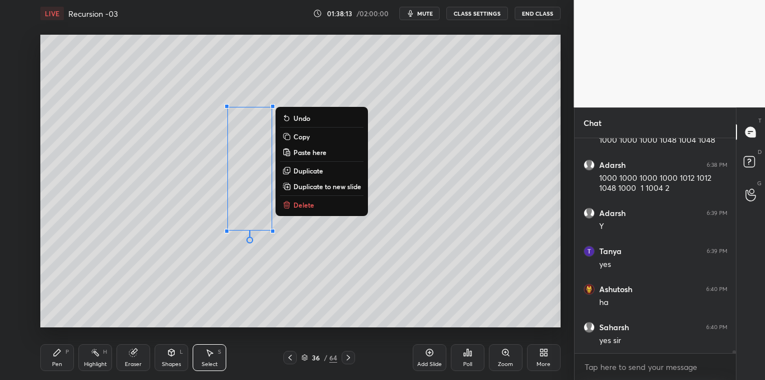
click at [299, 208] on p "Delete" at bounding box center [303, 204] width 21 height 9
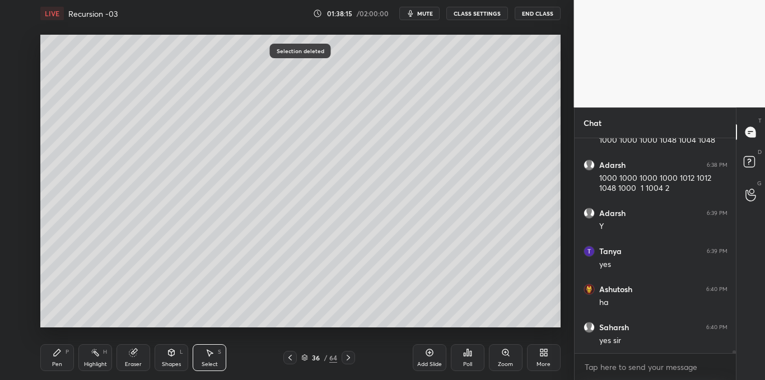
click at [290, 358] on icon at bounding box center [290, 357] width 9 height 9
click at [291, 358] on icon at bounding box center [290, 357] width 9 height 9
click at [350, 359] on icon at bounding box center [348, 357] width 9 height 9
click at [351, 359] on icon at bounding box center [348, 357] width 9 height 9
click at [54, 359] on div "Pen P" at bounding box center [57, 357] width 34 height 27
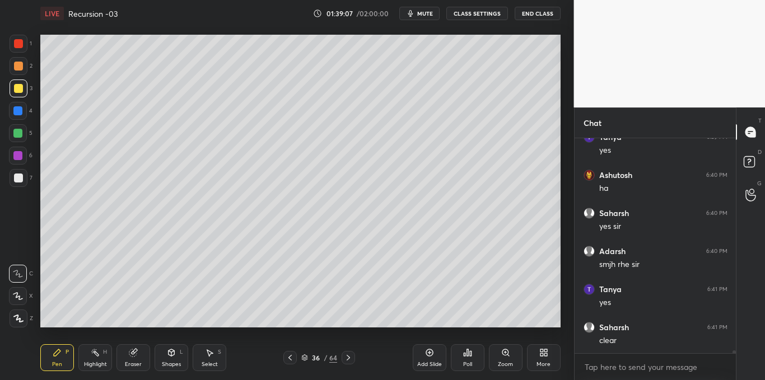
scroll to position [15135, 0]
click at [210, 353] on icon at bounding box center [210, 353] width 6 height 7
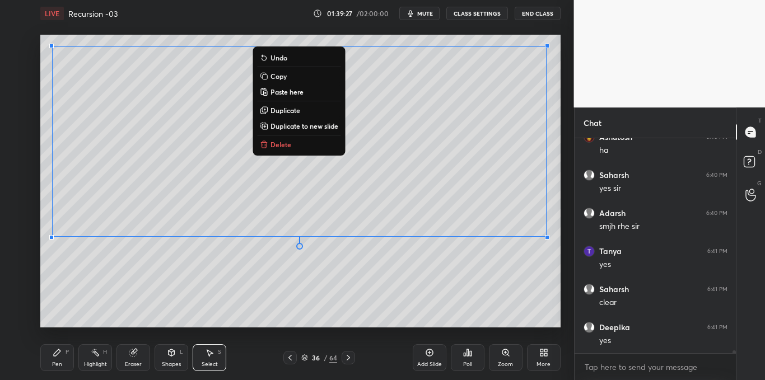
click at [278, 78] on p "Copy" at bounding box center [278, 76] width 16 height 9
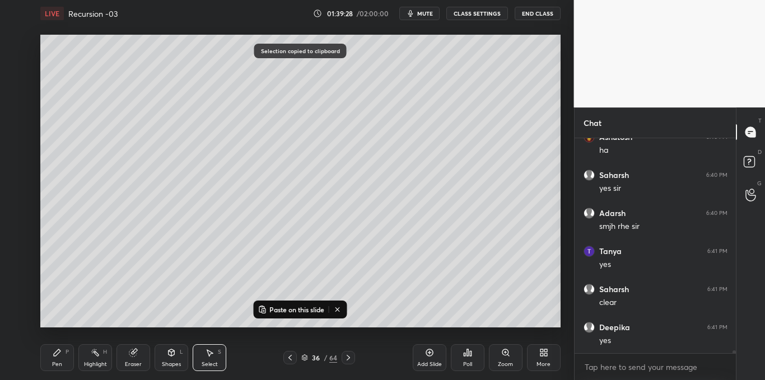
click at [433, 356] on icon at bounding box center [429, 352] width 9 height 9
click at [317, 311] on p "Paste on this slide" at bounding box center [296, 309] width 55 height 9
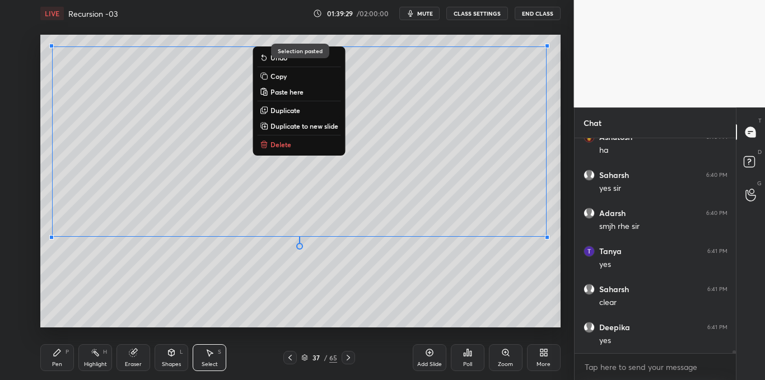
click at [310, 325] on div "0 ° Undo Copy Paste here Duplicate Duplicate to new slide Delete" at bounding box center [300, 181] width 520 height 292
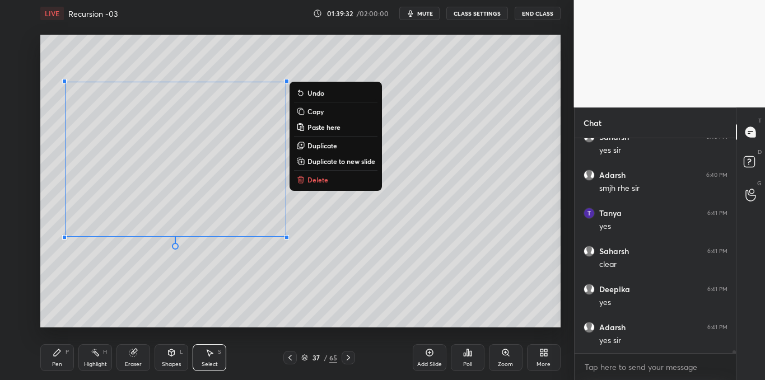
scroll to position [15212, 0]
click at [311, 182] on p "Delete" at bounding box center [317, 179] width 21 height 9
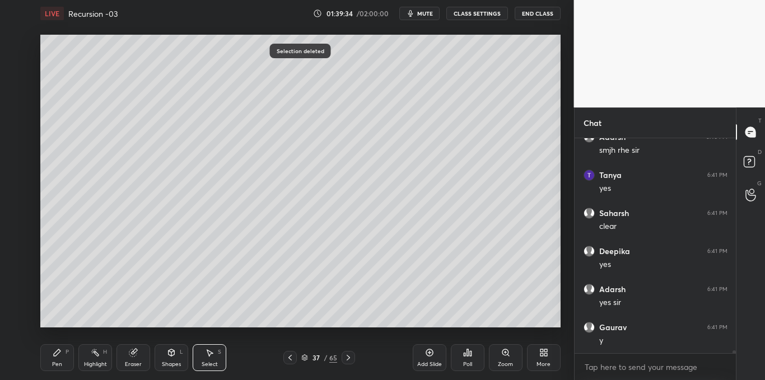
click at [60, 354] on icon at bounding box center [57, 352] width 9 height 9
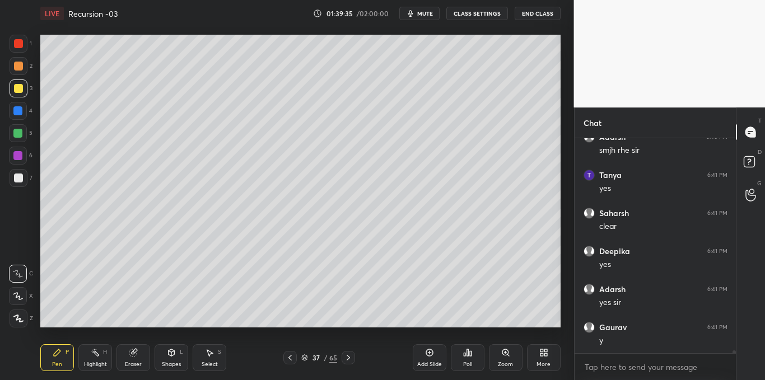
click at [20, 183] on div at bounding box center [18, 178] width 9 height 9
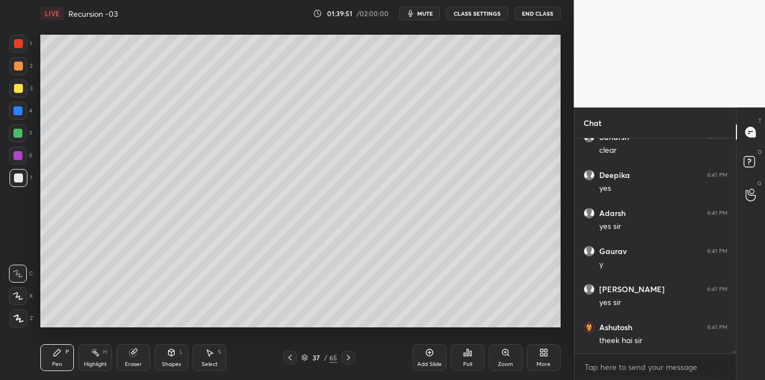
scroll to position [15326, 0]
click at [16, 91] on div at bounding box center [18, 88] width 9 height 9
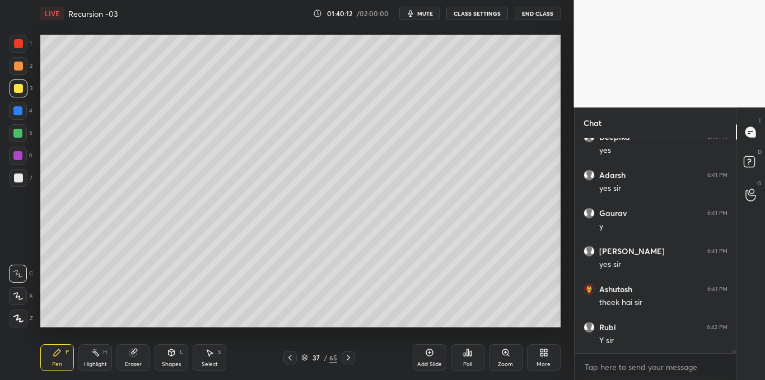
scroll to position [15364, 0]
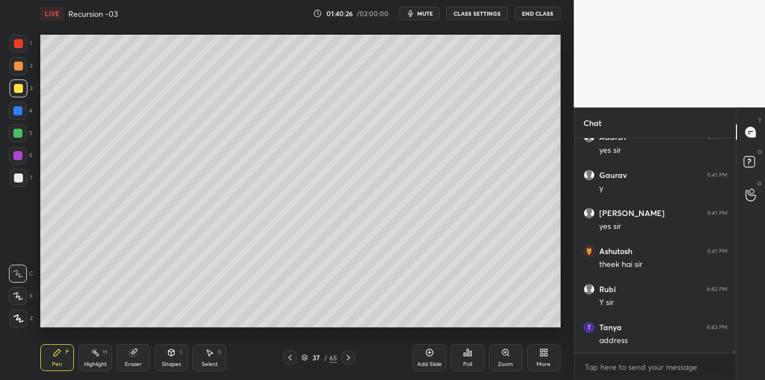
click at [17, 182] on div at bounding box center [18, 178] width 9 height 9
click at [217, 357] on div "Select S" at bounding box center [210, 357] width 34 height 27
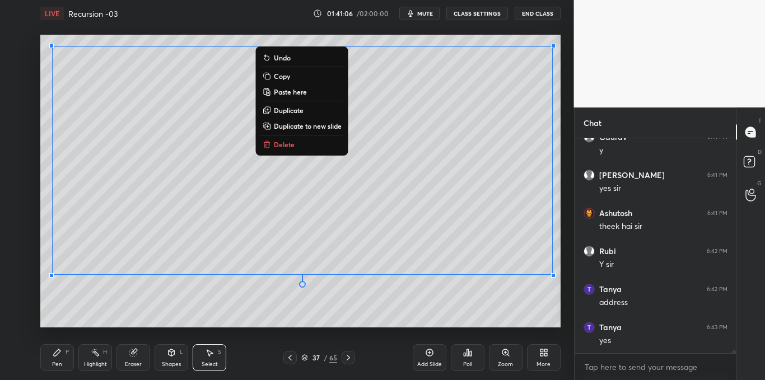
scroll to position [15440, 0]
click at [283, 79] on p "Copy" at bounding box center [282, 76] width 16 height 9
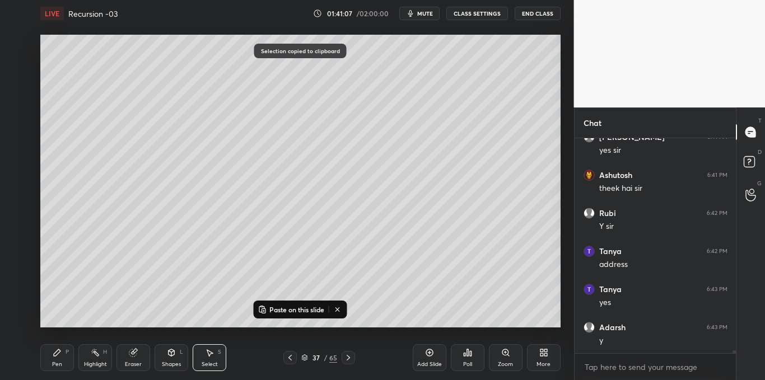
scroll to position [15478, 0]
click at [427, 353] on icon at bounding box center [429, 352] width 9 height 9
click at [309, 311] on p "Paste on this slide" at bounding box center [296, 309] width 55 height 9
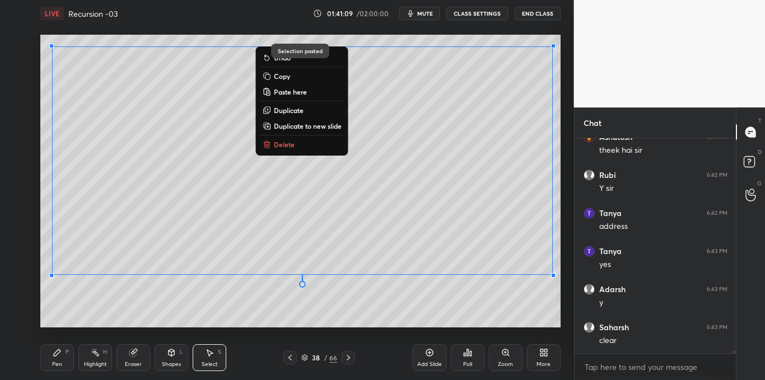
click at [311, 326] on div "0 ° Undo Copy Paste here Duplicate Duplicate to new slide Delete" at bounding box center [300, 181] width 520 height 292
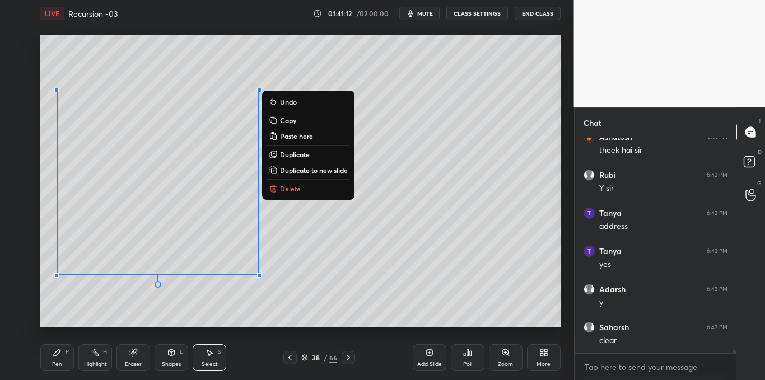
click at [287, 188] on p "Delete" at bounding box center [290, 188] width 21 height 9
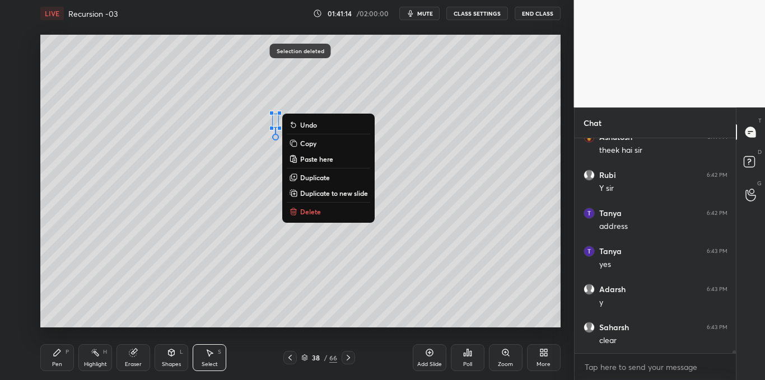
click at [296, 209] on icon at bounding box center [293, 211] width 9 height 9
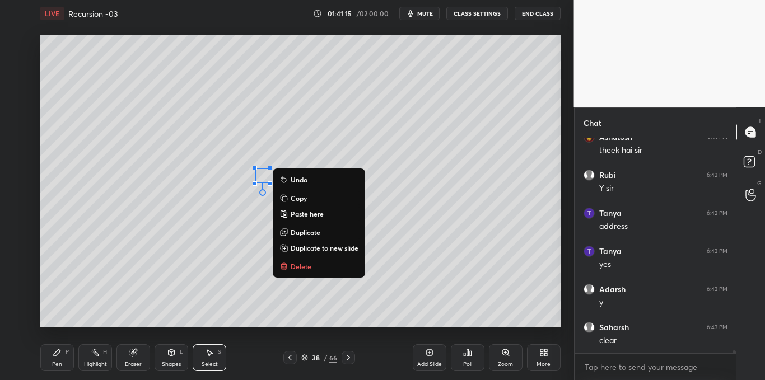
click at [288, 265] on icon at bounding box center [283, 266] width 9 height 9
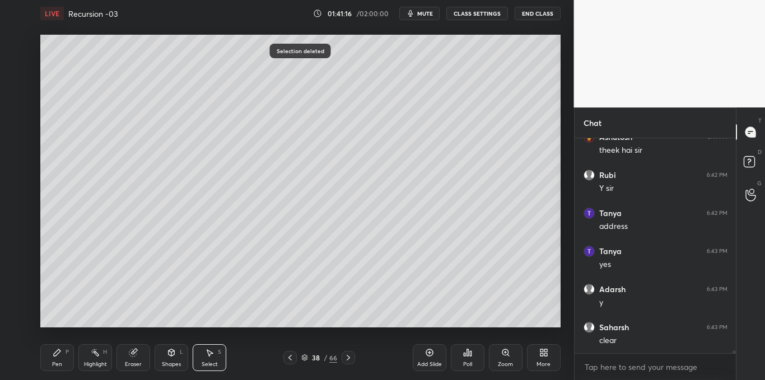
click at [56, 359] on div "Pen P" at bounding box center [57, 357] width 34 height 27
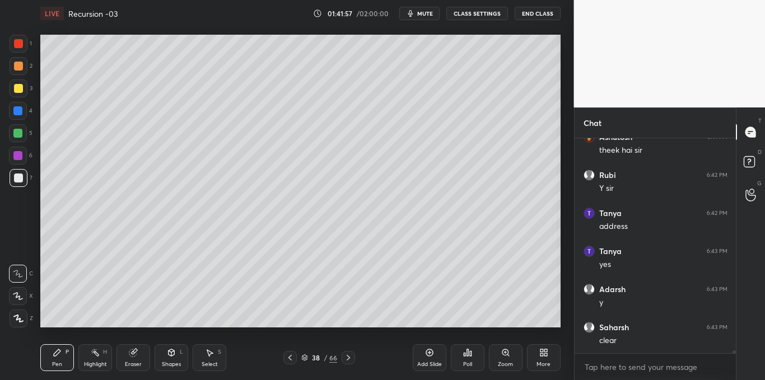
click at [289, 356] on icon at bounding box center [290, 357] width 9 height 9
click at [288, 356] on icon at bounding box center [290, 357] width 9 height 9
click at [289, 358] on icon at bounding box center [290, 357] width 9 height 9
click at [289, 357] on icon at bounding box center [289, 358] width 3 height 6
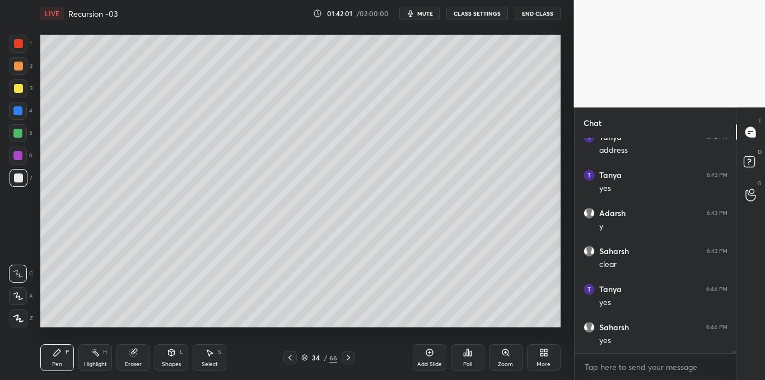
click at [345, 357] on icon at bounding box center [348, 357] width 9 height 9
click at [346, 358] on icon at bounding box center [348, 357] width 9 height 9
click at [347, 359] on icon at bounding box center [348, 357] width 9 height 9
click at [346, 359] on icon at bounding box center [348, 357] width 9 height 9
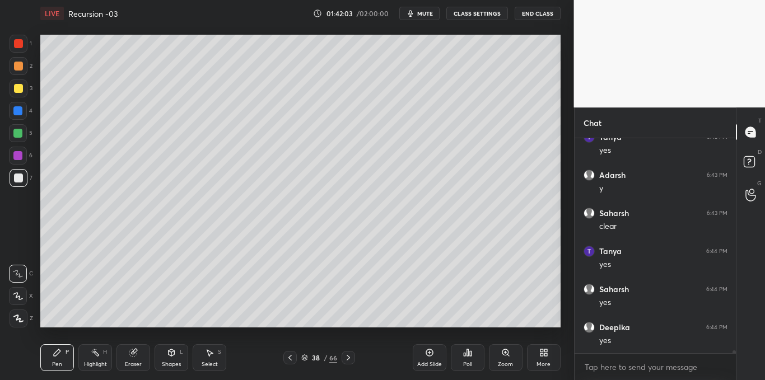
scroll to position [15630, 0]
click at [344, 358] on icon at bounding box center [348, 357] width 9 height 9
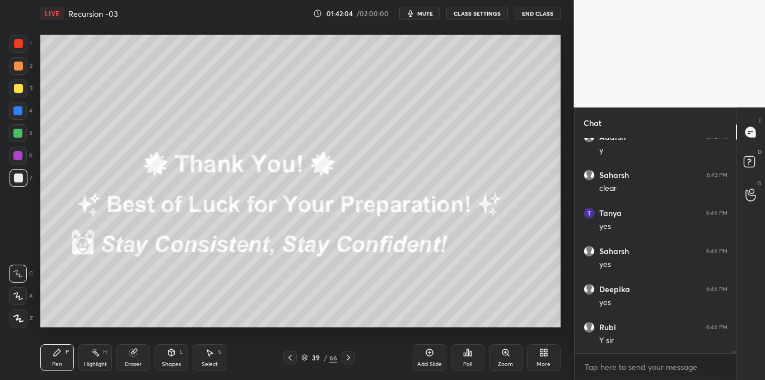
scroll to position [15669, 0]
click at [286, 356] on icon at bounding box center [290, 357] width 9 height 9
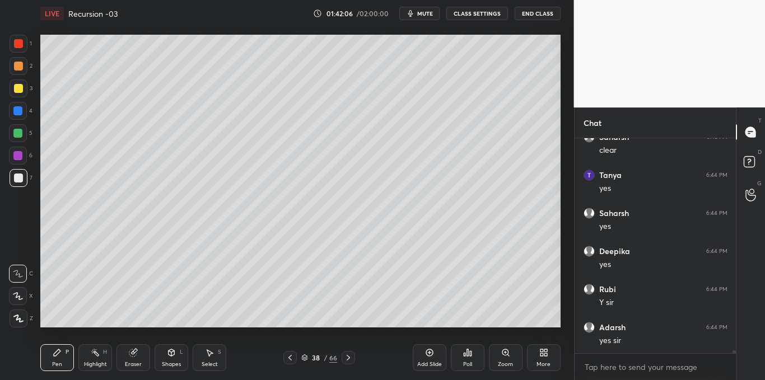
click at [214, 359] on div "Select S" at bounding box center [210, 357] width 34 height 27
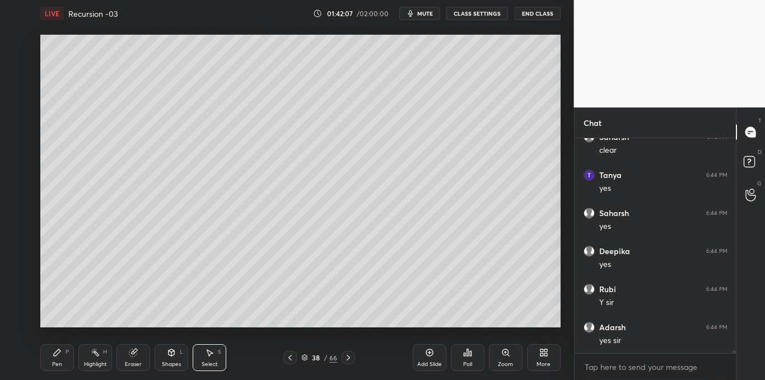
scroll to position [15707, 0]
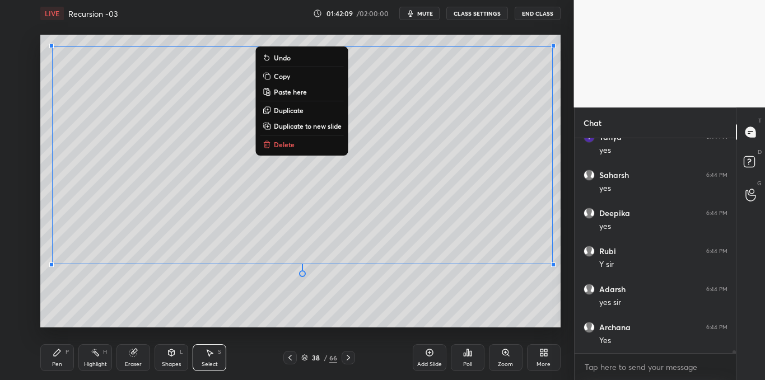
click at [276, 74] on p "Copy" at bounding box center [282, 76] width 16 height 9
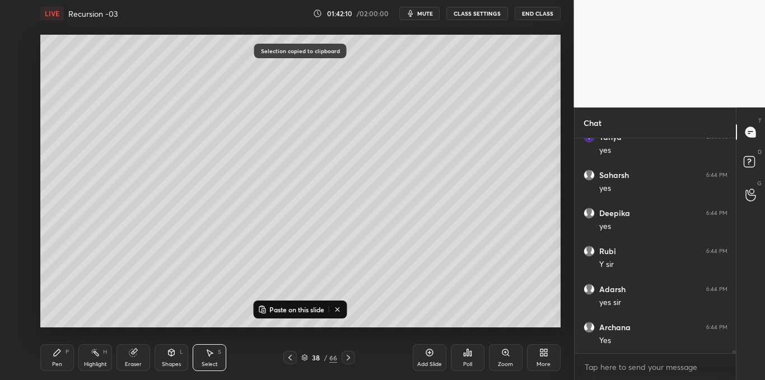
click at [427, 355] on icon at bounding box center [429, 352] width 7 height 7
click at [307, 310] on p "Paste on this slide" at bounding box center [296, 309] width 55 height 9
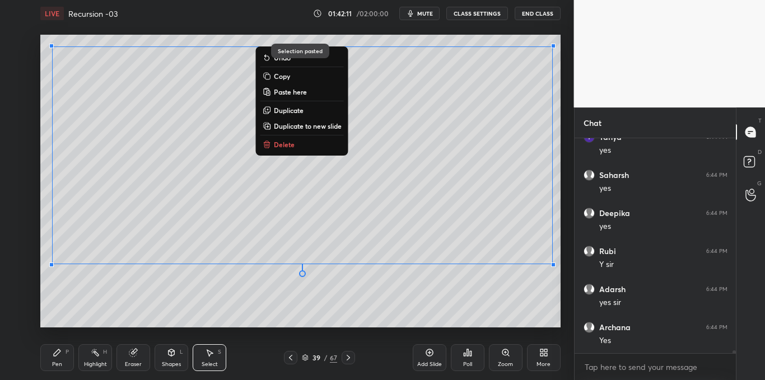
click at [311, 322] on div "0 ° Undo Copy Paste here Duplicate Duplicate to new slide Delete" at bounding box center [300, 181] width 520 height 292
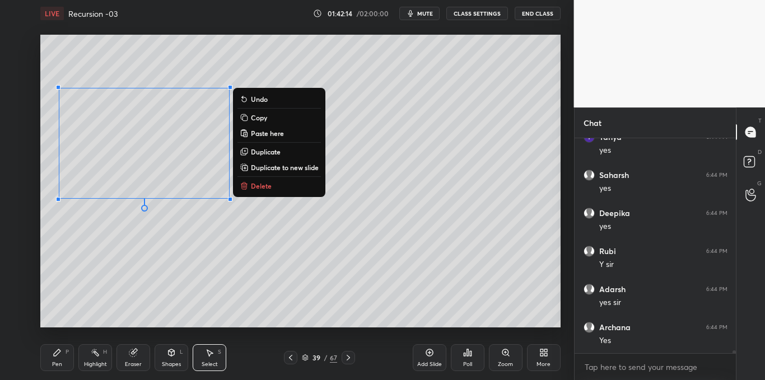
click at [253, 188] on p "Delete" at bounding box center [261, 185] width 21 height 9
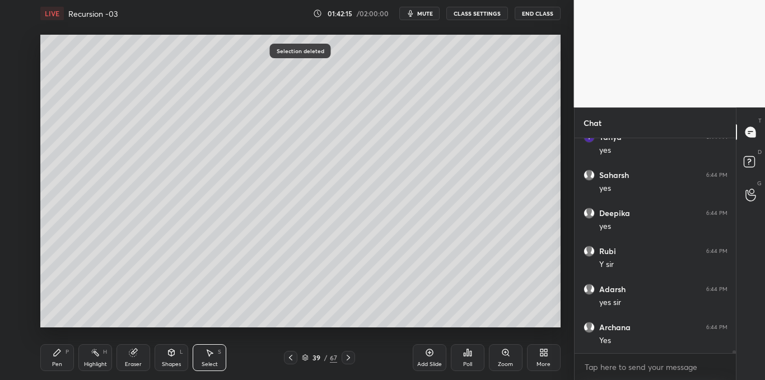
click at [52, 355] on div "Pen P" at bounding box center [57, 357] width 34 height 27
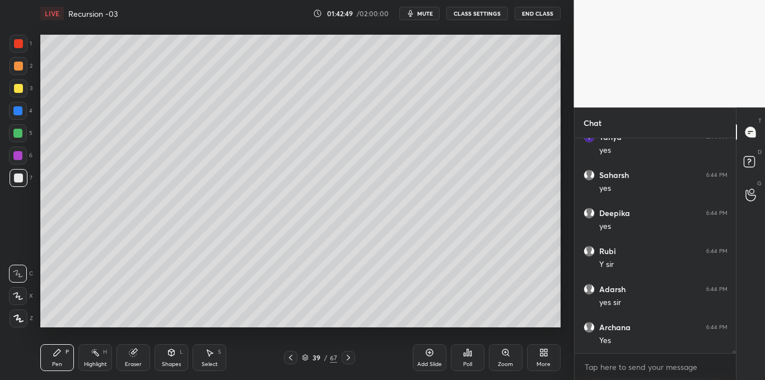
click at [18, 88] on div at bounding box center [18, 88] width 9 height 9
click at [24, 183] on div at bounding box center [19, 178] width 18 height 18
click at [291, 358] on icon at bounding box center [290, 357] width 9 height 9
click at [291, 357] on icon at bounding box center [290, 357] width 9 height 9
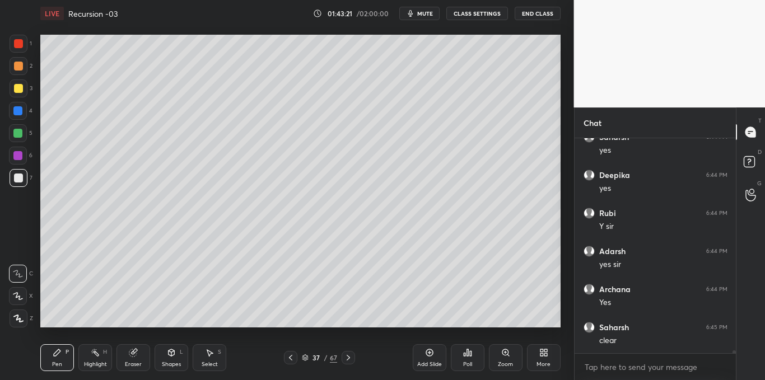
click at [291, 357] on icon at bounding box center [290, 357] width 9 height 9
click at [292, 357] on icon at bounding box center [290, 357] width 9 height 9
click at [294, 356] on icon at bounding box center [290, 357] width 9 height 9
click at [349, 357] on icon at bounding box center [348, 357] width 9 height 9
click at [348, 358] on icon at bounding box center [348, 357] width 9 height 9
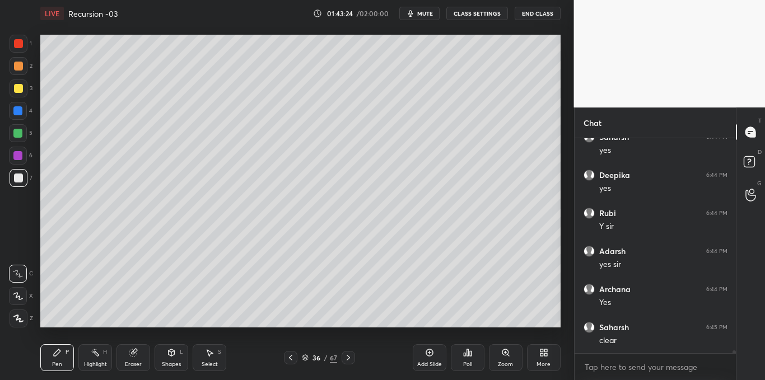
click at [348, 360] on icon at bounding box center [348, 357] width 9 height 9
click at [348, 359] on icon at bounding box center [348, 357] width 9 height 9
click at [347, 361] on icon at bounding box center [348, 357] width 9 height 9
click at [213, 356] on icon at bounding box center [209, 352] width 9 height 9
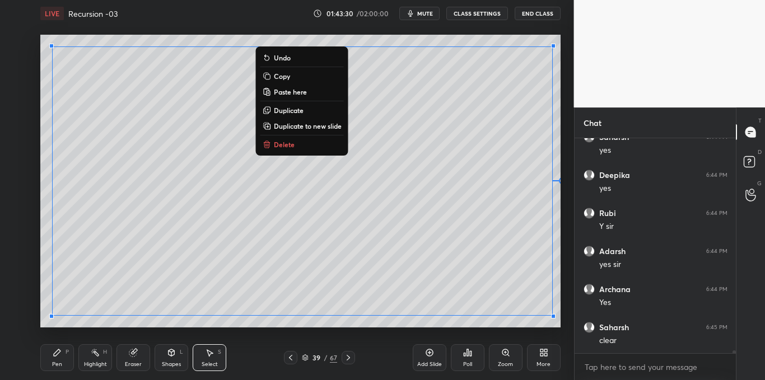
click at [297, 76] on button "Copy" at bounding box center [301, 75] width 83 height 13
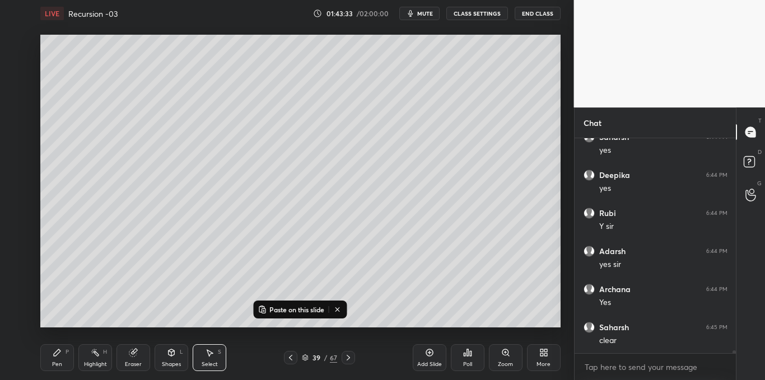
click at [428, 357] on icon at bounding box center [429, 352] width 9 height 9
click at [316, 309] on p "Paste on this slide" at bounding box center [296, 309] width 55 height 9
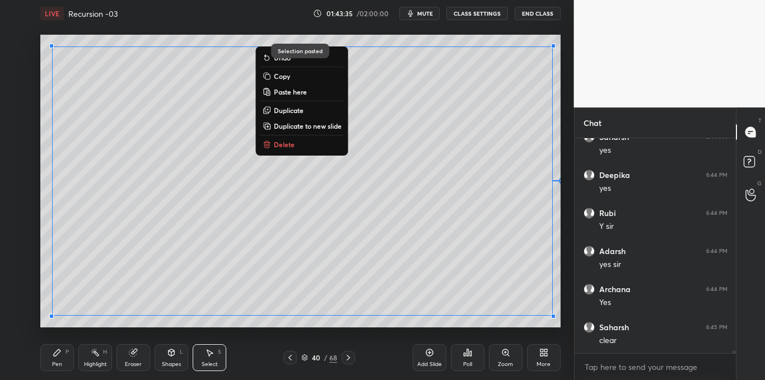
click at [321, 331] on div "0 ° Undo Copy Paste here Duplicate Duplicate to new slide Delete Selection past…" at bounding box center [300, 181] width 529 height 309
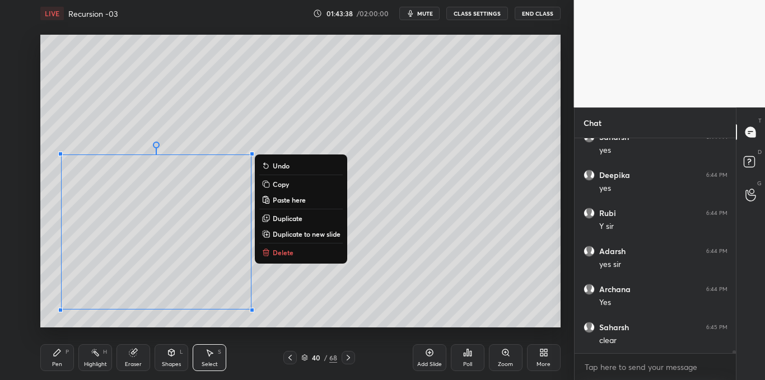
click at [284, 250] on p "Delete" at bounding box center [283, 252] width 21 height 9
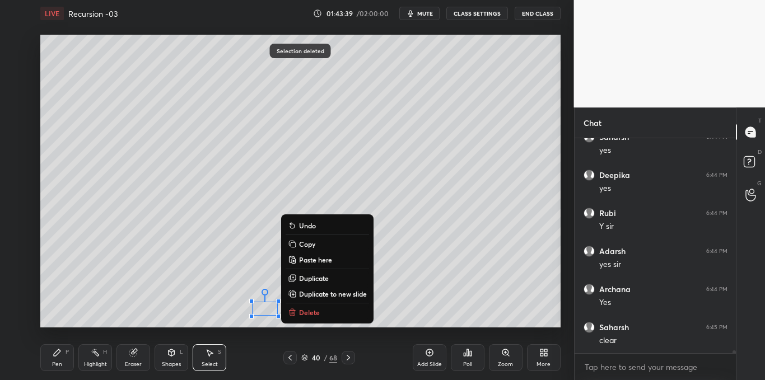
click at [309, 315] on p "Delete" at bounding box center [309, 312] width 21 height 9
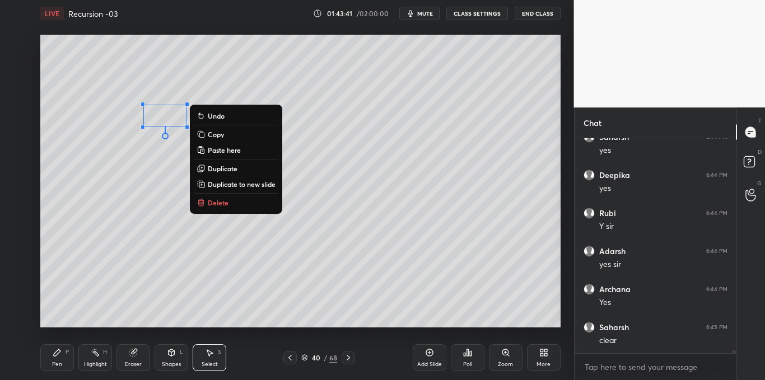
click at [211, 202] on p "Delete" at bounding box center [218, 202] width 21 height 9
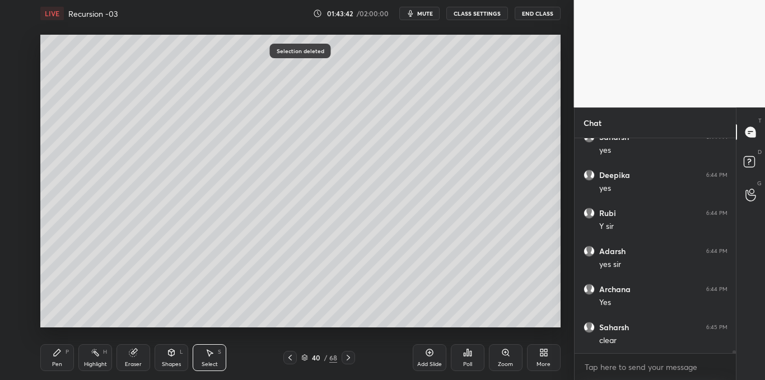
click at [61, 356] on icon at bounding box center [57, 352] width 9 height 9
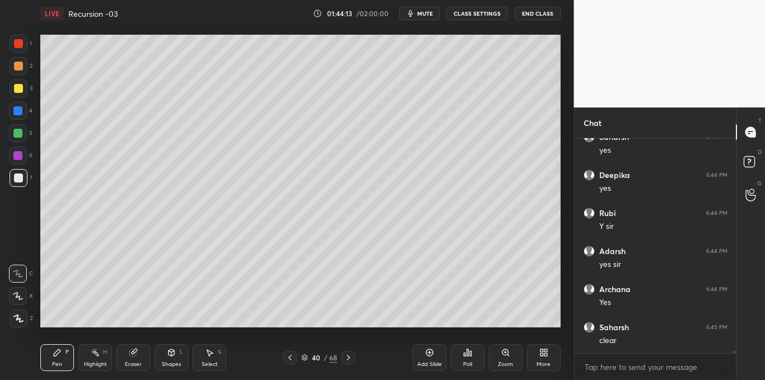
click at [17, 87] on div at bounding box center [18, 88] width 9 height 9
click at [289, 354] on icon at bounding box center [290, 357] width 9 height 9
click at [292, 354] on icon at bounding box center [290, 357] width 9 height 9
click at [292, 353] on icon at bounding box center [290, 357] width 9 height 9
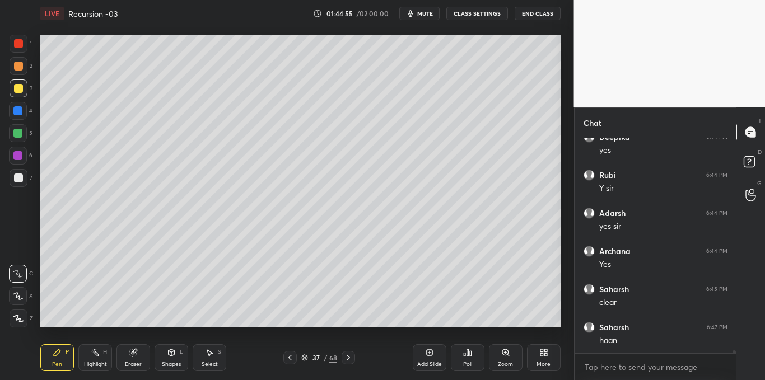
click at [295, 353] on div at bounding box center [289, 357] width 13 height 13
click at [292, 357] on icon at bounding box center [290, 357] width 9 height 9
click at [291, 358] on icon at bounding box center [290, 357] width 9 height 9
click at [347, 357] on icon at bounding box center [348, 357] width 9 height 9
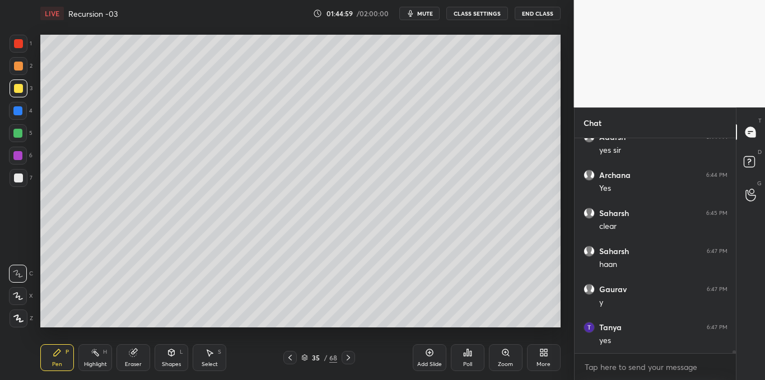
click at [347, 357] on icon at bounding box center [348, 357] width 9 height 9
click at [348, 358] on icon at bounding box center [348, 357] width 9 height 9
click at [351, 358] on icon at bounding box center [348, 357] width 9 height 9
click at [352, 359] on icon at bounding box center [348, 357] width 9 height 9
click at [353, 360] on icon at bounding box center [348, 357] width 9 height 9
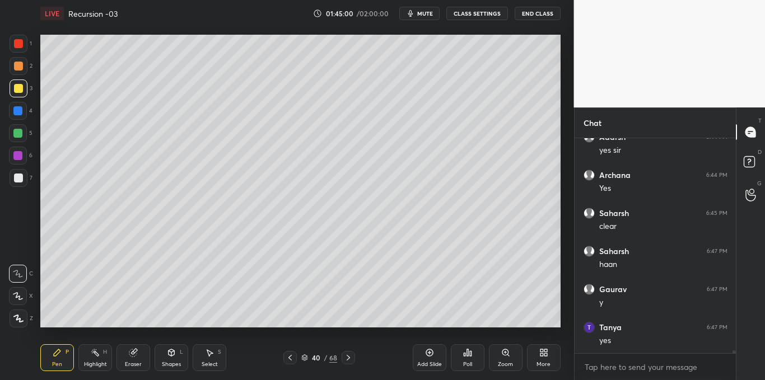
click at [352, 358] on icon at bounding box center [348, 357] width 9 height 9
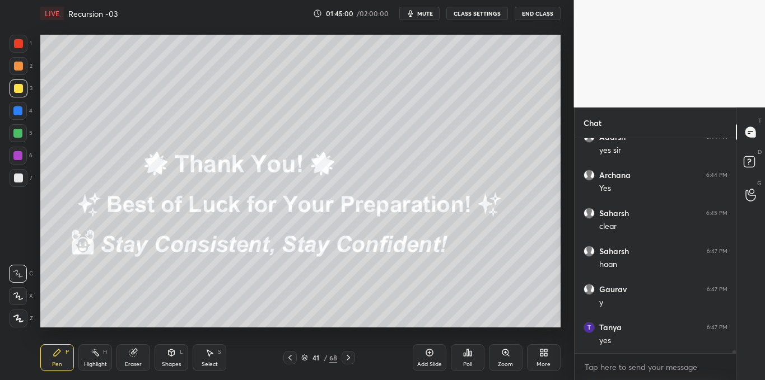
scroll to position [15897, 0]
click at [289, 356] on icon at bounding box center [290, 357] width 9 height 9
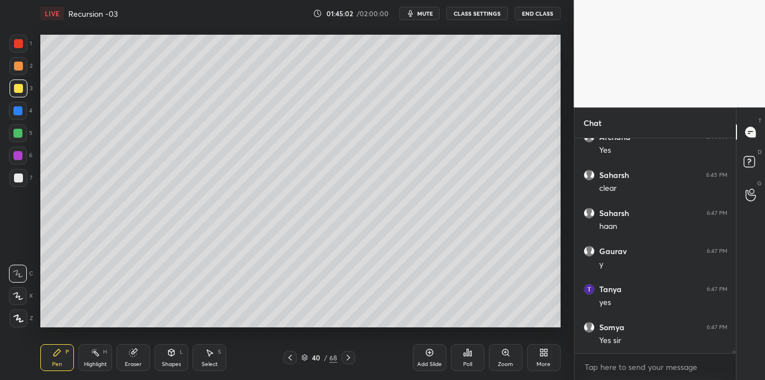
click at [214, 354] on div "Select S" at bounding box center [210, 357] width 34 height 27
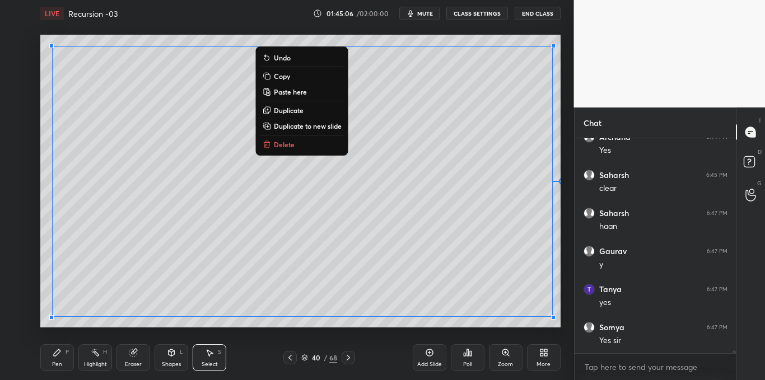
click at [288, 75] on p "Copy" at bounding box center [282, 76] width 16 height 9
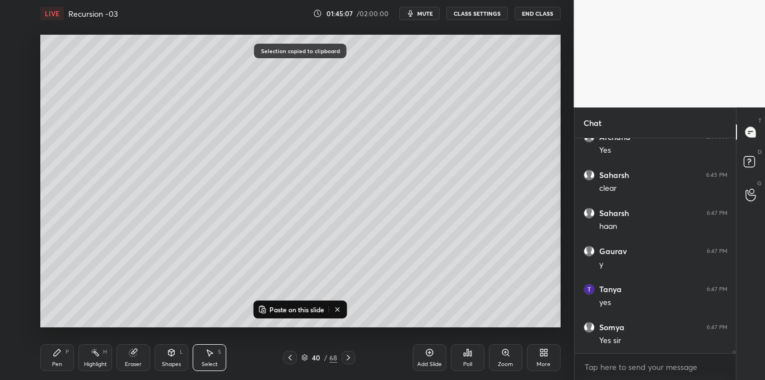
click at [425, 353] on icon at bounding box center [429, 352] width 9 height 9
click at [293, 311] on p "Paste on this slide" at bounding box center [296, 309] width 55 height 9
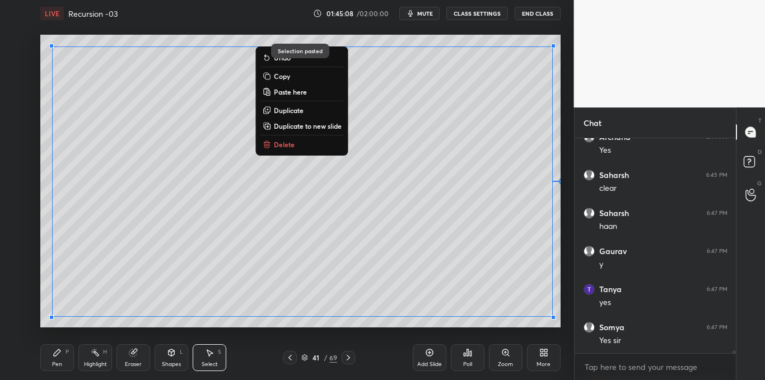
click at [291, 335] on div "Pen P Highlight H Eraser Shapes L Select S 41 / 69 Add Slide Poll Zoom More" at bounding box center [300, 357] width 520 height 45
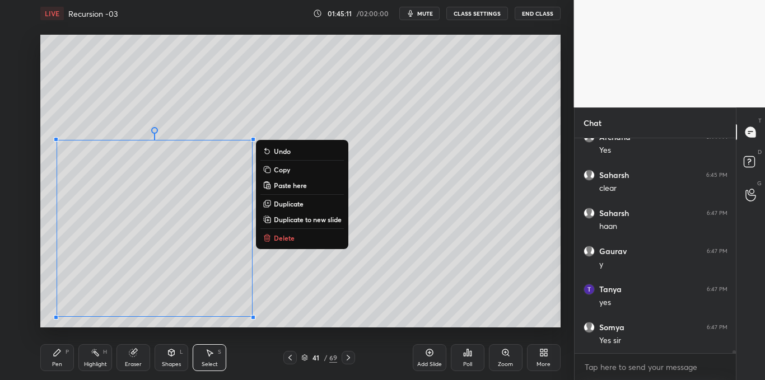
click at [279, 232] on button "Delete" at bounding box center [301, 237] width 83 height 13
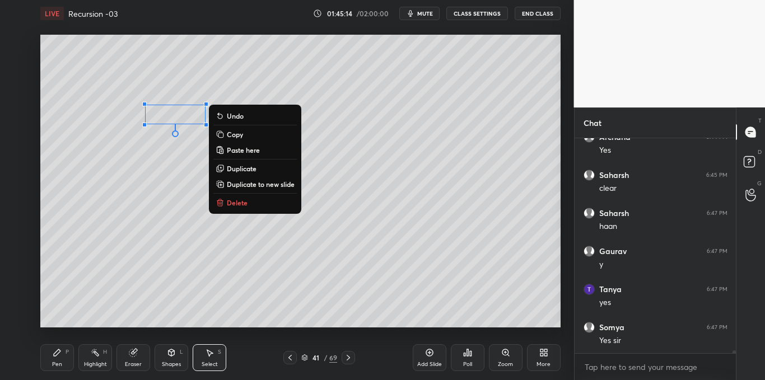
click at [228, 208] on button "Delete" at bounding box center [254, 202] width 83 height 13
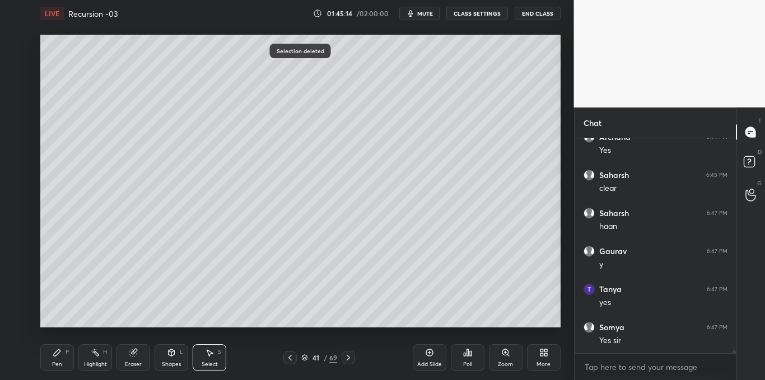
click at [57, 358] on div "Pen P" at bounding box center [57, 357] width 34 height 27
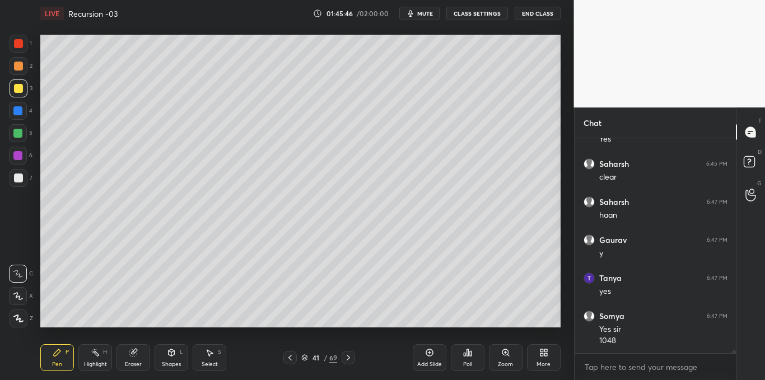
scroll to position [15946, 0]
click at [211, 357] on div "Select S" at bounding box center [210, 357] width 34 height 27
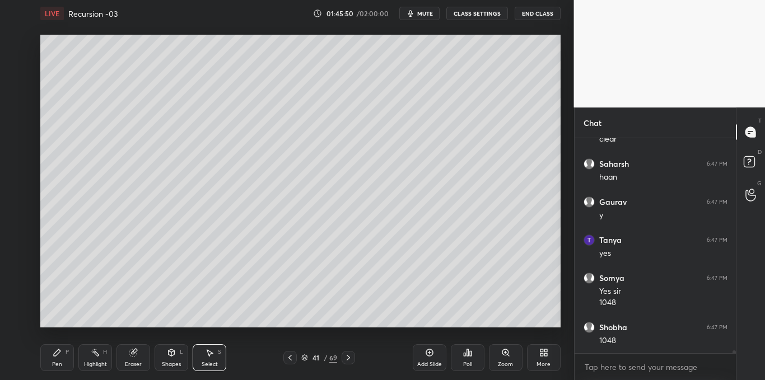
click at [292, 356] on icon at bounding box center [290, 357] width 9 height 9
click at [292, 359] on icon at bounding box center [290, 357] width 9 height 9
click at [295, 359] on div at bounding box center [289, 357] width 13 height 13
click at [295, 361] on div at bounding box center [289, 357] width 13 height 13
click at [291, 358] on icon at bounding box center [290, 357] width 9 height 9
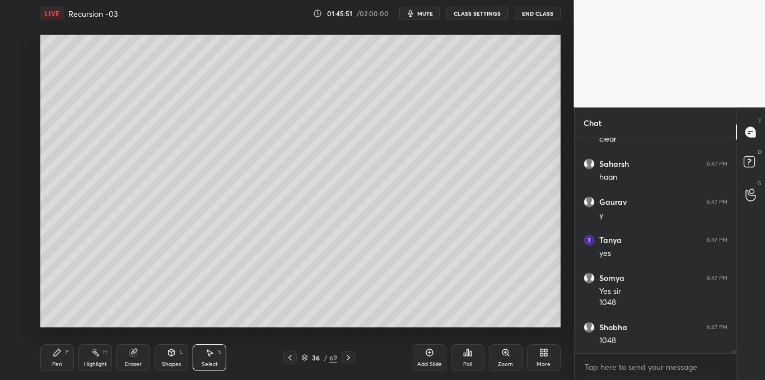
click at [292, 357] on icon at bounding box center [290, 357] width 9 height 9
click at [292, 354] on icon at bounding box center [290, 357] width 9 height 9
click at [351, 353] on icon at bounding box center [348, 357] width 9 height 9
click at [349, 354] on icon at bounding box center [348, 357] width 9 height 9
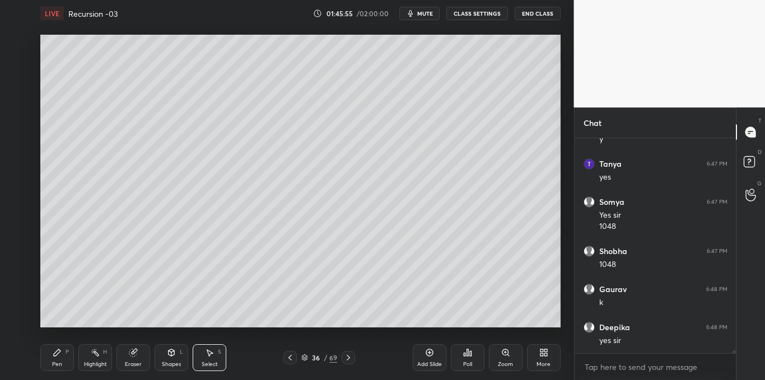
click at [352, 356] on icon at bounding box center [348, 357] width 9 height 9
click at [351, 357] on icon at bounding box center [348, 357] width 9 height 9
click at [350, 356] on icon at bounding box center [348, 357] width 9 height 9
click at [349, 356] on icon at bounding box center [348, 357] width 9 height 9
click at [351, 358] on icon at bounding box center [348, 357] width 9 height 9
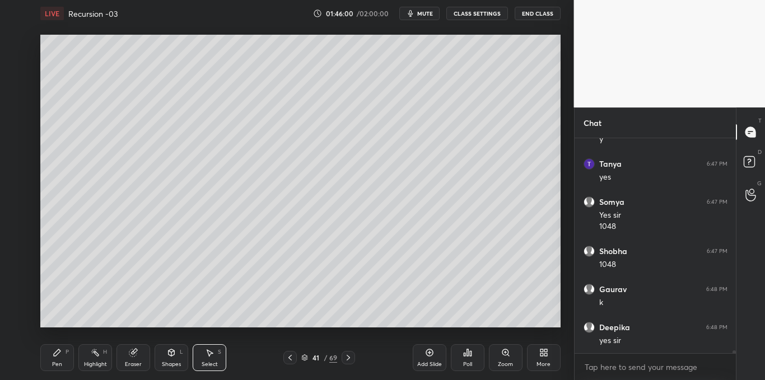
click at [350, 356] on icon at bounding box center [348, 357] width 9 height 9
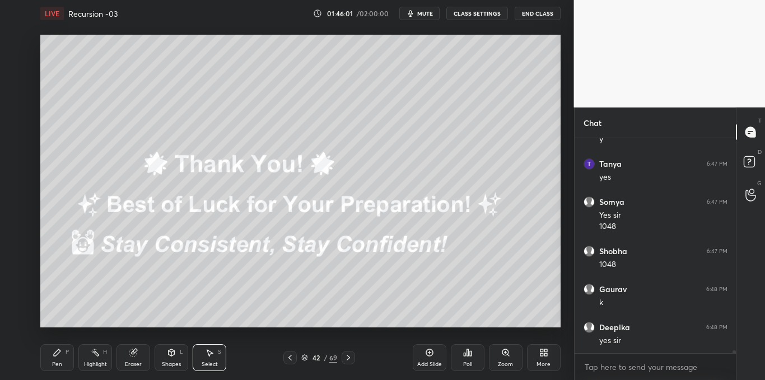
click at [291, 357] on icon at bounding box center [290, 357] width 9 height 9
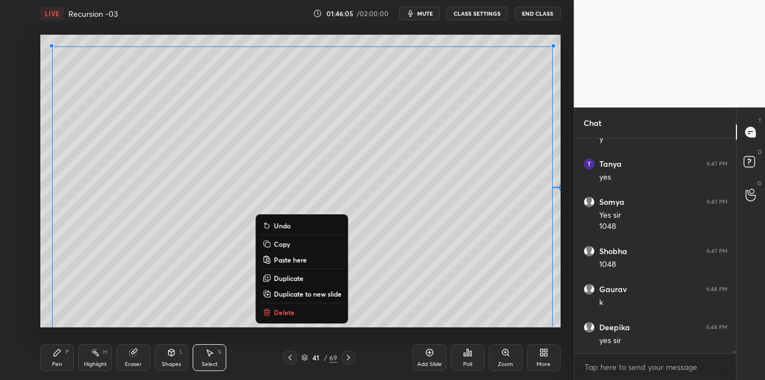
click at [277, 243] on p "Copy" at bounding box center [282, 244] width 16 height 9
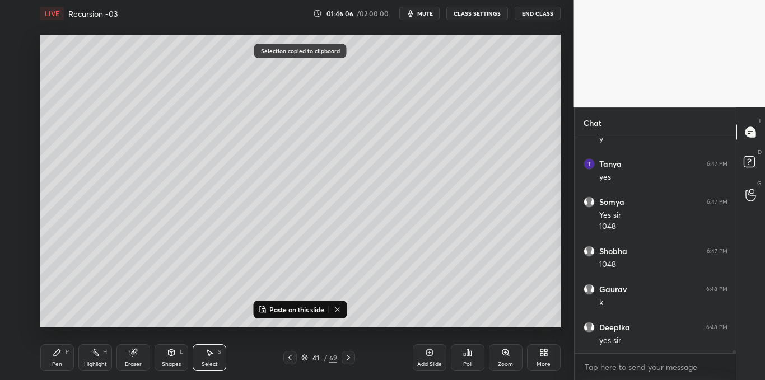
click at [428, 354] on icon at bounding box center [429, 352] width 9 height 9
click at [294, 314] on button "Paste on this slide" at bounding box center [291, 309] width 71 height 13
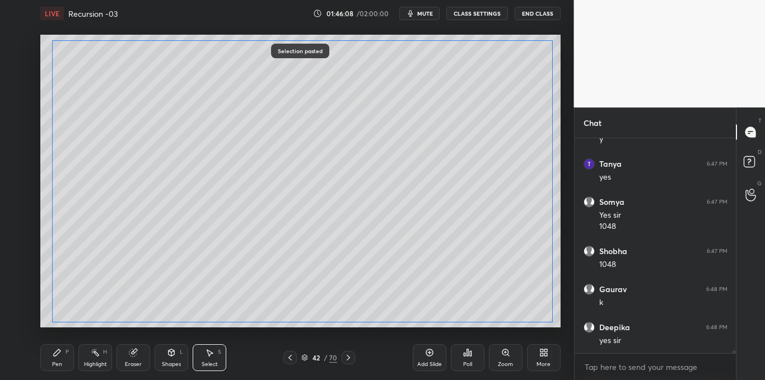
click at [362, 273] on div "0 ° Undo Copy Paste here Duplicate Duplicate to new slide Delete" at bounding box center [300, 181] width 520 height 292
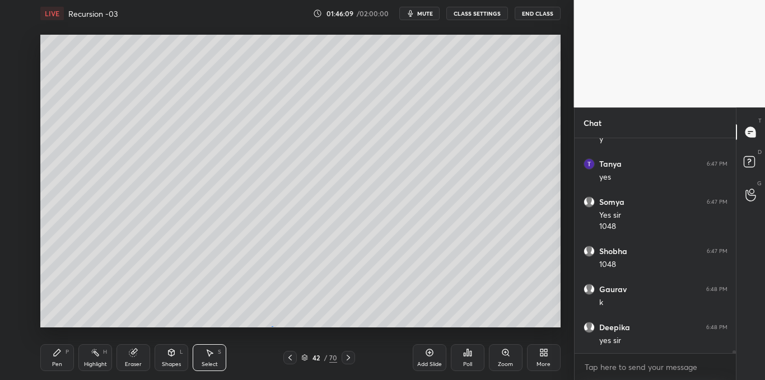
click at [273, 326] on div "0 ° Undo Copy Paste here Duplicate Duplicate to new slide Delete" at bounding box center [300, 181] width 520 height 292
click at [287, 273] on div "0 ° Undo Copy Paste here Duplicate Duplicate to new slide Delete" at bounding box center [300, 181] width 520 height 292
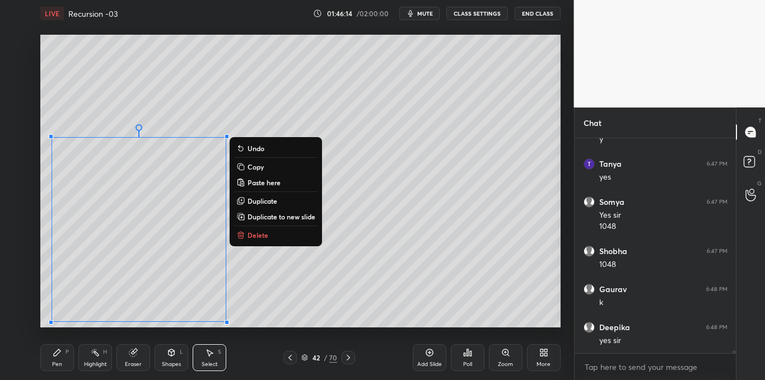
click at [250, 236] on p "Delete" at bounding box center [257, 235] width 21 height 9
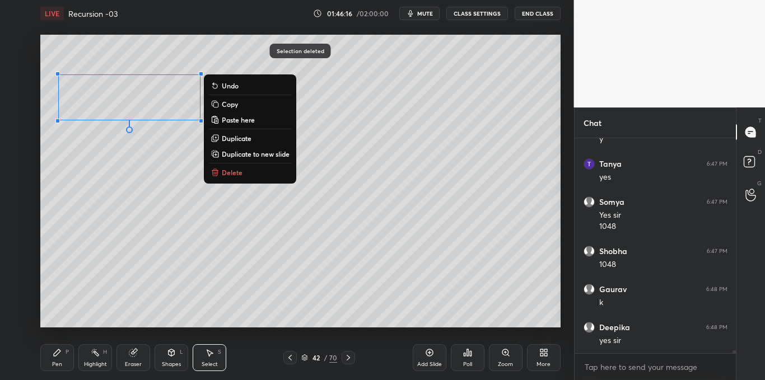
click at [226, 172] on p "Delete" at bounding box center [232, 172] width 21 height 9
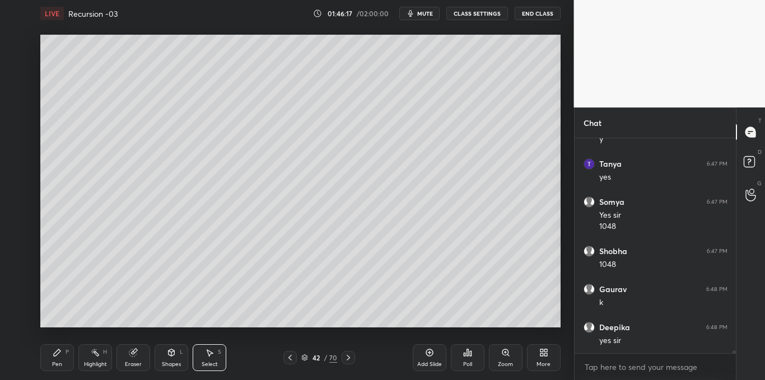
click at [56, 354] on icon at bounding box center [57, 352] width 7 height 7
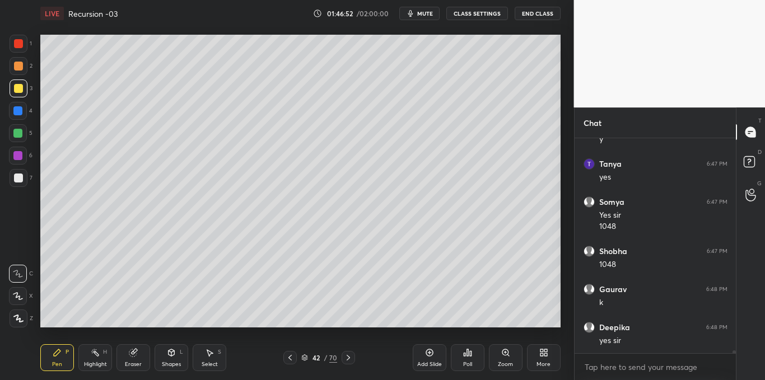
click at [19, 175] on div at bounding box center [18, 178] width 9 height 9
click at [17, 110] on div at bounding box center [17, 110] width 9 height 9
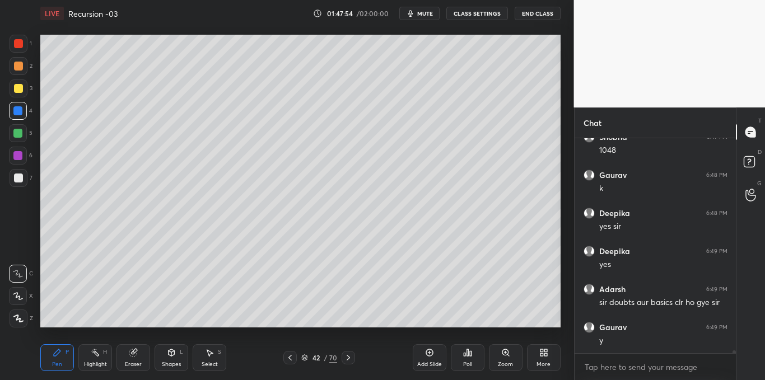
scroll to position [16175, 0]
click at [210, 356] on icon at bounding box center [209, 352] width 9 height 9
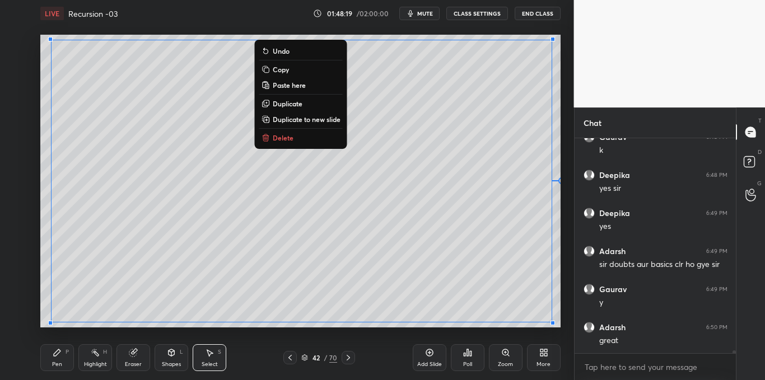
click at [289, 69] on button "Copy" at bounding box center [300, 69] width 83 height 13
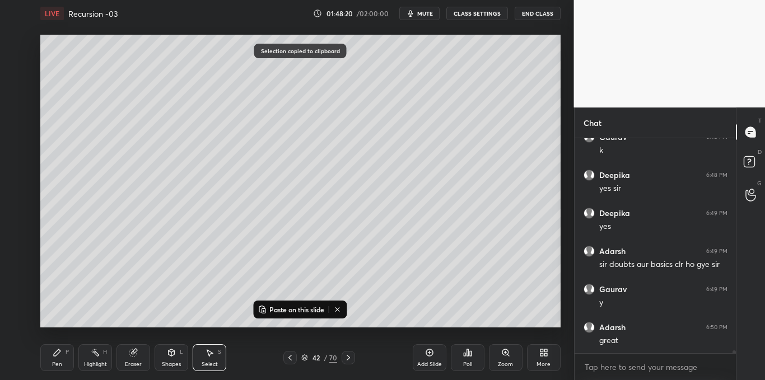
click at [426, 354] on icon at bounding box center [429, 352] width 7 height 7
click at [293, 310] on p "Paste on this slide" at bounding box center [296, 309] width 55 height 9
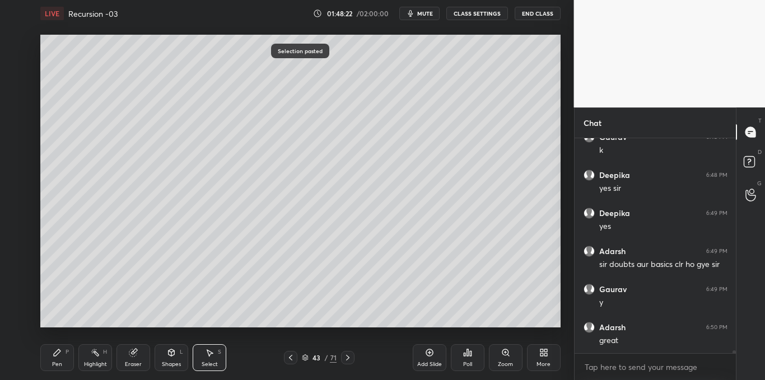
click at [301, 331] on div "0 ° Undo Copy Paste here Duplicate Duplicate to new slide Delete Selection past…" at bounding box center [300, 181] width 529 height 309
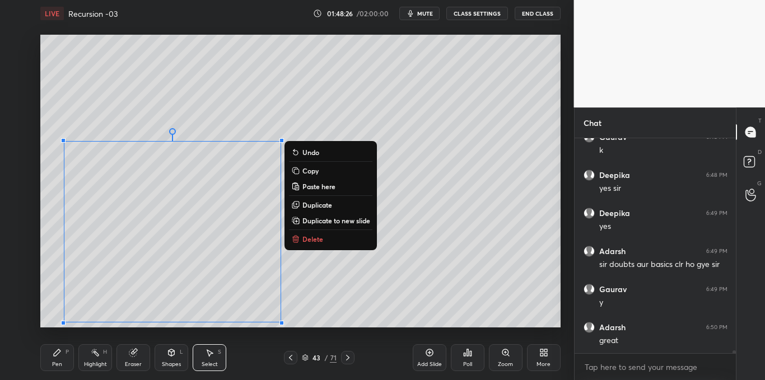
click at [307, 237] on p "Delete" at bounding box center [312, 239] width 21 height 9
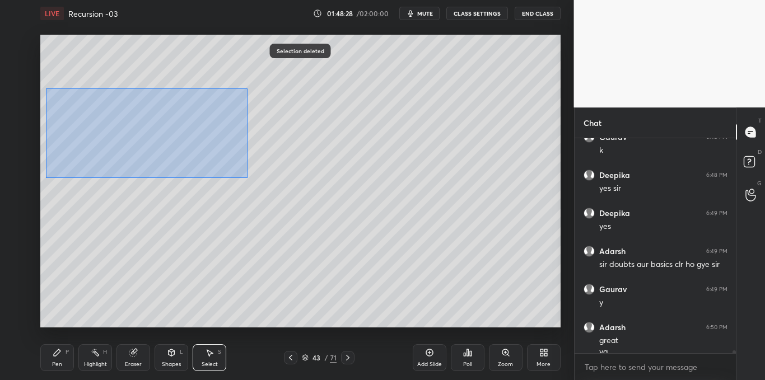
scroll to position [16186, 0]
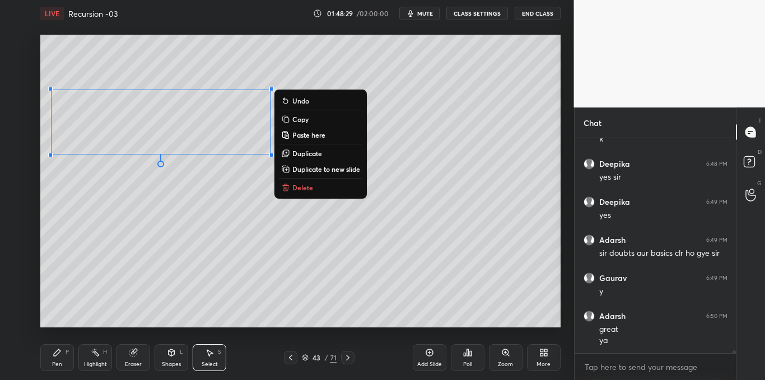
click at [297, 183] on p "Delete" at bounding box center [302, 187] width 21 height 9
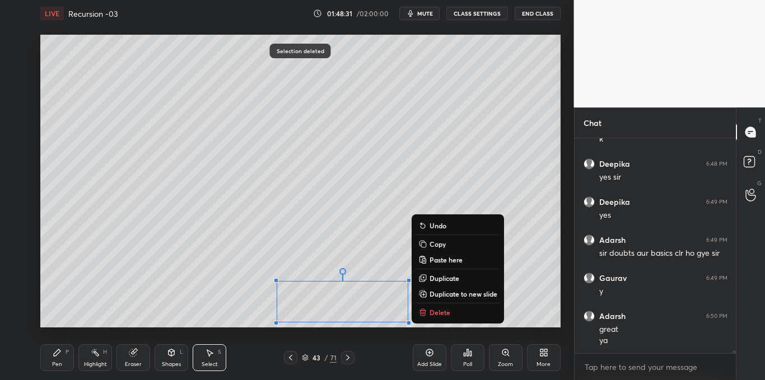
click at [435, 321] on div "0 ° Undo Copy Paste here Duplicate Duplicate to new slide Delete" at bounding box center [300, 181] width 520 height 292
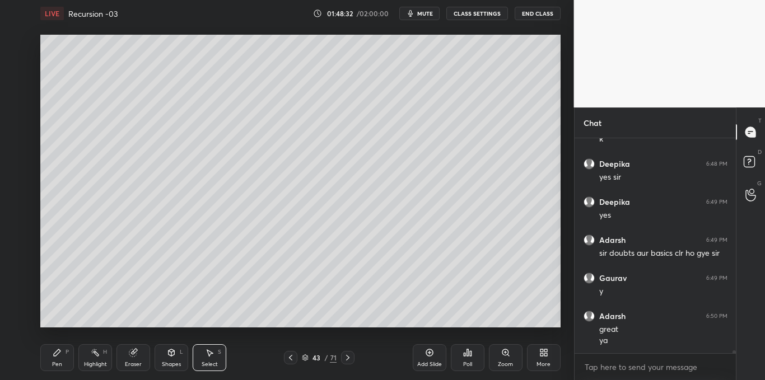
click at [57, 358] on div "Pen P" at bounding box center [57, 357] width 34 height 27
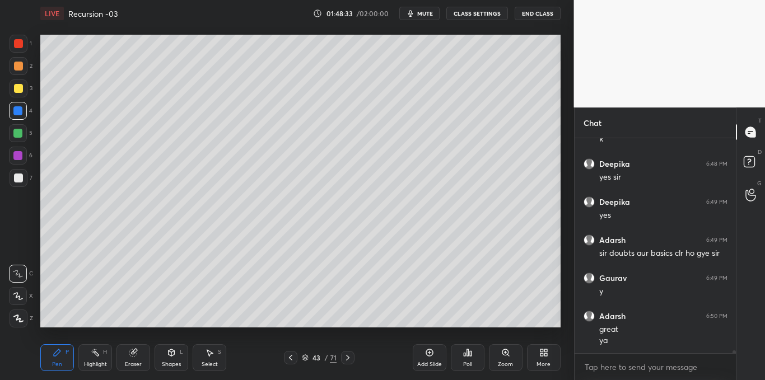
click at [213, 352] on icon at bounding box center [209, 352] width 9 height 9
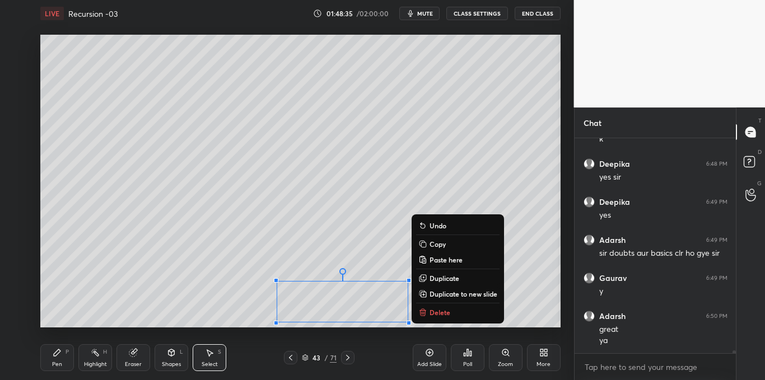
click at [424, 315] on icon at bounding box center [422, 313] width 5 height 5
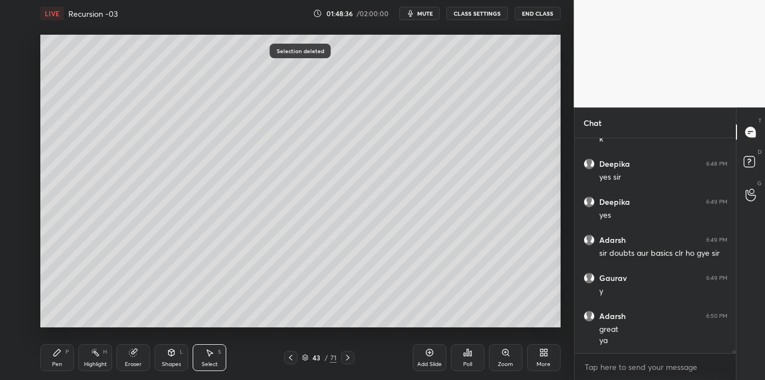
click at [64, 360] on div "Pen P" at bounding box center [57, 357] width 34 height 27
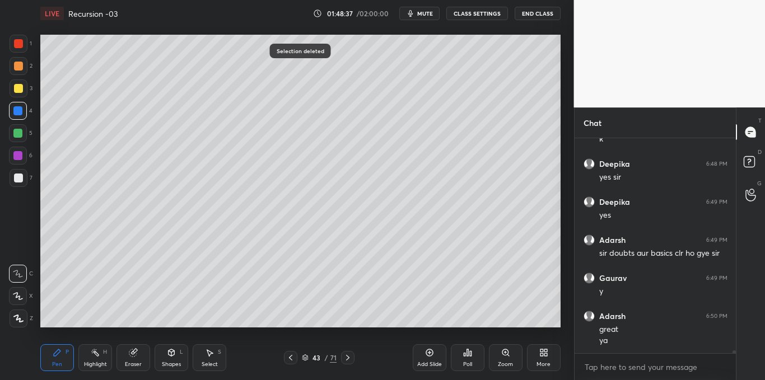
scroll to position [16224, 0]
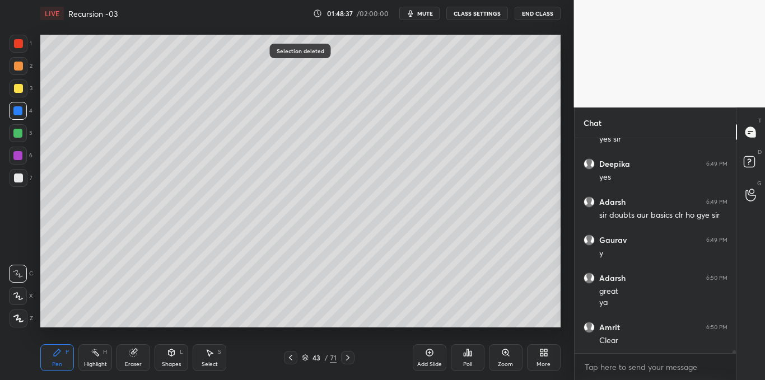
click at [18, 176] on div at bounding box center [18, 178] width 9 height 9
click at [292, 357] on icon at bounding box center [290, 357] width 9 height 9
click at [347, 357] on icon at bounding box center [347, 357] width 9 height 9
click at [15, 110] on div at bounding box center [17, 110] width 9 height 9
click at [22, 180] on div at bounding box center [18, 178] width 9 height 9
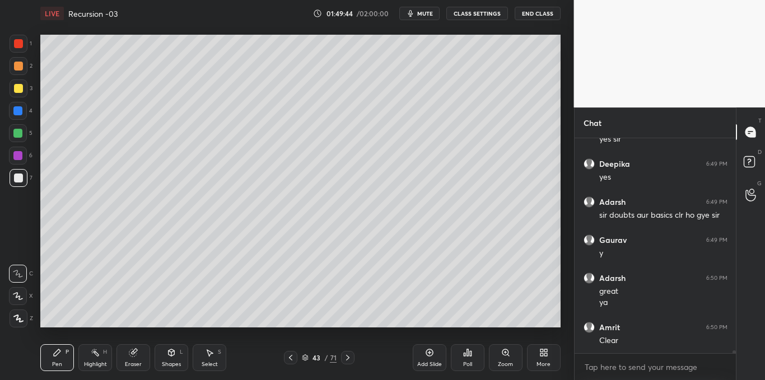
click at [216, 356] on div "Select S" at bounding box center [210, 357] width 34 height 27
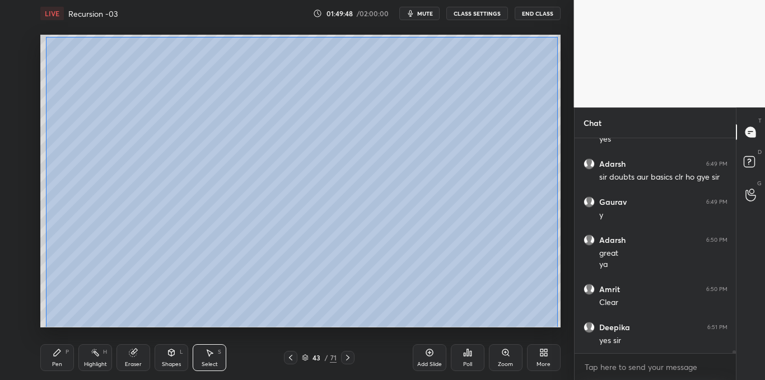
scroll to position [16300, 0]
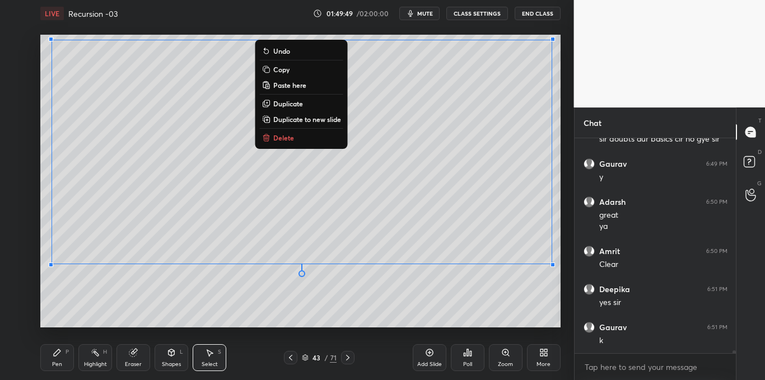
click at [288, 68] on p "Copy" at bounding box center [281, 69] width 16 height 9
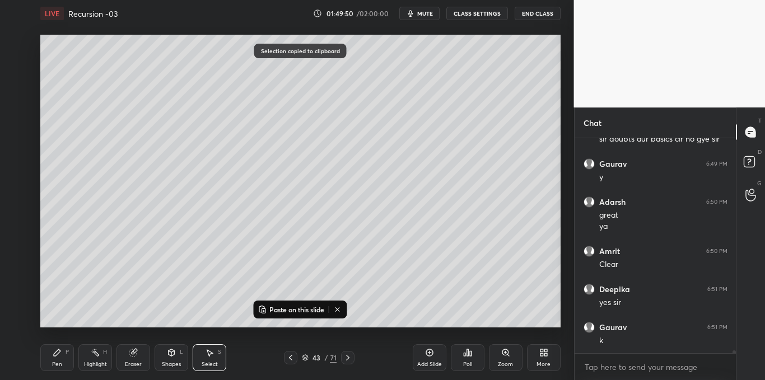
click at [429, 354] on icon at bounding box center [428, 352] width 3 height 3
click at [310, 311] on p "Paste on this slide" at bounding box center [296, 309] width 55 height 9
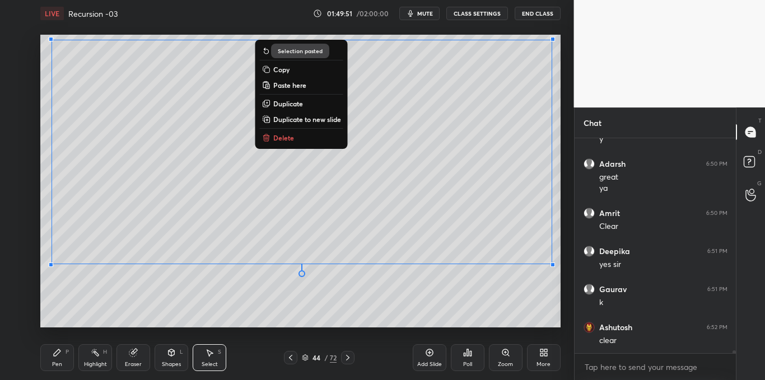
click at [307, 325] on div "0 ° Undo Copy Paste here Duplicate Duplicate to new slide Delete" at bounding box center [300, 181] width 520 height 292
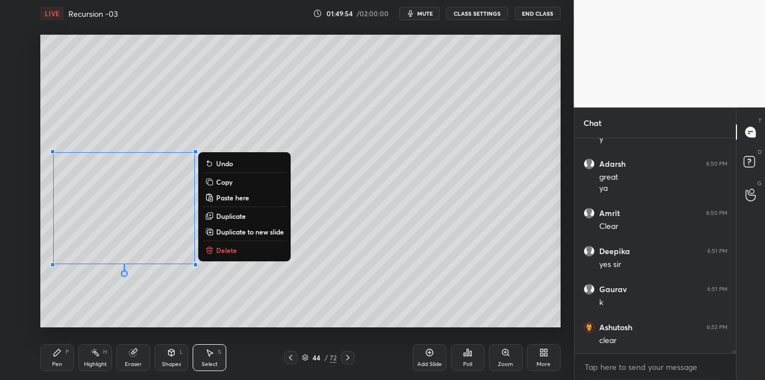
click at [237, 252] on button "Delete" at bounding box center [244, 250] width 83 height 13
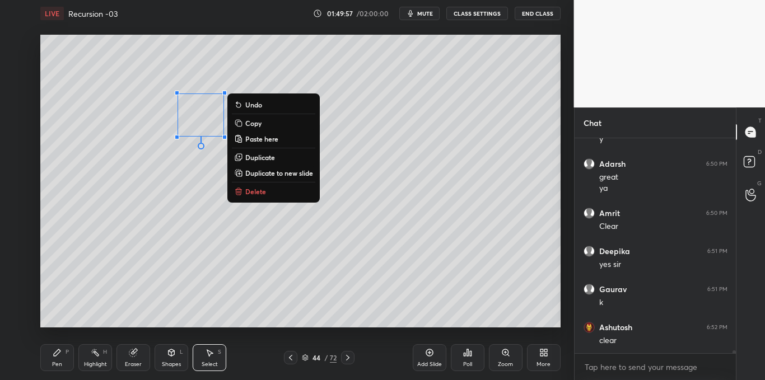
click at [245, 195] on button "Delete" at bounding box center [273, 191] width 83 height 13
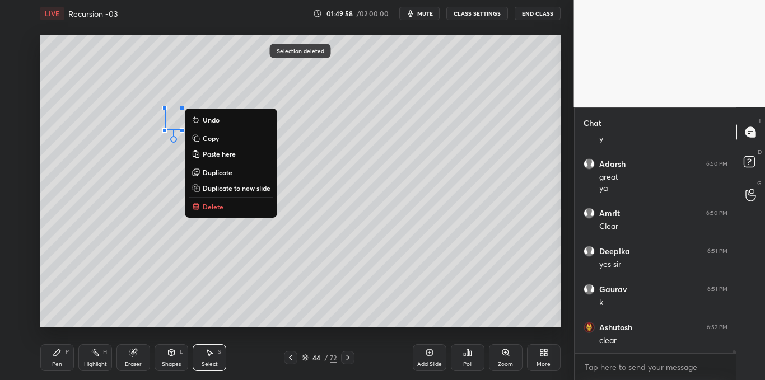
click at [212, 211] on p "Delete" at bounding box center [213, 206] width 21 height 9
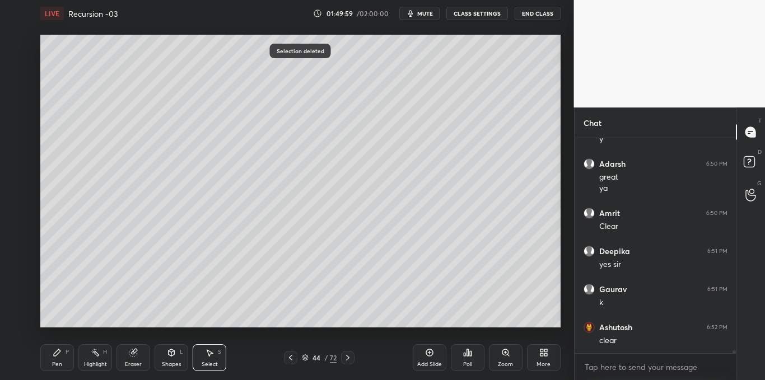
click at [60, 353] on icon at bounding box center [57, 352] width 9 height 9
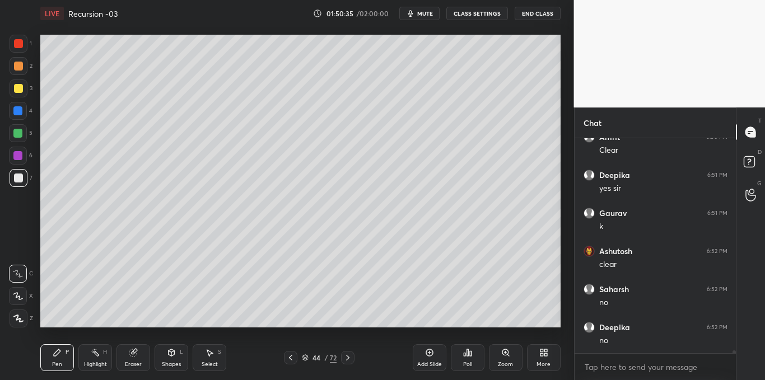
scroll to position [16452, 0]
click at [212, 358] on div "Select S" at bounding box center [210, 357] width 34 height 27
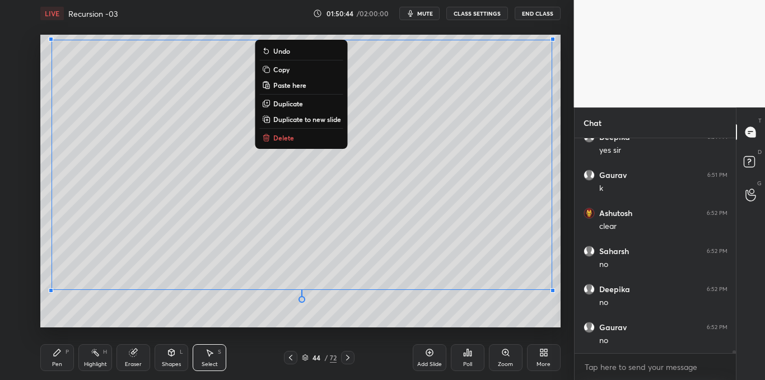
click at [286, 70] on p "Copy" at bounding box center [281, 69] width 16 height 9
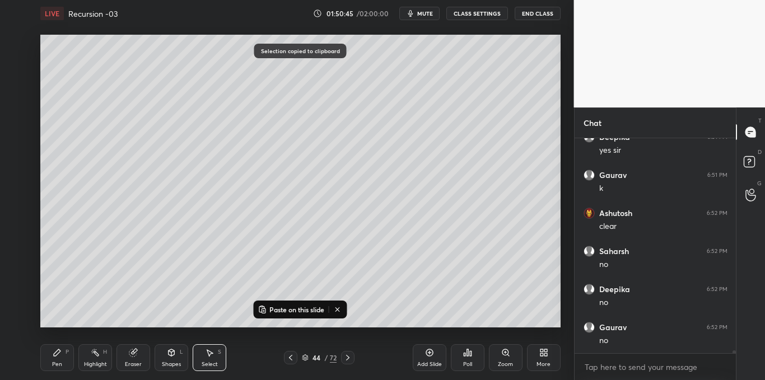
click at [428, 351] on icon at bounding box center [429, 352] width 9 height 9
click at [310, 312] on p "Paste on this slide" at bounding box center [296, 309] width 55 height 9
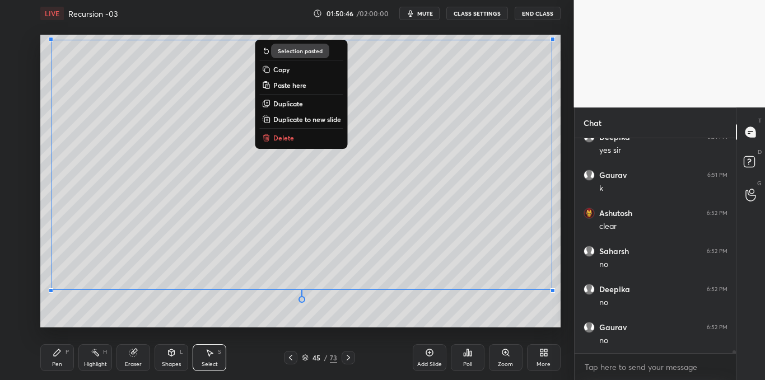
click at [310, 328] on div "0 ° Undo Copy Paste here Duplicate Duplicate to new slide Delete Selection past…" at bounding box center [300, 181] width 529 height 309
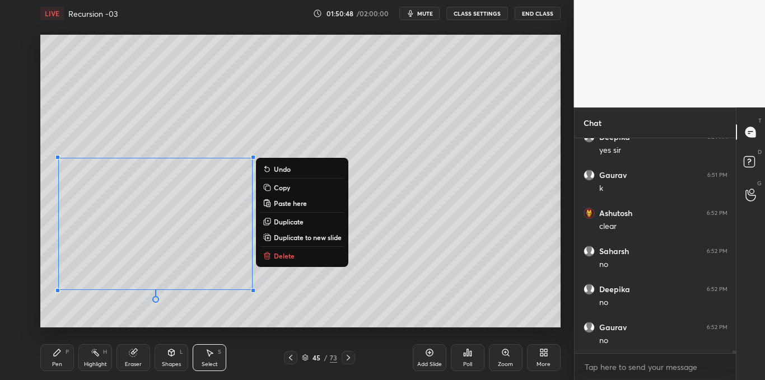
click at [276, 256] on p "Delete" at bounding box center [284, 255] width 21 height 9
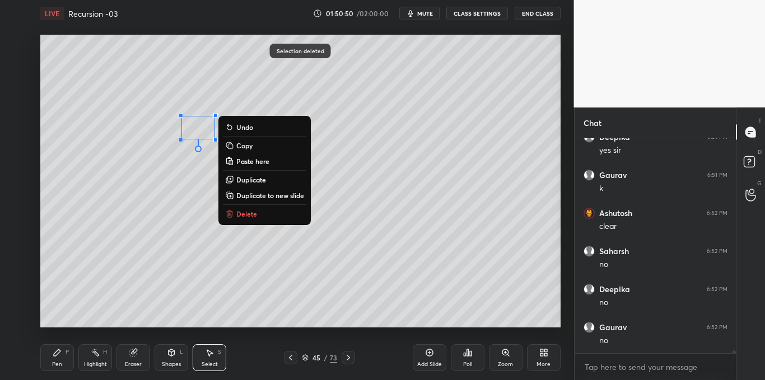
click at [244, 211] on p "Delete" at bounding box center [246, 213] width 21 height 9
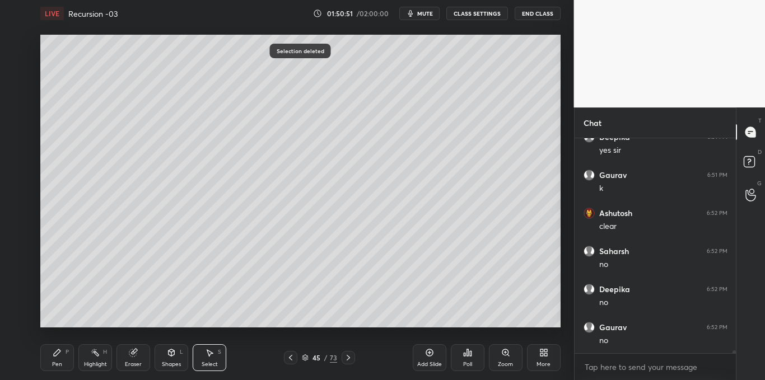
click at [63, 354] on div "Pen P" at bounding box center [57, 357] width 34 height 27
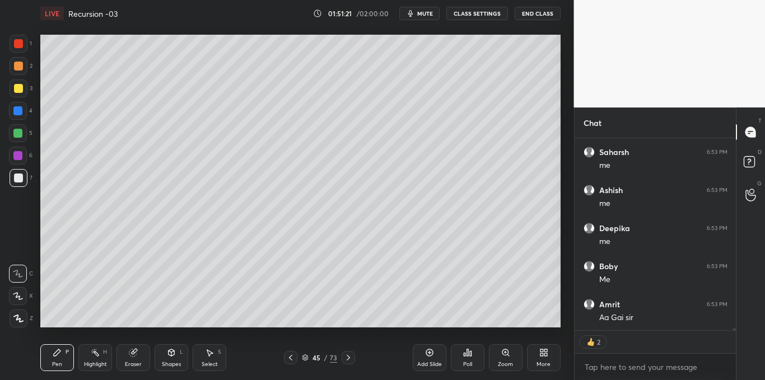
scroll to position [16742, 0]
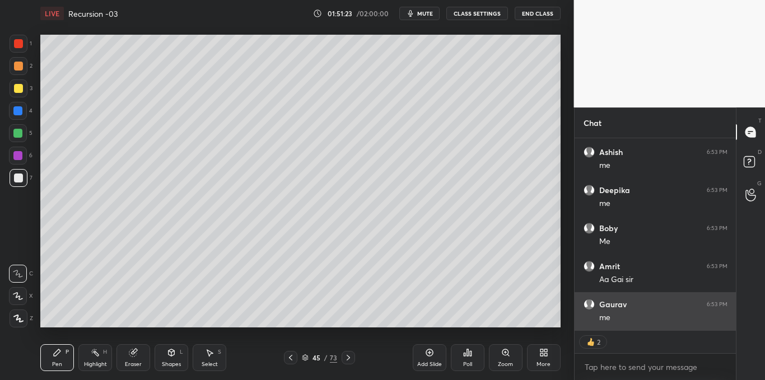
type textarea "x"
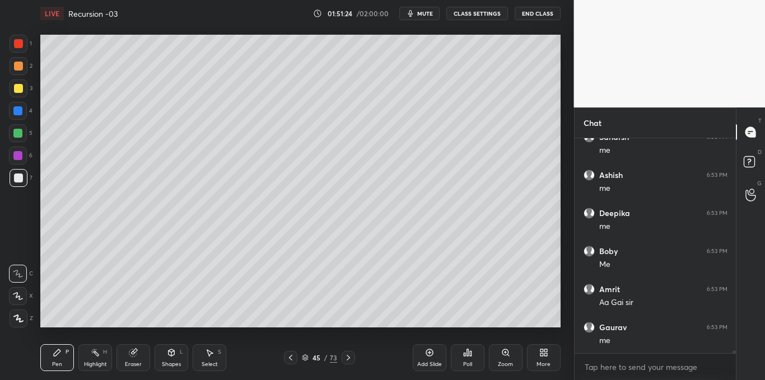
scroll to position [16757, 0]
click at [470, 357] on icon at bounding box center [467, 352] width 9 height 9
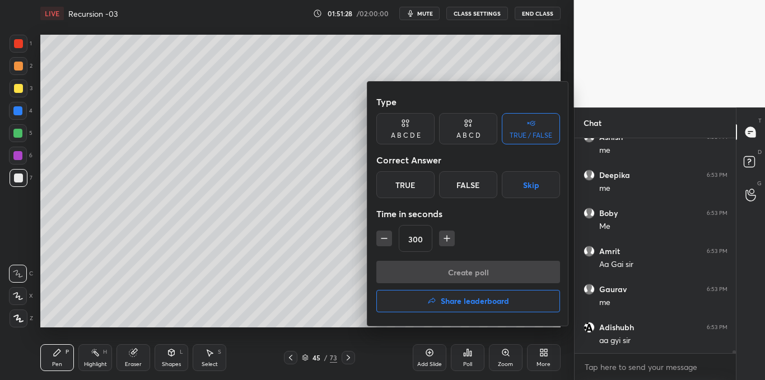
click at [380, 246] on button "button" at bounding box center [384, 239] width 16 height 16
click at [382, 246] on div "285" at bounding box center [468, 238] width 184 height 27
click at [382, 246] on button "button" at bounding box center [384, 239] width 16 height 16
click at [383, 245] on button "button" at bounding box center [384, 239] width 16 height 16
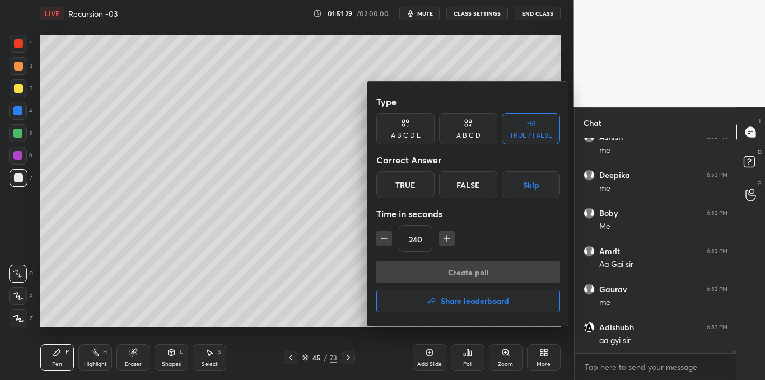
click at [382, 246] on button "button" at bounding box center [384, 239] width 16 height 16
click at [382, 245] on button "button" at bounding box center [384, 239] width 16 height 16
click at [381, 247] on div "210" at bounding box center [468, 238] width 184 height 27
click at [381, 248] on div "210" at bounding box center [468, 238] width 184 height 27
click at [381, 247] on div "210" at bounding box center [468, 238] width 184 height 27
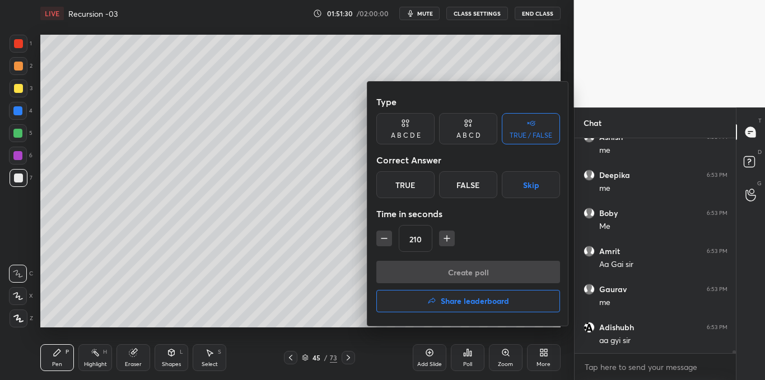
click at [380, 246] on button "button" at bounding box center [384, 239] width 16 height 16
click at [380, 243] on icon "button" at bounding box center [384, 238] width 11 height 11
click at [380, 244] on icon "button" at bounding box center [384, 238] width 11 height 11
click at [380, 242] on icon "button" at bounding box center [384, 238] width 11 height 11
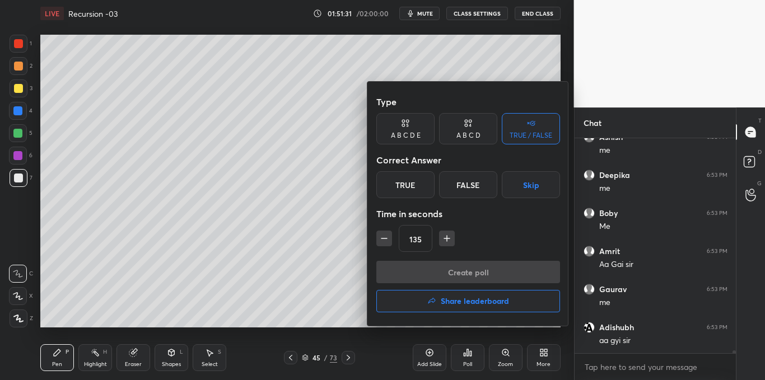
click at [380, 242] on icon "button" at bounding box center [384, 238] width 11 height 11
click at [381, 241] on icon "button" at bounding box center [384, 238] width 11 height 11
click at [380, 242] on icon "button" at bounding box center [384, 238] width 11 height 11
click at [380, 241] on icon "button" at bounding box center [384, 238] width 11 height 11
type input "75"
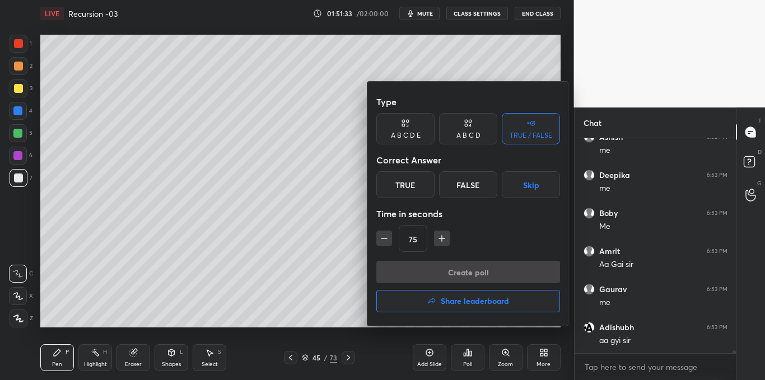
click at [419, 184] on div "True" at bounding box center [405, 184] width 58 height 27
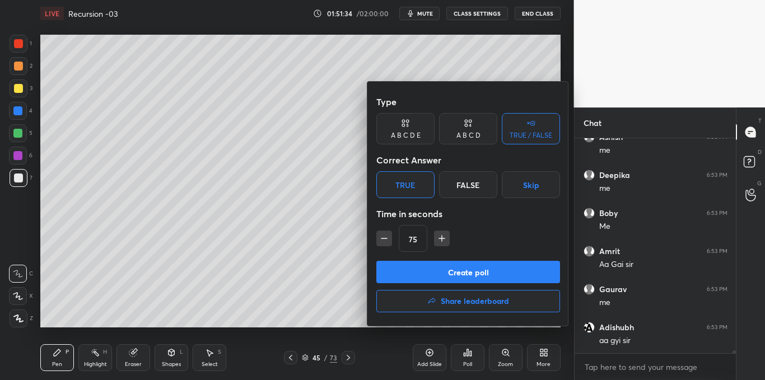
click at [452, 269] on button "Create poll" at bounding box center [468, 272] width 184 height 22
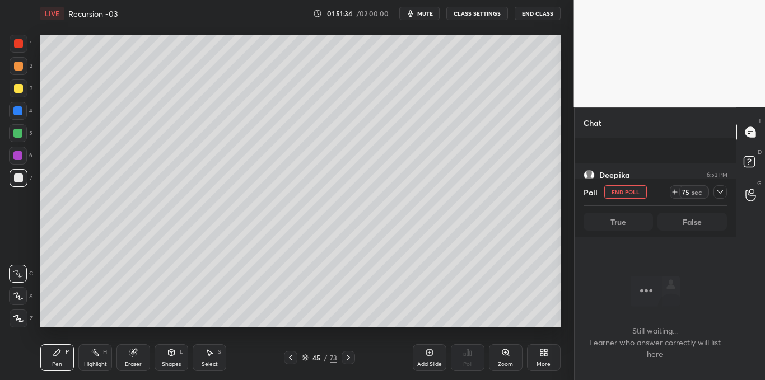
scroll to position [16853, 0]
click at [720, 194] on icon at bounding box center [720, 191] width 6 height 3
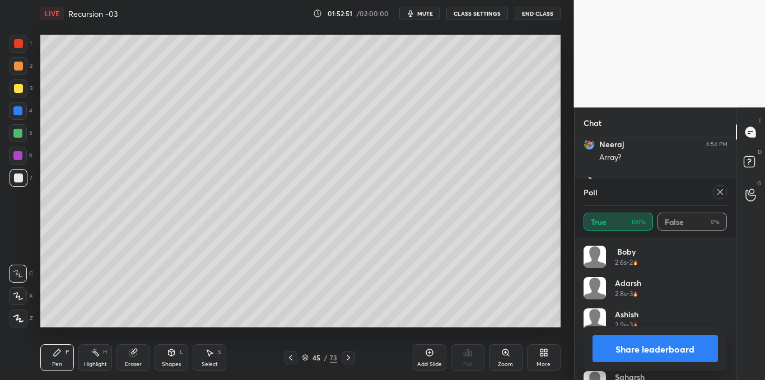
scroll to position [16440, 0]
click at [719, 194] on icon at bounding box center [720, 192] width 9 height 9
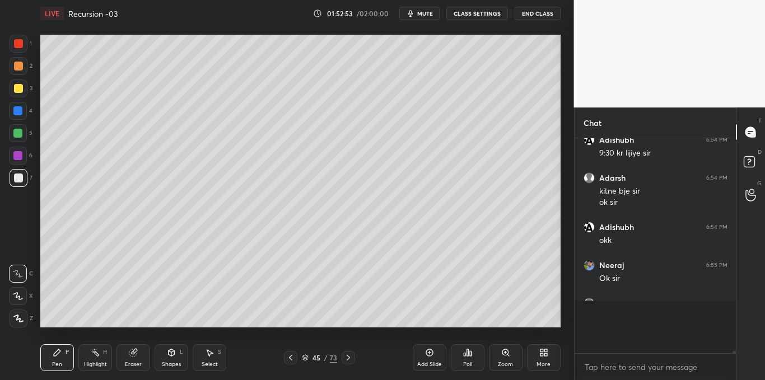
scroll to position [113, 158]
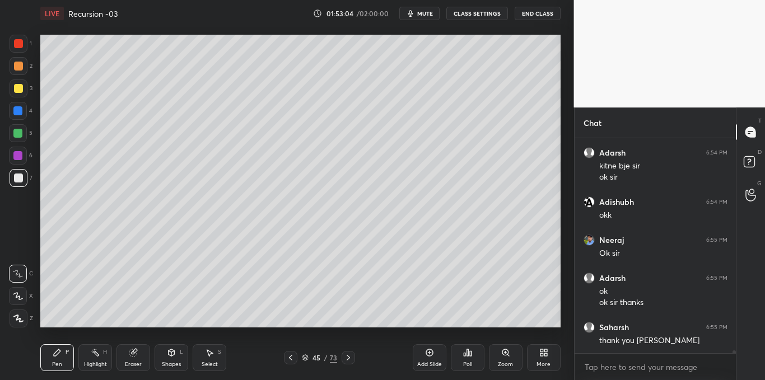
click at [533, 15] on button "End Class" at bounding box center [538, 13] width 46 height 13
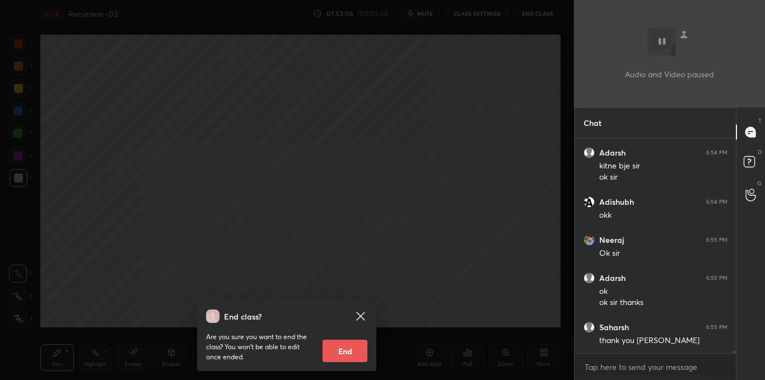
click at [339, 351] on button "End" at bounding box center [345, 351] width 45 height 22
type textarea "x"
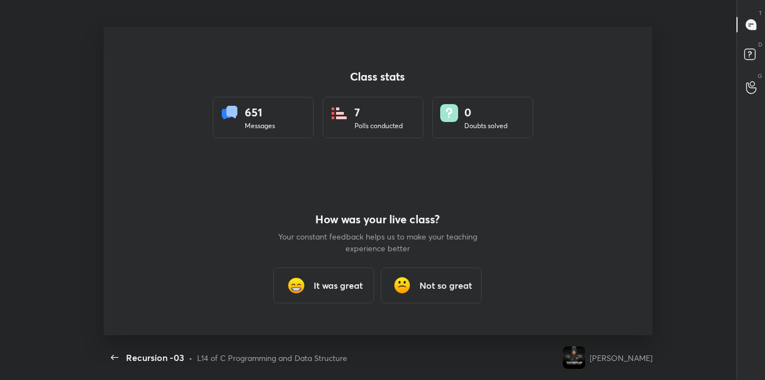
click at [335, 289] on h3 "It was great" at bounding box center [338, 285] width 49 height 13
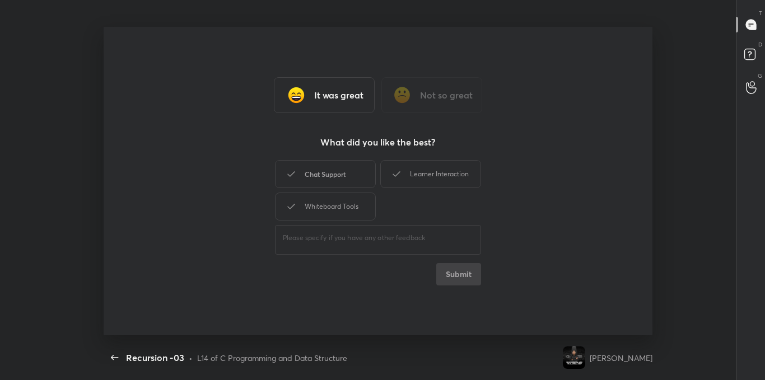
click at [338, 170] on div "Chat Support" at bounding box center [325, 174] width 101 height 28
click at [410, 176] on div "Learner Interaction" at bounding box center [430, 174] width 101 height 28
click at [344, 205] on div "Whiteboard Tools" at bounding box center [325, 207] width 101 height 28
click at [347, 231] on div "​" at bounding box center [378, 238] width 206 height 31
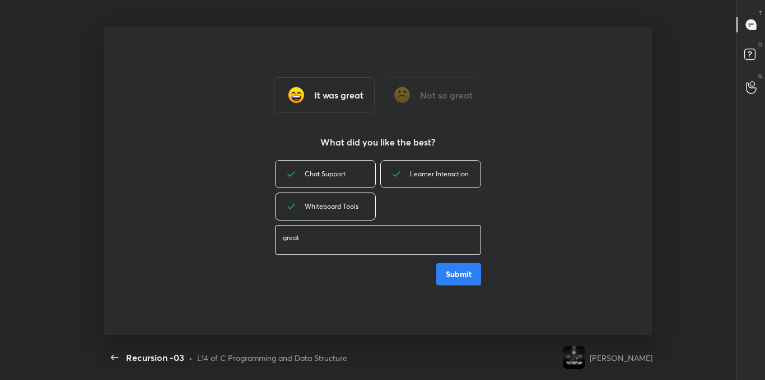
type textarea "great"
click at [478, 279] on button "Submit" at bounding box center [458, 274] width 45 height 22
